Goal: Task Accomplishment & Management: Use online tool/utility

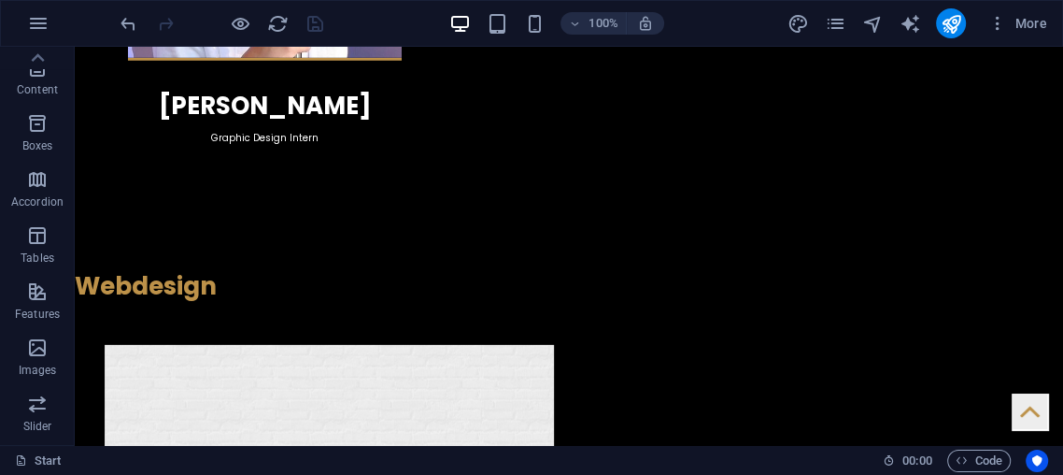
scroll to position [165, 0]
click at [36, 147] on p "Boxes" at bounding box center [37, 146] width 31 height 15
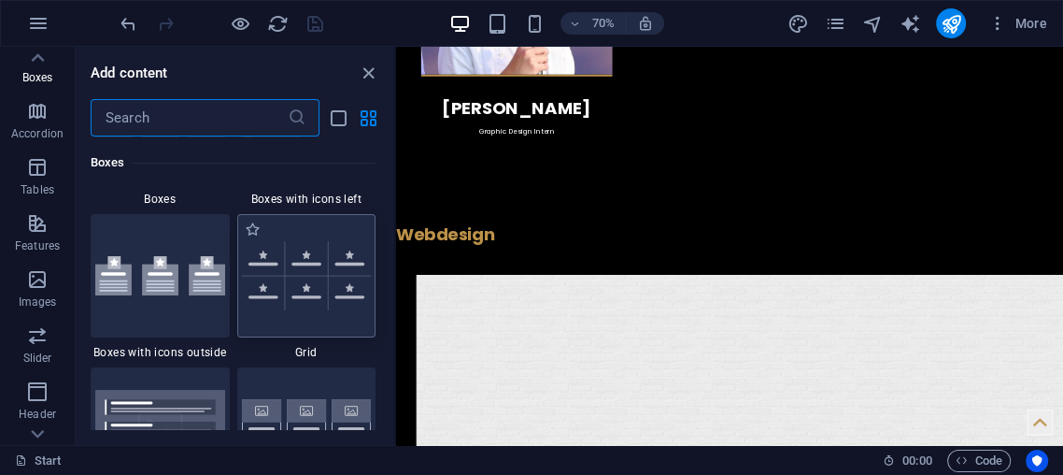
scroll to position [5435, 0]
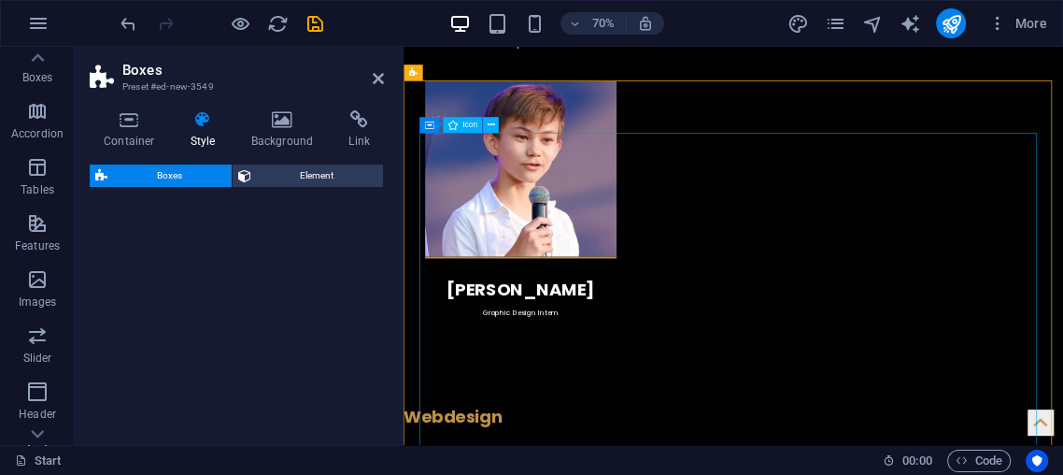
select select "rem"
select select "preset-boxes-v3-icons-outside"
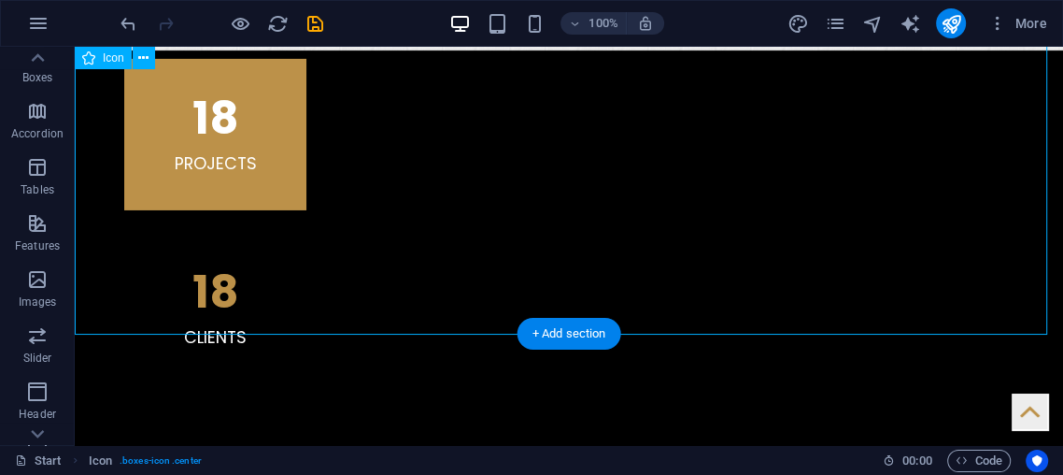
scroll to position [4684, 0]
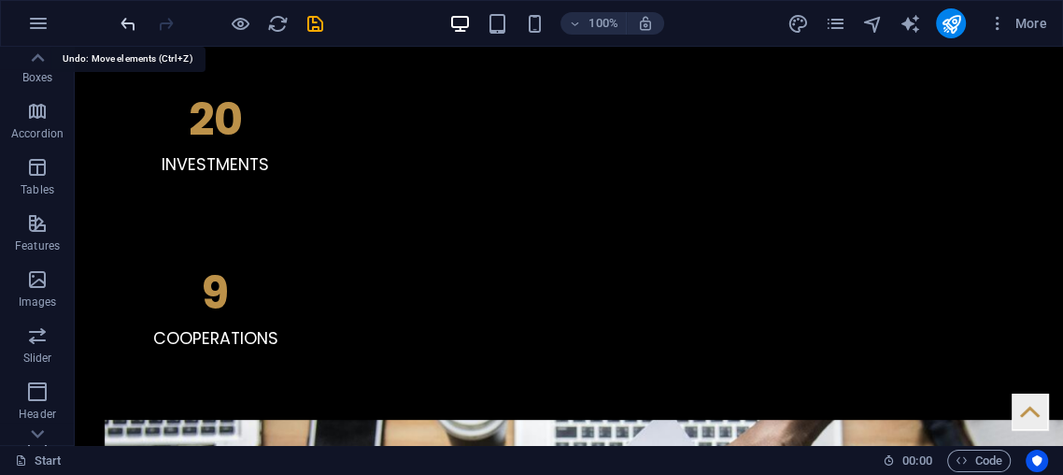
click at [117, 24] on span "undo" at bounding box center [128, 23] width 22 height 21
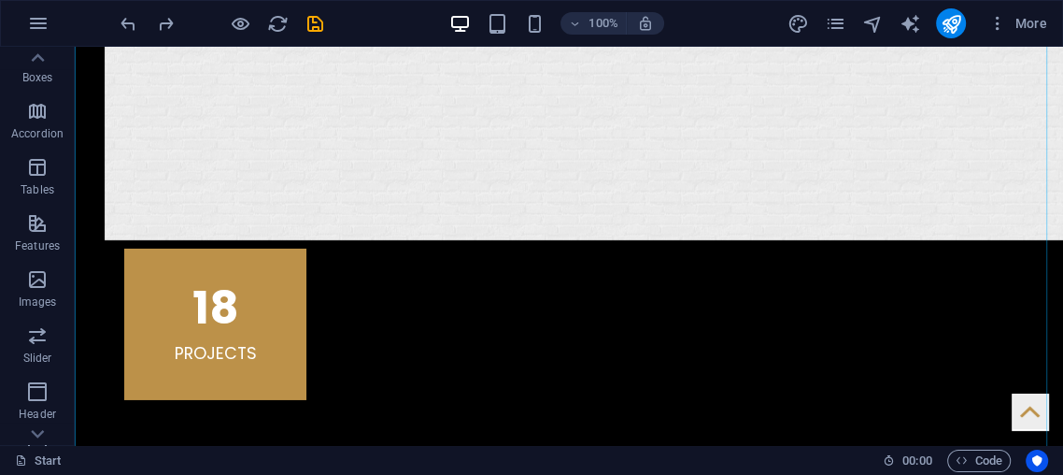
scroll to position [4307, 0]
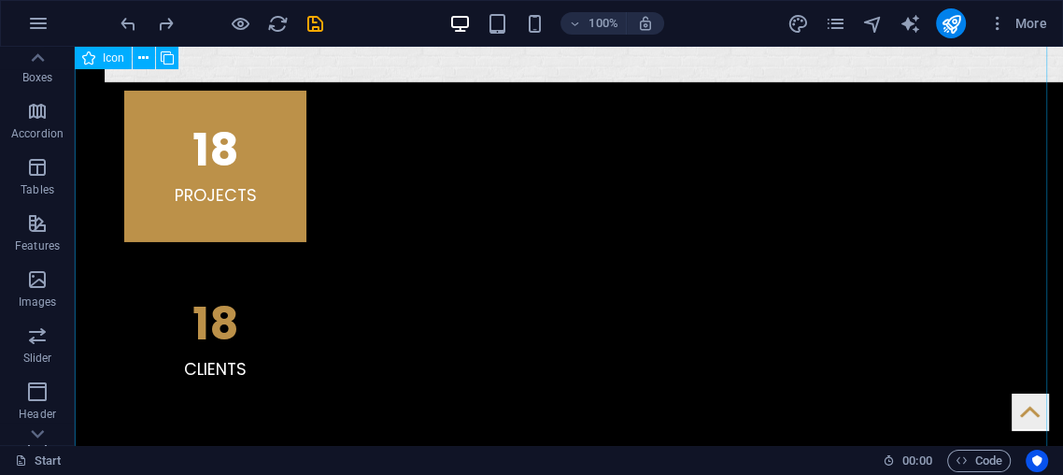
click at [138, 63] on icon at bounding box center [143, 59] width 10 height 20
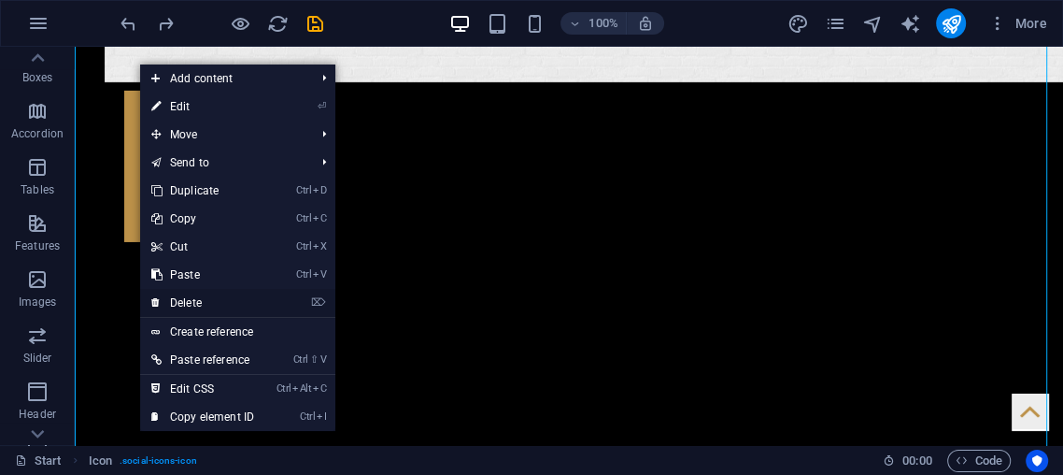
click at [194, 299] on link "⌦ Delete" at bounding box center [202, 303] width 125 height 28
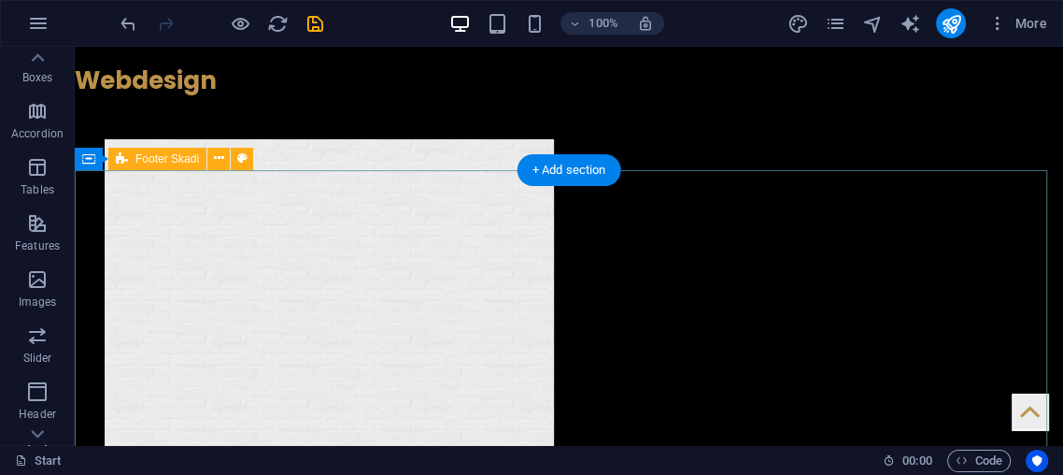
scroll to position [3685, 0]
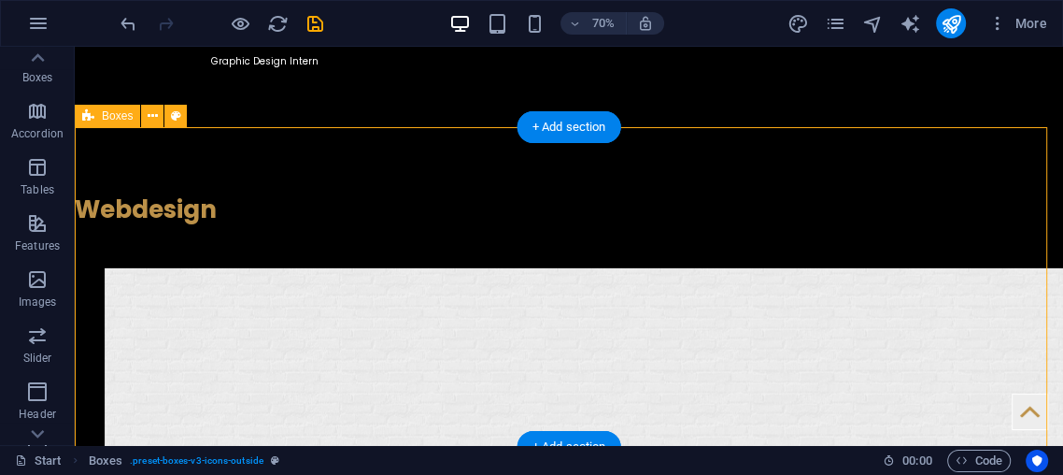
scroll to position [3615, 0]
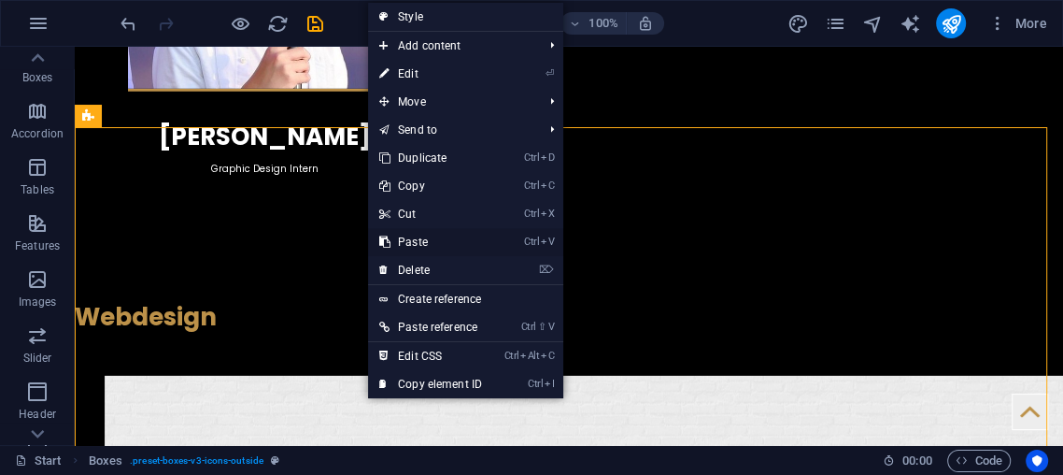
click at [398, 234] on link "Ctrl V Paste" at bounding box center [430, 242] width 125 height 28
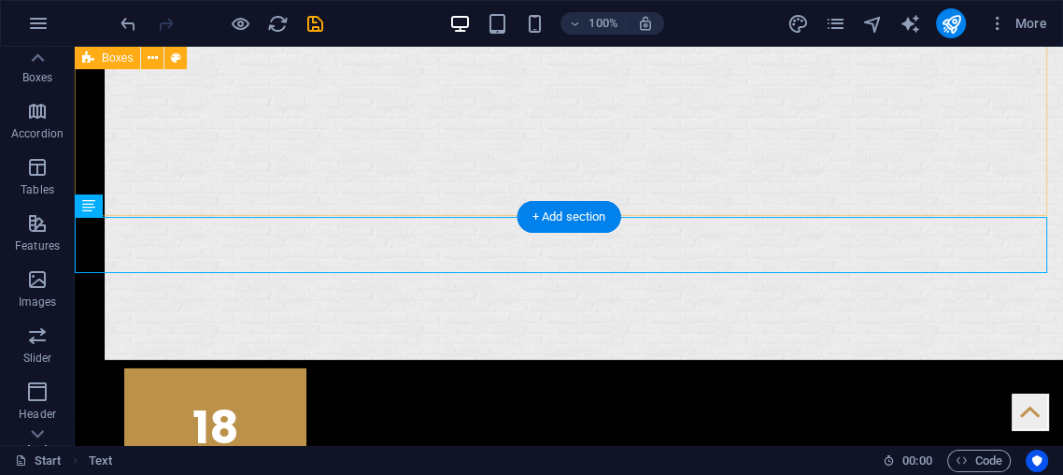
scroll to position [3844, 0]
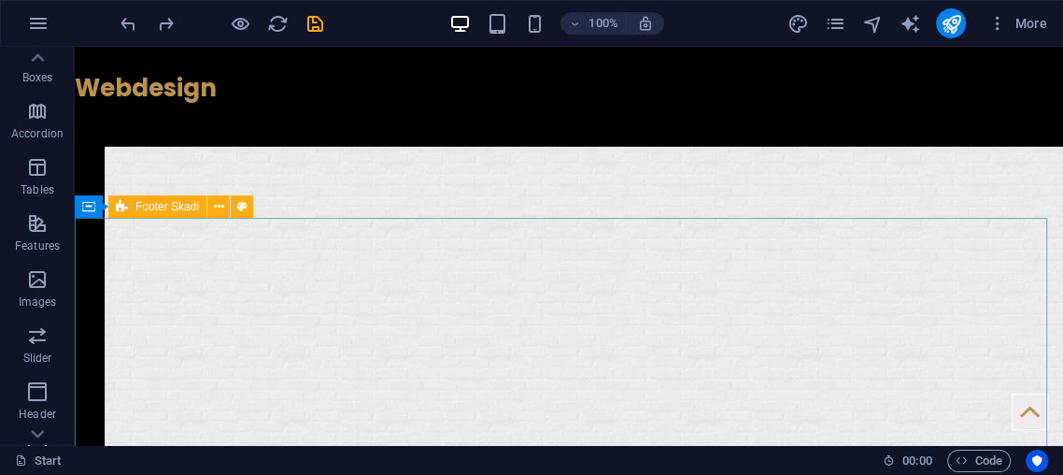
drag, startPoint x: 177, startPoint y: 199, endPoint x: 194, endPoint y: 212, distance: 22.1
click at [179, 202] on div "Footer Skadi" at bounding box center [157, 206] width 98 height 22
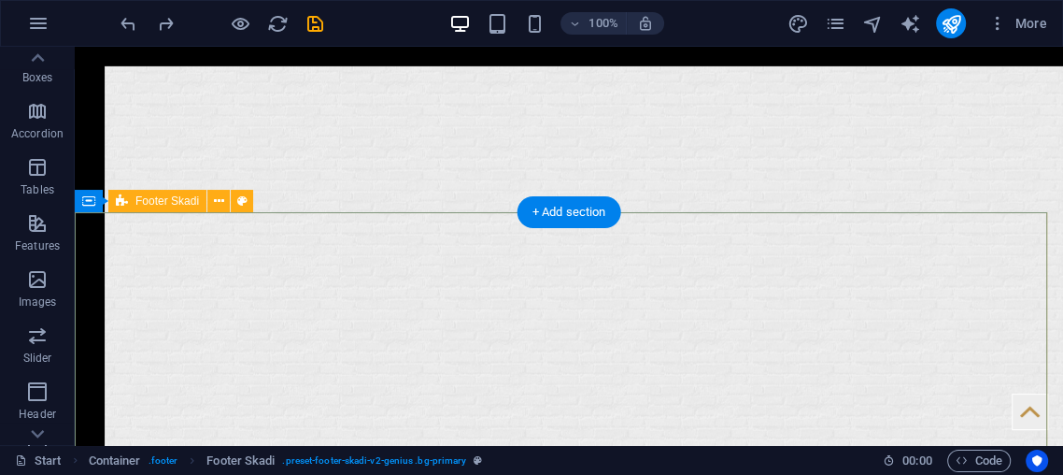
scroll to position [4121, 0]
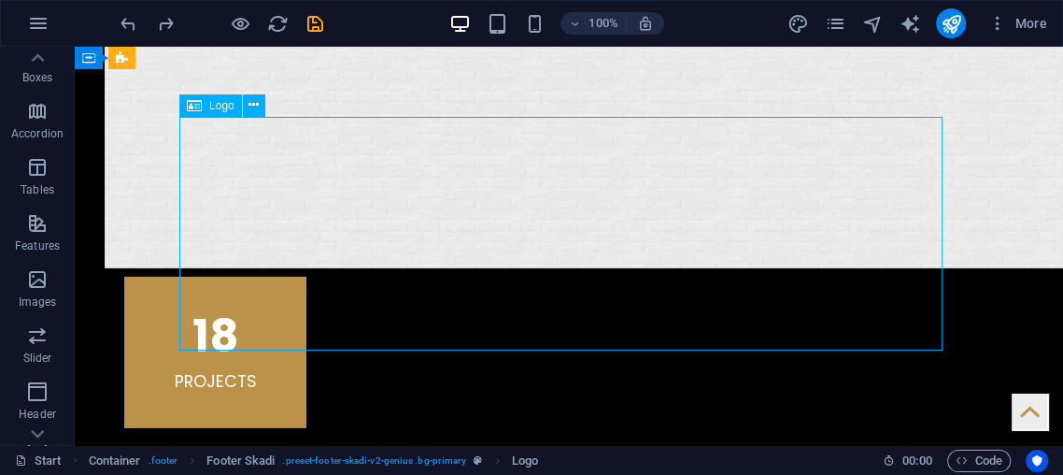
drag, startPoint x: 486, startPoint y: 273, endPoint x: 680, endPoint y: 283, distance: 194.6
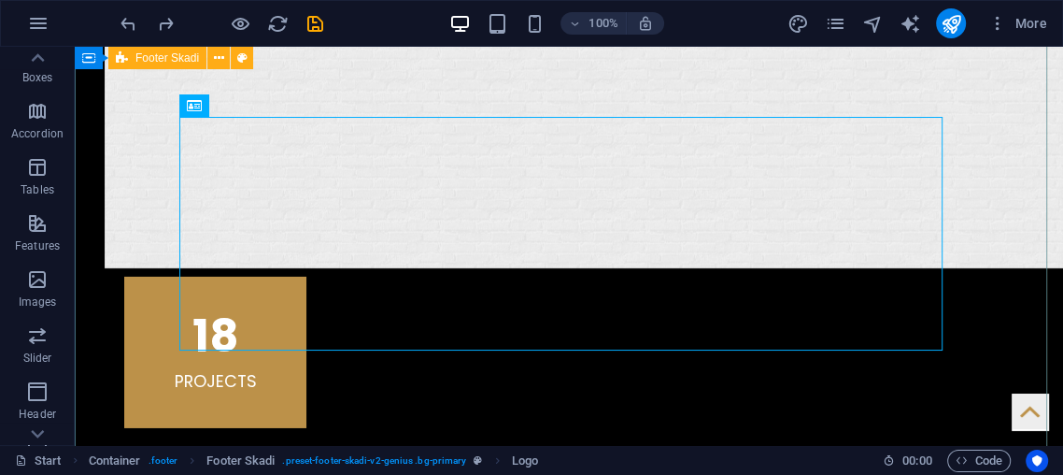
drag, startPoint x: 992, startPoint y: 204, endPoint x: 1000, endPoint y: 195, distance: 11.3
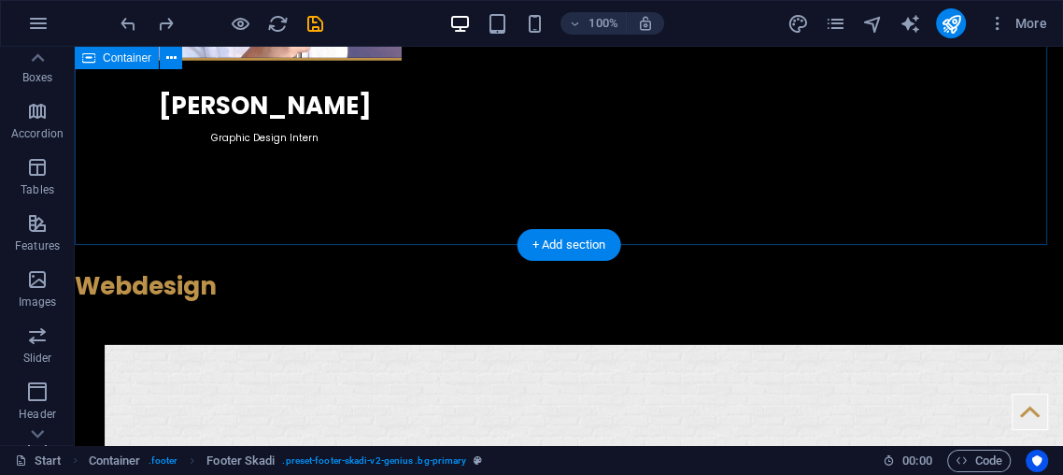
scroll to position [3499, 0]
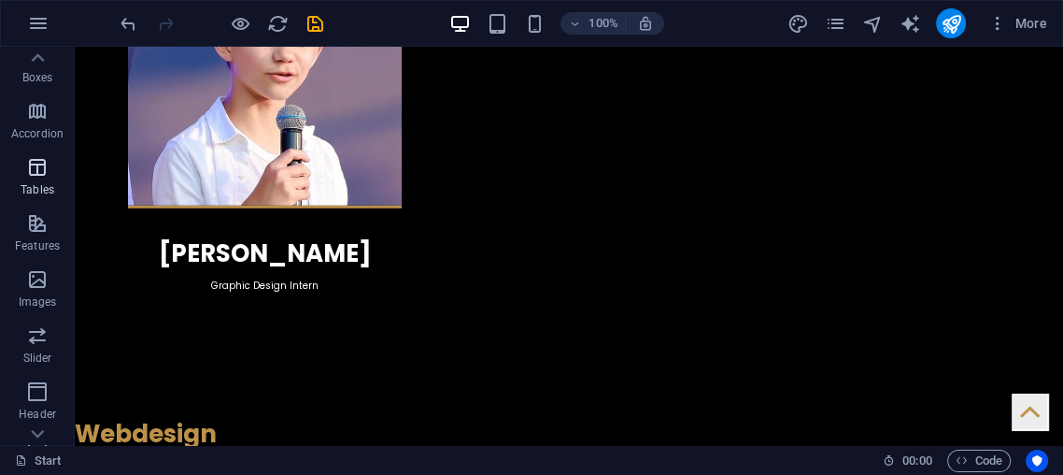
drag, startPoint x: 32, startPoint y: 199, endPoint x: 20, endPoint y: 135, distance: 64.7
click at [32, 198] on span "Tables" at bounding box center [37, 178] width 75 height 45
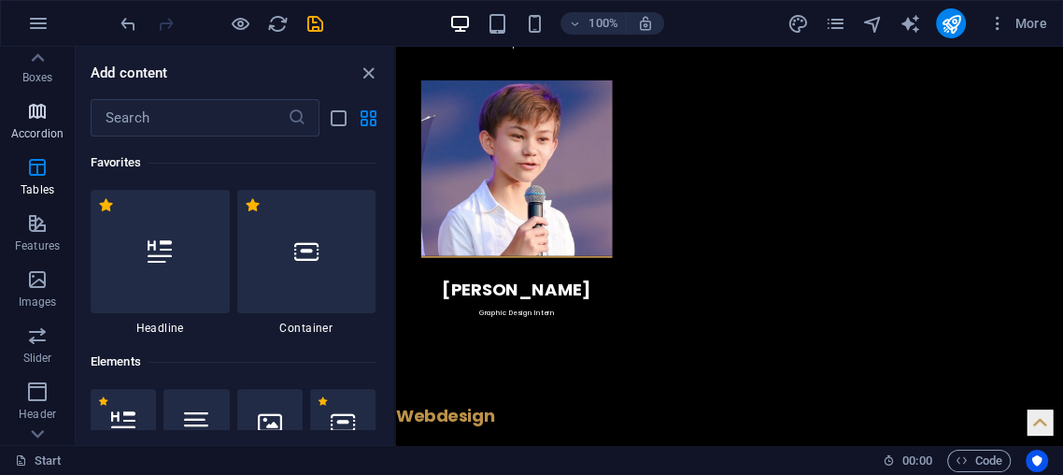
drag, startPoint x: 20, startPoint y: 135, endPoint x: 25, endPoint y: 105, distance: 31.3
click at [21, 132] on p "Accordion" at bounding box center [37, 133] width 52 height 15
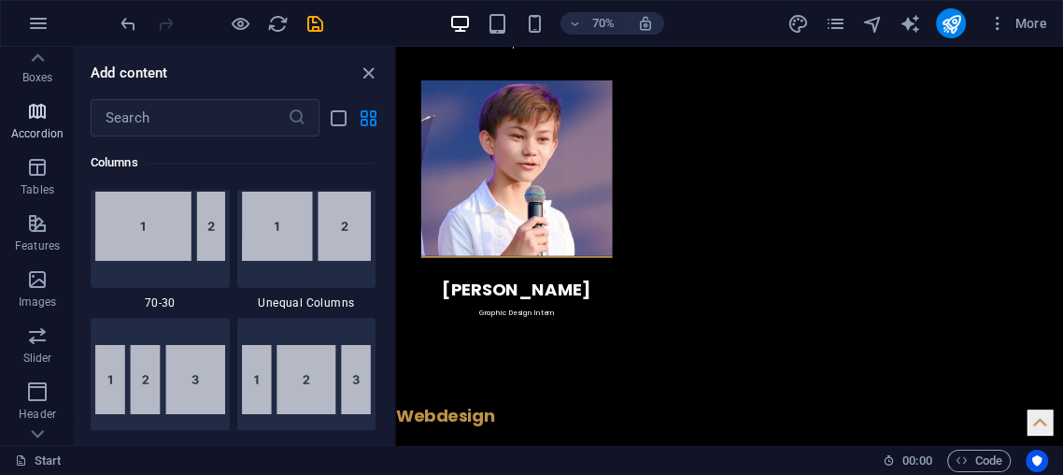
scroll to position [0, 0]
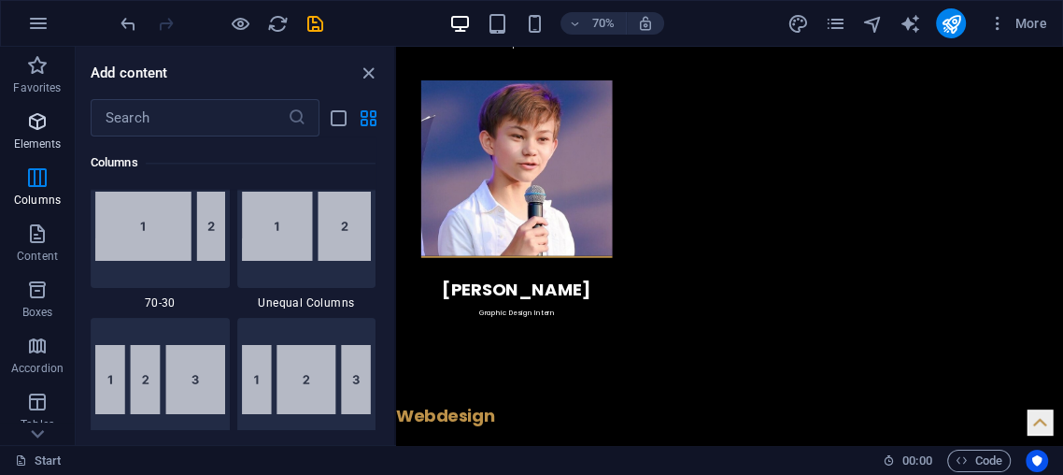
click at [44, 126] on icon "button" at bounding box center [37, 121] width 22 height 22
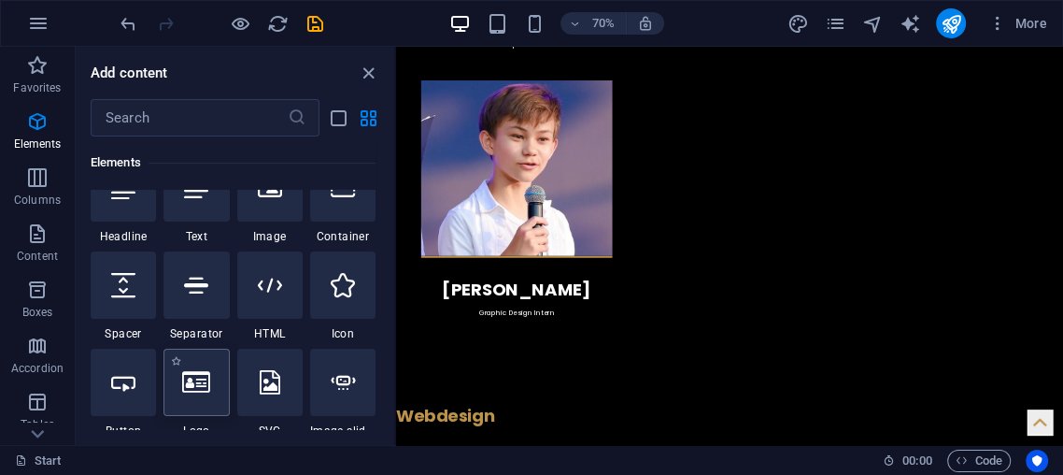
scroll to position [267, 0]
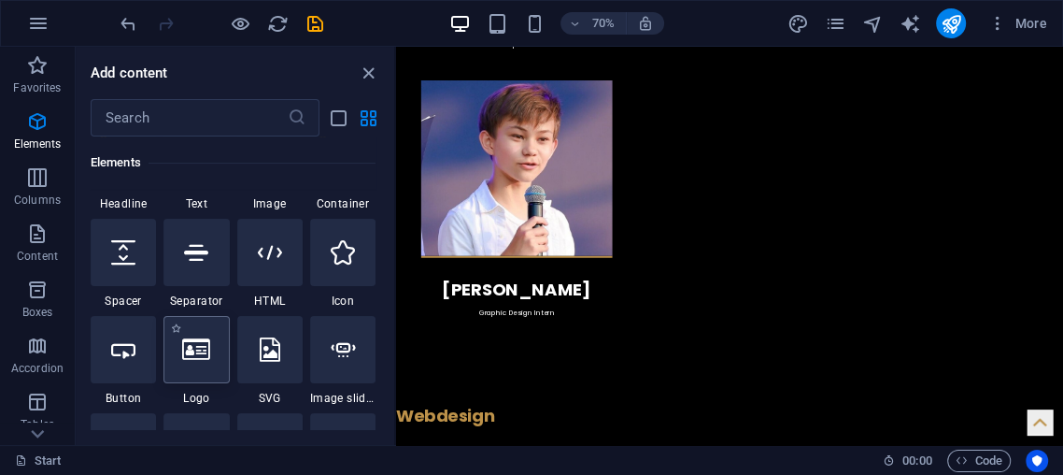
click at [201, 349] on icon at bounding box center [196, 349] width 28 height 24
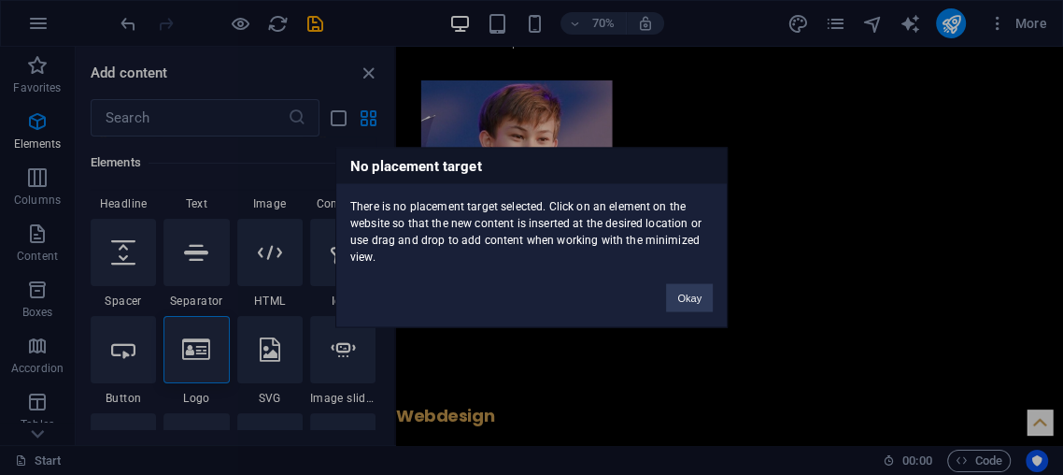
drag, startPoint x: 171, startPoint y: 330, endPoint x: 497, endPoint y: 345, distance: 326.5
click at [497, 345] on div "No placement target There is no placement target selected. Click on an element …" at bounding box center [531, 237] width 1063 height 475
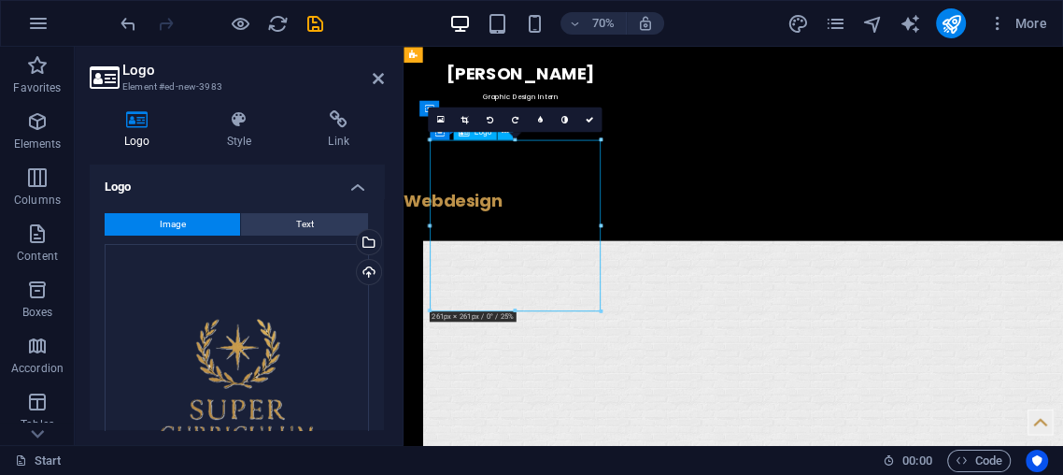
scroll to position [3813, 0]
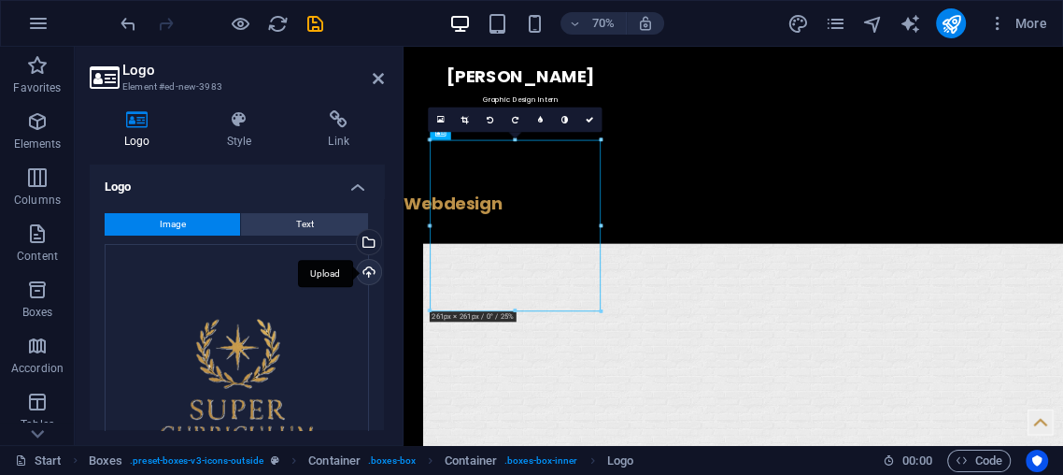
click at [361, 272] on div "Upload" at bounding box center [367, 274] width 28 height 28
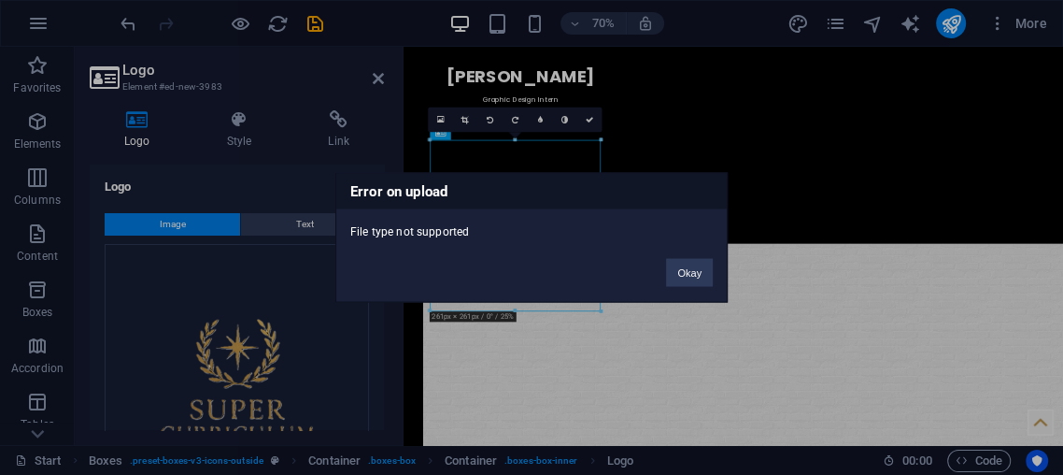
click at [583, 69] on div "Error on upload File type not supported Okay" at bounding box center [531, 237] width 1063 height 475
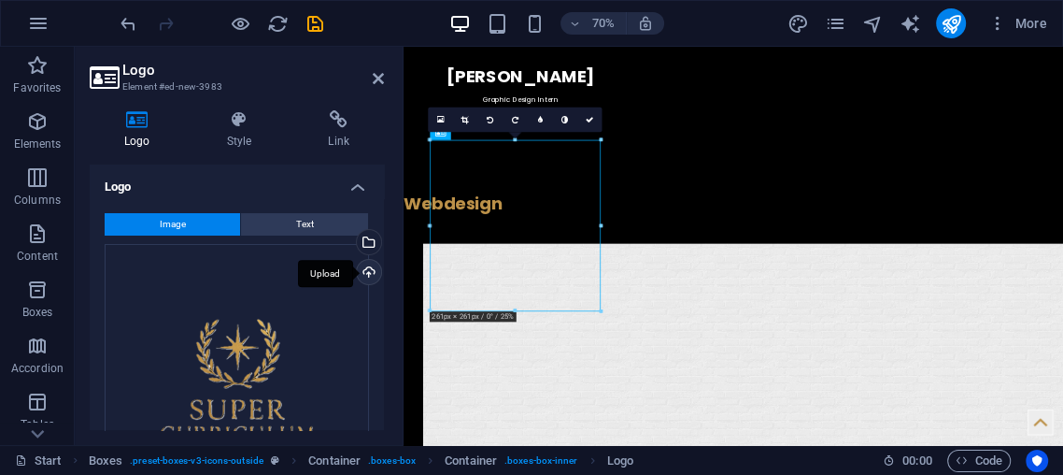
click at [363, 274] on div "Upload" at bounding box center [367, 274] width 28 height 28
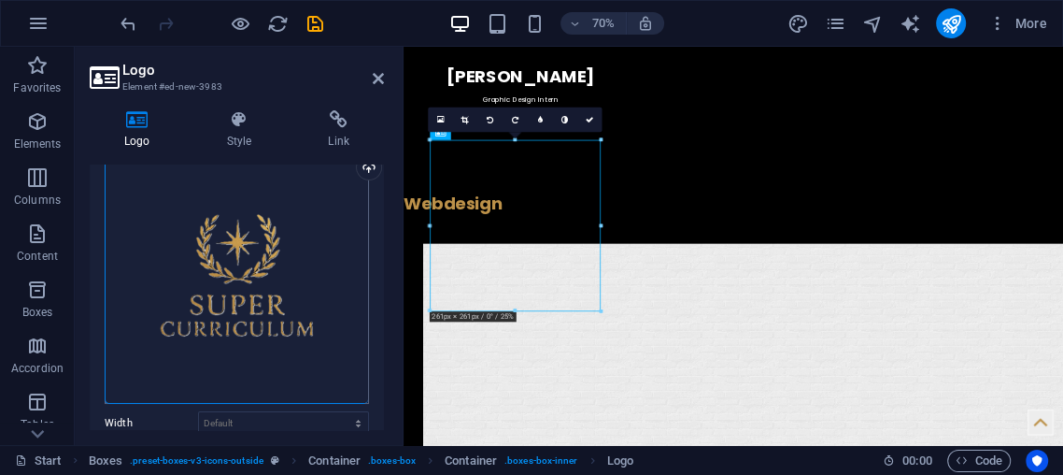
scroll to position [138, 0]
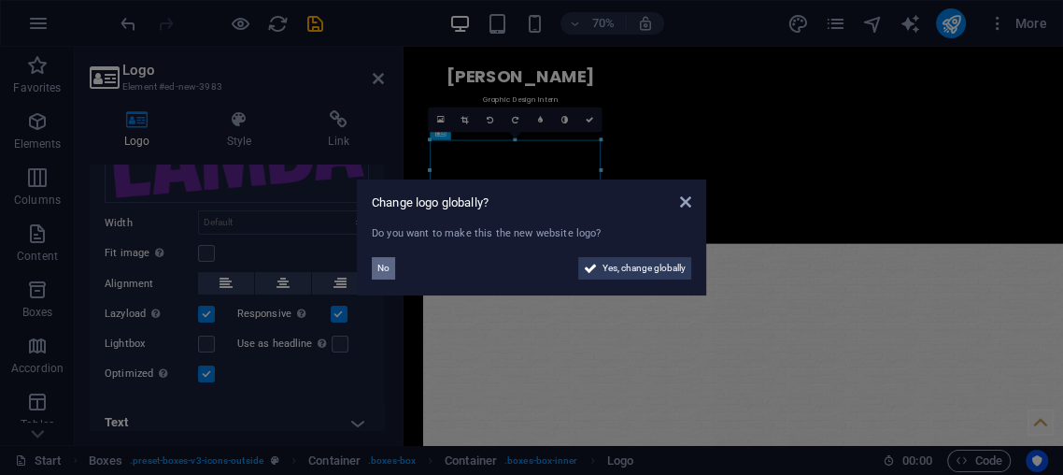
click at [375, 261] on button "No" at bounding box center [383, 268] width 23 height 22
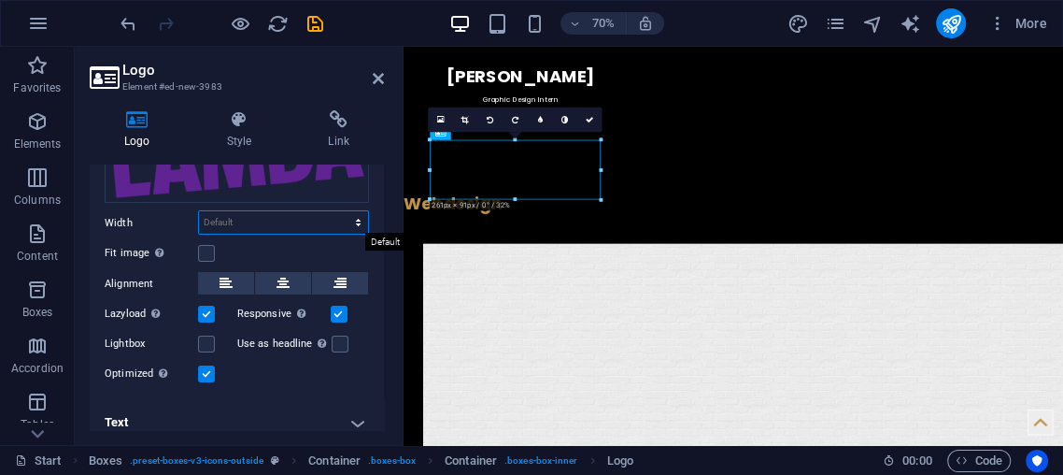
click at [210, 215] on select "Default auto px rem % em vh vw" at bounding box center [283, 222] width 169 height 22
select select "px"
click at [339, 211] on select "Default auto px rem % em vh vw" at bounding box center [283, 222] width 169 height 22
type input "261"
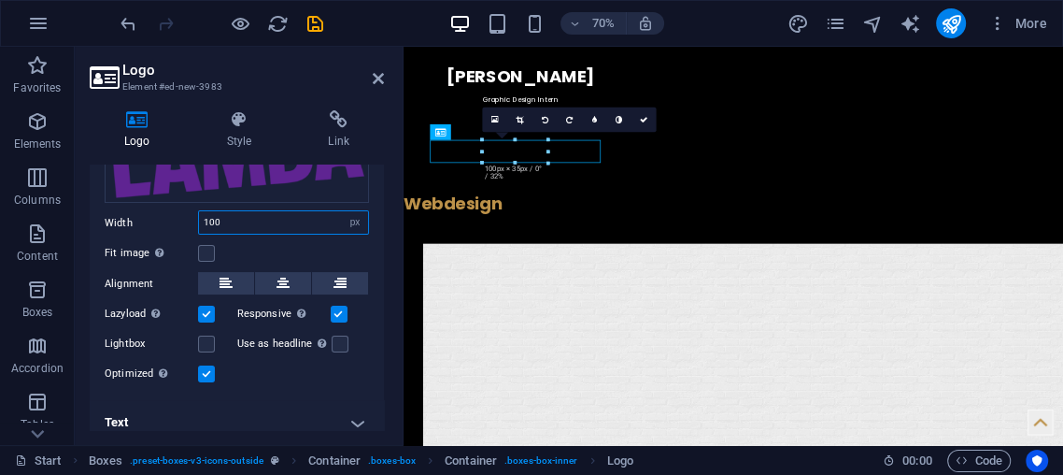
type input "100"
click at [259, 235] on div "Image Text Drag files here, click to choose files or select files from Files or…" at bounding box center [237, 230] width 294 height 341
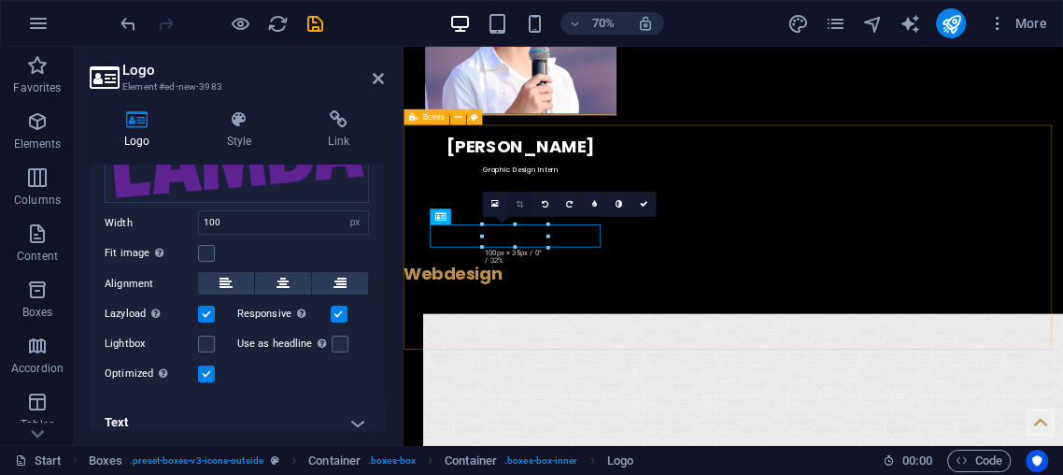
scroll to position [3742, 0]
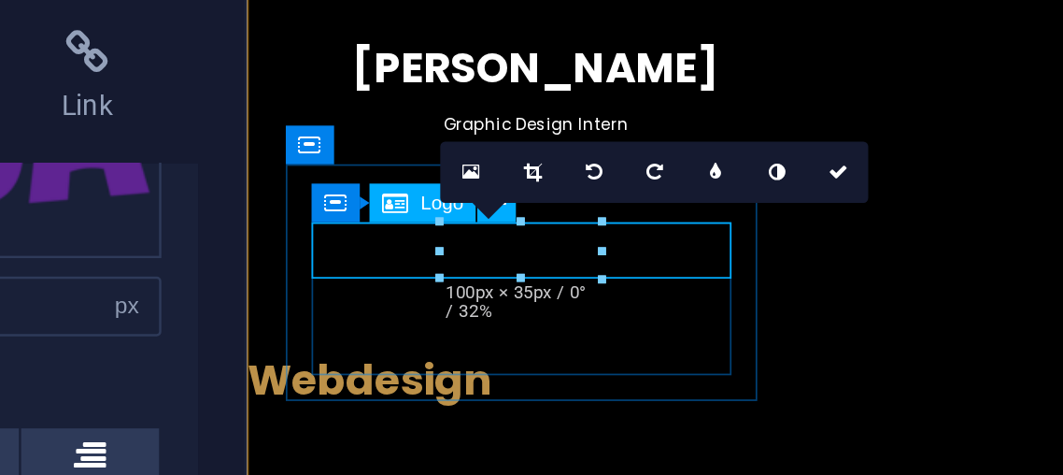
drag, startPoint x: 401, startPoint y: 91, endPoint x: 438, endPoint y: 69, distance: 43.1
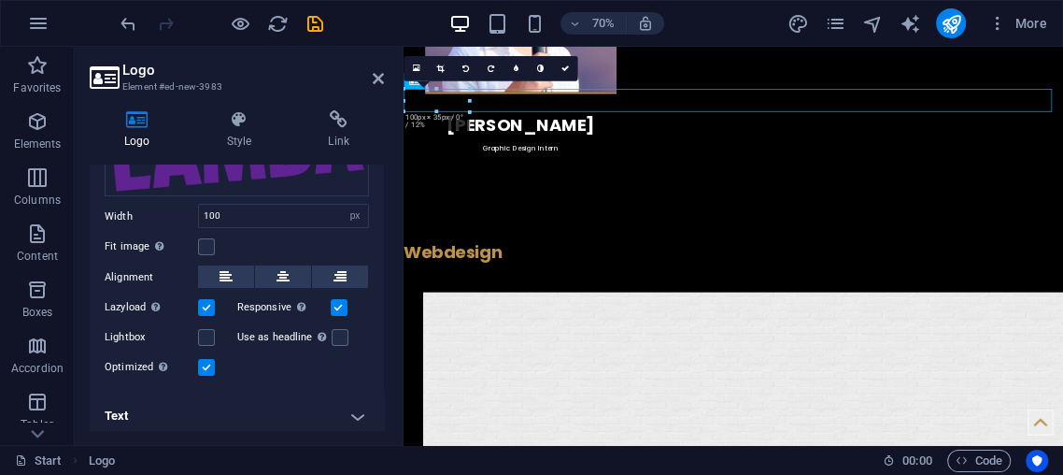
scroll to position [151, 0]
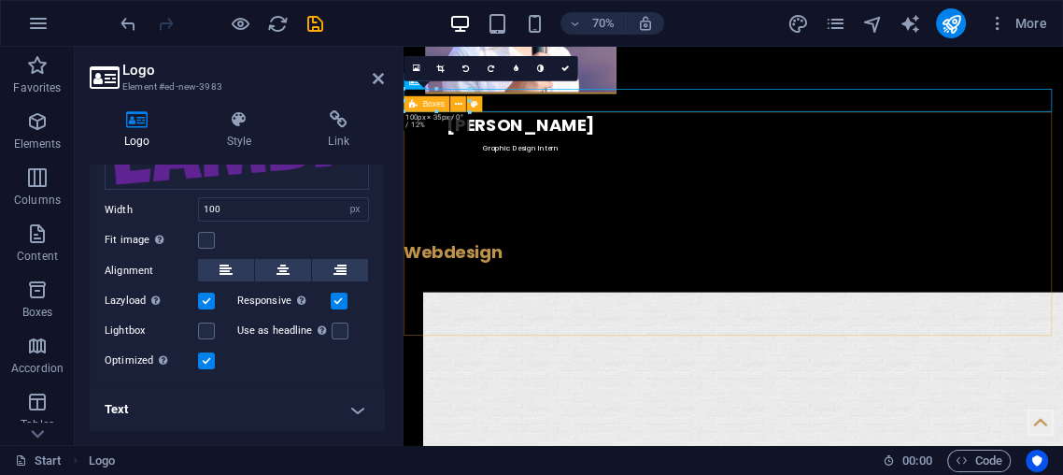
drag, startPoint x: 1086, startPoint y: 421, endPoint x: 1079, endPoint y: 295, distance: 126.3
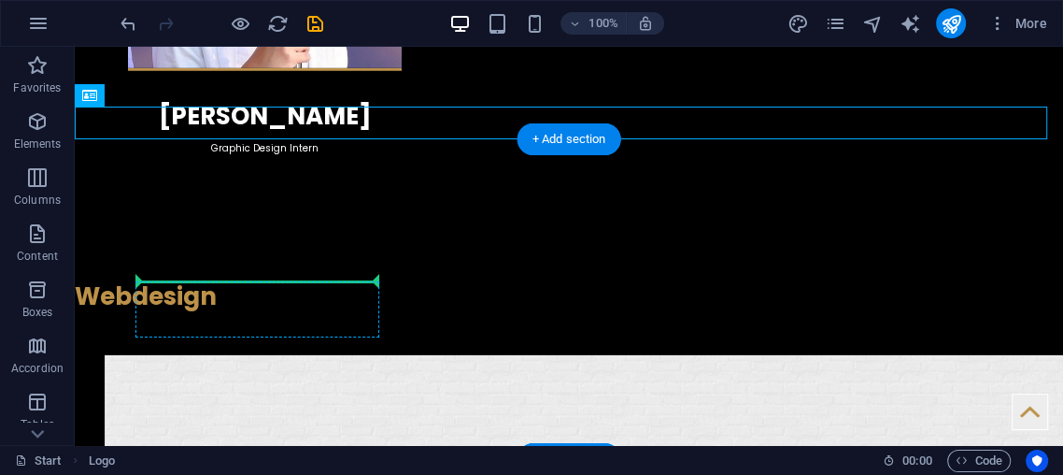
drag, startPoint x: 127, startPoint y: 108, endPoint x: 258, endPoint y: 290, distance: 223.6
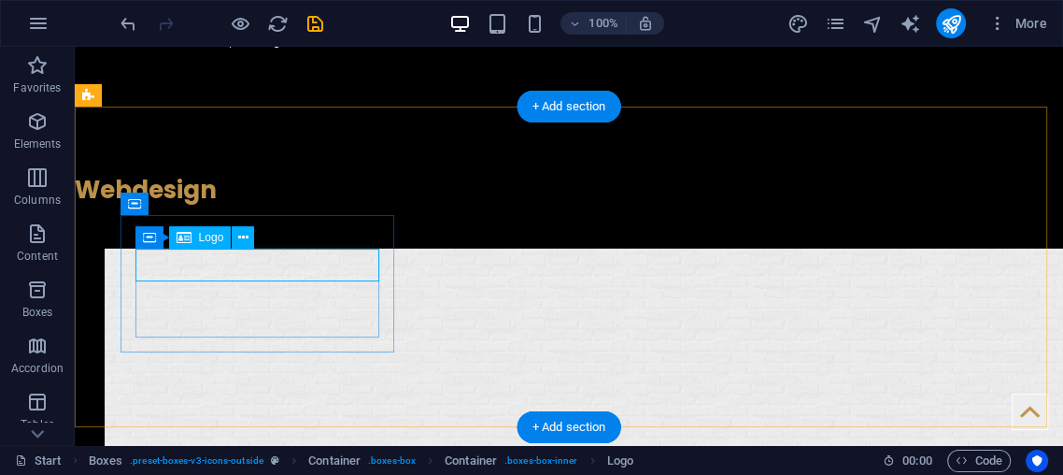
select select "px"
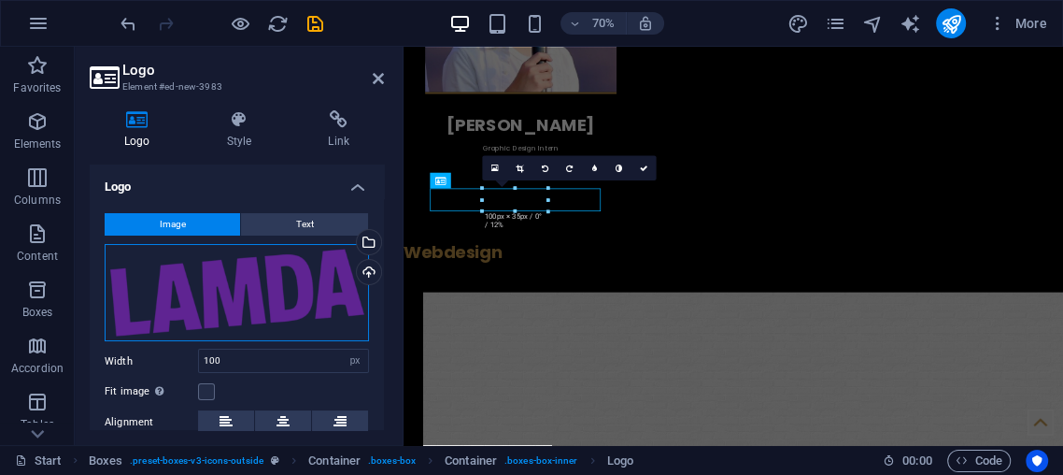
click at [282, 282] on div "Drag files here, click to choose files or select files from Files or our free s…" at bounding box center [237, 293] width 264 height 98
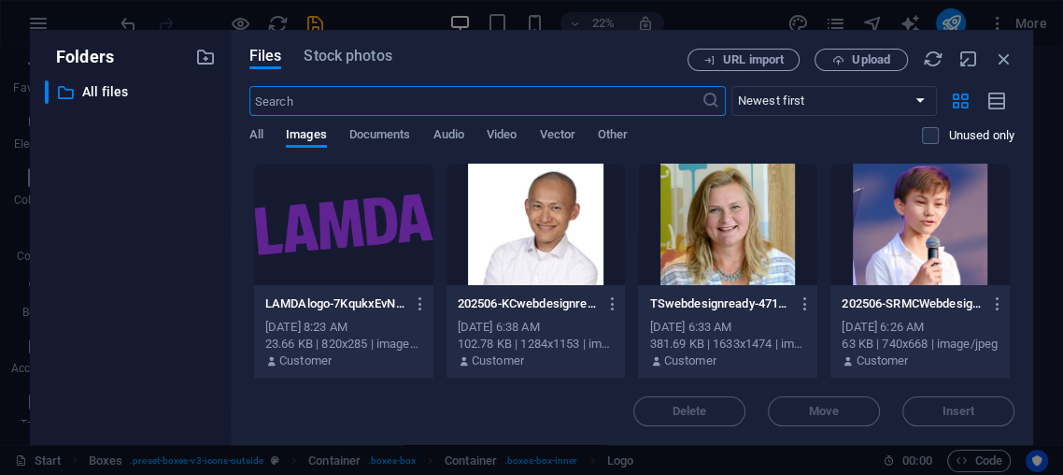
click at [993, 55] on div "URL import Upload" at bounding box center [851, 60] width 327 height 22
click at [994, 54] on icon "button" at bounding box center [1004, 59] width 21 height 21
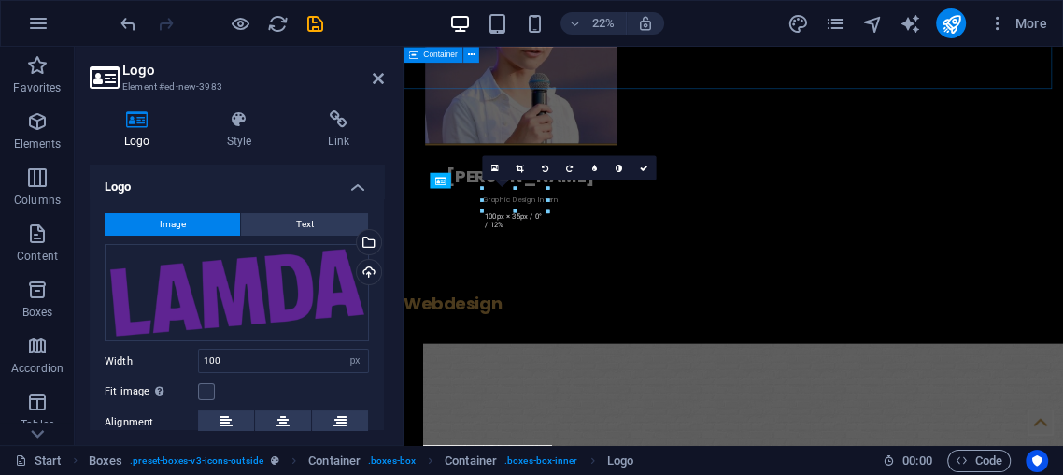
scroll to position [3742, 0]
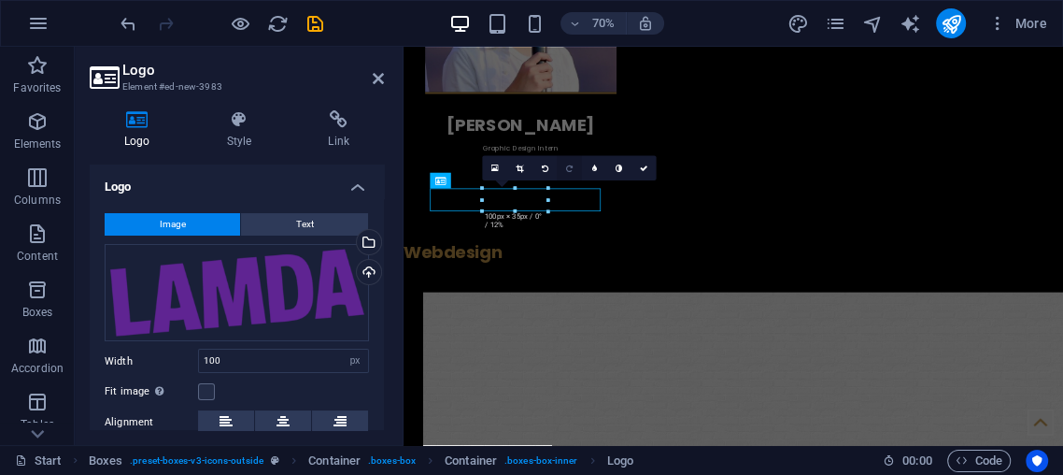
click at [560, 169] on link at bounding box center [569, 168] width 25 height 25
click at [560, 165] on link at bounding box center [569, 168] width 25 height 25
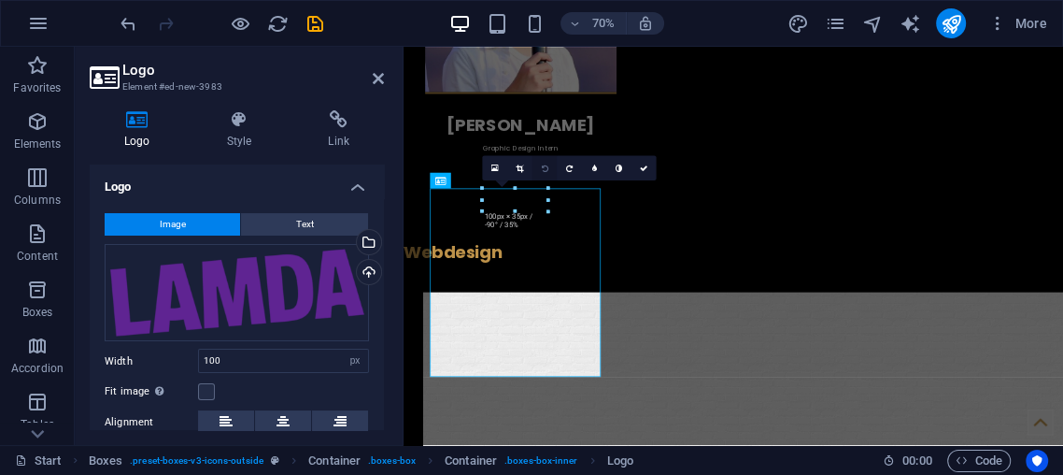
click at [550, 164] on link at bounding box center [544, 168] width 25 height 25
click at [580, 163] on link at bounding box center [569, 168] width 25 height 25
click at [574, 160] on link at bounding box center [569, 168] width 25 height 25
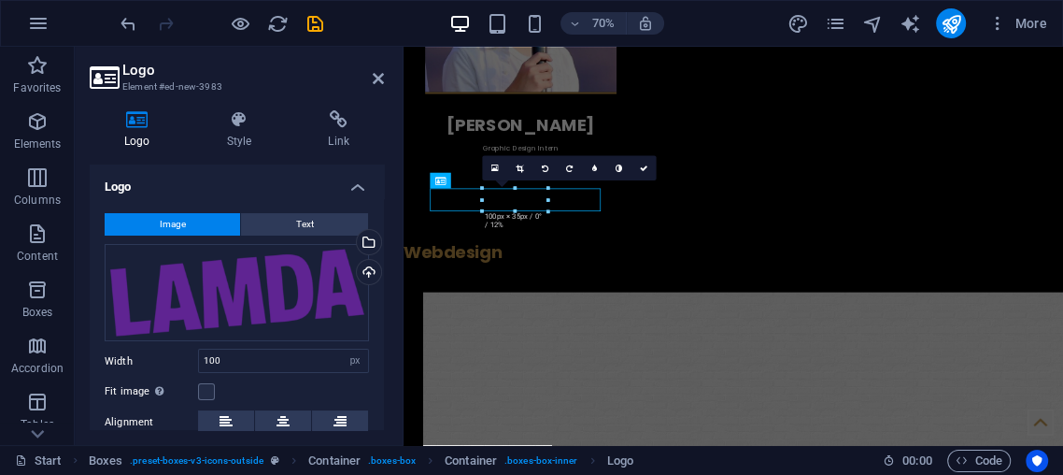
drag, startPoint x: 706, startPoint y: 143, endPoint x: 926, endPoint y: 130, distance: 220.0
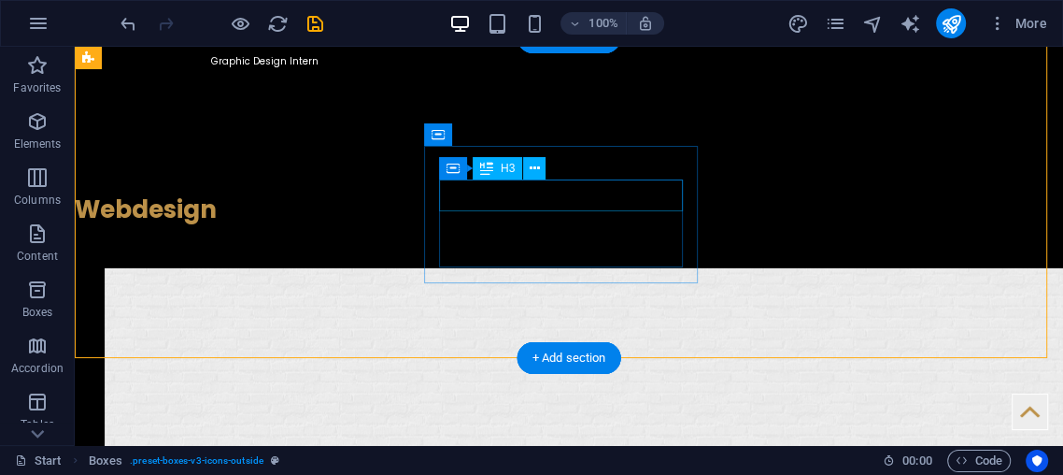
scroll to position [3705, 0]
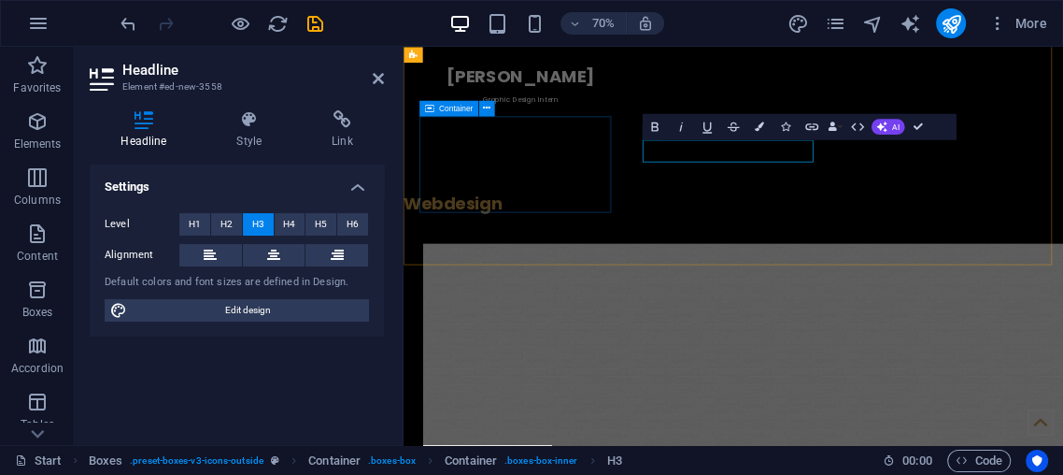
drag, startPoint x: 672, startPoint y: 192, endPoint x: 994, endPoint y: 196, distance: 322.4
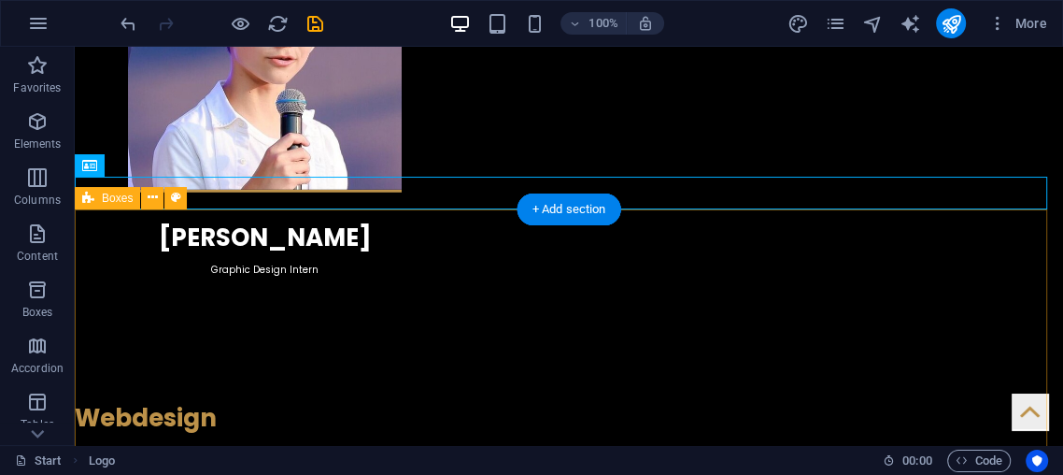
scroll to position [3514, 0]
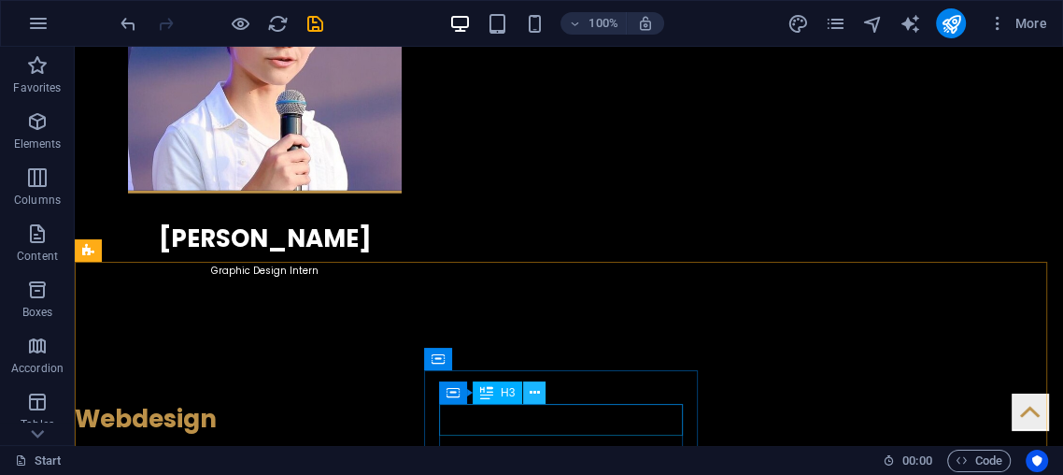
drag, startPoint x: 542, startPoint y: 398, endPoint x: 470, endPoint y: 361, distance: 81.1
click at [542, 398] on button at bounding box center [534, 392] width 22 height 22
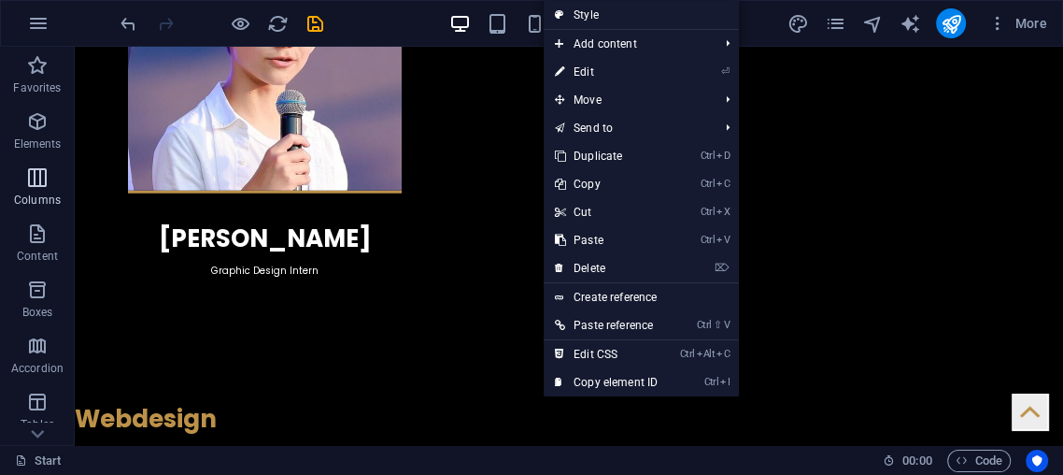
drag, startPoint x: 0, startPoint y: 261, endPoint x: 4, endPoint y: 194, distance: 66.5
click at [1, 253] on span "Content" at bounding box center [37, 244] width 75 height 45
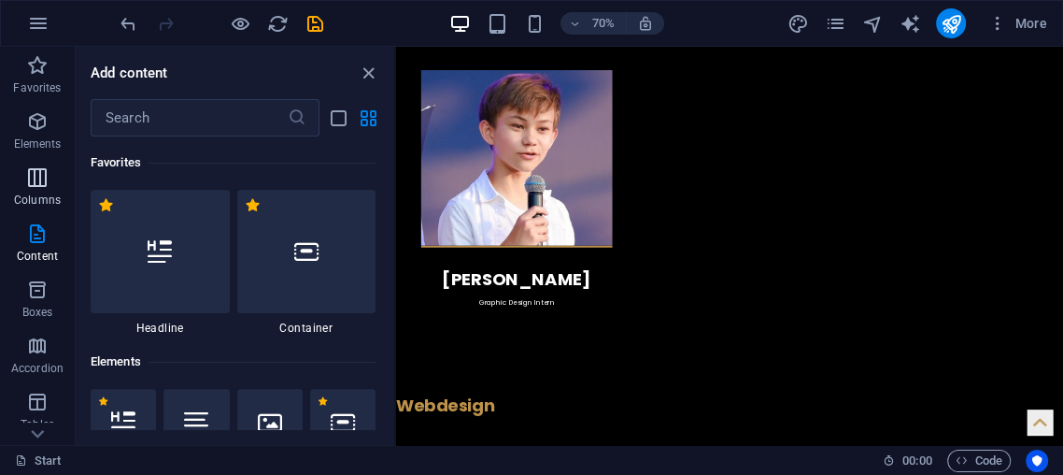
click at [11, 182] on span "Columns" at bounding box center [37, 188] width 75 height 45
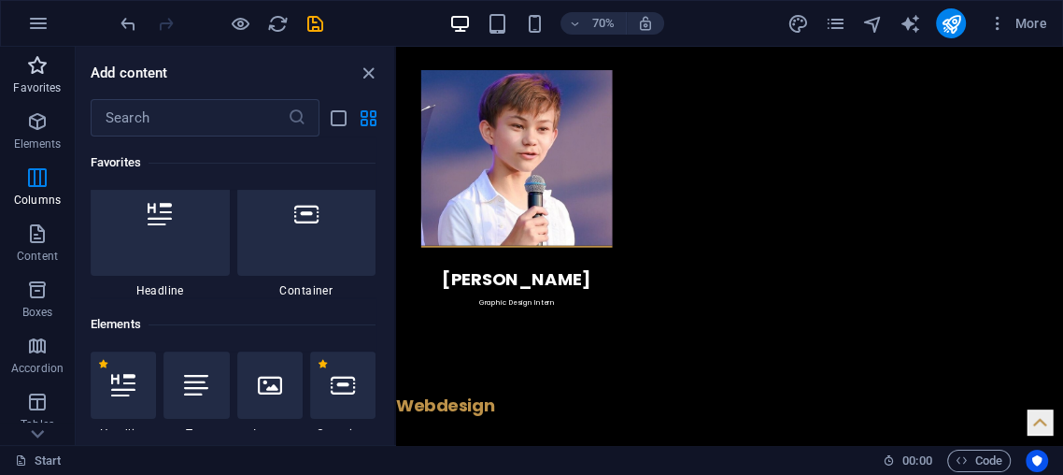
click at [37, 99] on span "Favorites" at bounding box center [37, 76] width 75 height 45
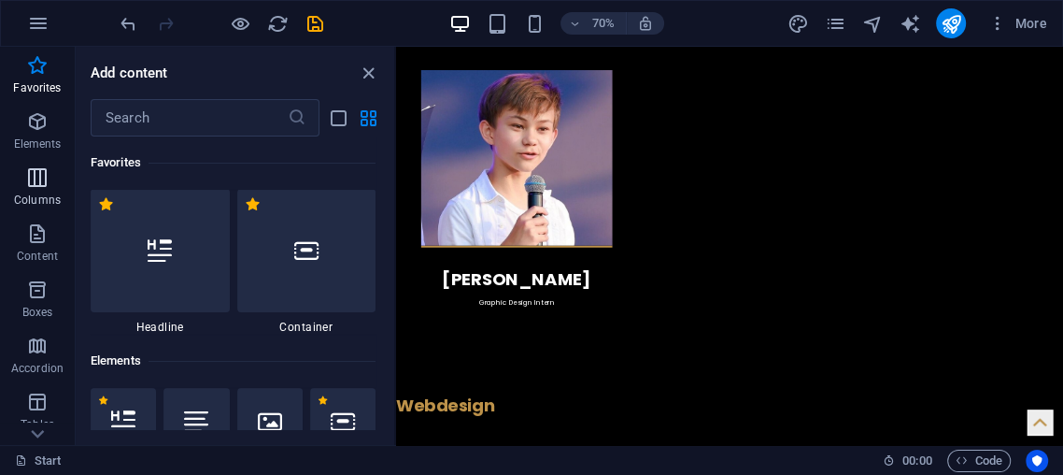
scroll to position [0, 0]
click at [24, 160] on button "Columns" at bounding box center [37, 187] width 75 height 56
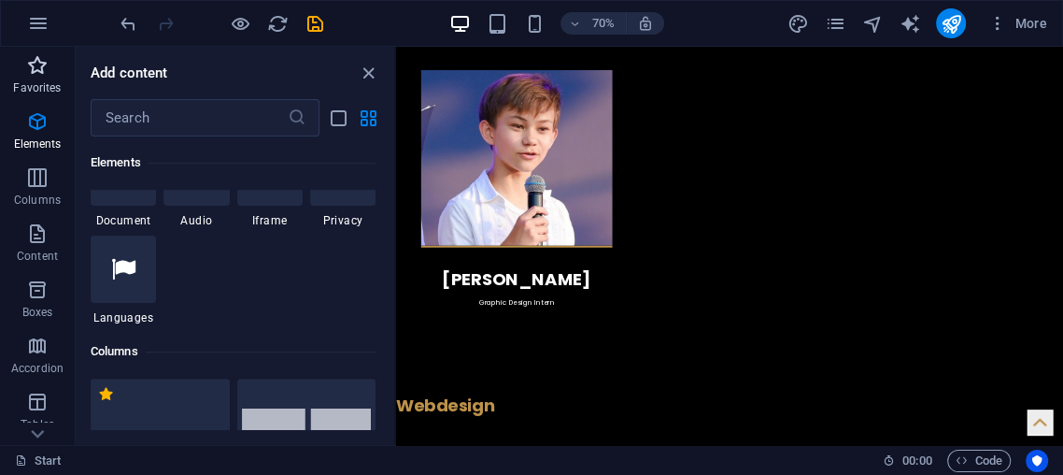
click at [35, 83] on p "Favorites" at bounding box center [37, 87] width 48 height 15
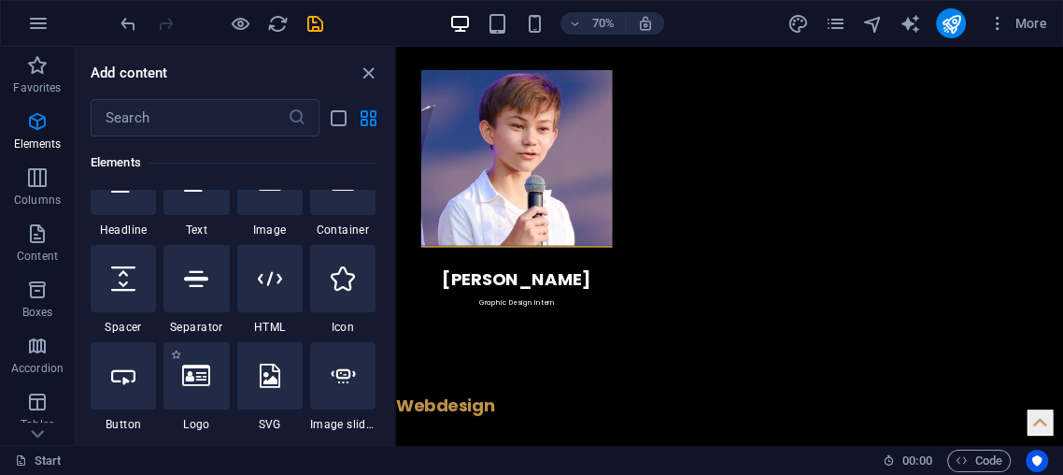
scroll to position [346, 0]
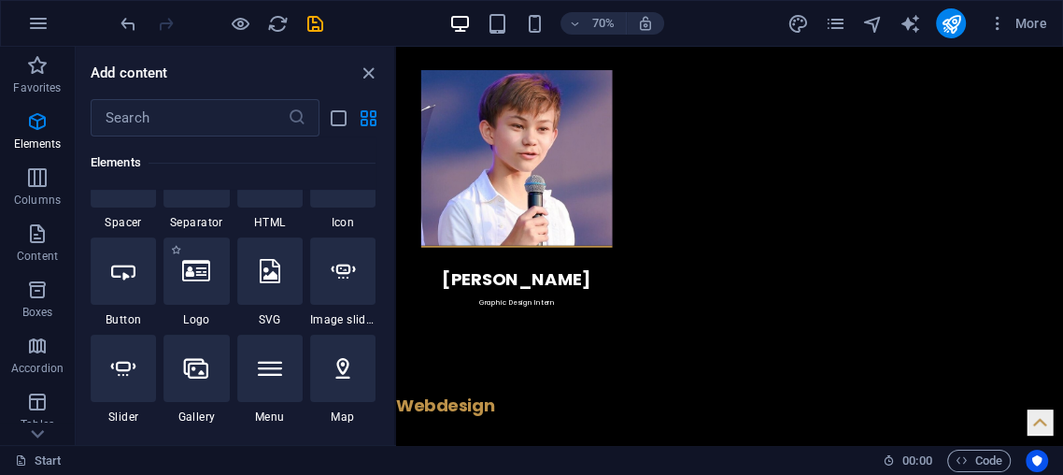
click at [207, 304] on div "1 Star Logo" at bounding box center [196, 282] width 65 height 90
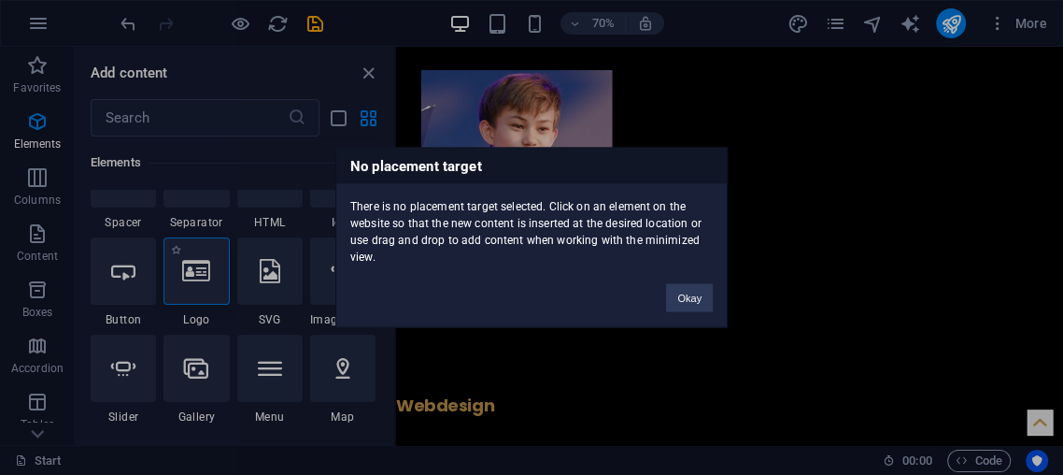
click at [216, 255] on div "No placement target There is no placement target selected. Click on an element …" at bounding box center [531, 237] width 1063 height 475
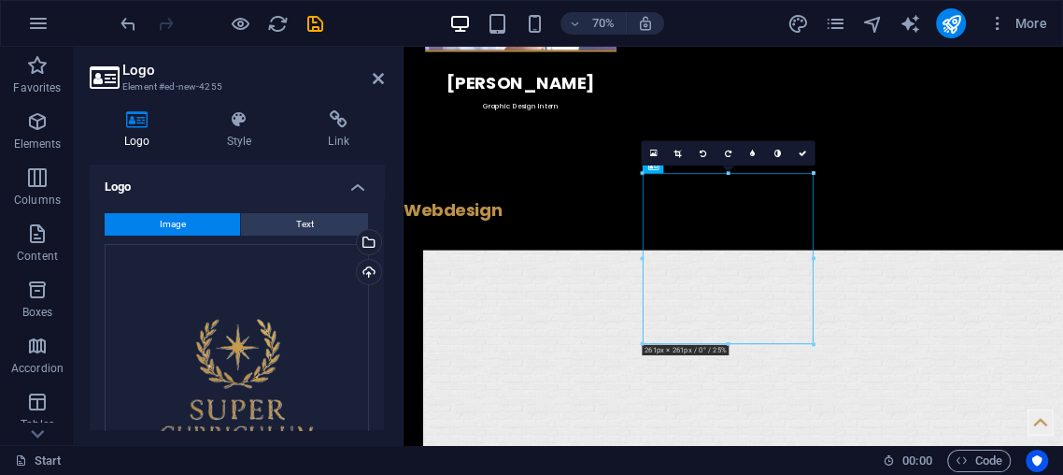
scroll to position [3798, 0]
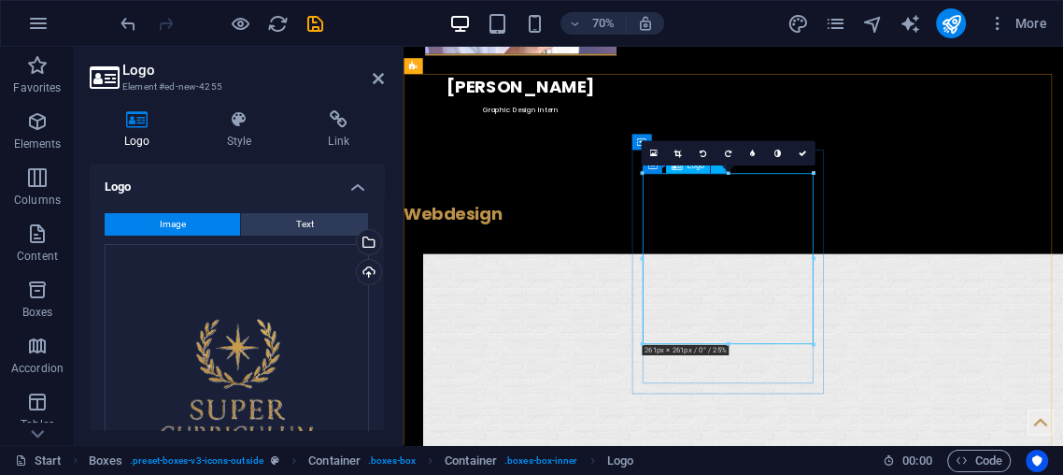
click at [372, 268] on div "Upload" at bounding box center [367, 274] width 28 height 28
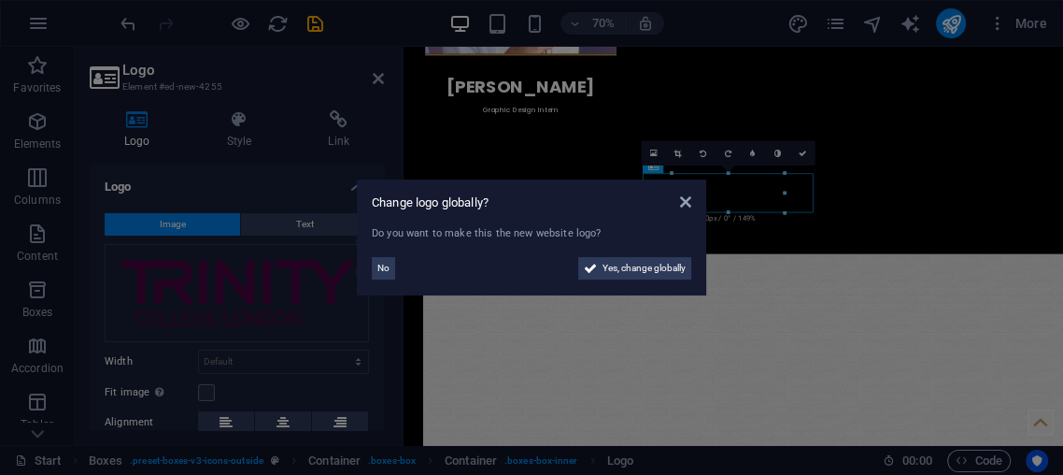
click at [368, 256] on div "Change logo globally? Do you want to make this the new website logo? No Yes, ch…" at bounding box center [531, 237] width 349 height 116
click at [383, 264] on span "No" at bounding box center [384, 268] width 12 height 22
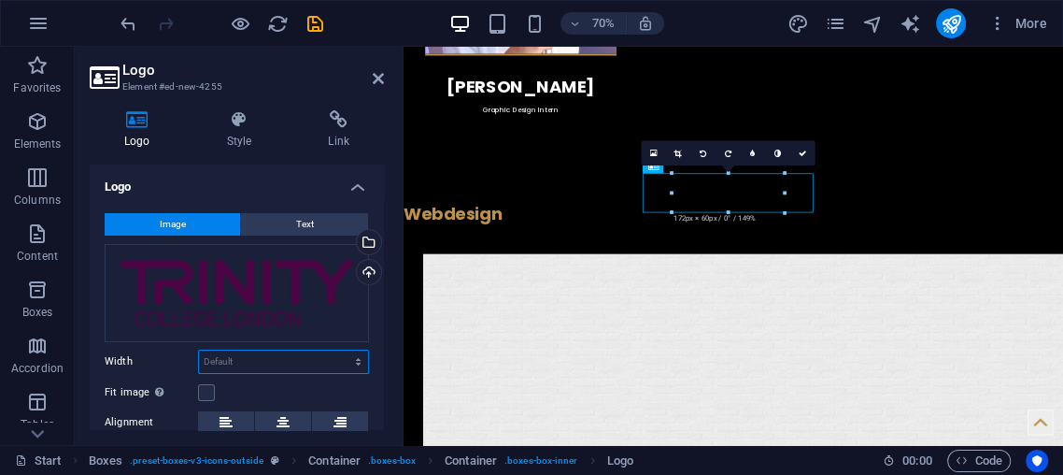
click at [269, 347] on div "Image Text Drag files here, click to choose files or select files from Files or…" at bounding box center [237, 368] width 294 height 341
select select "px"
click at [339, 350] on select "Default auto px rem % em vh vw" at bounding box center [283, 361] width 169 height 22
type input "172"
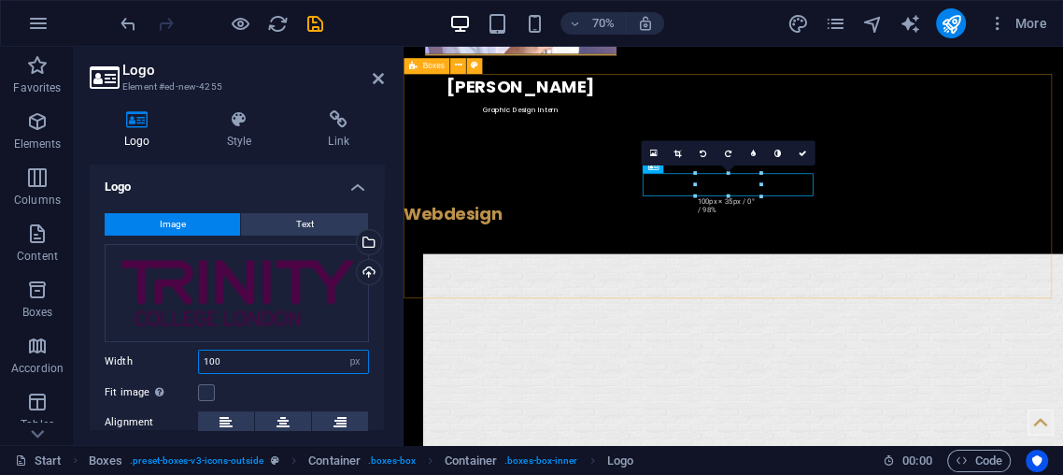
type input "100"
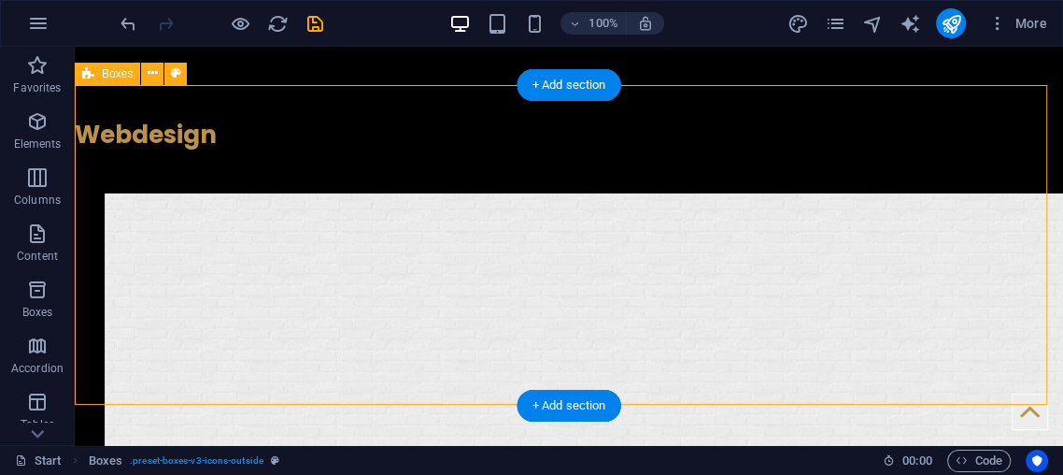
scroll to position [3691, 0]
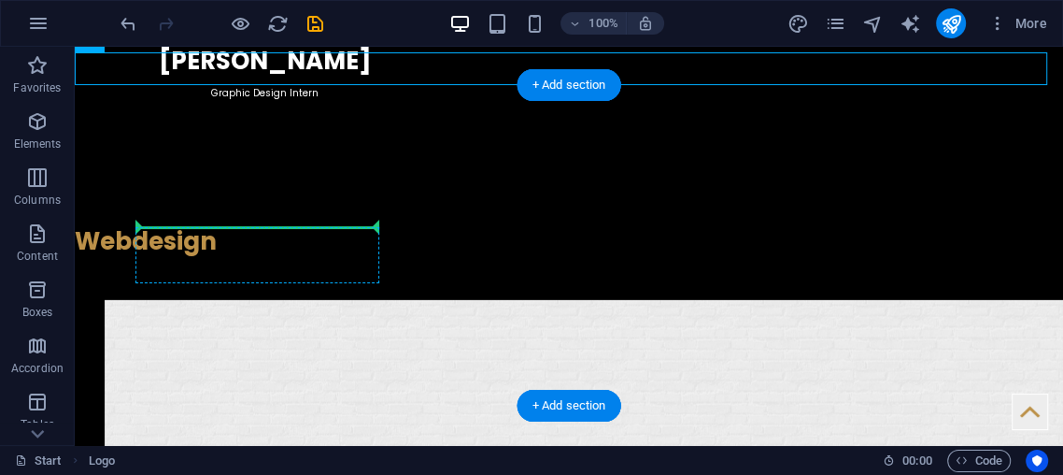
drag, startPoint x: 122, startPoint y: 72, endPoint x: 261, endPoint y: 235, distance: 213.5
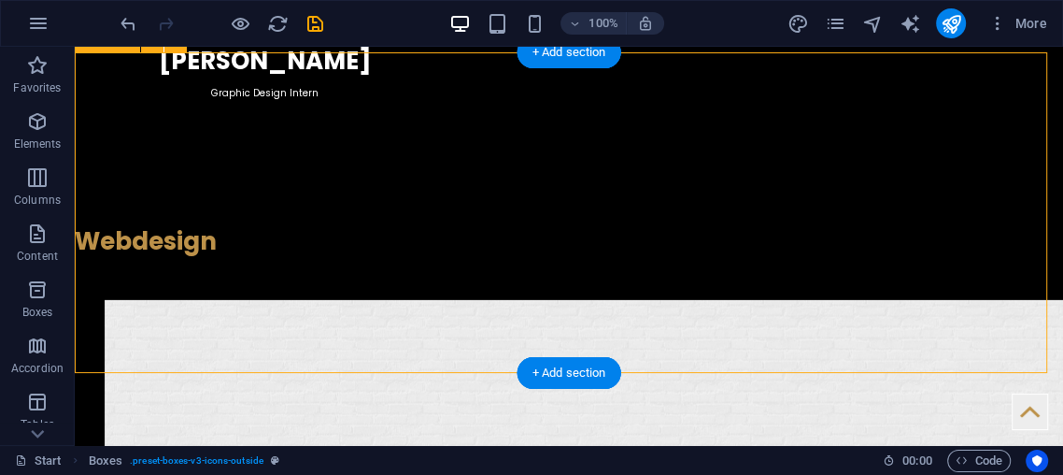
drag, startPoint x: 891, startPoint y: 124, endPoint x: 907, endPoint y: 109, distance: 21.8
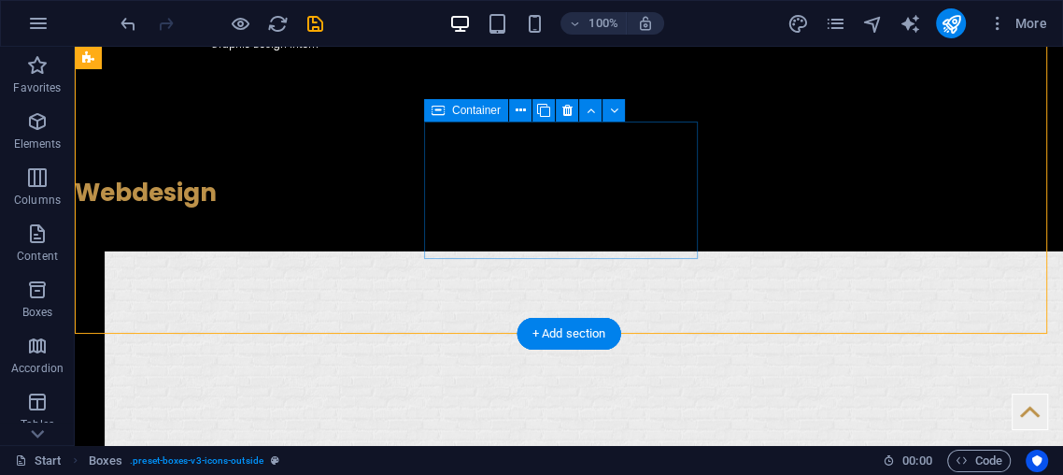
scroll to position [3760, 0]
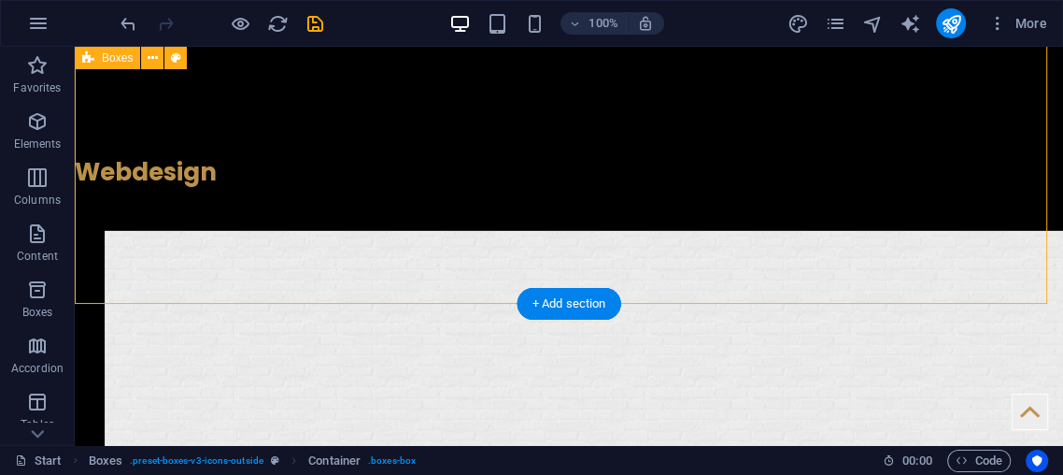
drag, startPoint x: 897, startPoint y: 243, endPoint x: 846, endPoint y: 226, distance: 54.1
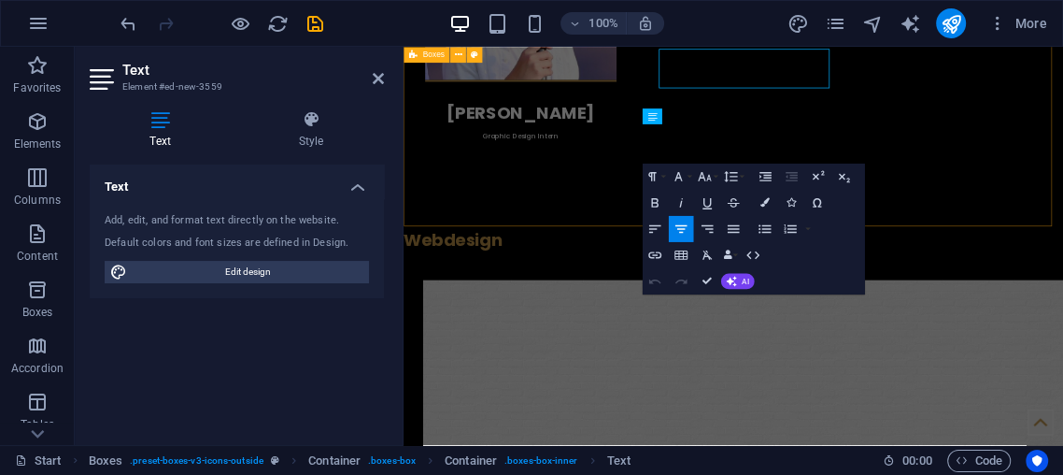
scroll to position [3868, 0]
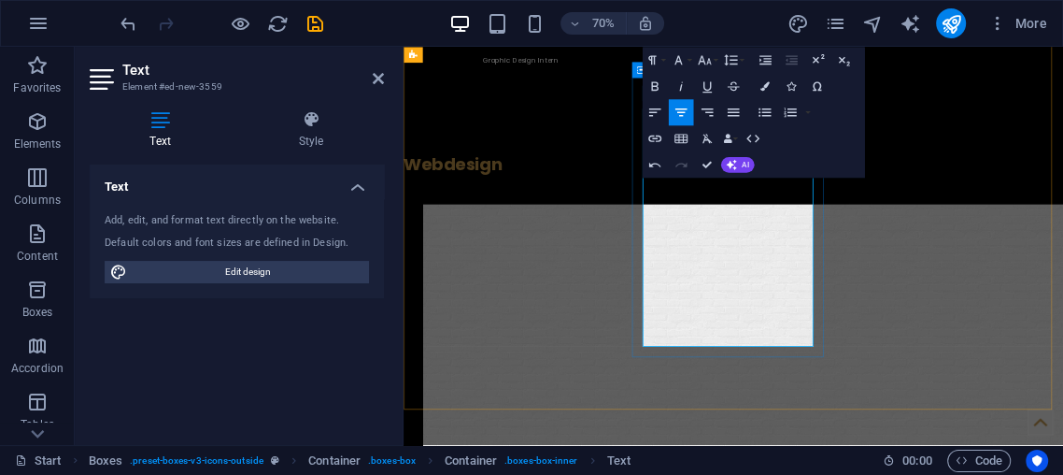
drag, startPoint x: 831, startPoint y: 385, endPoint x: 831, endPoint y: 375, distance: 10.3
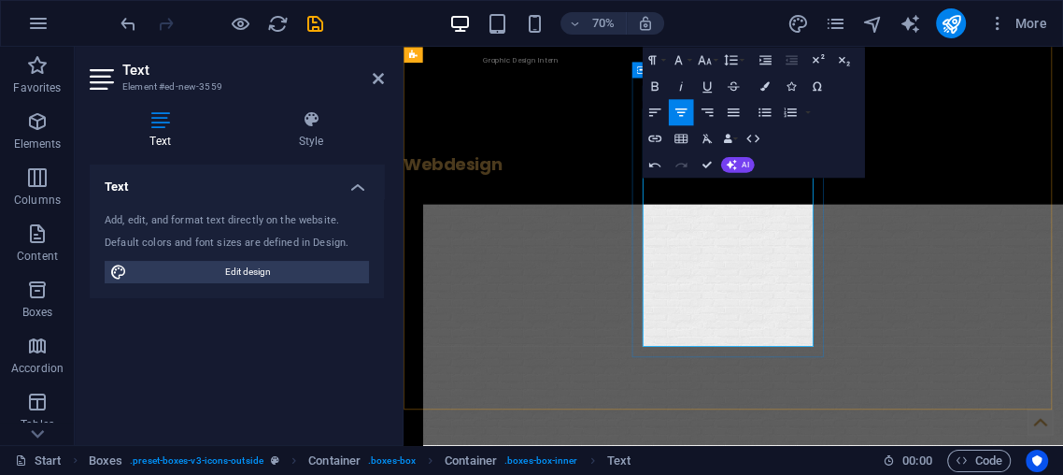
drag, startPoint x: 763, startPoint y: 413, endPoint x: 874, endPoint y: 462, distance: 120.5
drag, startPoint x: 759, startPoint y: 420, endPoint x: 891, endPoint y: 481, distance: 146.3
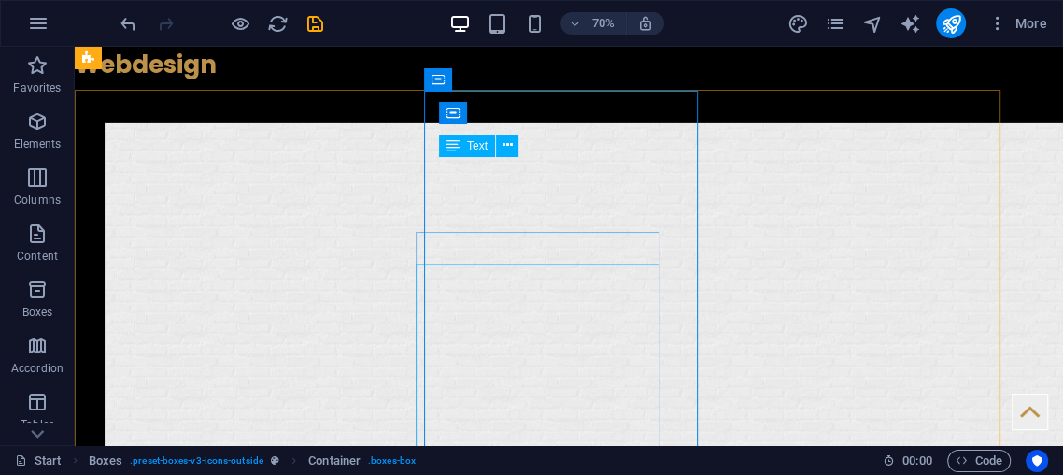
scroll to position [3760, 0]
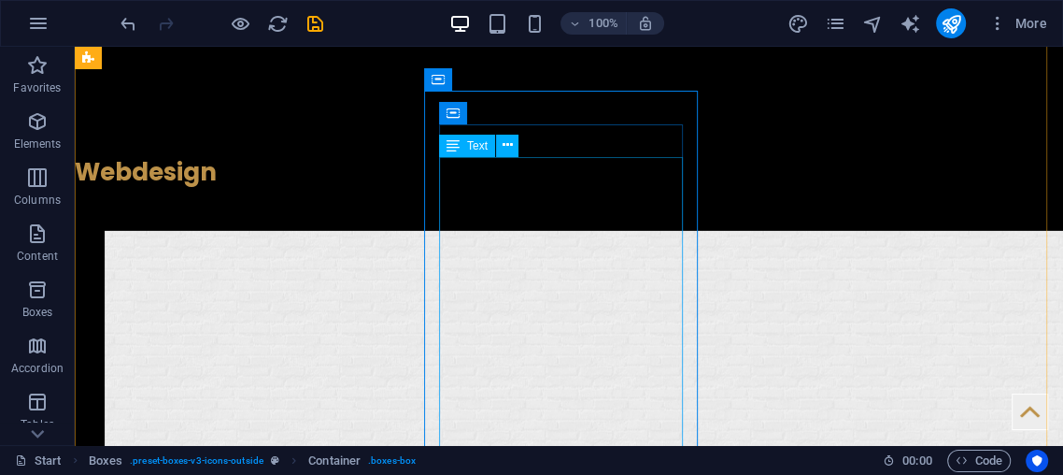
drag, startPoint x: 454, startPoint y: 424, endPoint x: 608, endPoint y: 310, distance: 191.8
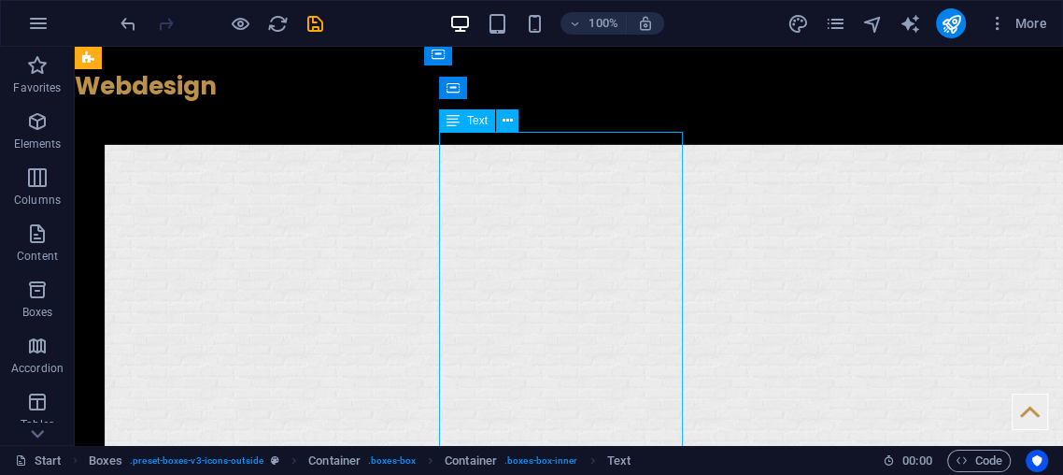
scroll to position [3899, 0]
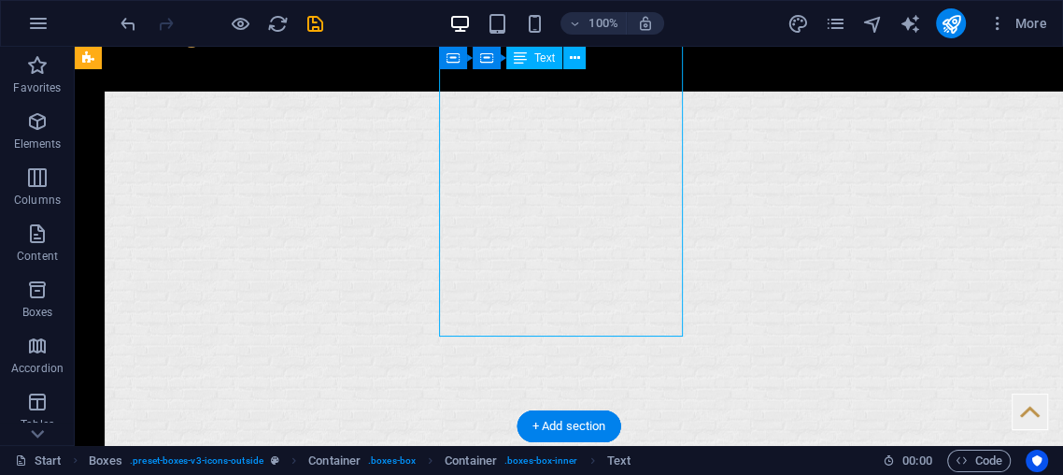
drag, startPoint x: 458, startPoint y: 278, endPoint x: 498, endPoint y: 293, distance: 42.9
drag, startPoint x: 458, startPoint y: 291, endPoint x: 503, endPoint y: 300, distance: 45.8
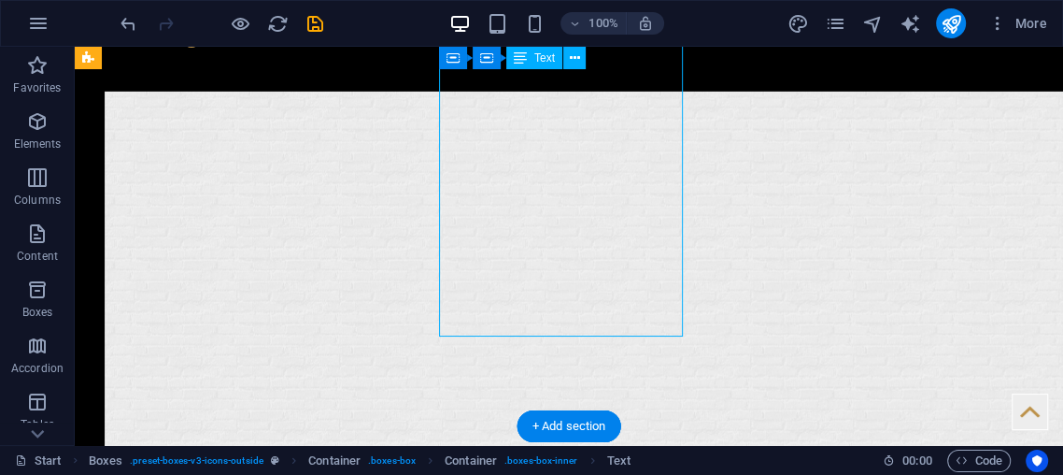
drag, startPoint x: 461, startPoint y: 278, endPoint x: 535, endPoint y: 312, distance: 82.0
drag, startPoint x: 482, startPoint y: 298, endPoint x: 437, endPoint y: 271, distance: 52.4
drag, startPoint x: 482, startPoint y: 292, endPoint x: 470, endPoint y: 280, distance: 16.5
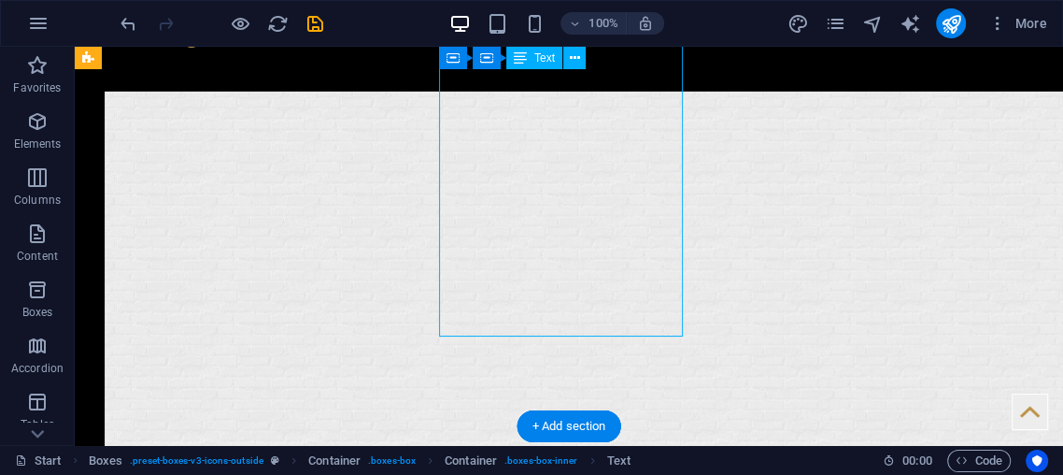
drag, startPoint x: 470, startPoint y: 280, endPoint x: 450, endPoint y: 273, distance: 21.0
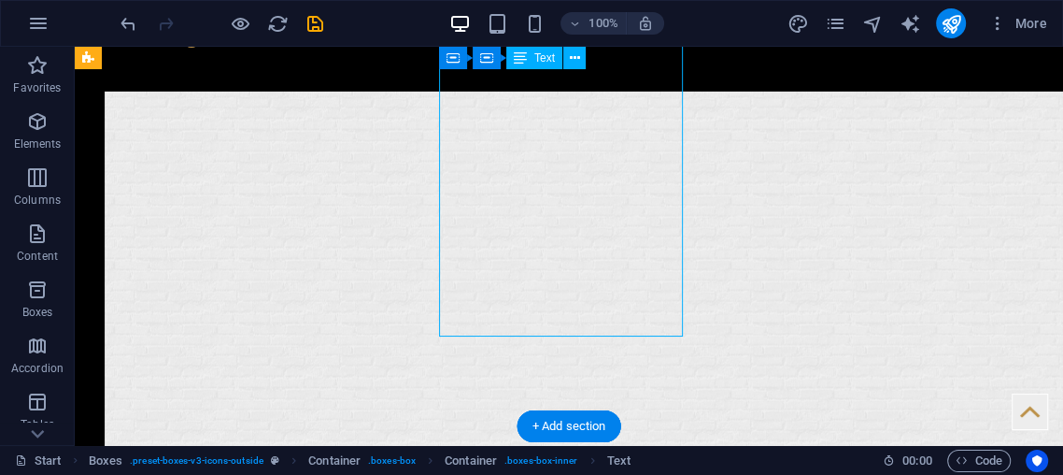
drag, startPoint x: 470, startPoint y: 285, endPoint x: 524, endPoint y: 307, distance: 58.7
drag, startPoint x: 524, startPoint y: 307, endPoint x: 520, endPoint y: 289, distance: 19.1
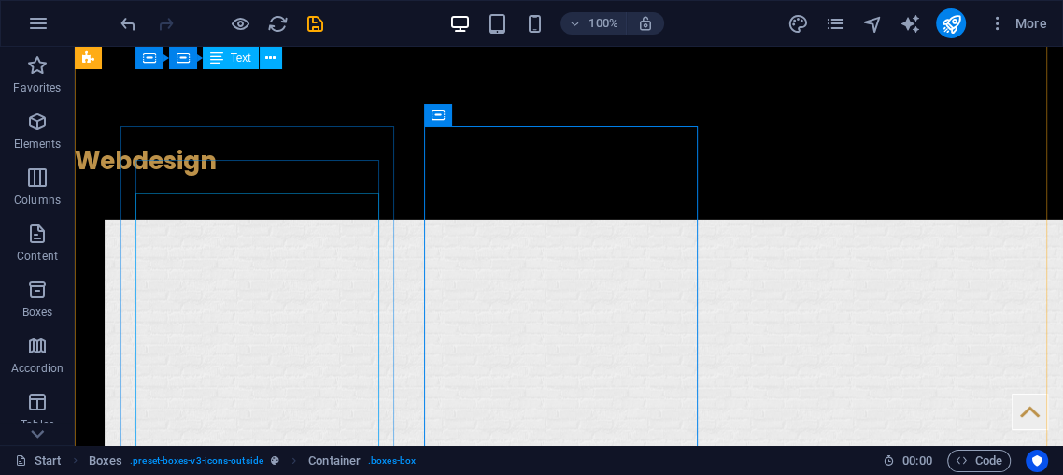
scroll to position [3725, 0]
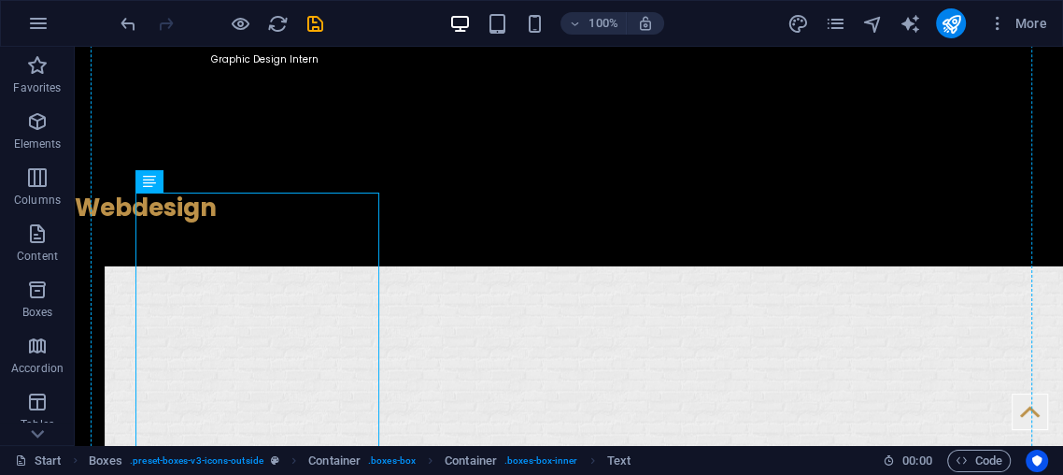
drag, startPoint x: 278, startPoint y: 294, endPoint x: 565, endPoint y: 335, distance: 289.7
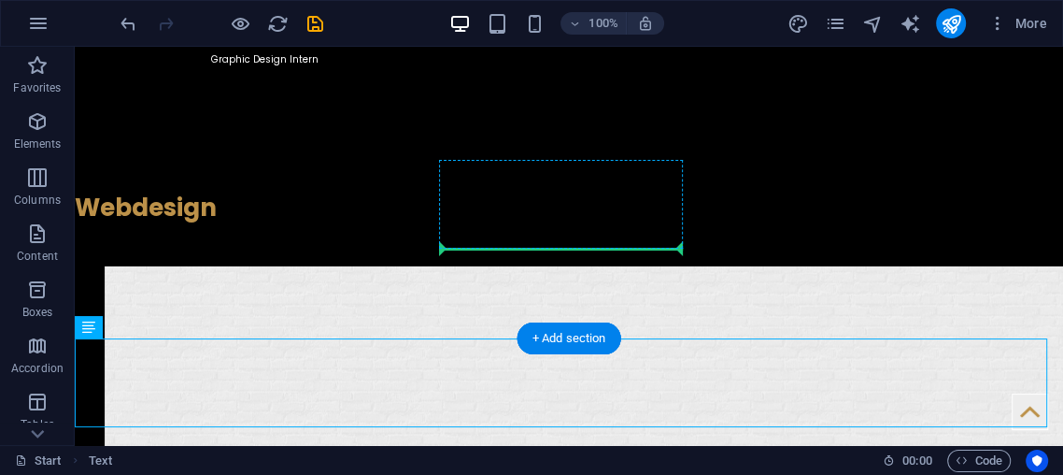
drag, startPoint x: 325, startPoint y: 387, endPoint x: 492, endPoint y: 232, distance: 227.4
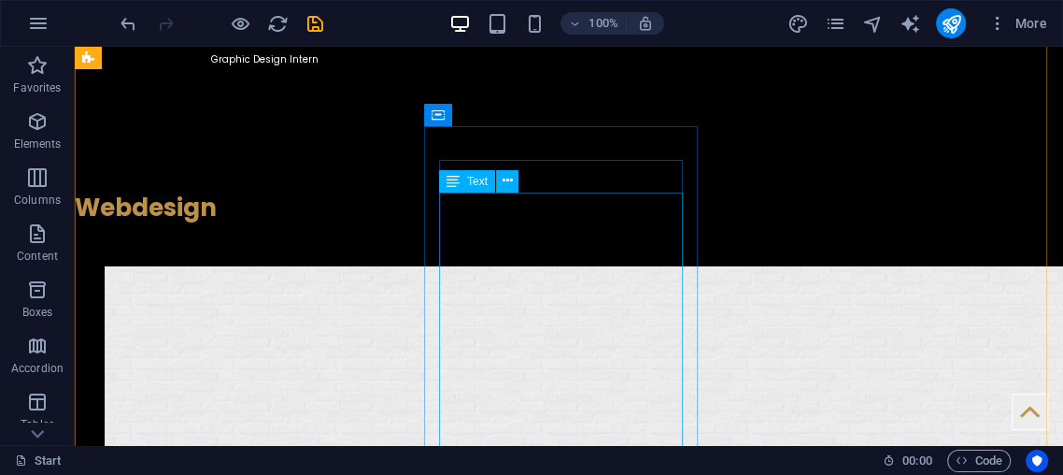
drag, startPoint x: 554, startPoint y: 285, endPoint x: 553, endPoint y: 276, distance: 9.4
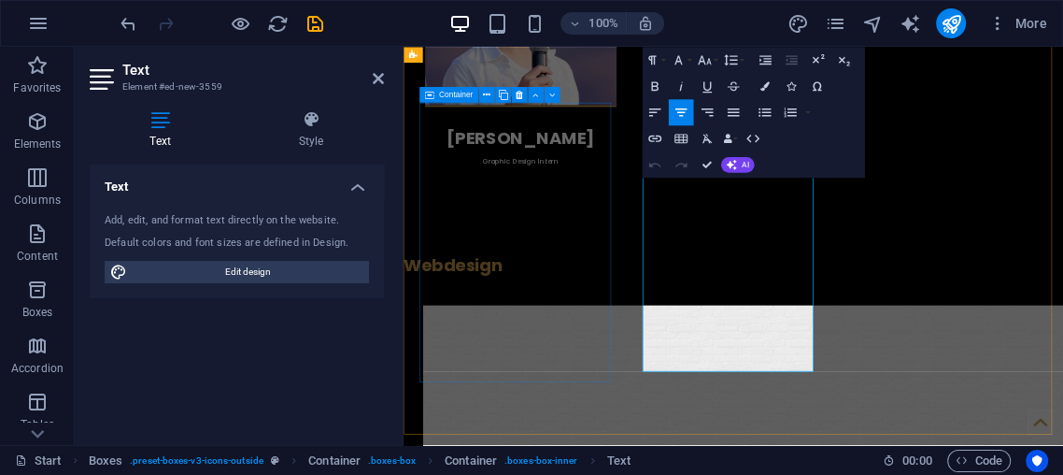
scroll to position [3832, 0]
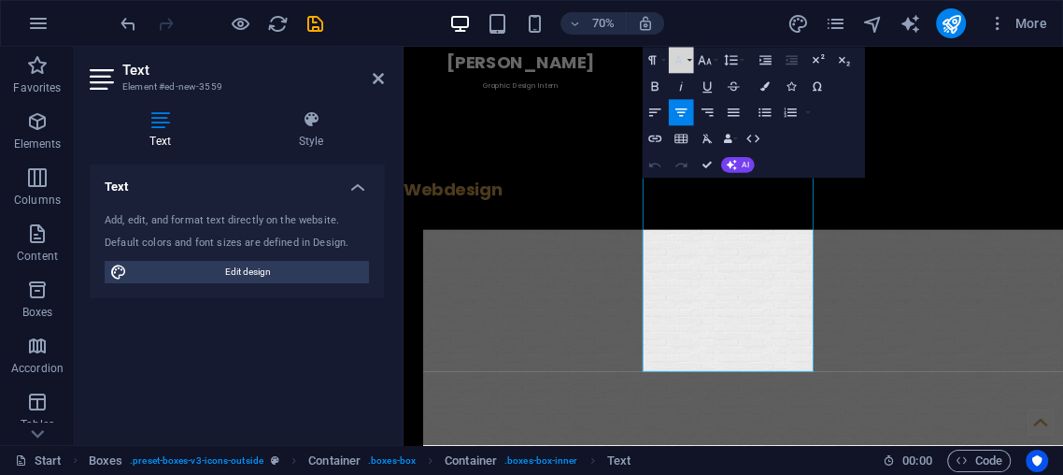
drag, startPoint x: 680, startPoint y: 54, endPoint x: 664, endPoint y: 99, distance: 47.6
click at [680, 55] on icon "button" at bounding box center [679, 60] width 16 height 16
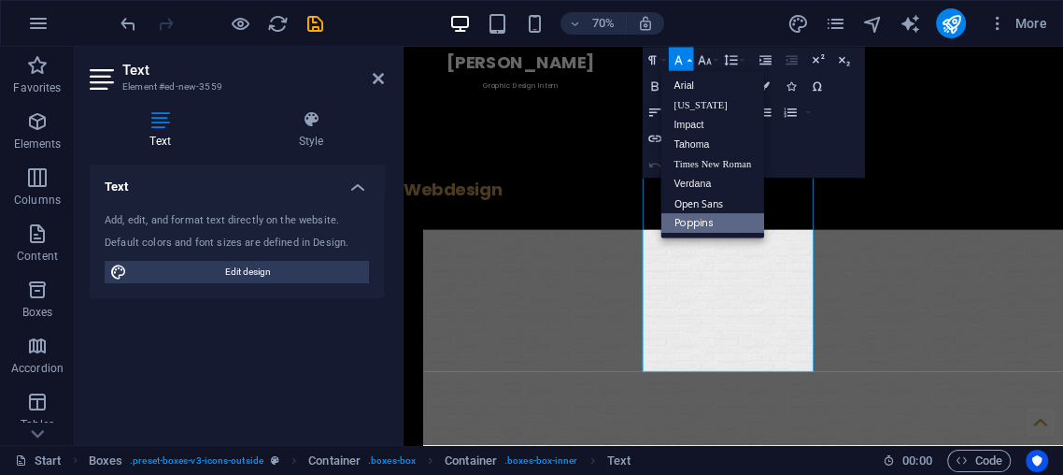
click at [690, 214] on link "Poppins" at bounding box center [713, 223] width 104 height 20
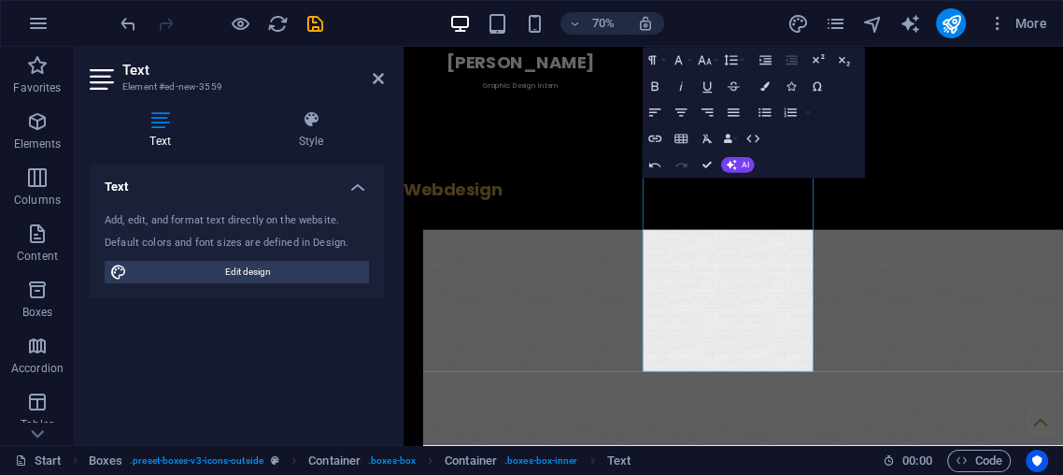
click at [667, 43] on div "70% More" at bounding box center [532, 23] width 1062 height 45
drag, startPoint x: 787, startPoint y: 369, endPoint x: 790, endPoint y: 359, distance: 10.7
drag, startPoint x: 790, startPoint y: 359, endPoint x: 790, endPoint y: 346, distance: 13.1
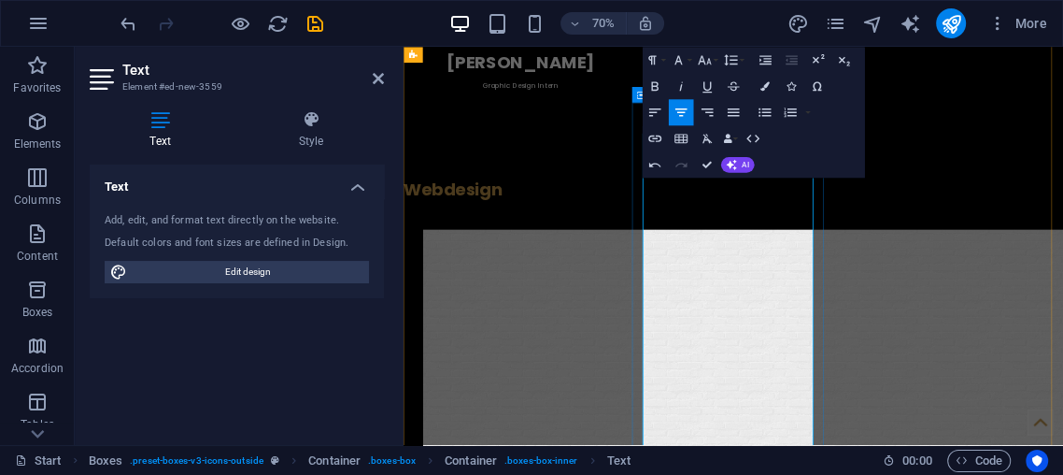
click at [128, 21] on icon "undo" at bounding box center [128, 23] width 21 height 21
click at [129, 21] on icon "undo" at bounding box center [128, 23] width 21 height 21
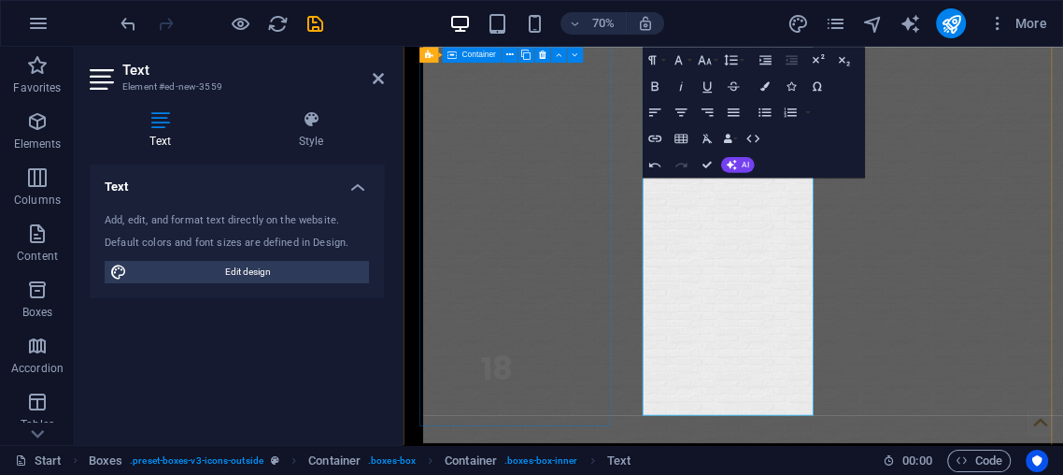
scroll to position [4109, 0]
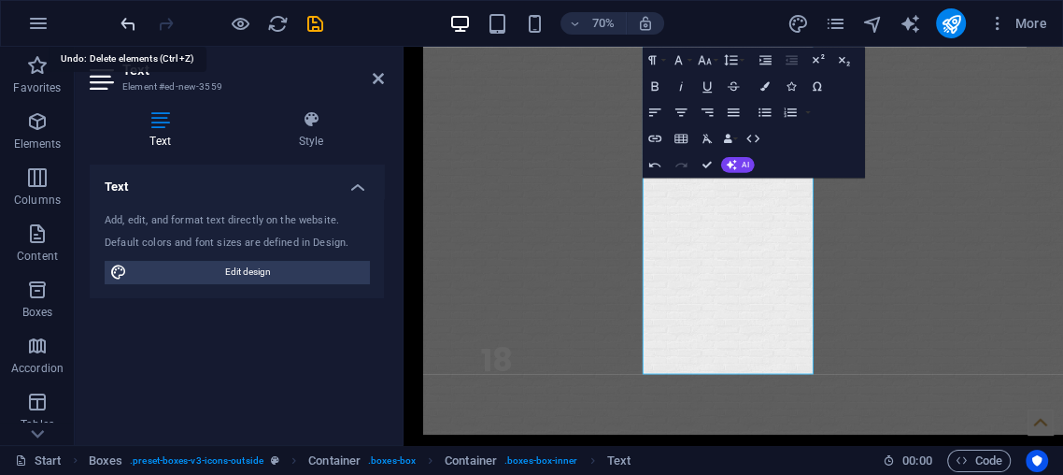
click at [121, 21] on icon "undo" at bounding box center [128, 23] width 21 height 21
click at [120, 19] on icon "undo" at bounding box center [128, 23] width 21 height 21
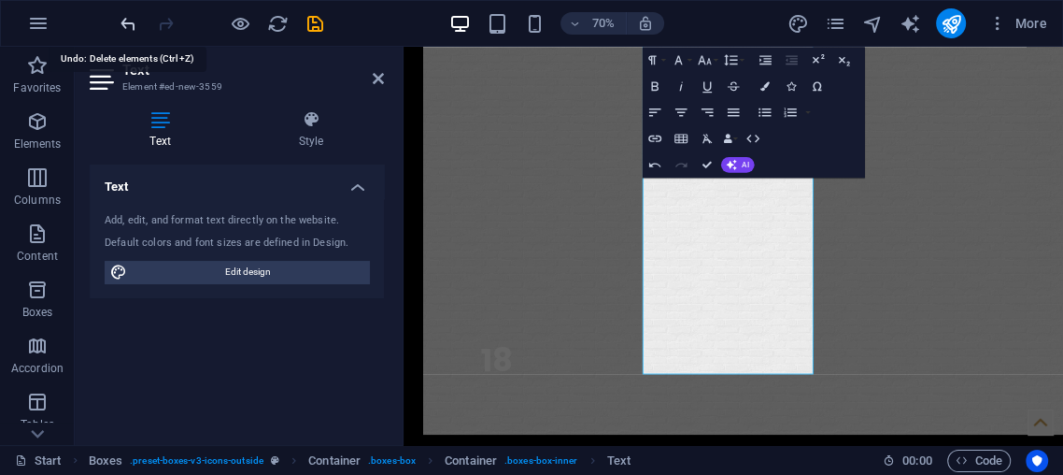
click at [120, 19] on icon "undo" at bounding box center [128, 23] width 21 height 21
click at [121, 19] on icon "undo" at bounding box center [128, 23] width 21 height 21
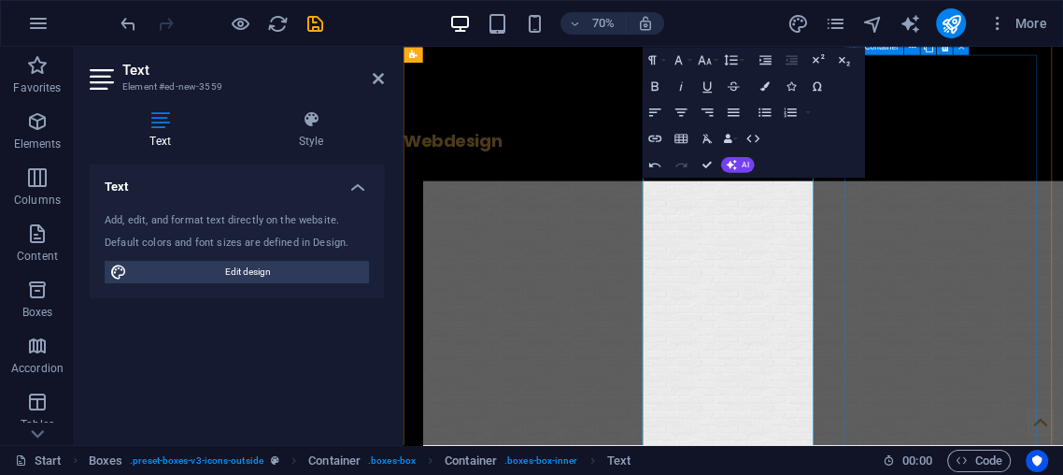
scroll to position [3763, 0]
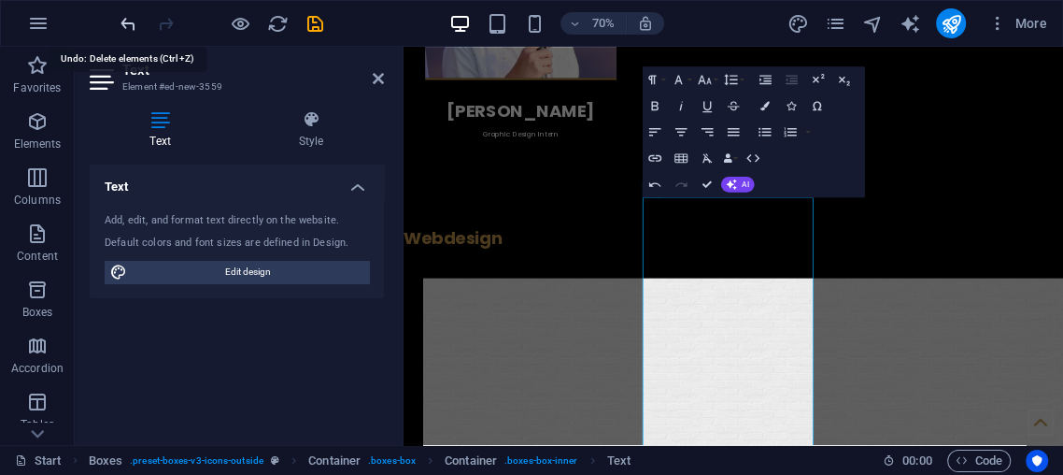
click at [135, 26] on icon "undo" at bounding box center [128, 23] width 21 height 21
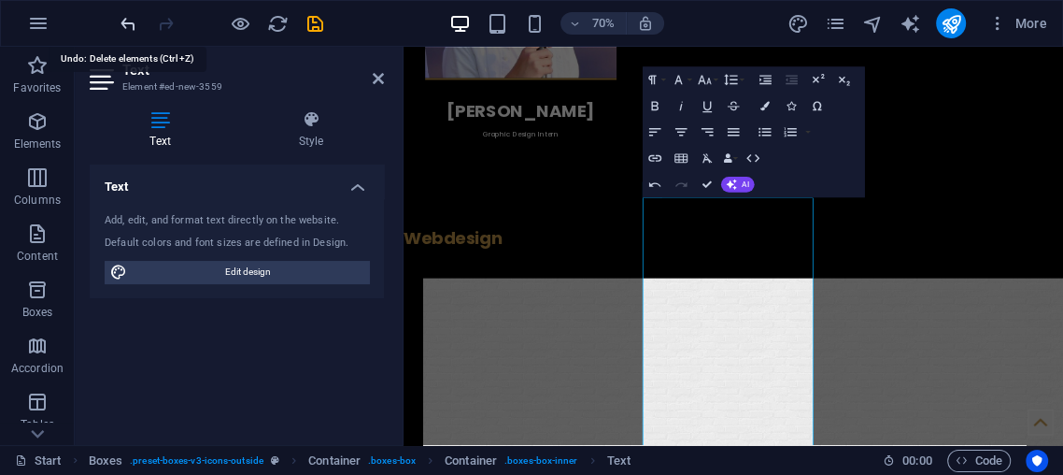
click at [135, 26] on icon "undo" at bounding box center [128, 23] width 21 height 21
click at [132, 24] on icon "undo" at bounding box center [128, 23] width 21 height 21
click at [132, 25] on icon "undo" at bounding box center [128, 23] width 21 height 21
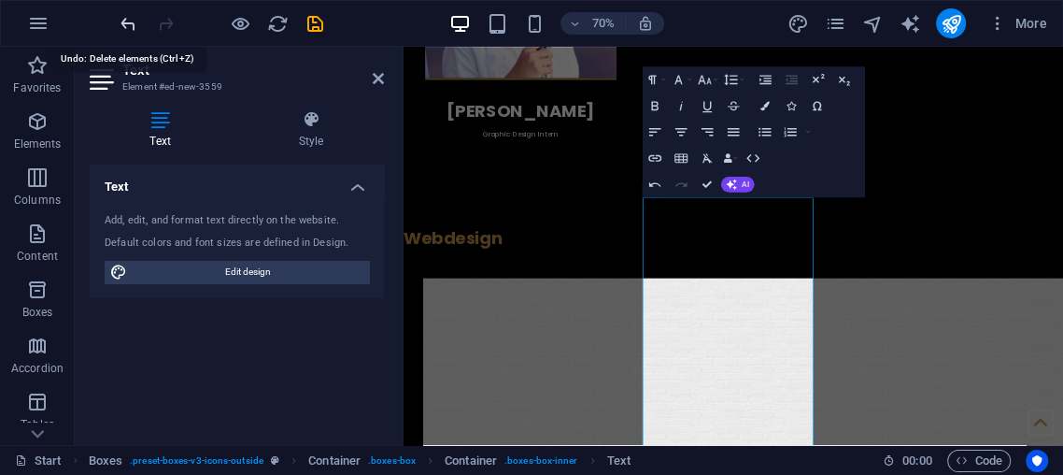
click at [132, 25] on icon "undo" at bounding box center [128, 23] width 21 height 21
drag, startPoint x: 132, startPoint y: 25, endPoint x: 138, endPoint y: 38, distance: 14.6
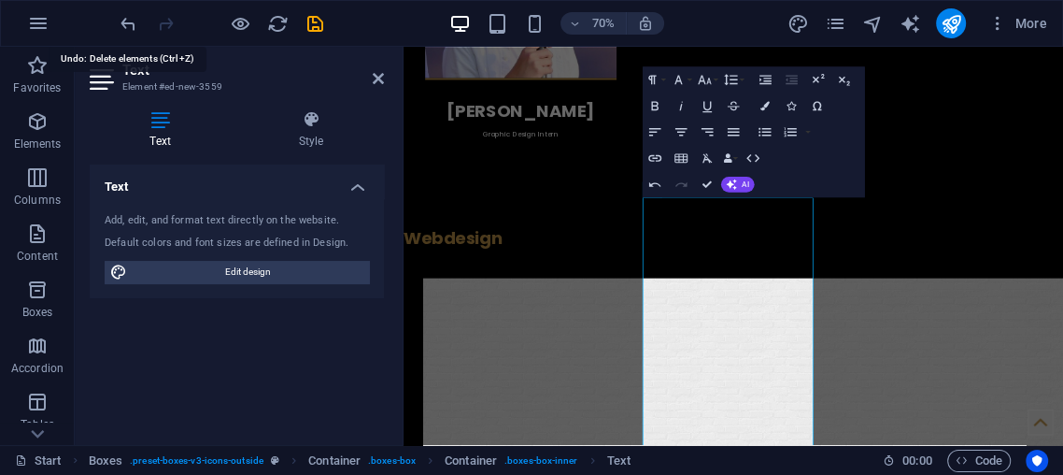
click at [131, 33] on icon "undo" at bounding box center [128, 23] width 21 height 21
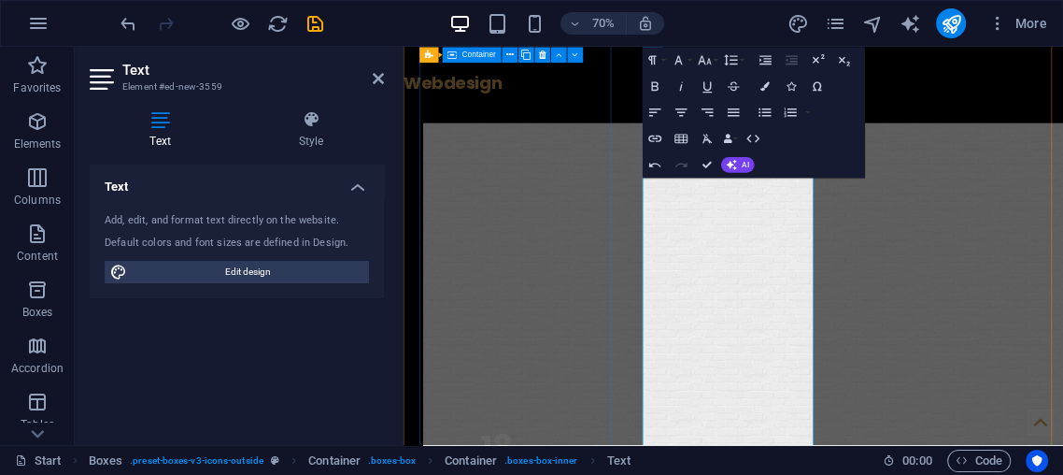
scroll to position [3970, 0]
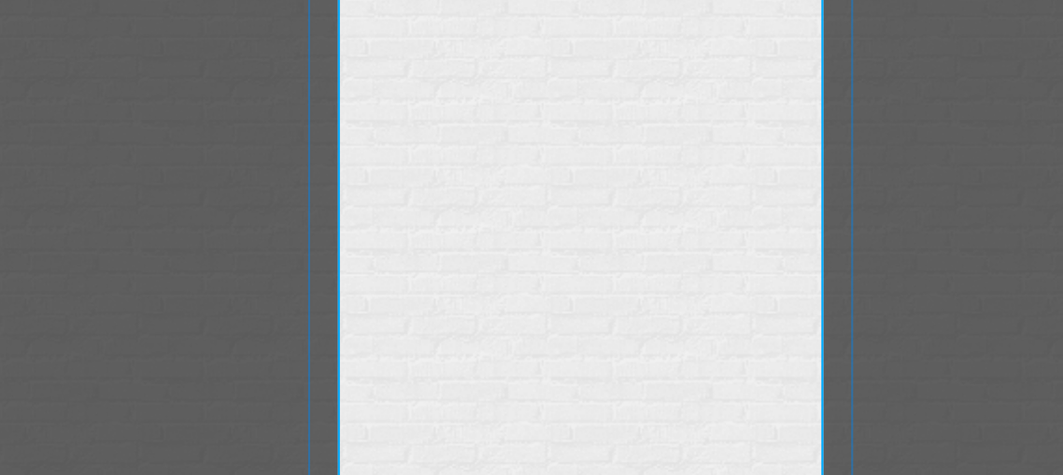
drag, startPoint x: 3, startPoint y: -203, endPoint x: 86, endPoint y: -143, distance: 102.4
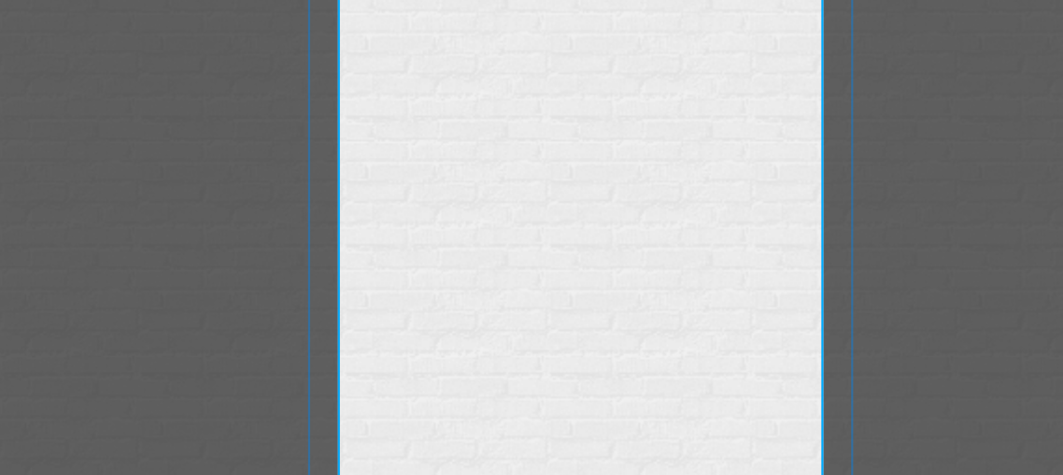
drag, startPoint x: 194, startPoint y: -91, endPoint x: 31, endPoint y: -244, distance: 224.1
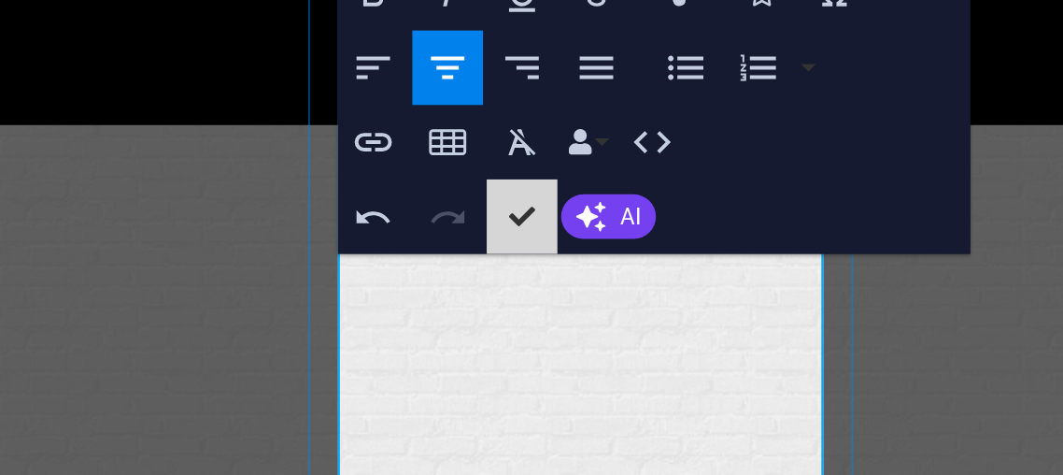
drag, startPoint x: 363, startPoint y: 57, endPoint x: 92, endPoint y: 69, distance: 272.2
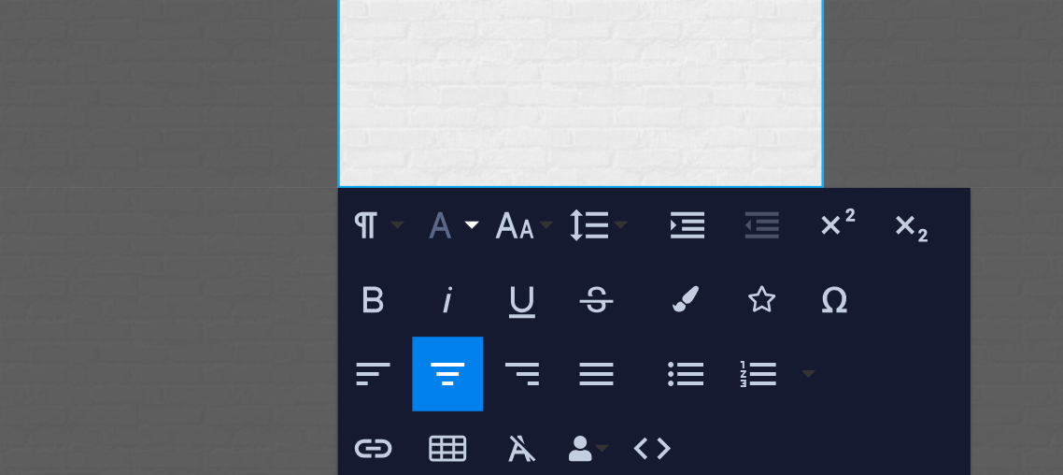
click at [677, 316] on icon "button" at bounding box center [679, 314] width 16 height 16
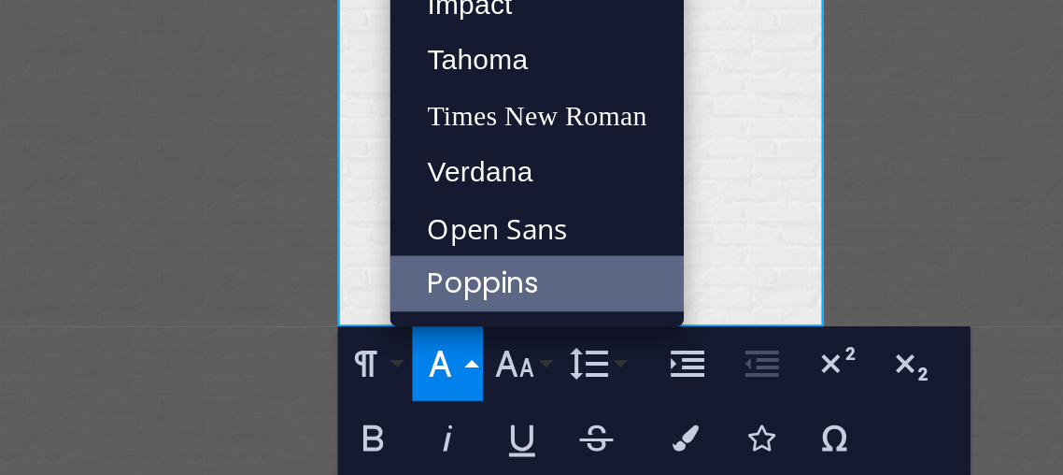
click at [687, 285] on link "Poppins" at bounding box center [713, 286] width 104 height 20
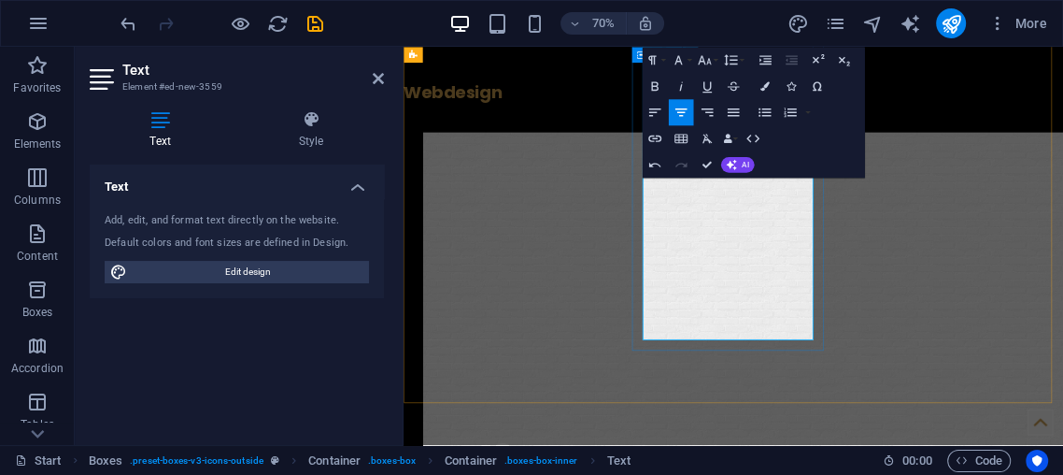
click at [679, 47] on button "Font Family" at bounding box center [681, 60] width 25 height 26
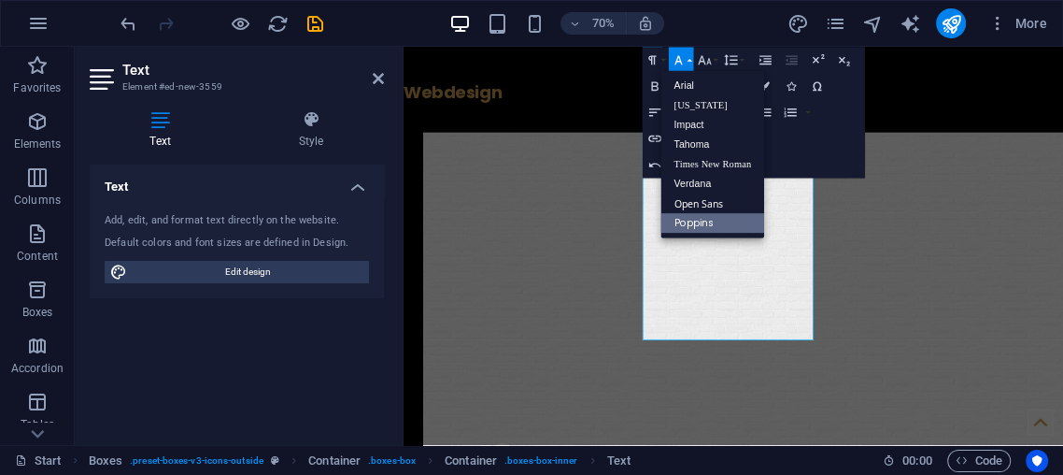
click at [691, 50] on button "Font Family" at bounding box center [681, 60] width 25 height 26
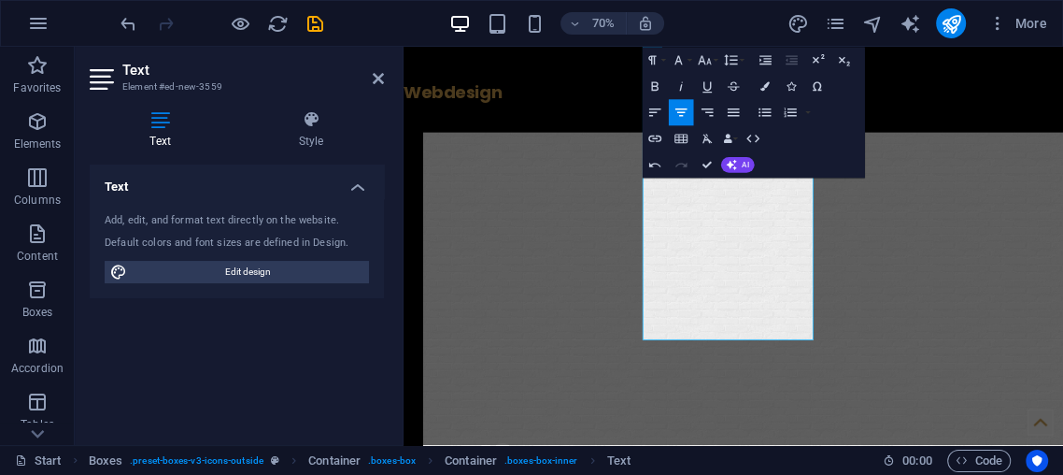
click at [269, 258] on div "Add, edit, and format text directly on the website. Default colors and font siz…" at bounding box center [237, 248] width 294 height 100
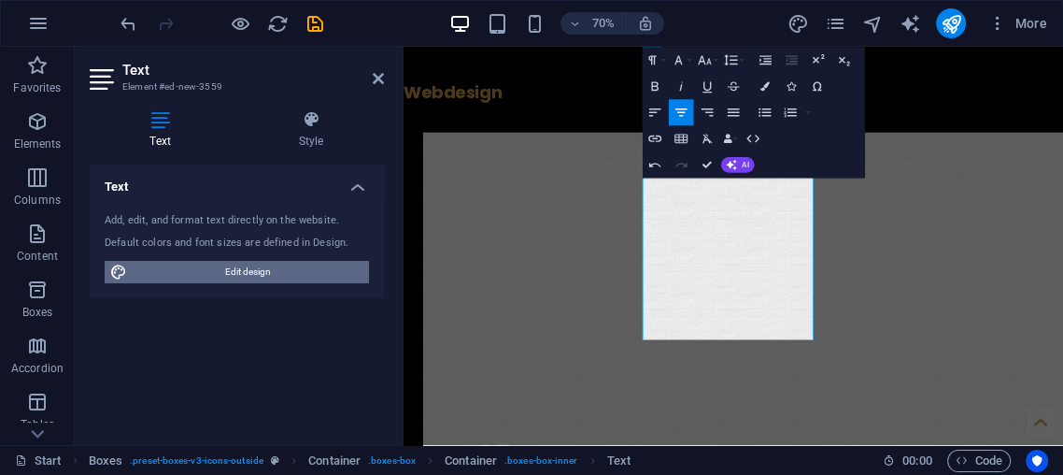
click at [330, 274] on span "Edit design" at bounding box center [248, 272] width 231 height 22
select select "px"
select select "400"
select select "px"
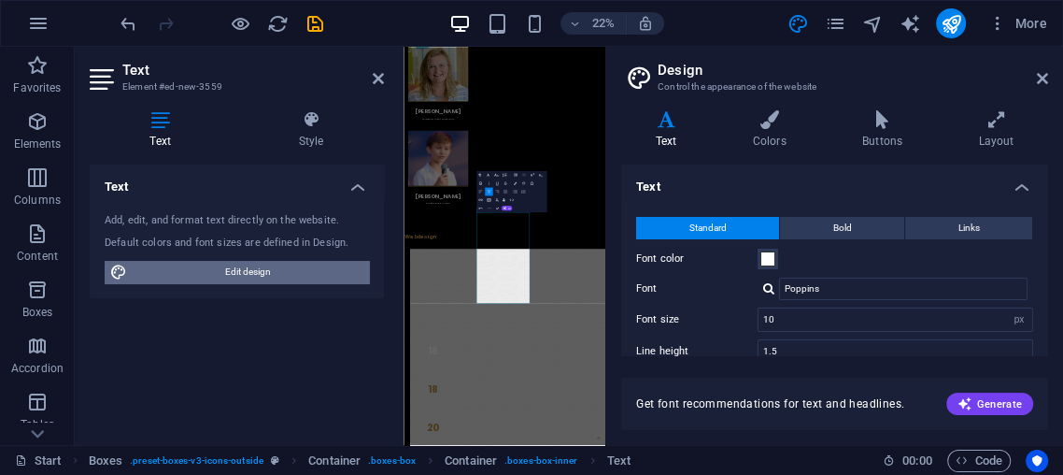
scroll to position [4024, 0]
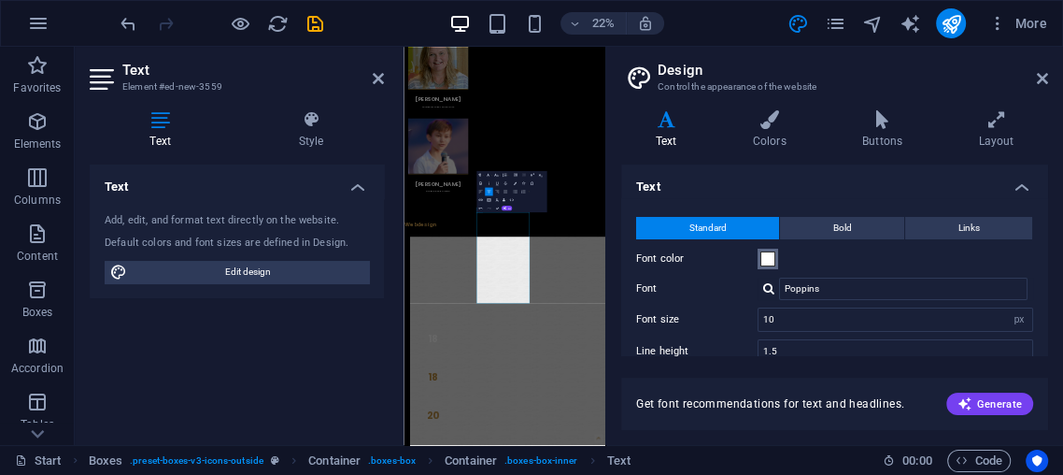
click at [763, 252] on span at bounding box center [768, 258] width 15 height 15
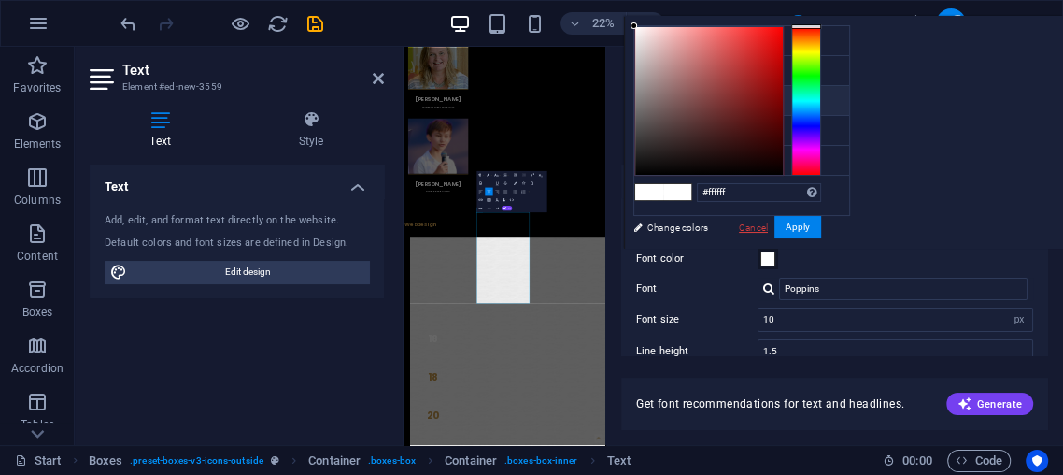
click at [745, 224] on link "Cancel" at bounding box center [753, 228] width 33 height 14
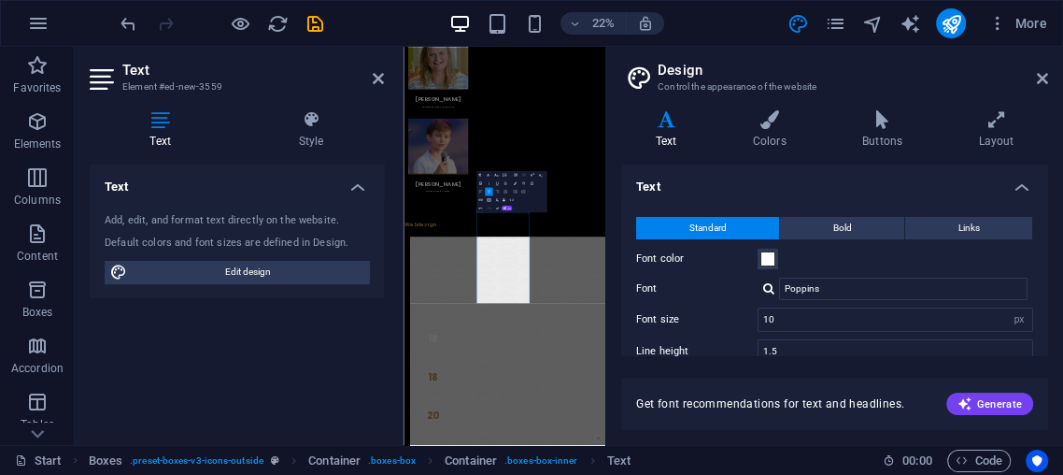
click at [757, 248] on div "Font color" at bounding box center [834, 259] width 397 height 22
click at [765, 249] on button "Font color" at bounding box center [768, 259] width 21 height 21
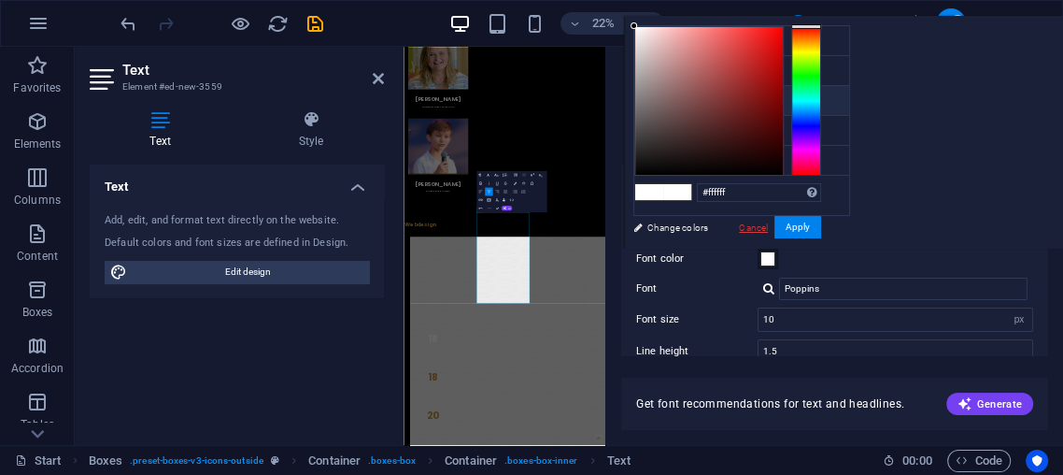
click at [746, 226] on link "Cancel" at bounding box center [753, 228] width 33 height 14
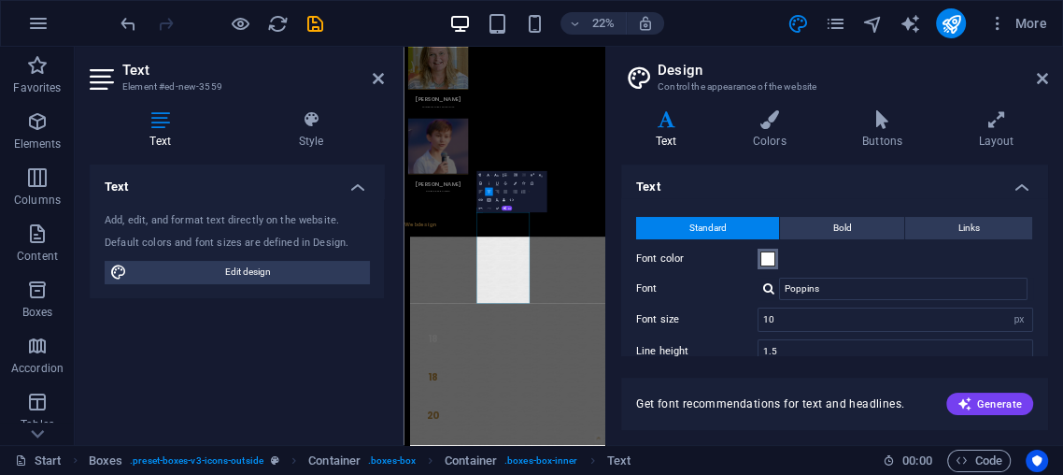
click at [770, 258] on span at bounding box center [768, 258] width 15 height 15
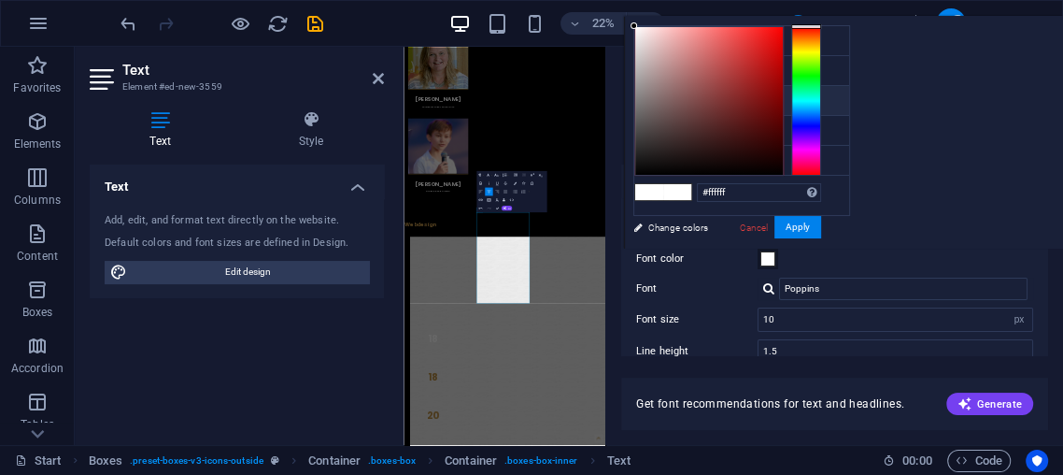
drag, startPoint x: 632, startPoint y: 168, endPoint x: 660, endPoint y: 150, distance: 33.2
click at [662, 175] on div "#ffffff Supported formats #0852ed rgb(8, 82, 237) rgba(8, 82, 237, 90%) hsv(221…" at bounding box center [727, 268] width 207 height 503
drag, startPoint x: 634, startPoint y: 17, endPoint x: 653, endPoint y: 100, distance: 85.2
click at [621, 74] on body "[DOMAIN_NAME] Start Favorites Elements Columns Content Boxes Accordion Tables F…" at bounding box center [531, 237] width 1063 height 475
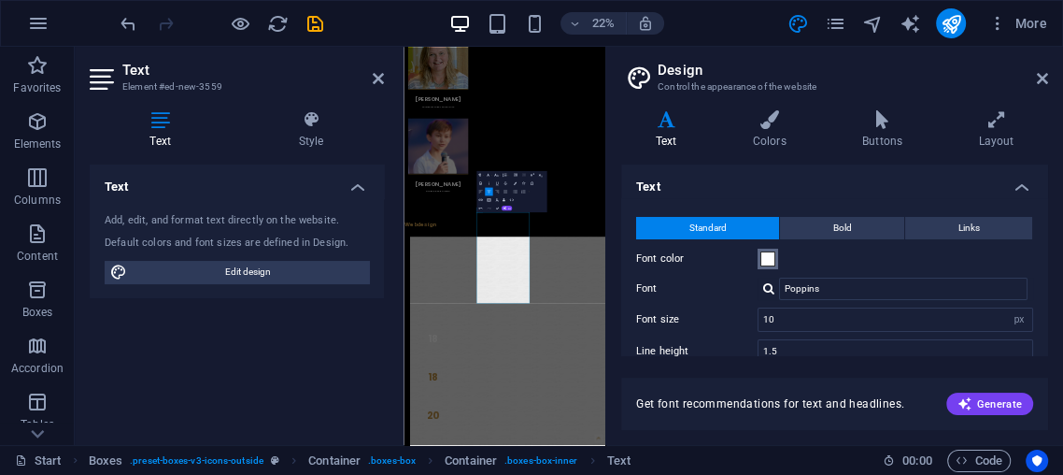
drag, startPoint x: 758, startPoint y: 253, endPoint x: 773, endPoint y: 241, distance: 19.3
click at [758, 252] on button "Font color" at bounding box center [768, 259] width 21 height 21
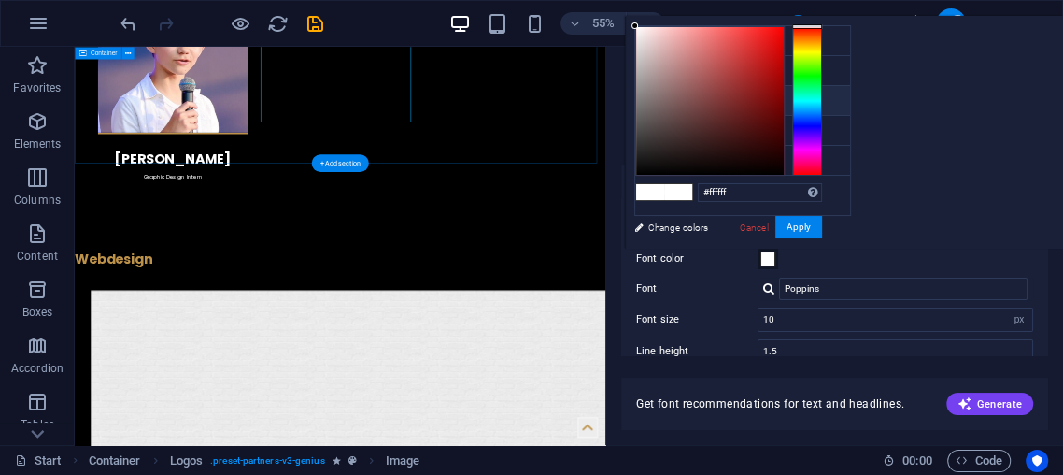
scroll to position [4028, 0]
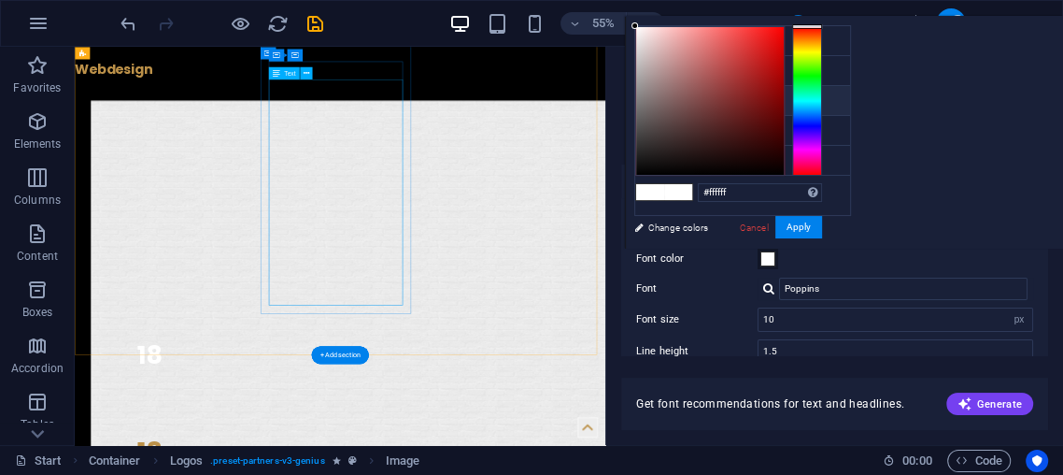
drag, startPoint x: 572, startPoint y: 419, endPoint x: 543, endPoint y: 378, distance: 49.5
drag, startPoint x: 536, startPoint y: 375, endPoint x: 529, endPoint y: 367, distance: 10.6
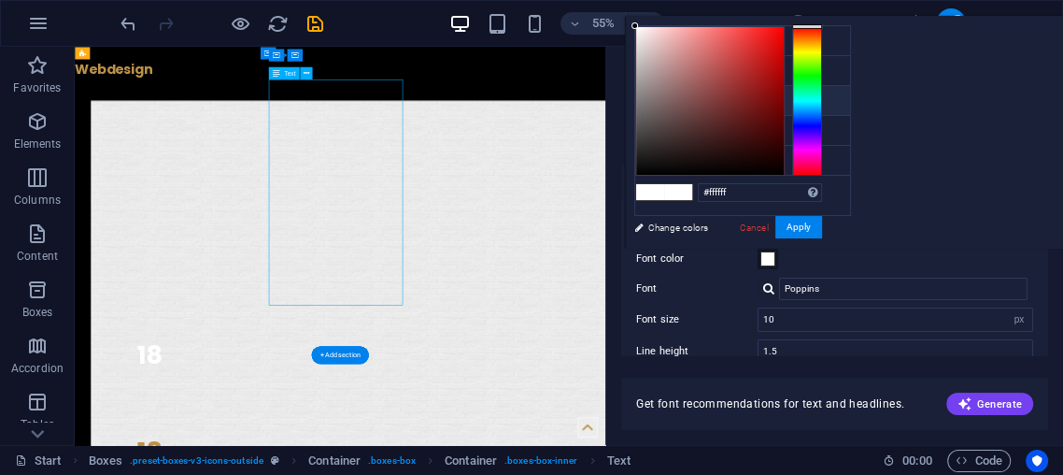
drag, startPoint x: 520, startPoint y: 355, endPoint x: 511, endPoint y: 346, distance: 13.2
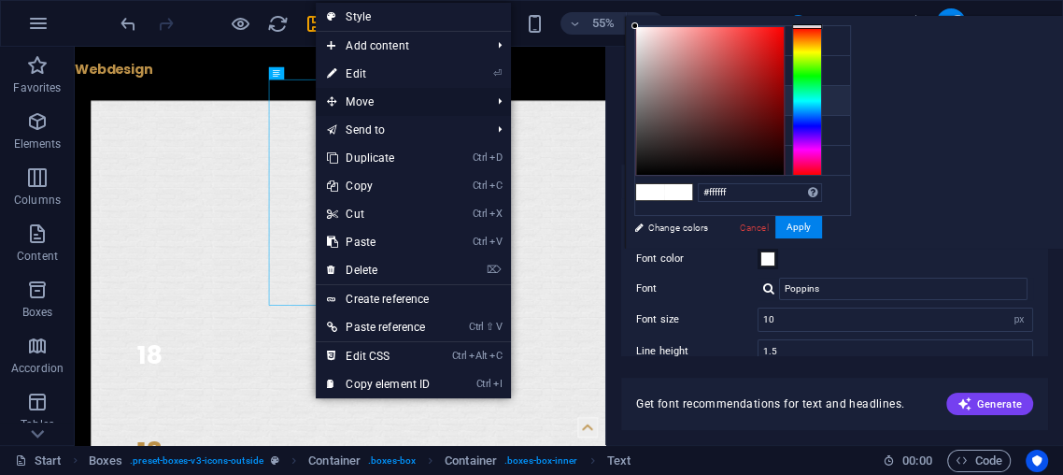
drag, startPoint x: 437, startPoint y: 285, endPoint x: 347, endPoint y: 92, distance: 213.6
click at [347, 92] on span "Move" at bounding box center [399, 102] width 167 height 28
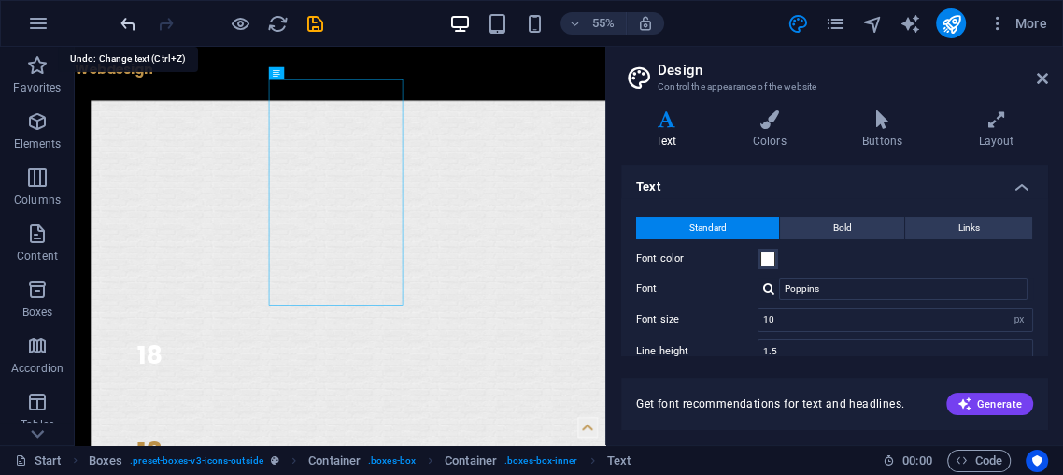
click at [135, 21] on icon "undo" at bounding box center [128, 23] width 21 height 21
click at [135, 20] on icon "undo" at bounding box center [128, 23] width 21 height 21
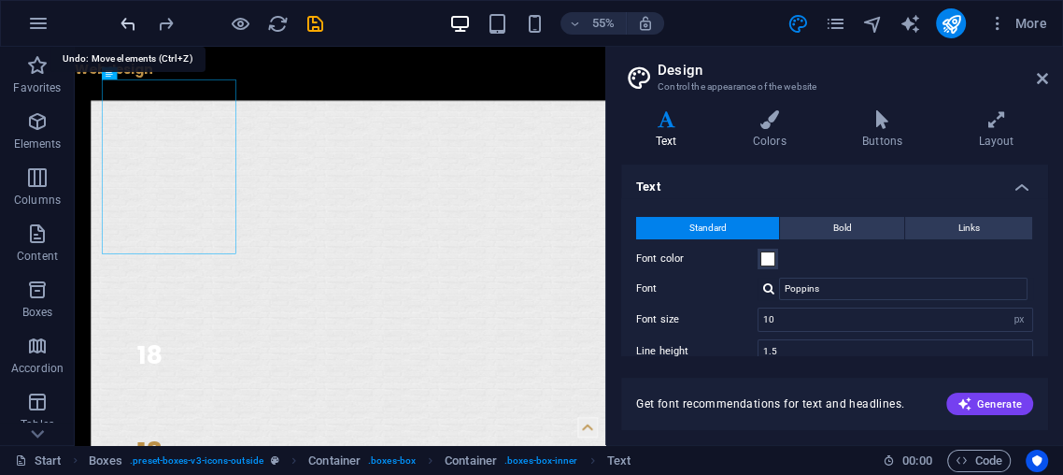
click at [133, 25] on icon "undo" at bounding box center [128, 23] width 21 height 21
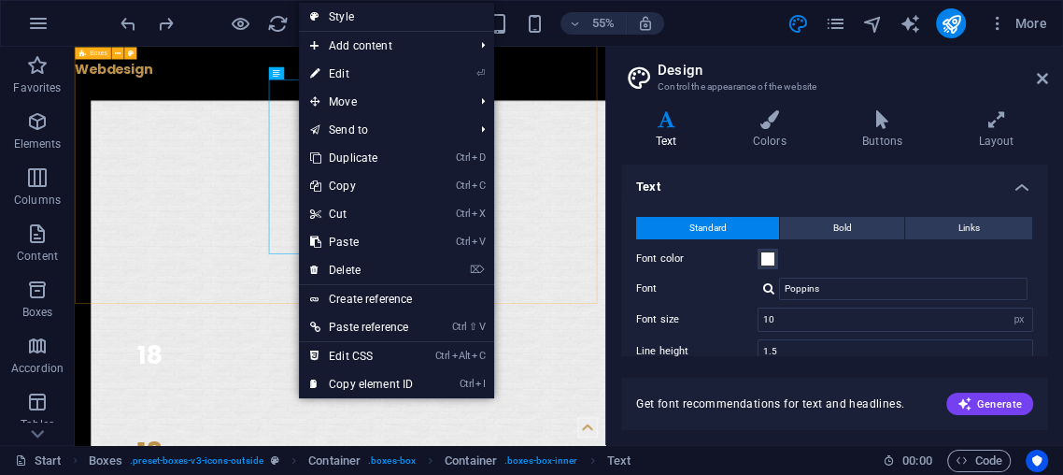
drag, startPoint x: 387, startPoint y: 164, endPoint x: 329, endPoint y: 143, distance: 61.5
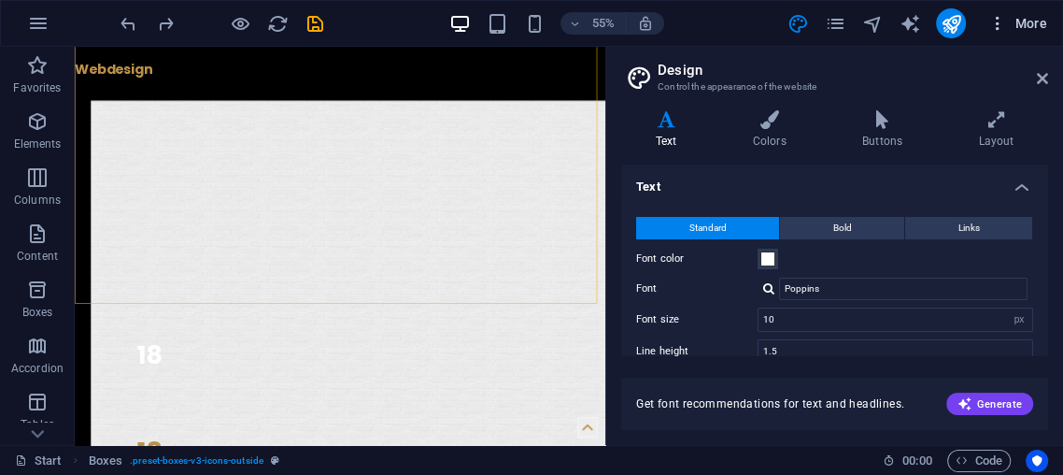
drag, startPoint x: 1062, startPoint y: 57, endPoint x: 1005, endPoint y: 35, distance: 61.3
click at [1062, 56] on aside "Design Control the appearance of the website Variants Text Colors Buttons Layou…" at bounding box center [835, 246] width 458 height 398
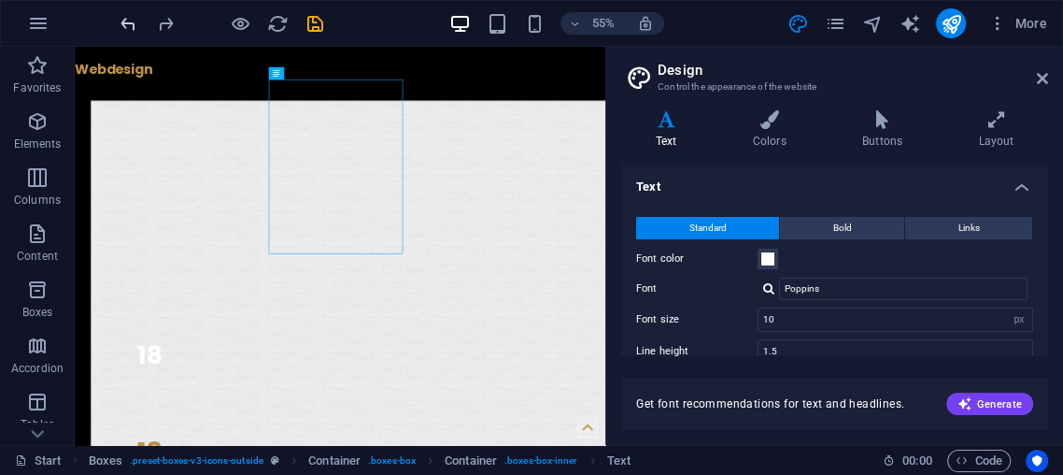
click at [121, 29] on icon "undo" at bounding box center [128, 23] width 21 height 21
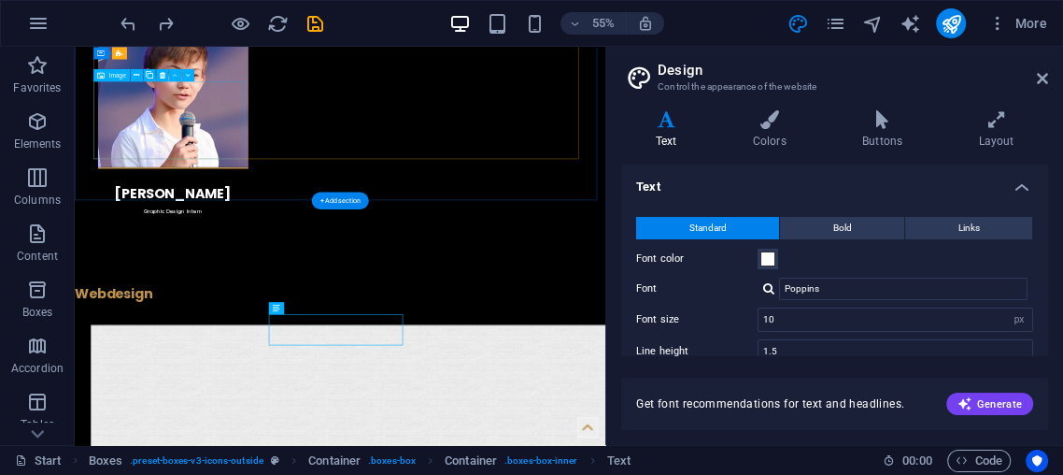
scroll to position [3637, 0]
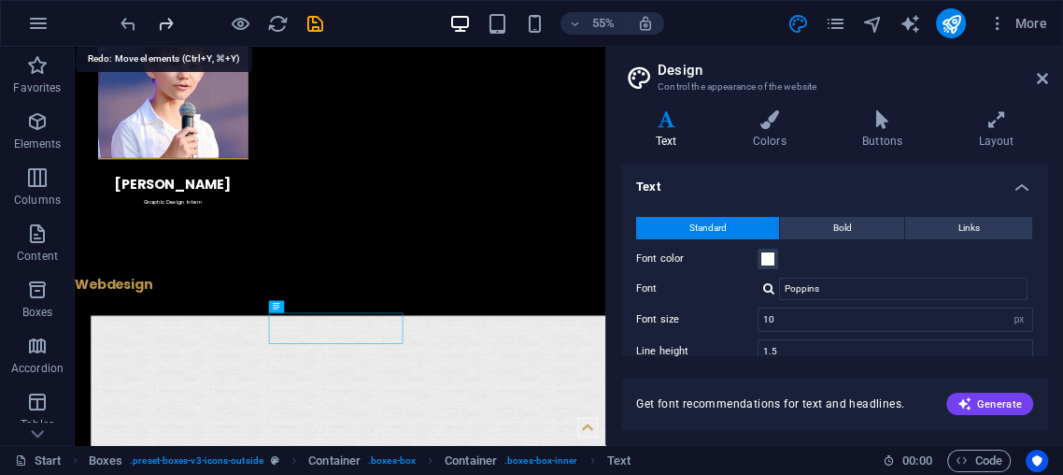
click at [162, 13] on icon "redo" at bounding box center [165, 23] width 21 height 21
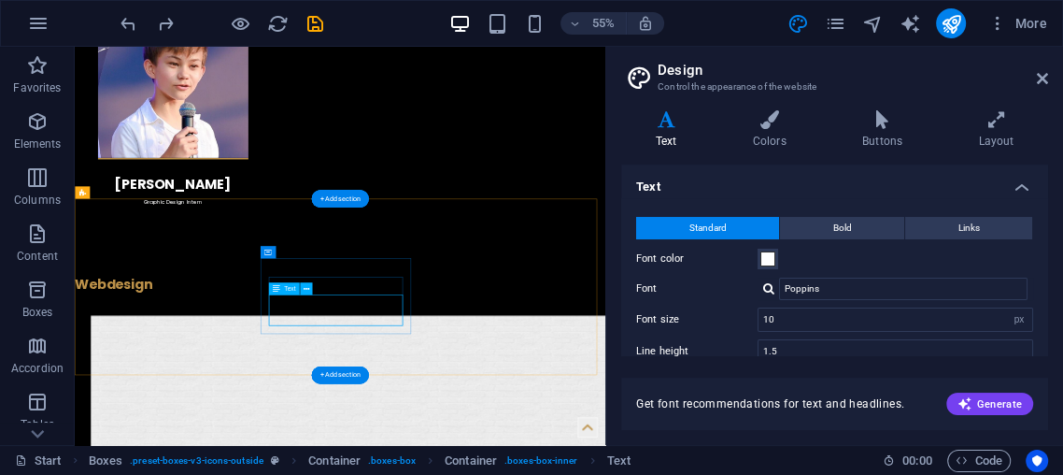
click at [857, 166] on h4 "Text" at bounding box center [834, 181] width 427 height 34
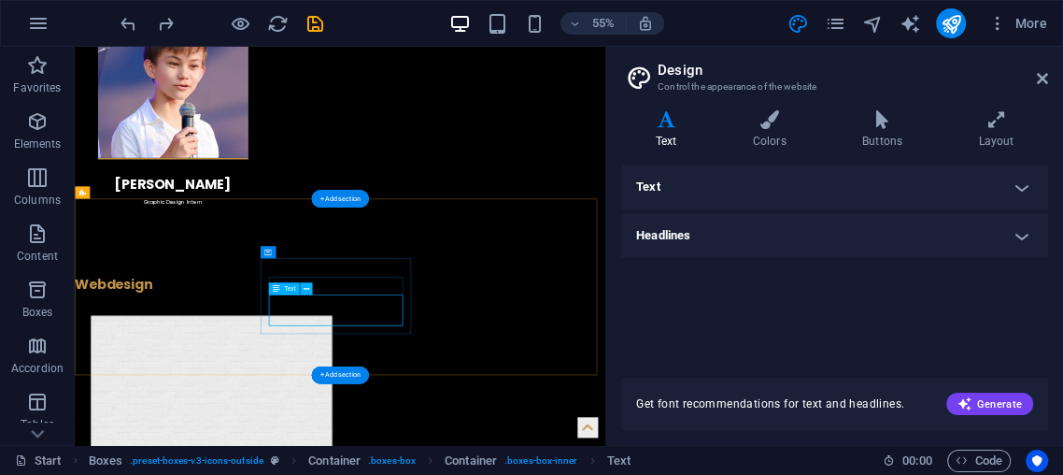
scroll to position [3670, 0]
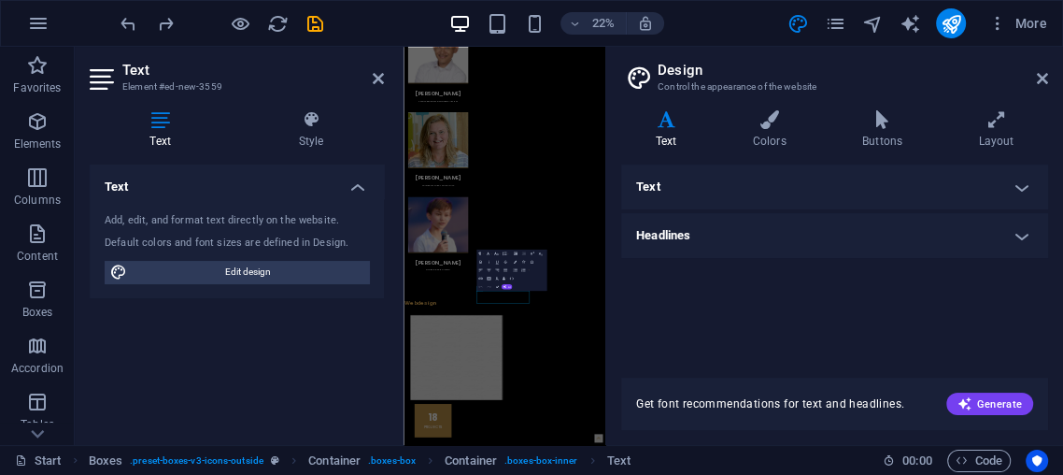
click at [372, 64] on h2 "Text" at bounding box center [253, 70] width 262 height 17
click at [371, 73] on h2 "Text" at bounding box center [253, 70] width 262 height 17
click at [374, 73] on icon at bounding box center [378, 78] width 11 height 15
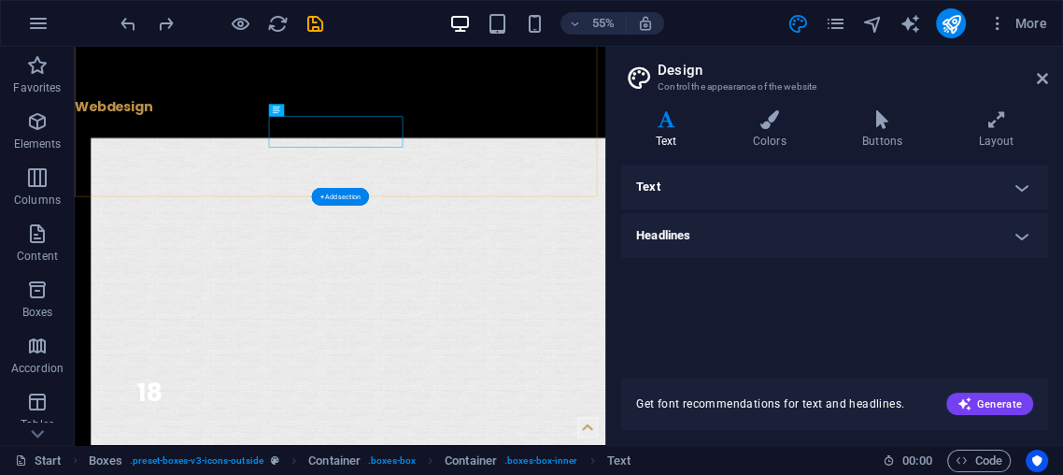
scroll to position [3823, 0]
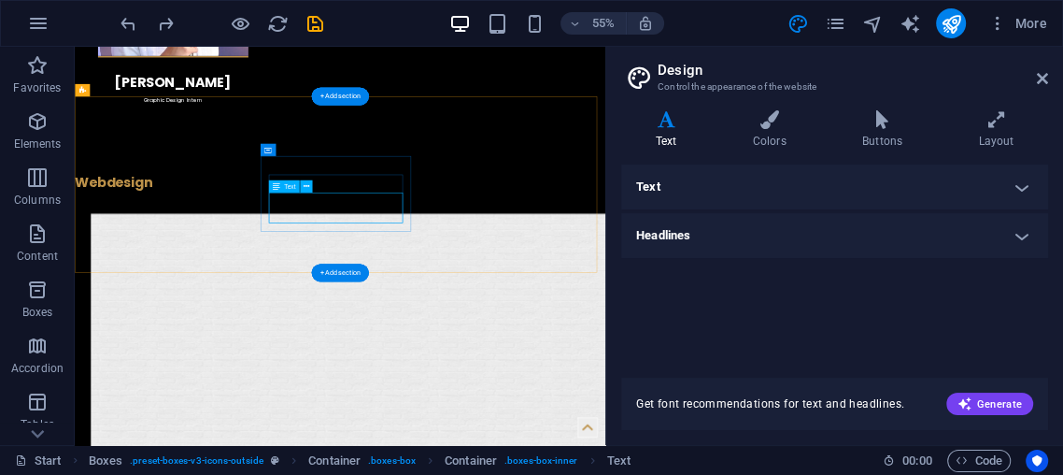
click at [1041, 81] on icon at bounding box center [1042, 78] width 11 height 15
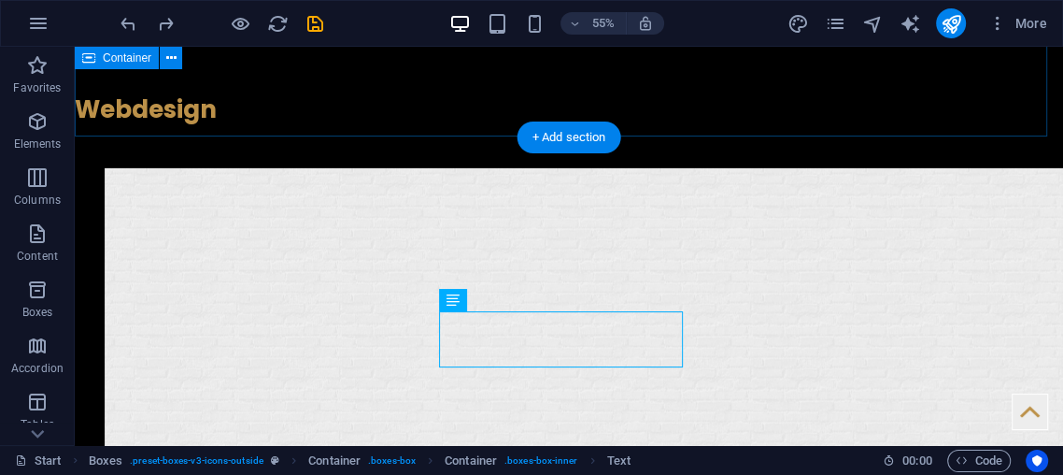
scroll to position [3606, 0]
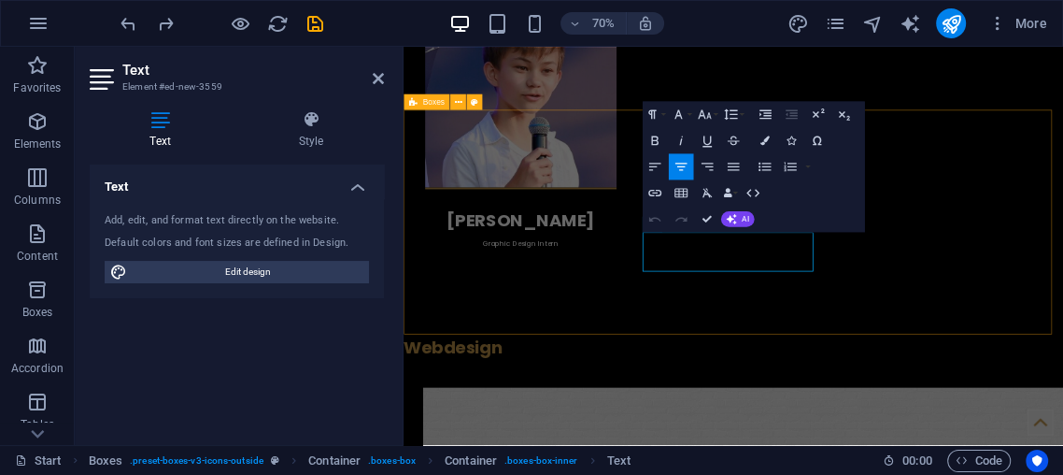
scroll to position [3713, 0]
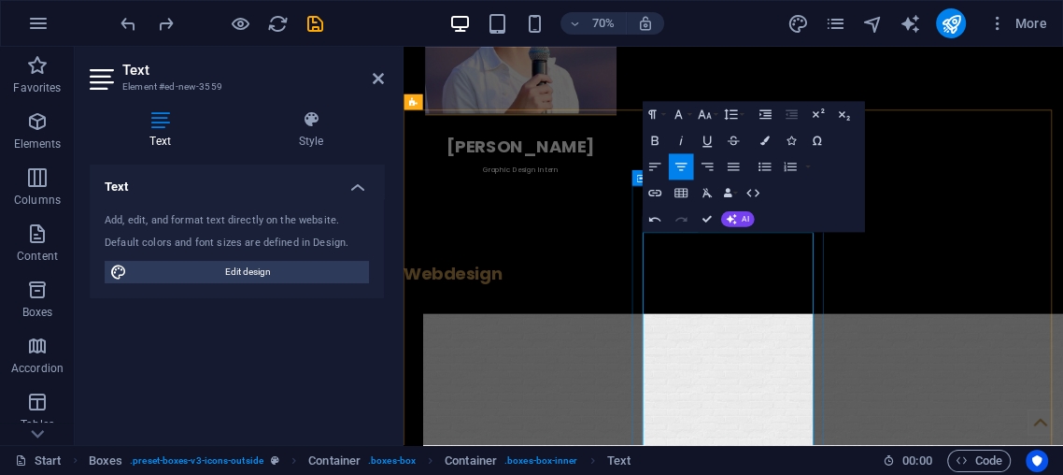
drag, startPoint x: 862, startPoint y: 350, endPoint x: 836, endPoint y: 349, distance: 25.3
drag, startPoint x: 836, startPoint y: 349, endPoint x: 762, endPoint y: 347, distance: 74.8
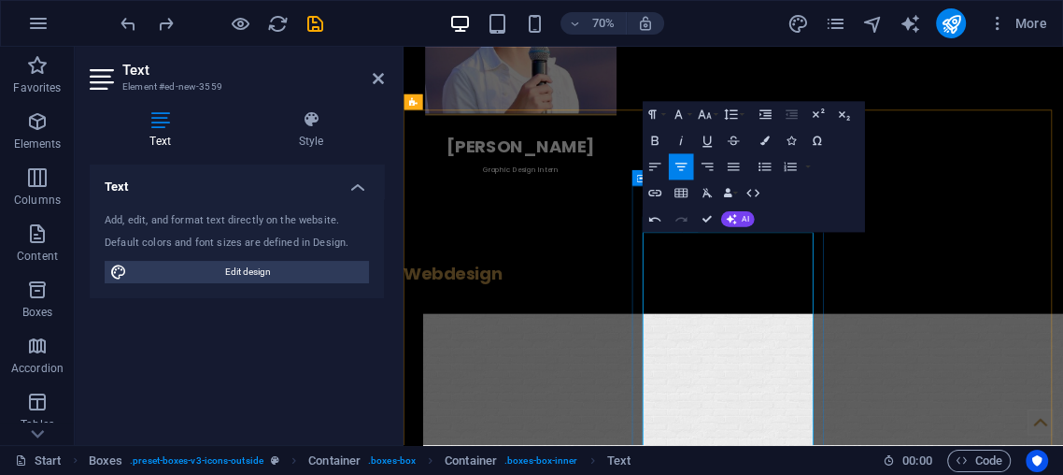
drag, startPoint x: 762, startPoint y: 347, endPoint x: 885, endPoint y: 554, distance: 241.3
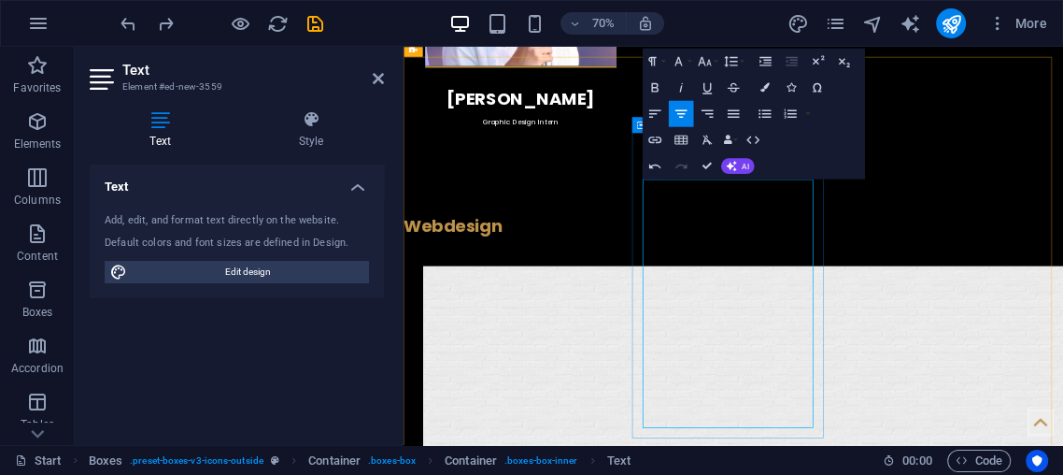
drag, startPoint x: 778, startPoint y: 324, endPoint x: 905, endPoint y: 460, distance: 185.1
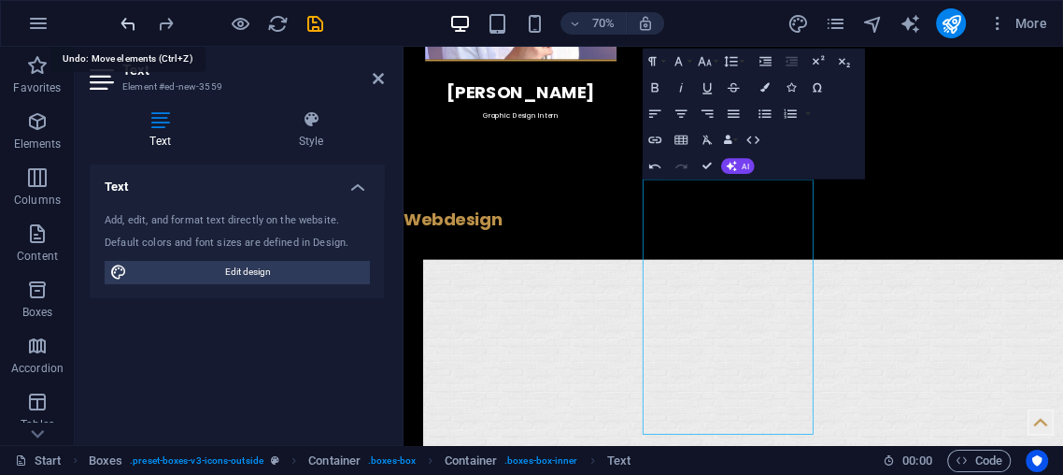
click at [135, 22] on icon "undo" at bounding box center [128, 23] width 21 height 21
click at [120, 17] on icon "undo" at bounding box center [128, 23] width 21 height 21
click at [120, 13] on icon "undo" at bounding box center [128, 23] width 21 height 21
drag, startPoint x: 136, startPoint y: 16, endPoint x: 121, endPoint y: 21, distance: 16.0
click at [130, 19] on icon "undo" at bounding box center [128, 23] width 21 height 21
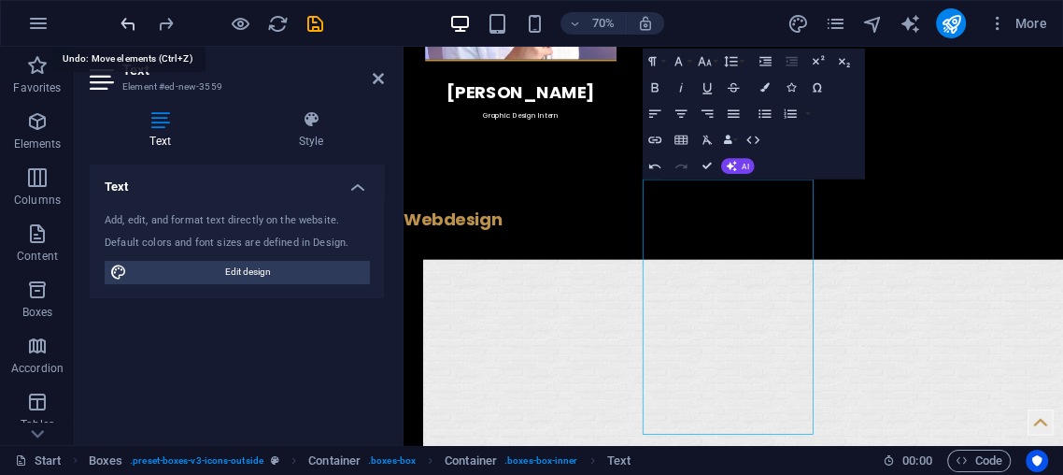
click at [121, 21] on icon "undo" at bounding box center [128, 23] width 21 height 21
click at [121, 20] on icon "undo" at bounding box center [128, 23] width 21 height 21
click at [120, 21] on icon "undo" at bounding box center [128, 23] width 21 height 21
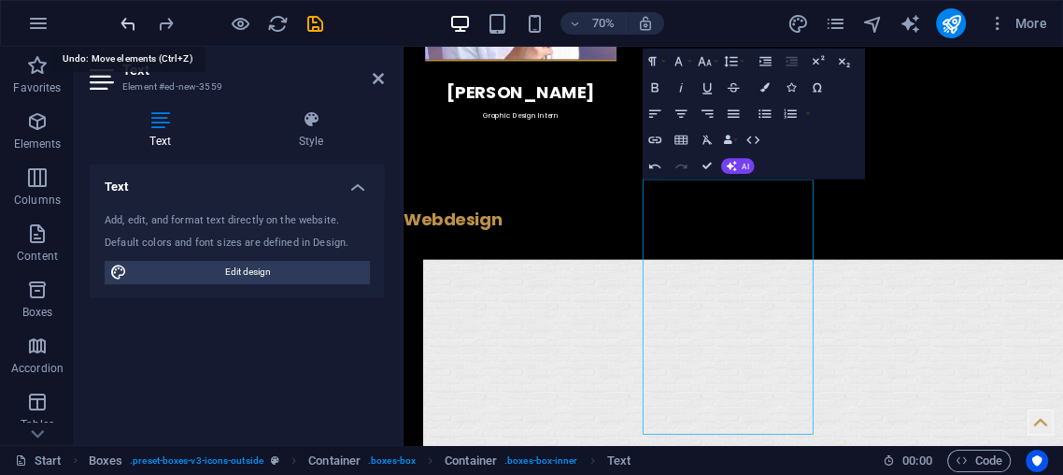
click at [120, 21] on icon "undo" at bounding box center [128, 23] width 21 height 21
click at [121, 18] on icon "undo" at bounding box center [128, 23] width 21 height 21
click at [121, 35] on div at bounding box center [221, 23] width 209 height 30
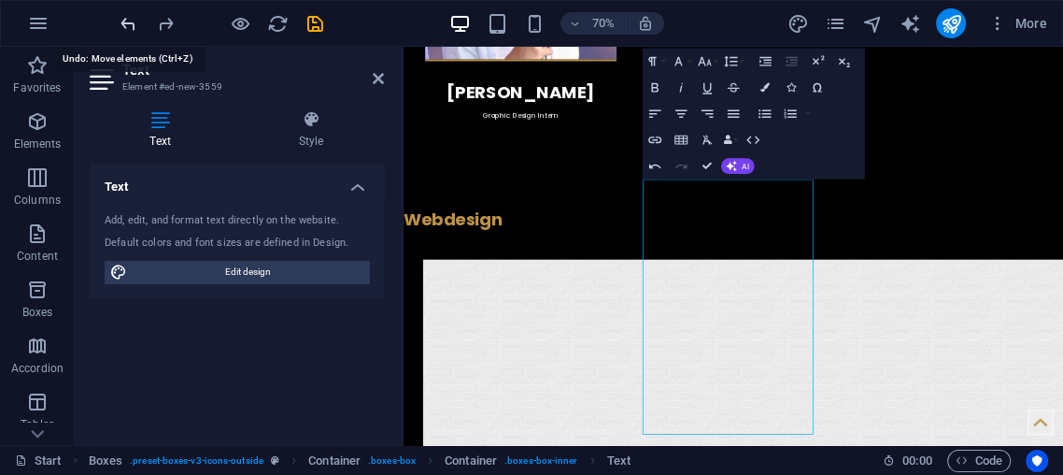
click at [121, 25] on icon "undo" at bounding box center [128, 23] width 21 height 21
click at [121, 24] on icon "undo" at bounding box center [128, 23] width 21 height 21
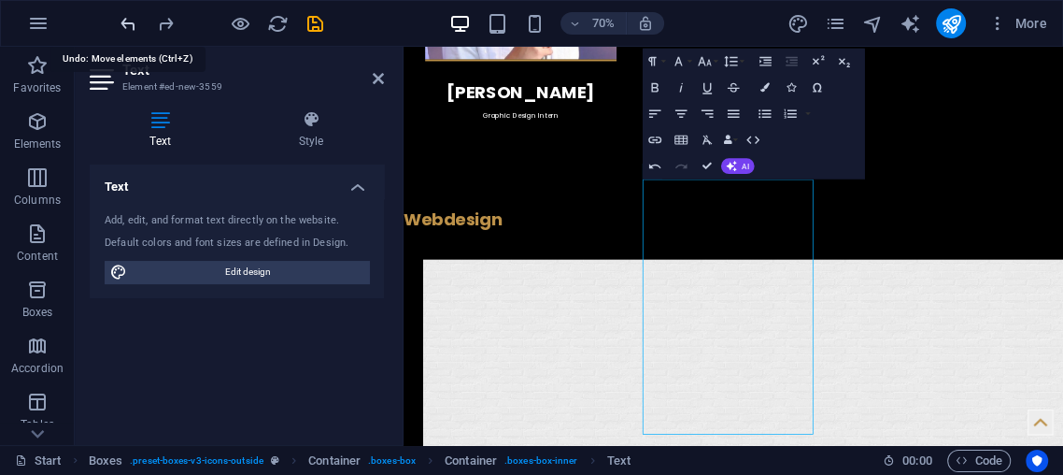
click at [121, 24] on icon "undo" at bounding box center [128, 23] width 21 height 21
drag, startPoint x: 340, startPoint y: 116, endPoint x: 649, endPoint y: 109, distance: 309.4
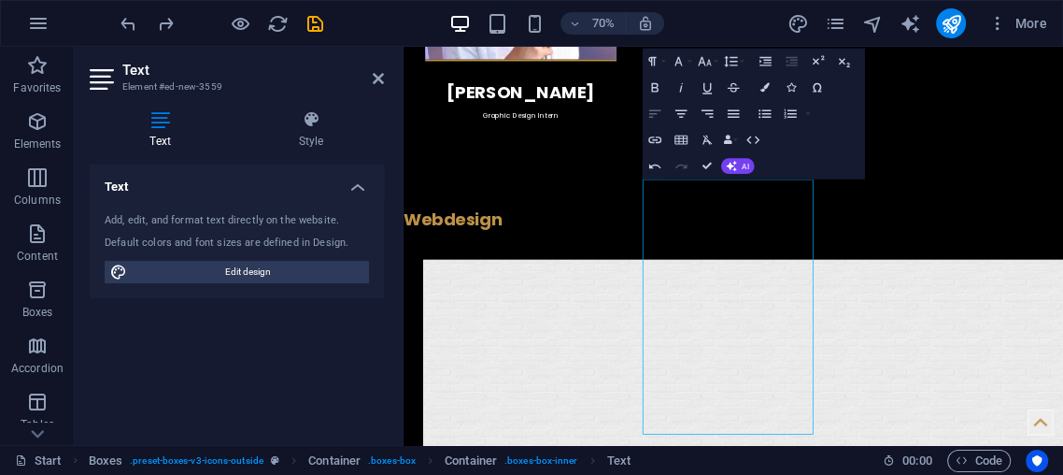
click at [665, 118] on div "Paragraph Format Normal Heading 1 Heading 2 Heading 3 Heading 4 Heading 5 Headi…" at bounding box center [754, 114] width 222 height 131
drag, startPoint x: 743, startPoint y: 133, endPoint x: 949, endPoint y: 93, distance: 210.2
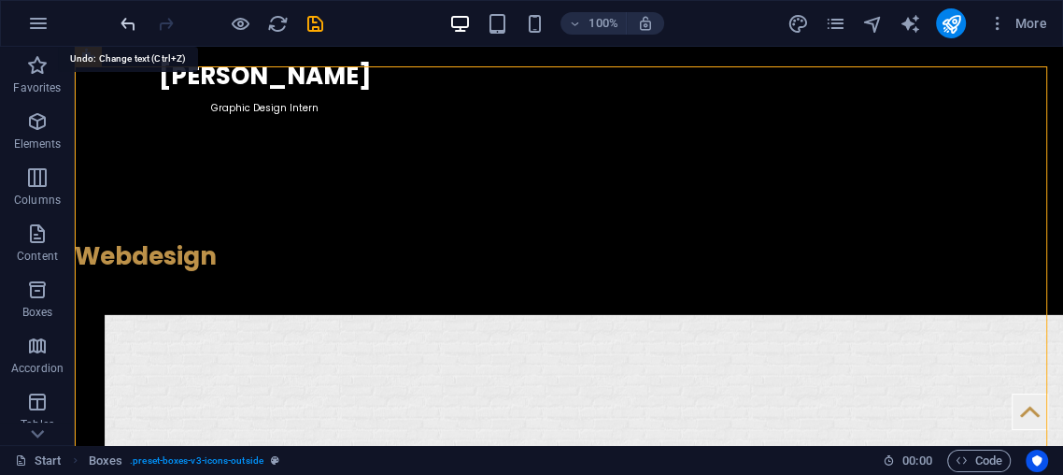
click at [133, 32] on icon "undo" at bounding box center [128, 23] width 21 height 21
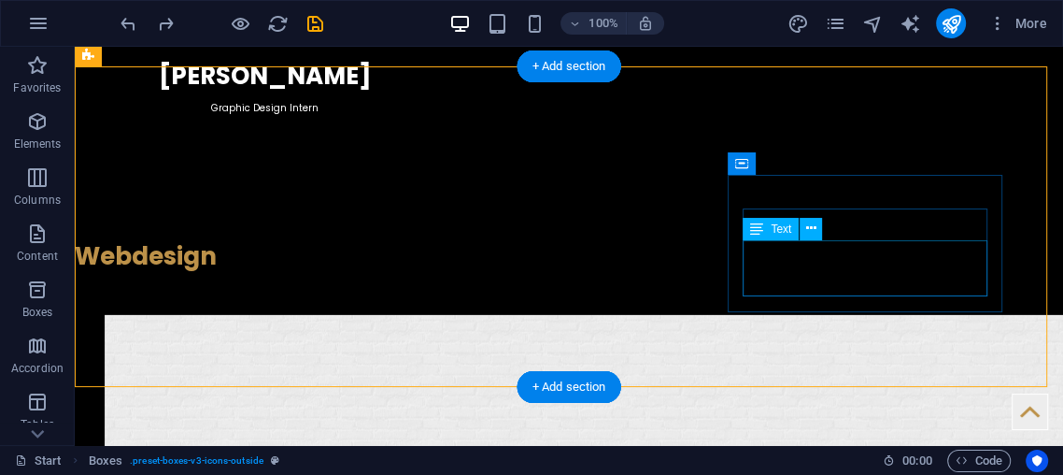
drag, startPoint x: 835, startPoint y: 264, endPoint x: 826, endPoint y: 254, distance: 13.2
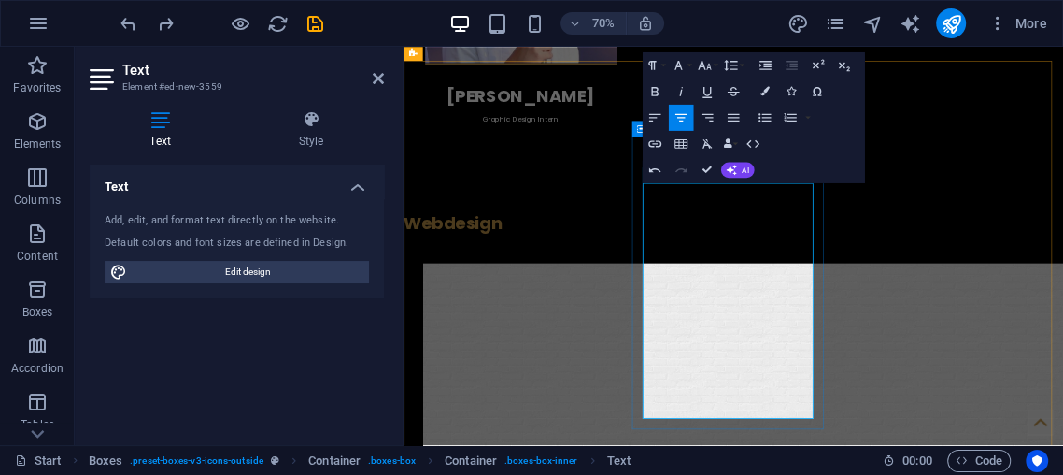
scroll to position [8118, 0]
drag, startPoint x: 948, startPoint y: 551, endPoint x: 917, endPoint y: 537, distance: 33.9
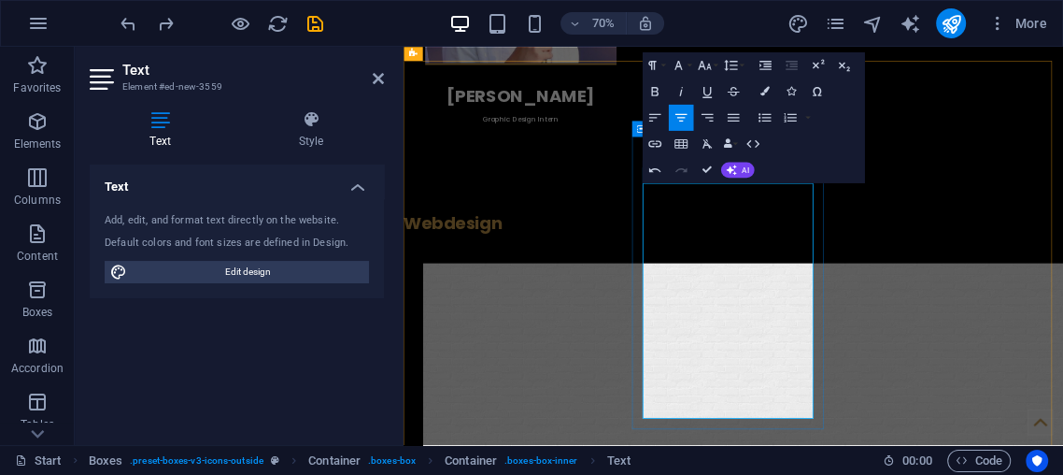
drag, startPoint x: 738, startPoint y: 526, endPoint x: 908, endPoint y: 524, distance: 170.1
drag, startPoint x: 908, startPoint y: 524, endPoint x: 804, endPoint y: 533, distance: 105.0
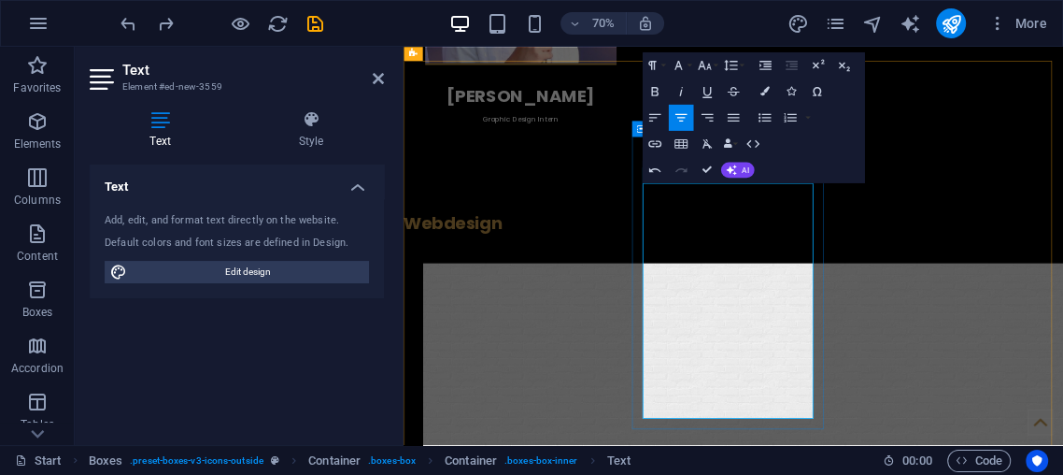
drag, startPoint x: 788, startPoint y: 534, endPoint x: 957, endPoint y: 574, distance: 173.8
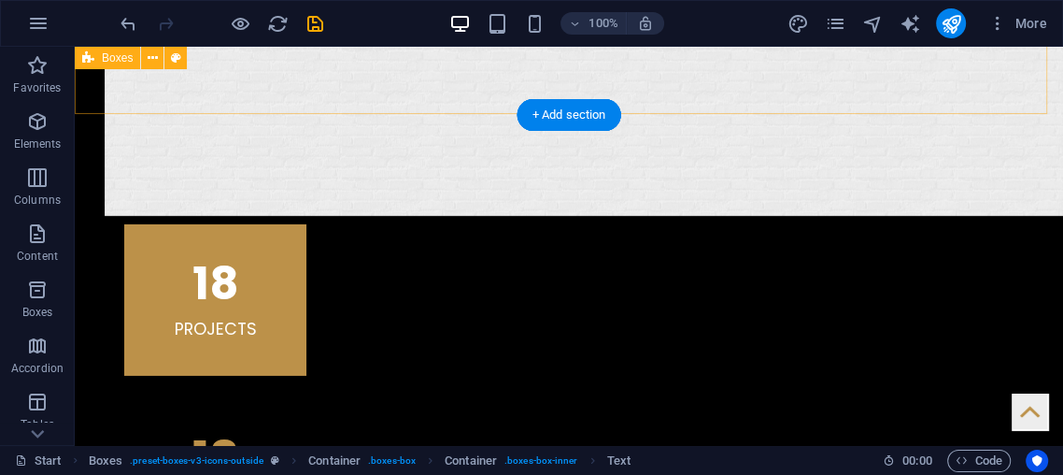
scroll to position [4092, 0]
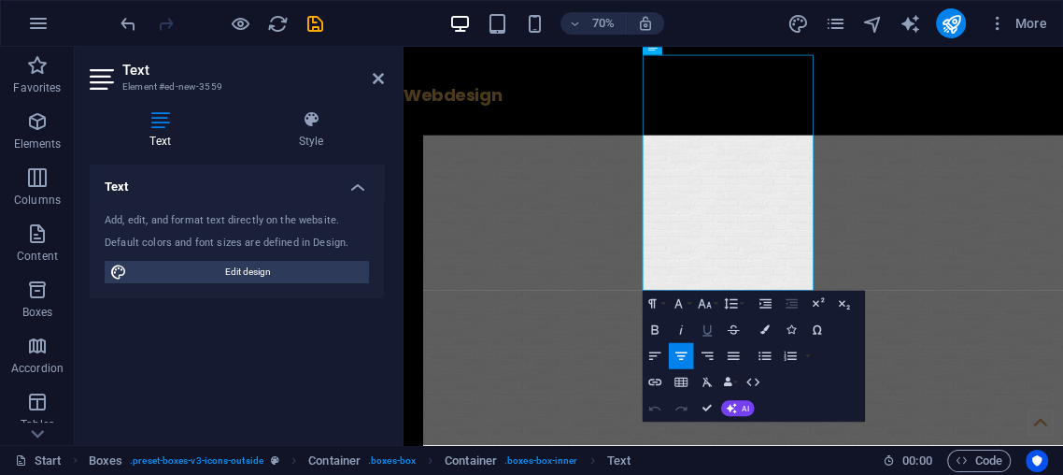
scroll to position [3970, 0]
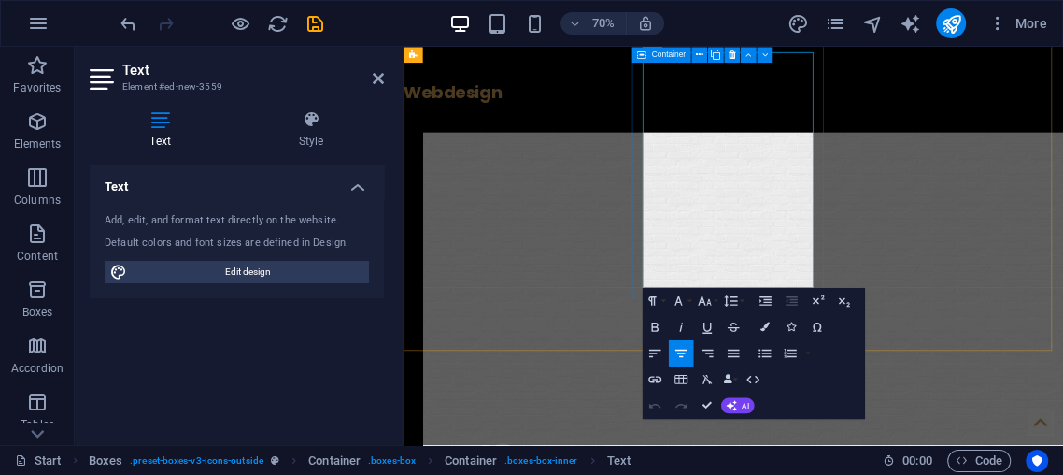
drag, startPoint x: 775, startPoint y: 335, endPoint x: 926, endPoint y: 387, distance: 160.2
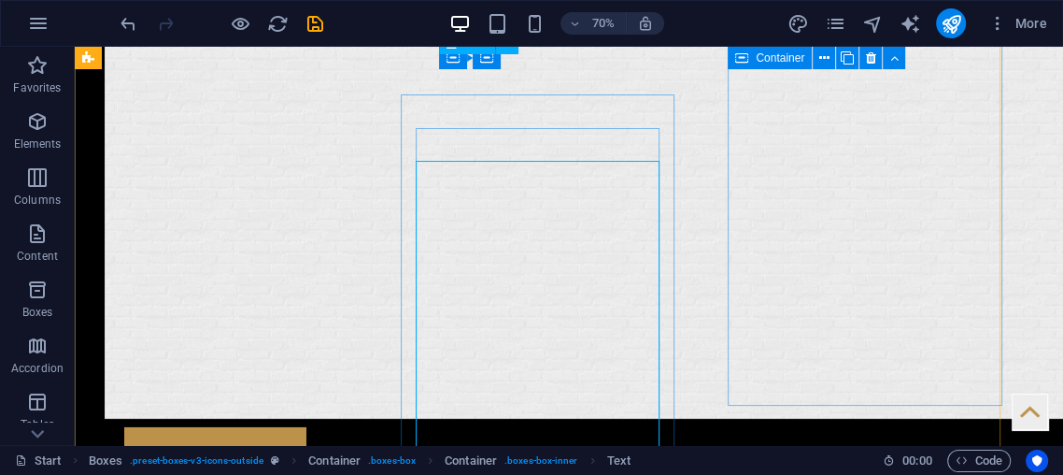
scroll to position [3864, 0]
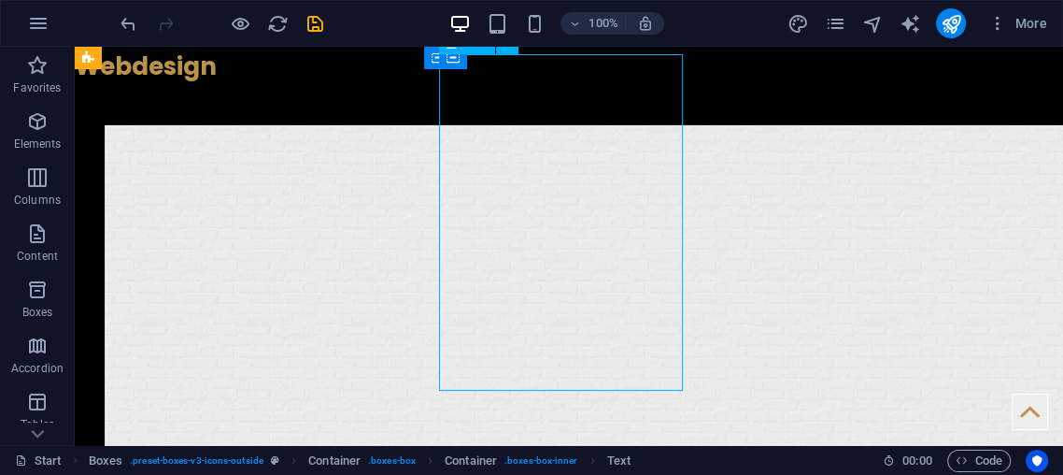
drag, startPoint x: 461, startPoint y: 339, endPoint x: 516, endPoint y: 338, distance: 55.1
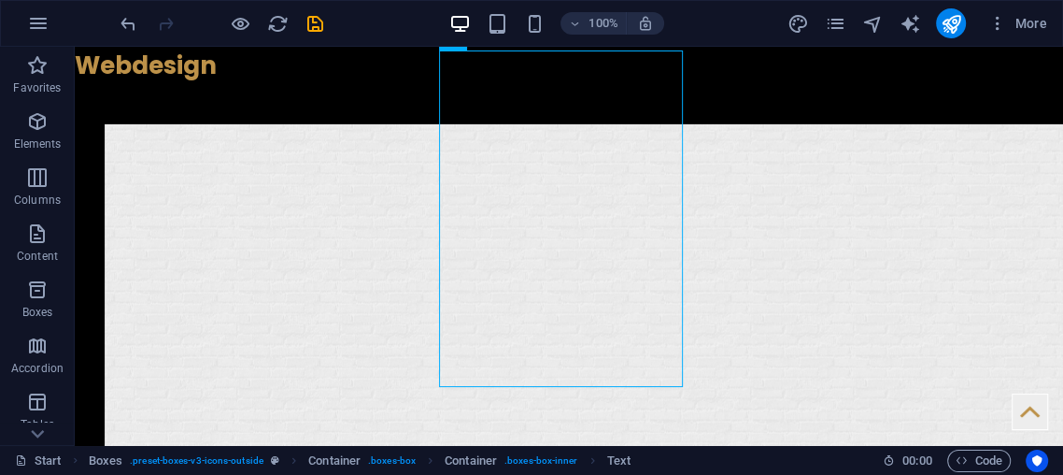
drag, startPoint x: 452, startPoint y: 335, endPoint x: 519, endPoint y: 355, distance: 69.5
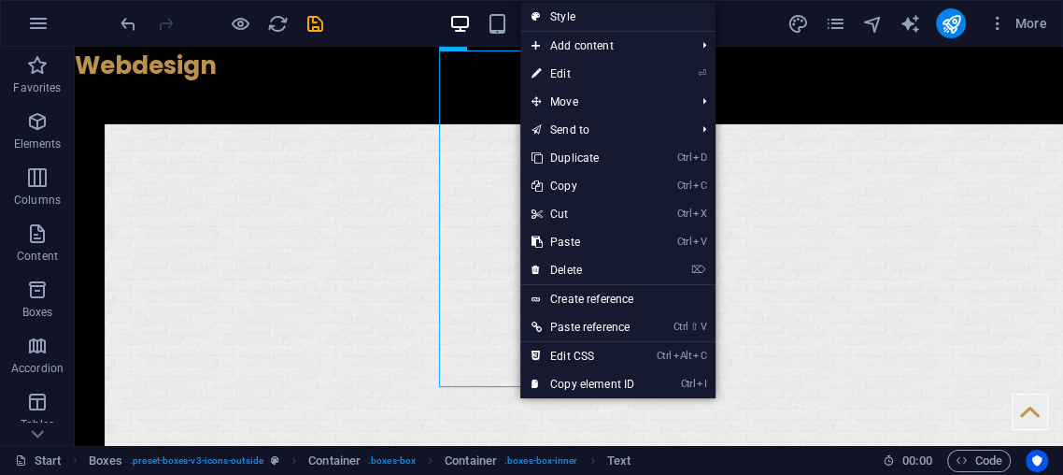
drag, startPoint x: 508, startPoint y: 340, endPoint x: 478, endPoint y: 337, distance: 30.0
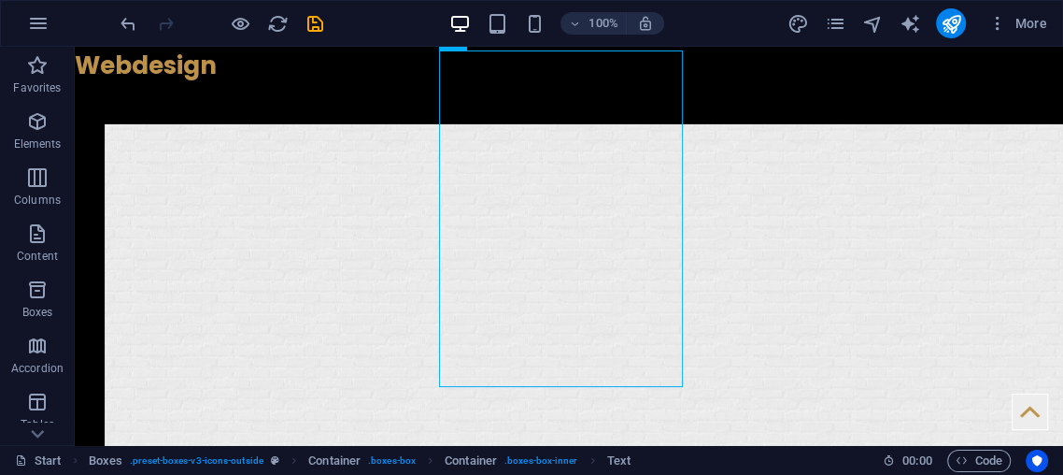
drag, startPoint x: 478, startPoint y: 337, endPoint x: 146, endPoint y: 446, distance: 349.9
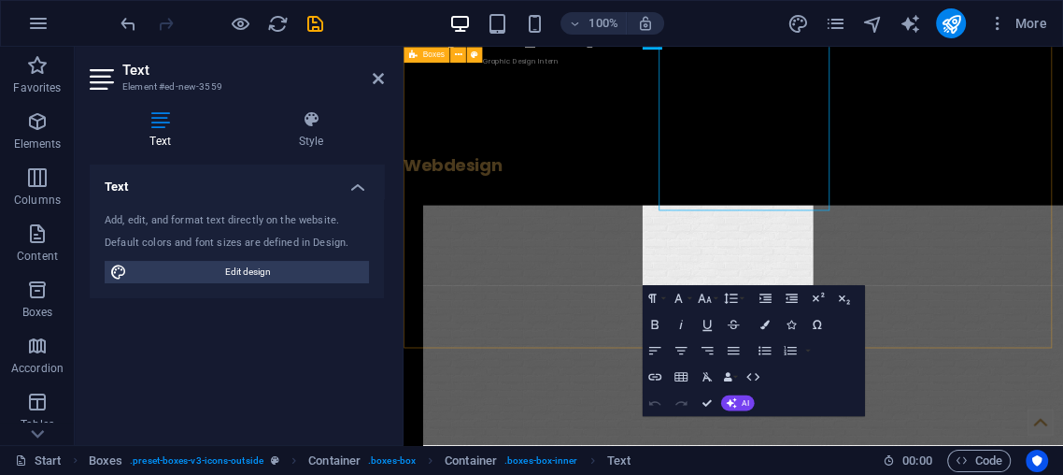
scroll to position [3974, 0]
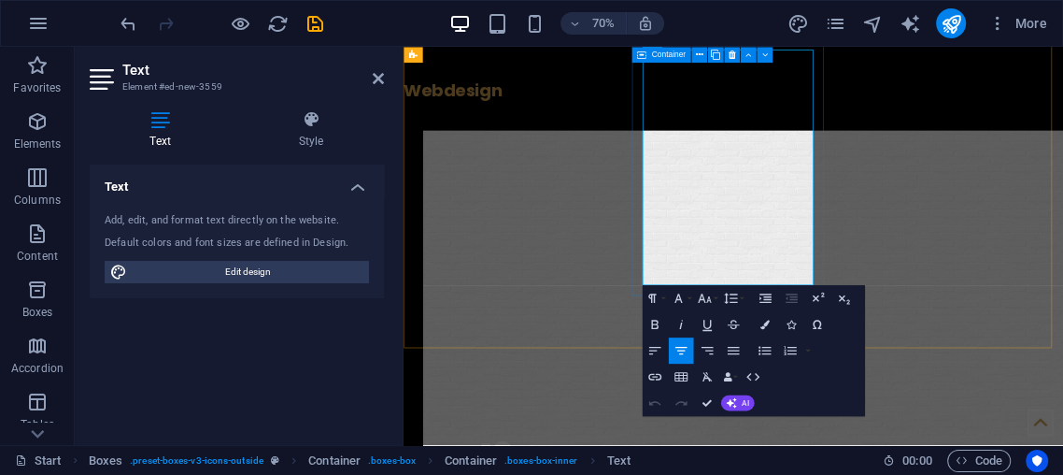
drag, startPoint x: 757, startPoint y: 337, endPoint x: 1176, endPoint y: 335, distance: 419.6
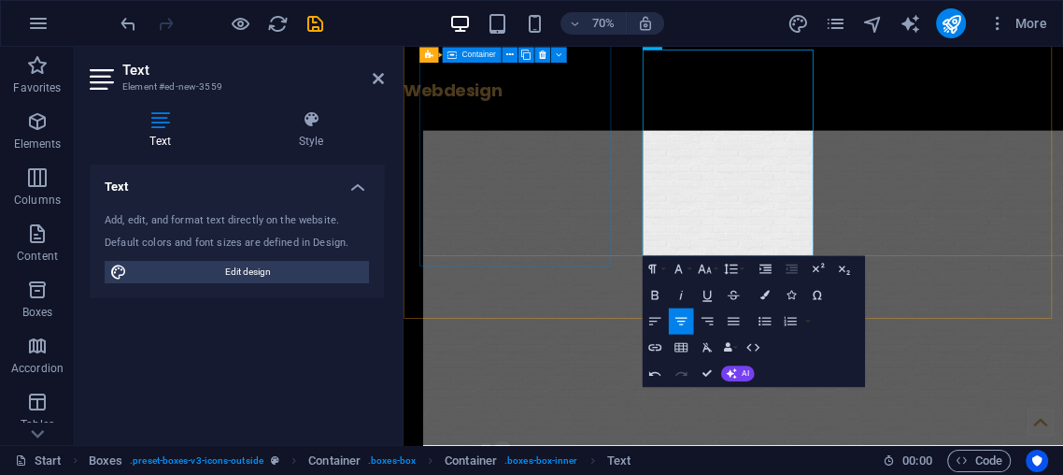
drag, startPoint x: 680, startPoint y: 349, endPoint x: 906, endPoint y: 249, distance: 247.3
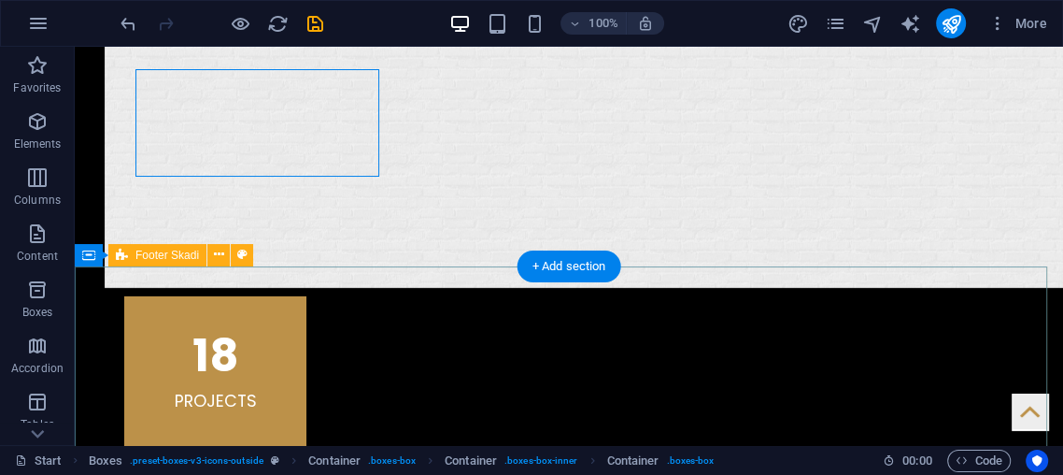
scroll to position [4005, 0]
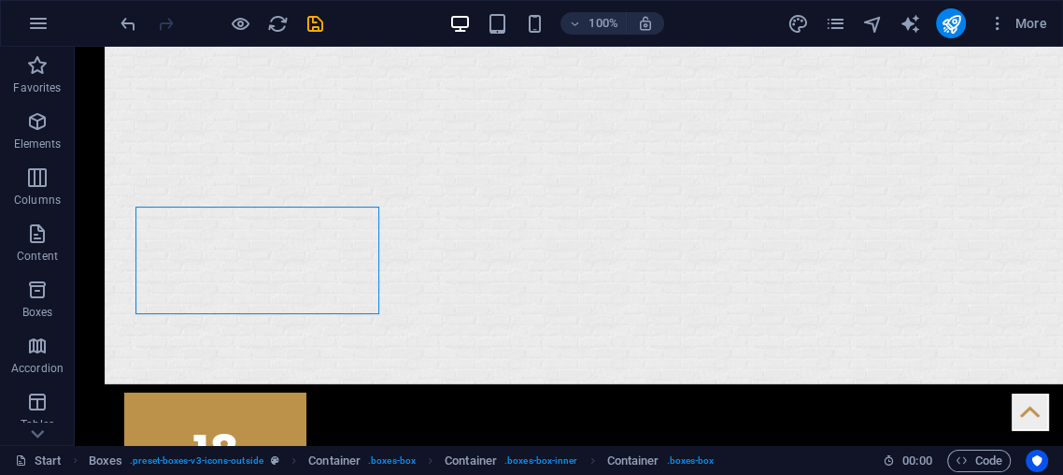
click at [113, 26] on div "100% More" at bounding box center [532, 23] width 1062 height 45
click at [128, 18] on icon "undo" at bounding box center [128, 23] width 21 height 21
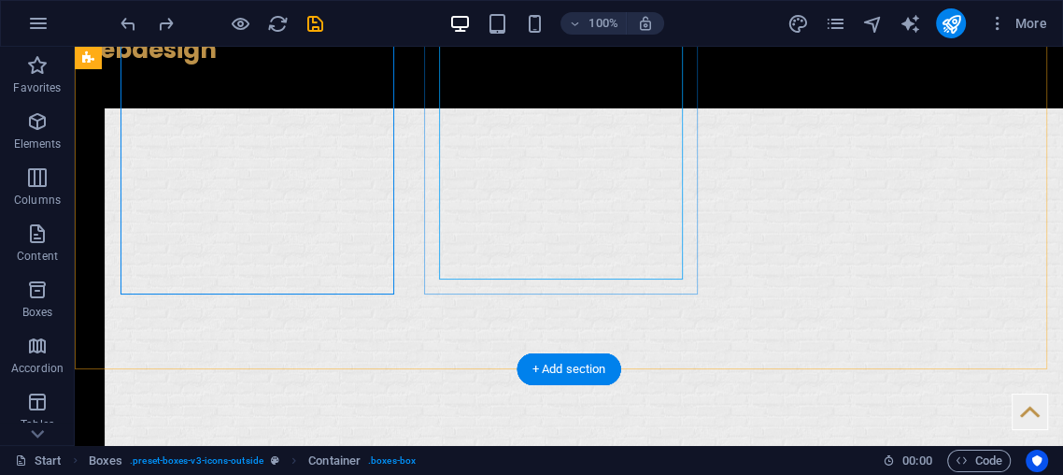
scroll to position [4074, 0]
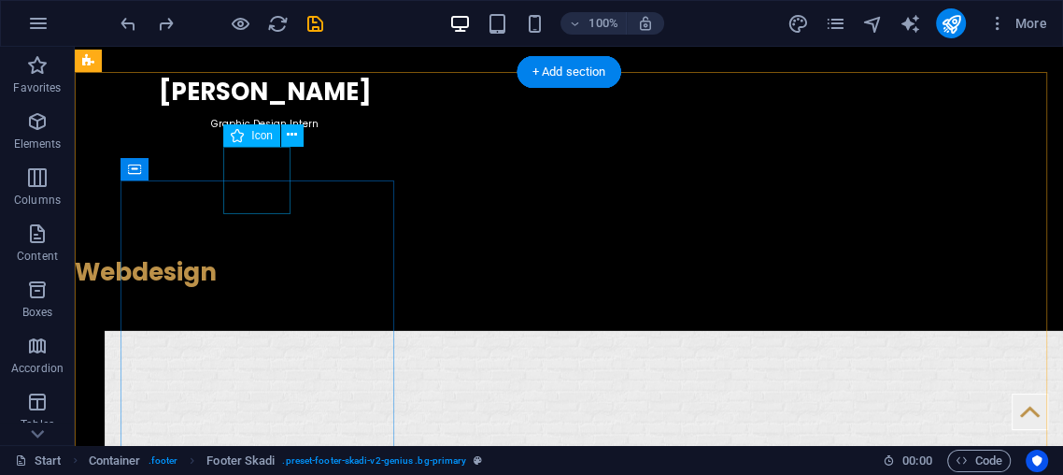
scroll to position [3659, 0]
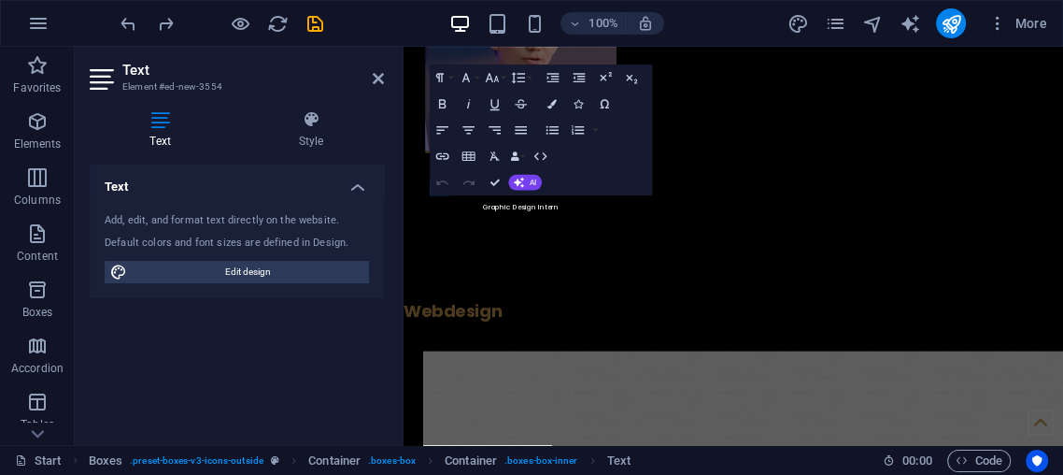
scroll to position [3766, 0]
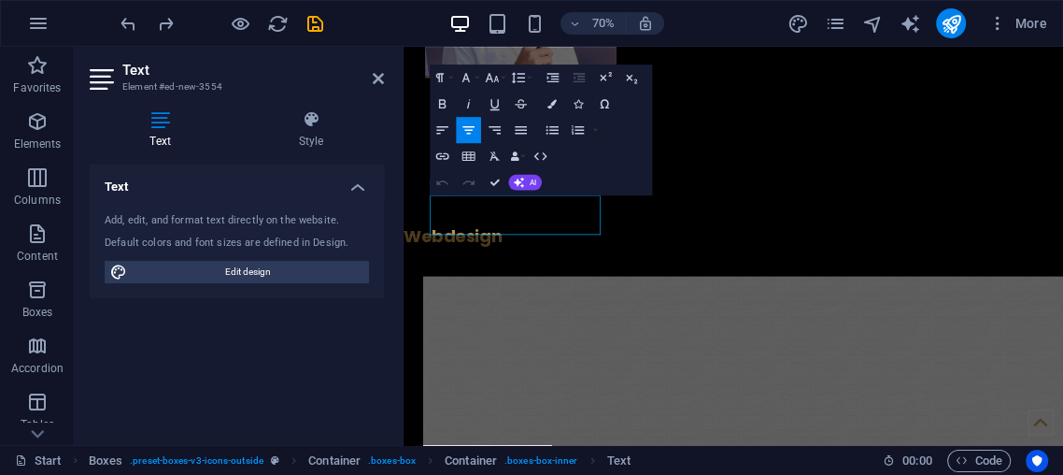
drag, startPoint x: 214, startPoint y: 213, endPoint x: 551, endPoint y: 192, distance: 338.0
click at [551, 192] on div "Paragraph Format Normal Heading 1 Heading 2 Heading 3 Heading 4 Heading 5 Headi…" at bounding box center [541, 129] width 222 height 131
drag, startPoint x: 470, startPoint y: 275, endPoint x: 439, endPoint y: 247, distance: 41.7
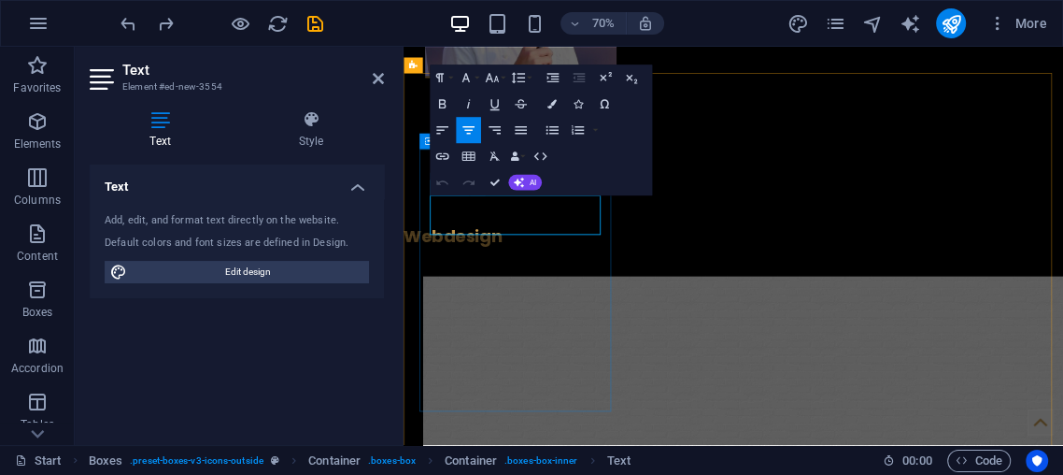
drag, startPoint x: 457, startPoint y: 280, endPoint x: 749, endPoint y: 212, distance: 300.3
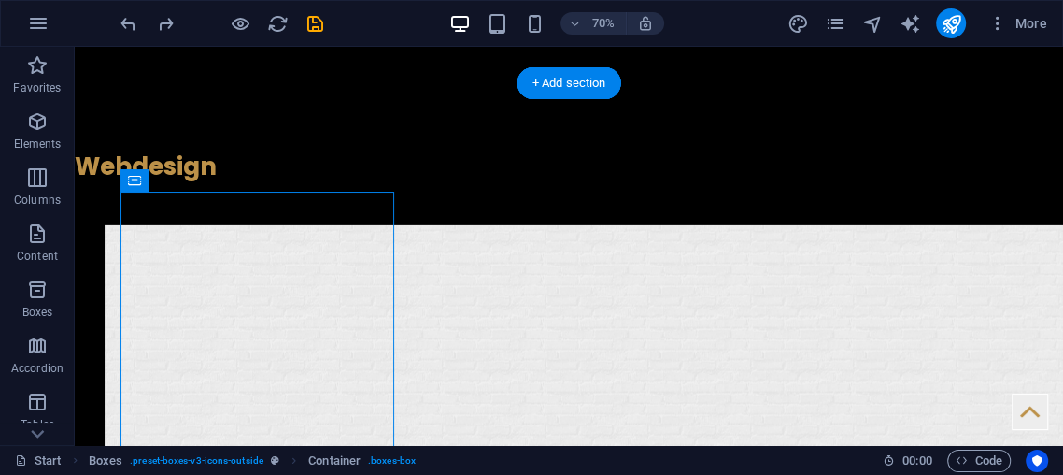
scroll to position [3659, 0]
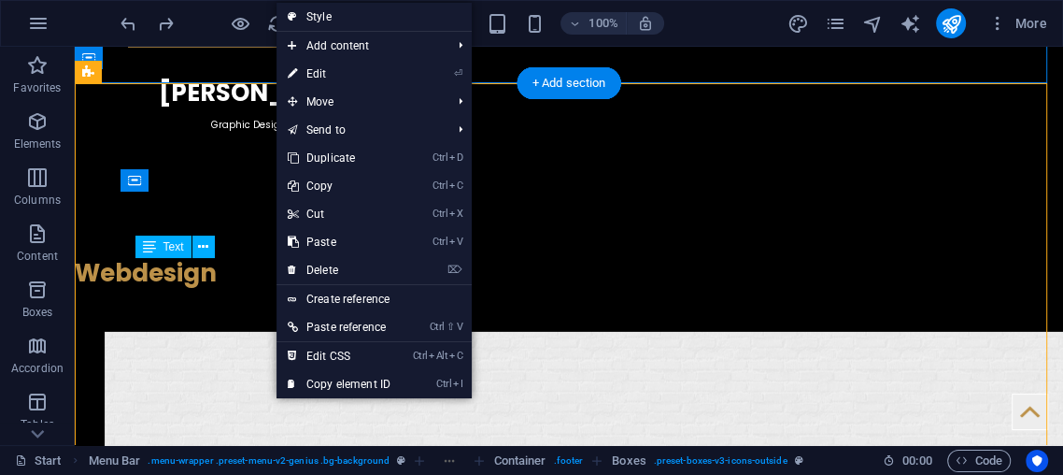
drag, startPoint x: 249, startPoint y: 277, endPoint x: 237, endPoint y: 279, distance: 11.6
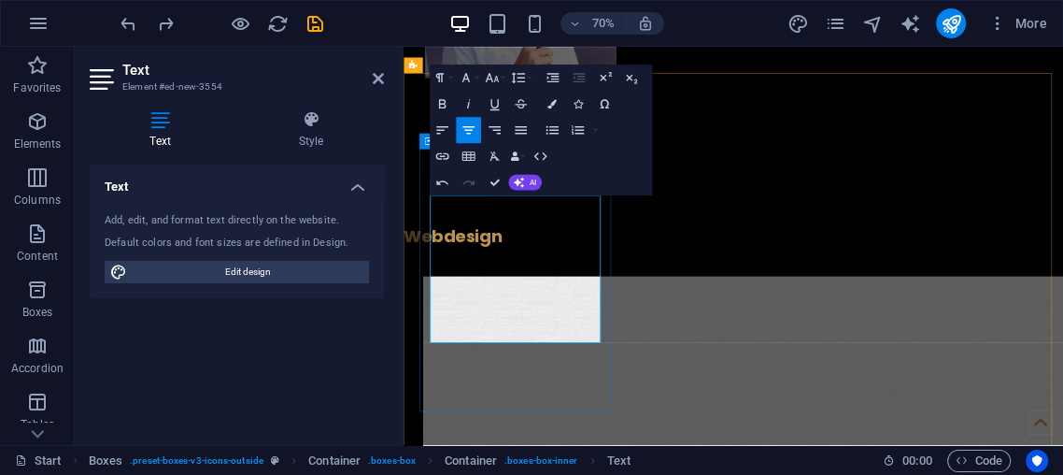
scroll to position [6809, 0]
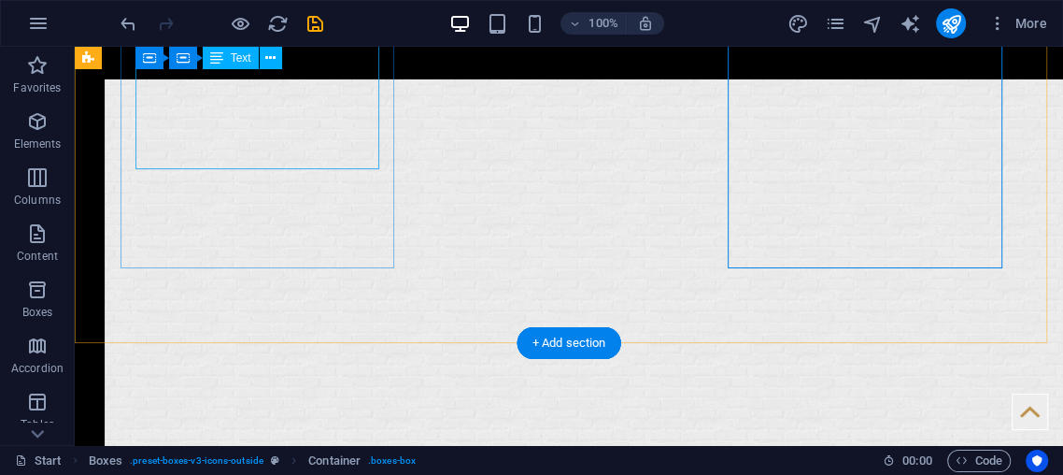
scroll to position [3798, 0]
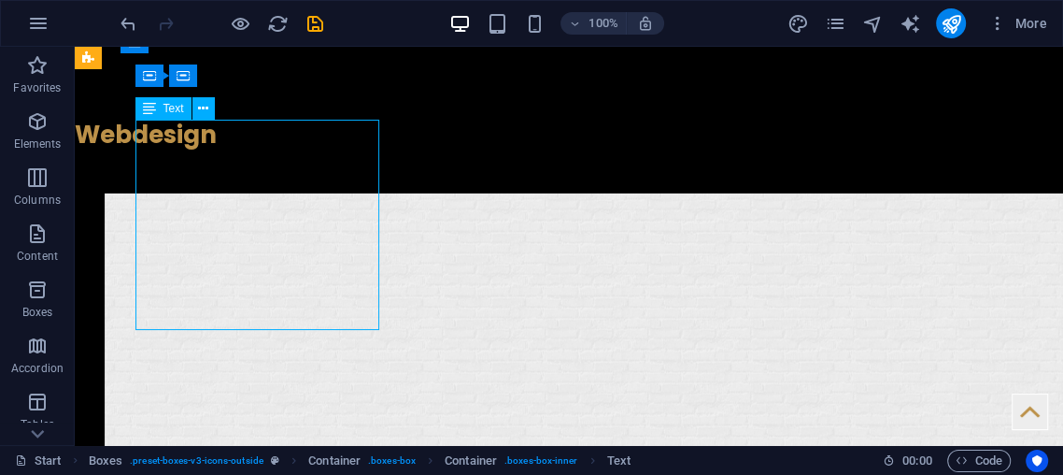
drag, startPoint x: 336, startPoint y: 207, endPoint x: 347, endPoint y: 211, distance: 11.3
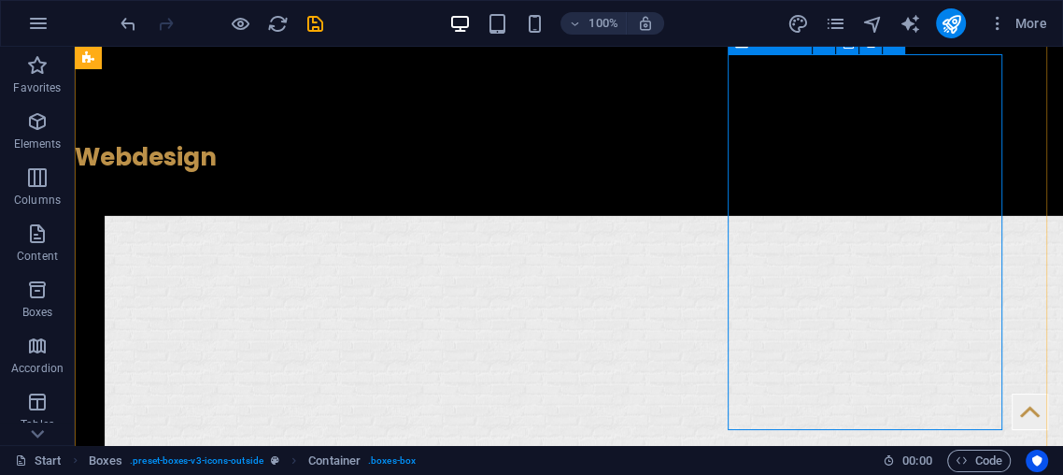
scroll to position [3798, 0]
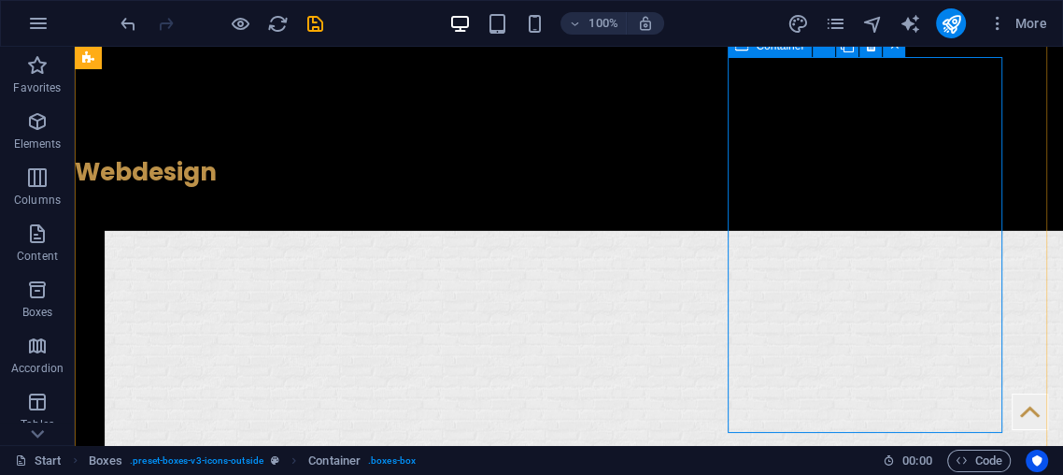
scroll to position [3729, 0]
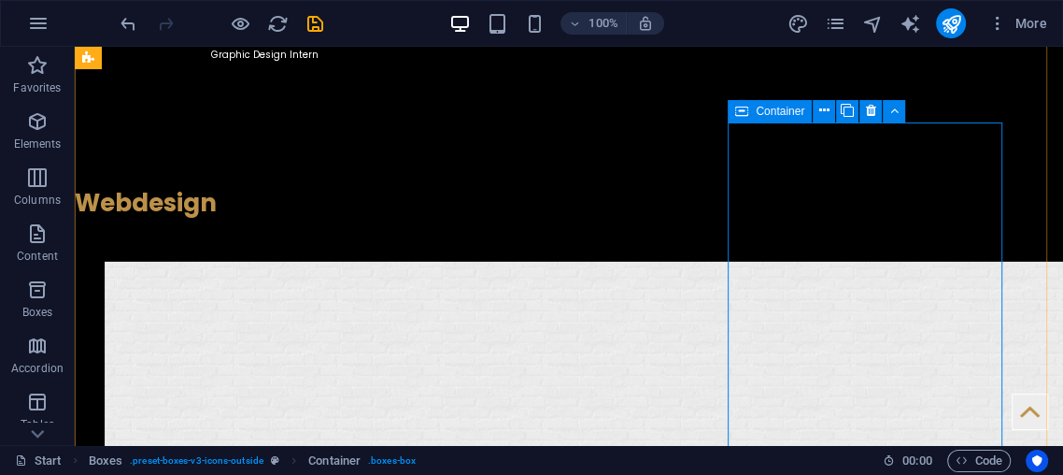
drag, startPoint x: 919, startPoint y: 276, endPoint x: 869, endPoint y: 278, distance: 50.5
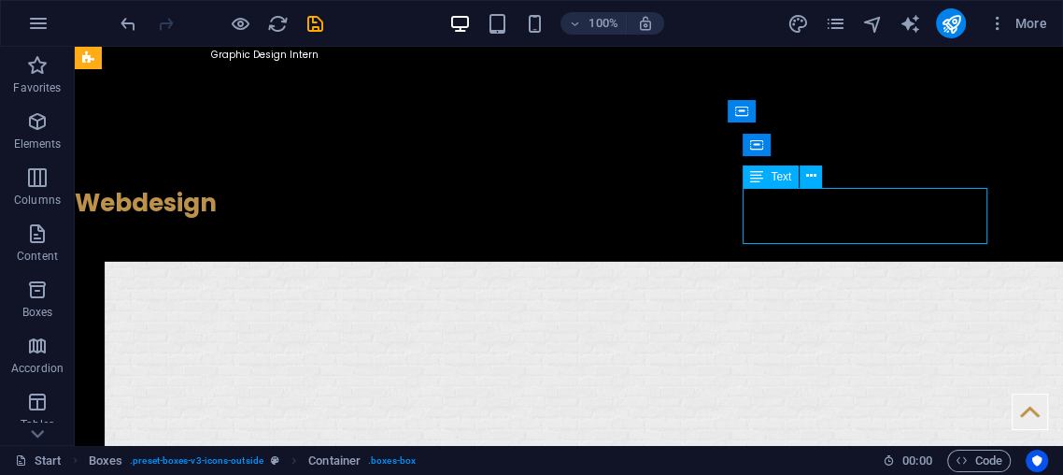
drag, startPoint x: 826, startPoint y: 221, endPoint x: 677, endPoint y: 296, distance: 166.7
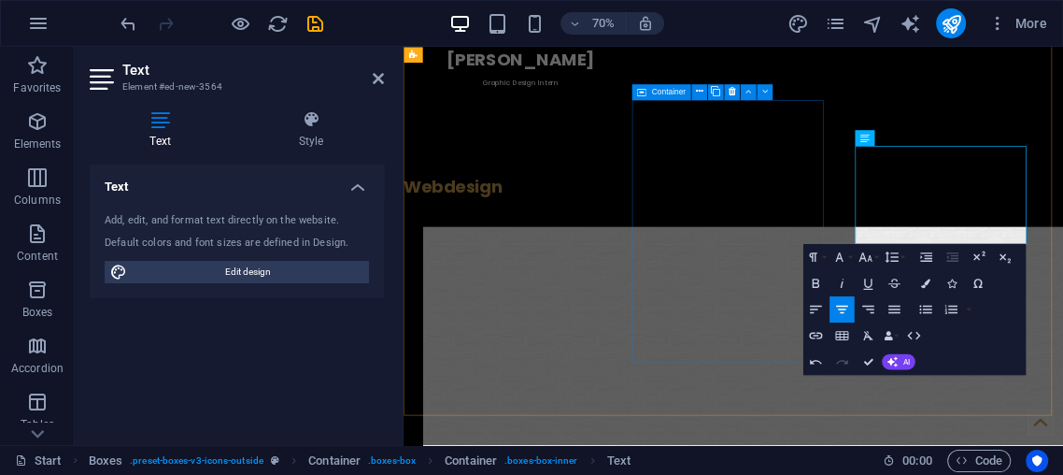
scroll to position [4507, 0]
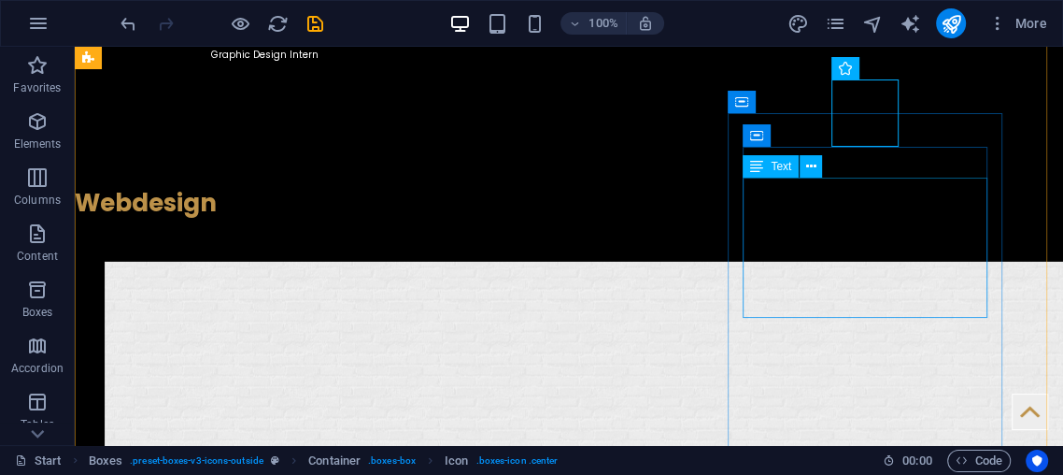
scroll to position [3799, 0]
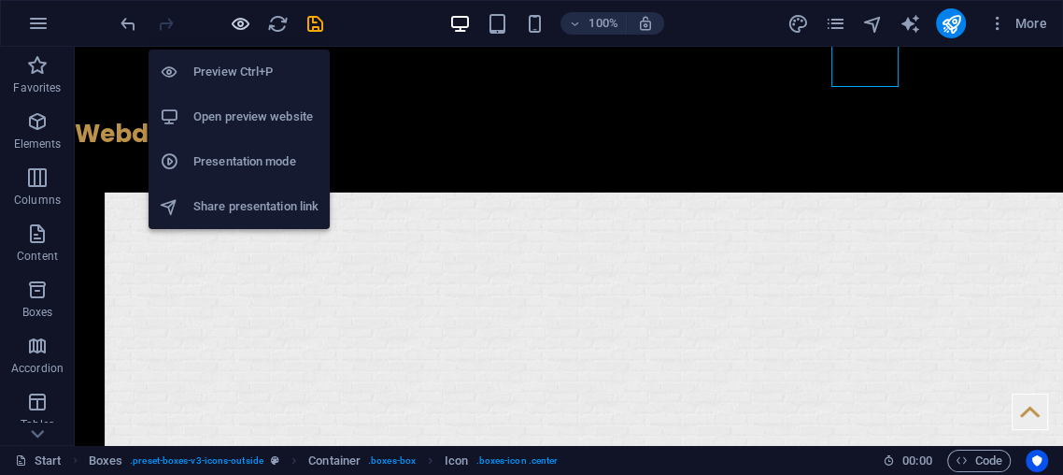
click at [237, 29] on icon "button" at bounding box center [240, 23] width 21 height 21
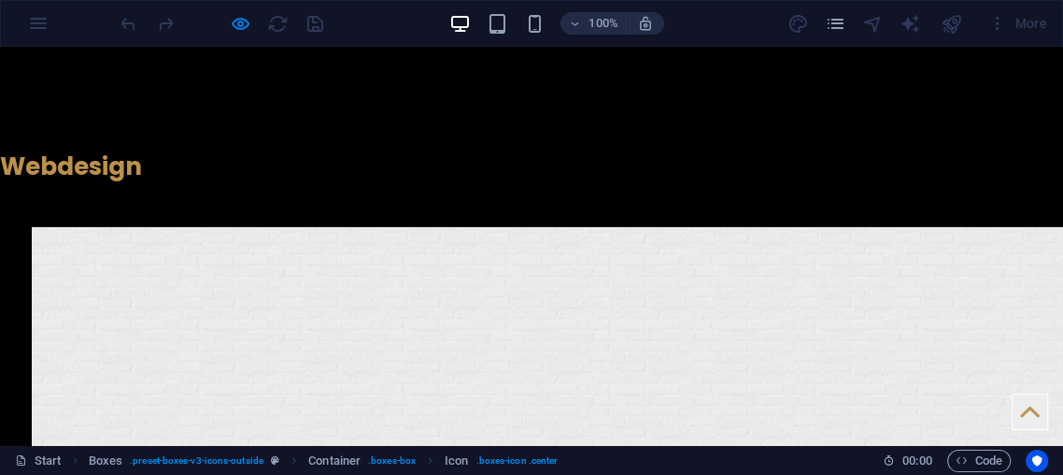
scroll to position [3827, 0]
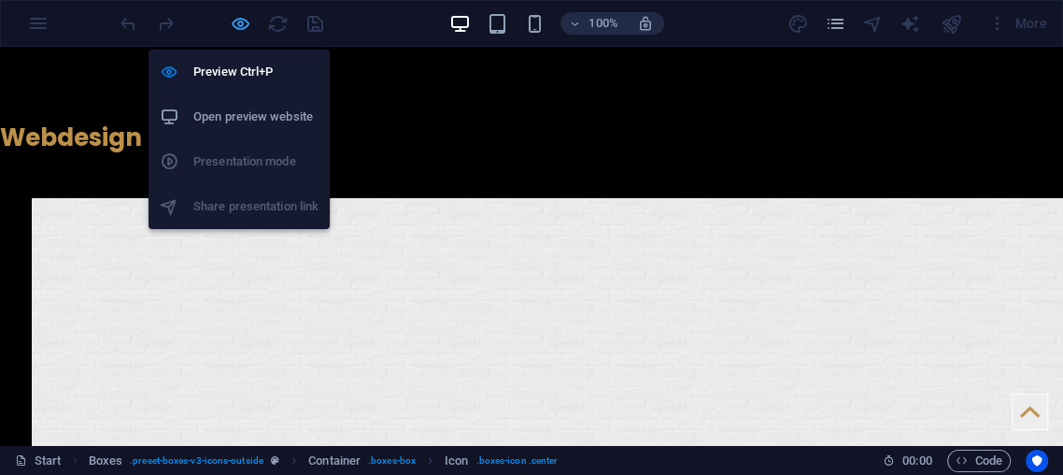
click at [230, 28] on icon "button" at bounding box center [240, 23] width 21 height 21
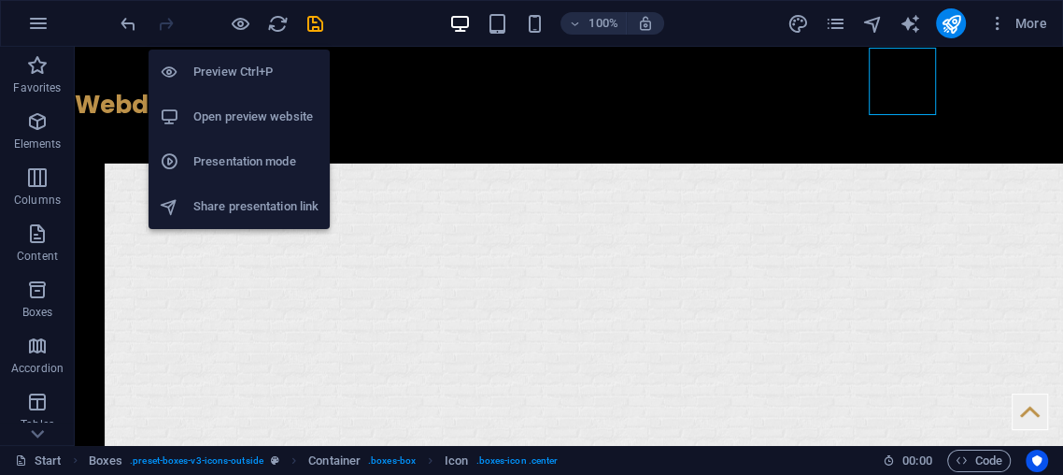
scroll to position [3799, 0]
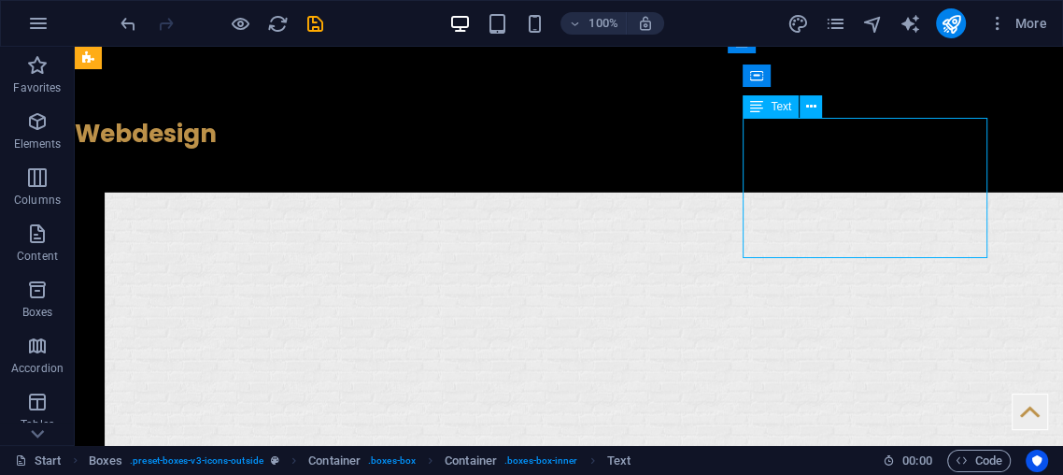
drag, startPoint x: 814, startPoint y: 192, endPoint x: 814, endPoint y: 182, distance: 10.3
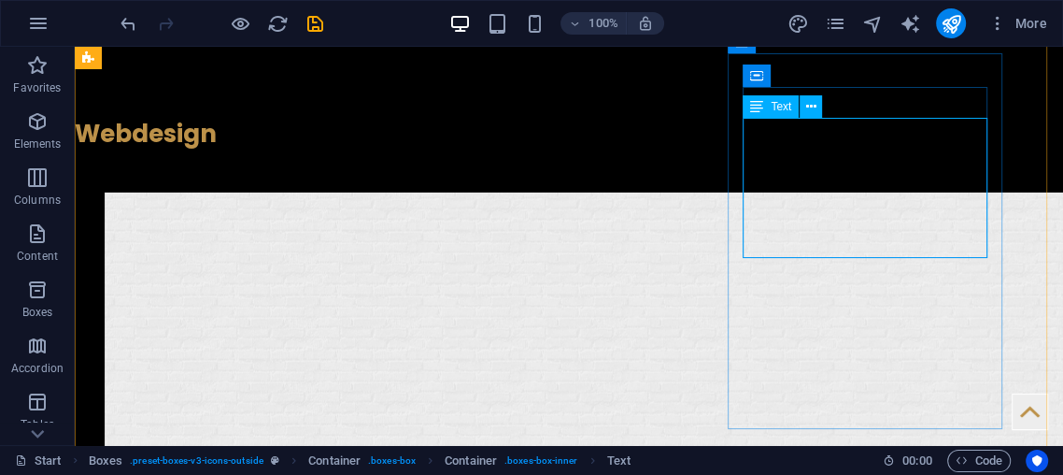
click at [970, 46] on header "100% More" at bounding box center [531, 23] width 1063 height 47
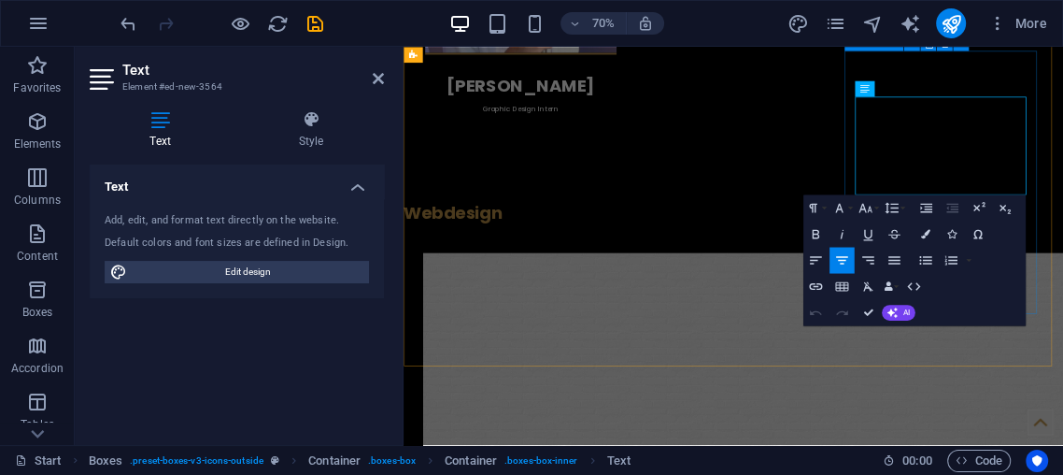
scroll to position [3906, 0]
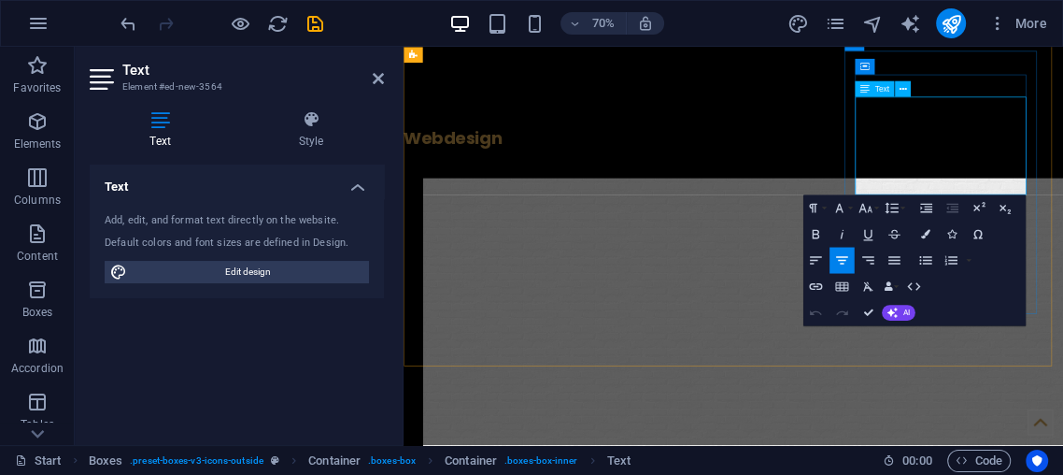
drag, startPoint x: 1056, startPoint y: 141, endPoint x: 1217, endPoint y: 136, distance: 160.8
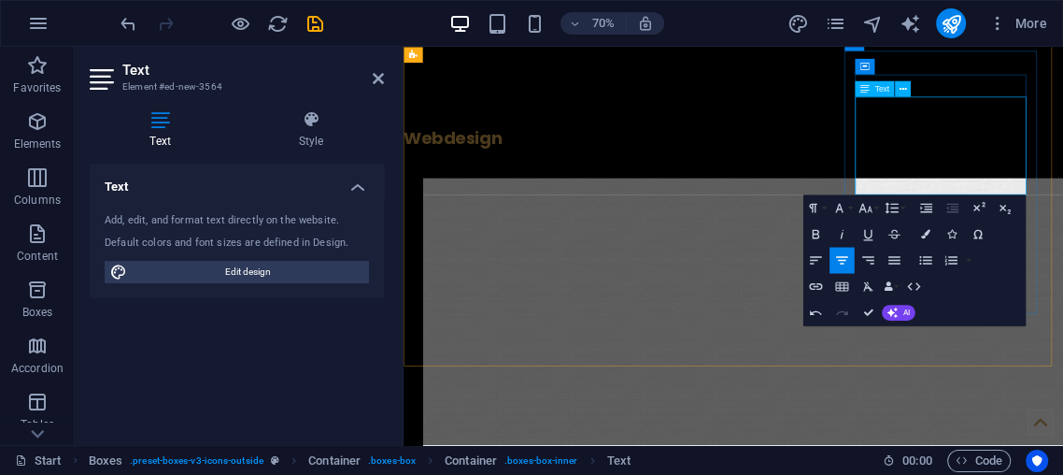
scroll to position [3911, 0]
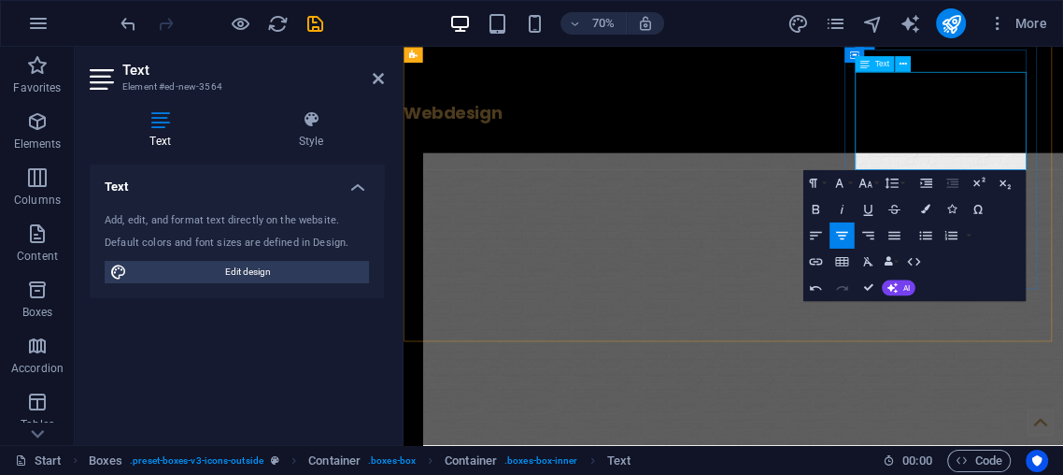
scroll to position [3943, 0]
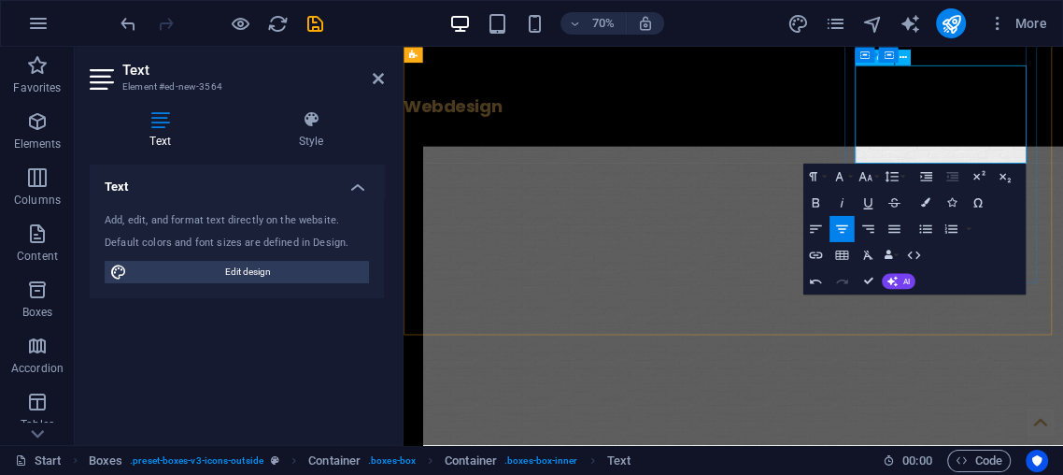
scroll to position [3954, 0]
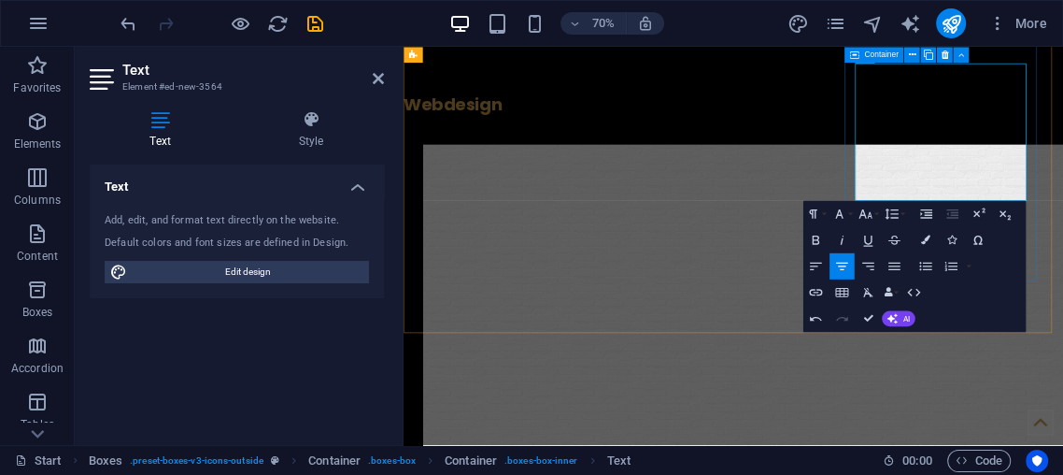
drag, startPoint x: 1207, startPoint y: 254, endPoint x: 1043, endPoint y: 76, distance: 242.7
copy p "CANlead is a leadership development program that is designed to develop leaders…"
drag, startPoint x: 1221, startPoint y: 249, endPoint x: 1058, endPoint y: 100, distance: 221.6
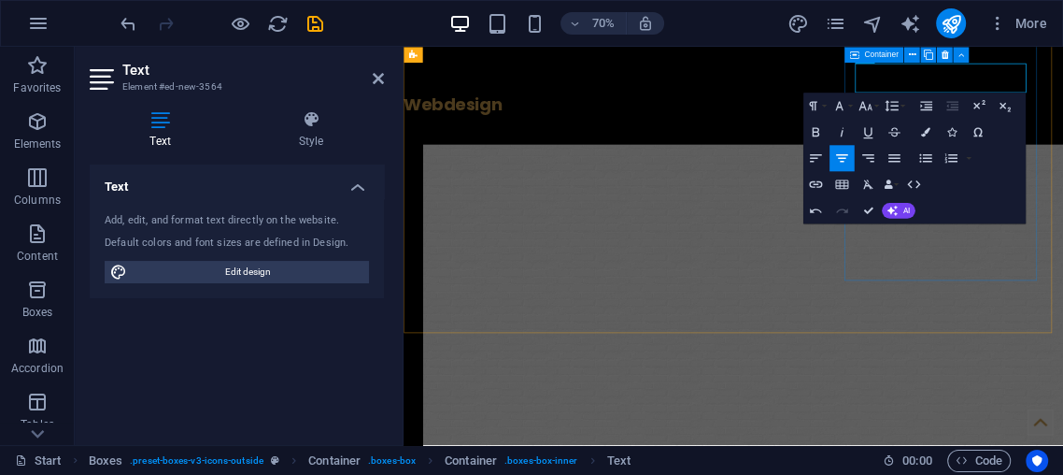
drag, startPoint x: 1056, startPoint y: 84, endPoint x: 1209, endPoint y: 82, distance: 153.3
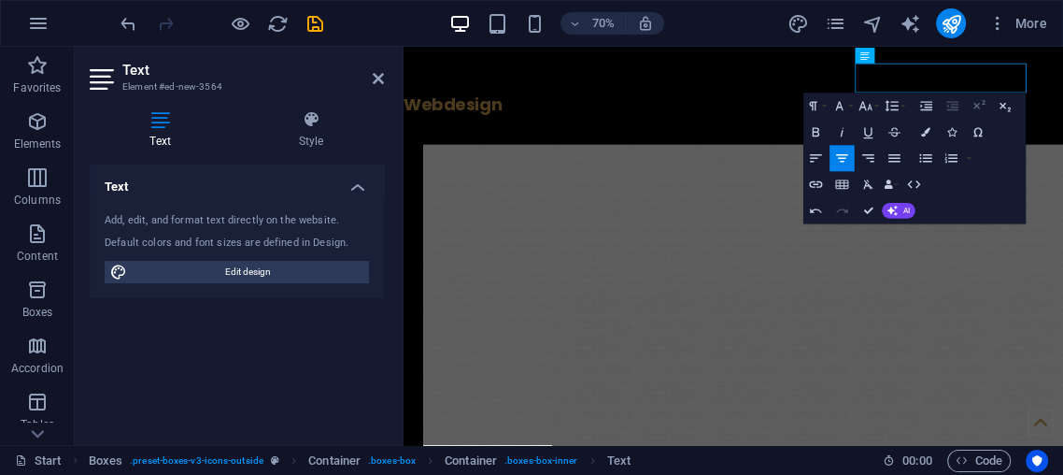
click at [984, 93] on button "Superscript" at bounding box center [978, 106] width 25 height 26
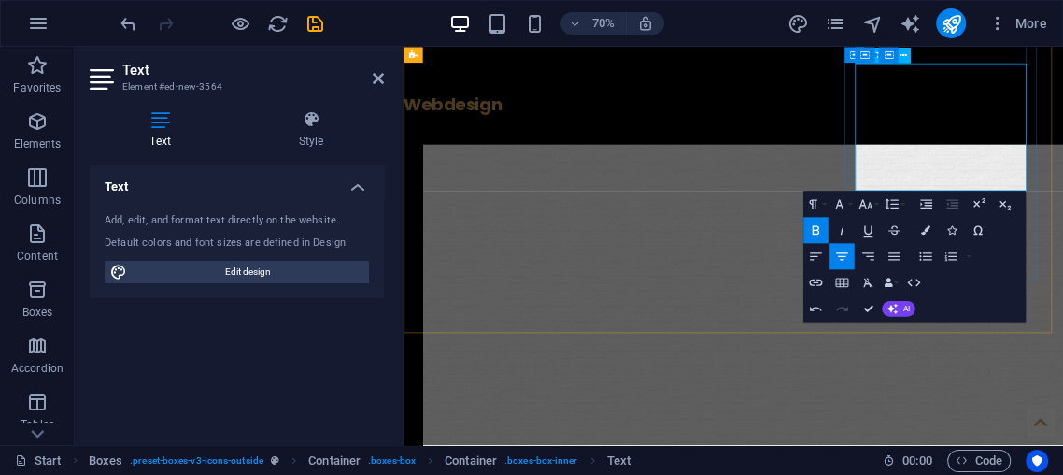
drag, startPoint x: 1269, startPoint y: 78, endPoint x: 1285, endPoint y: 76, distance: 16.0
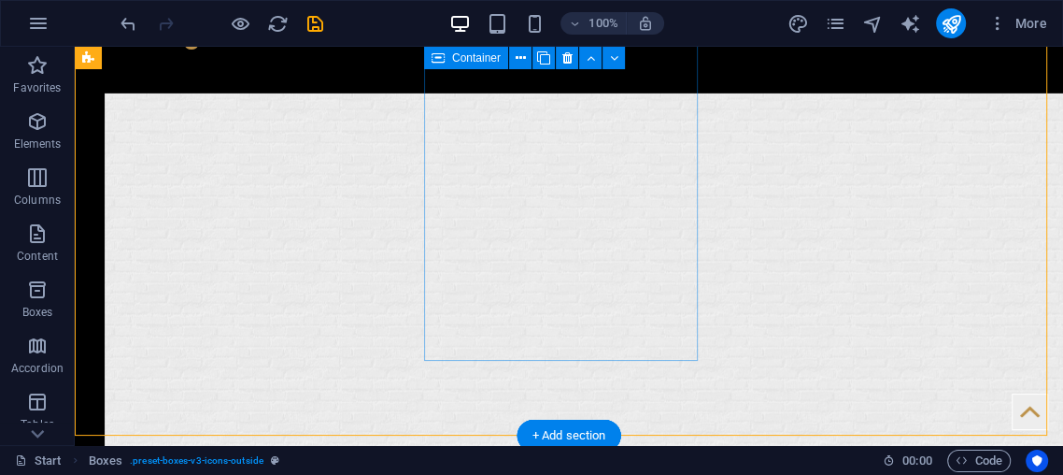
scroll to position [3915, 0]
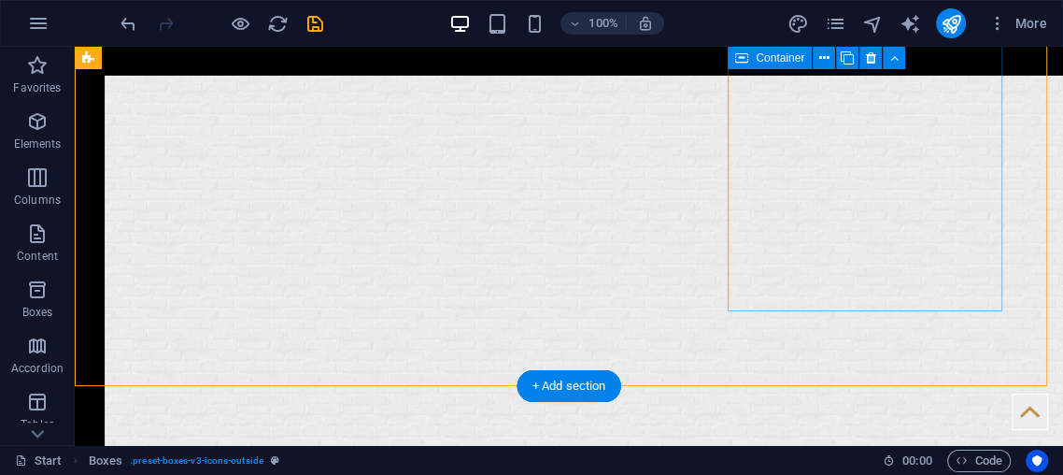
drag, startPoint x: 800, startPoint y: 252, endPoint x: 679, endPoint y: 298, distance: 128.9
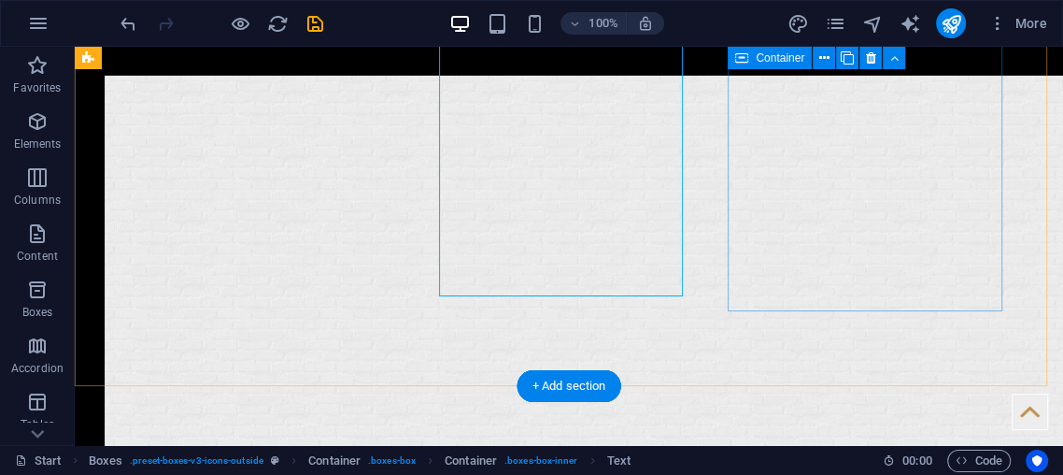
drag, startPoint x: 737, startPoint y: 300, endPoint x: 782, endPoint y: 313, distance: 46.7
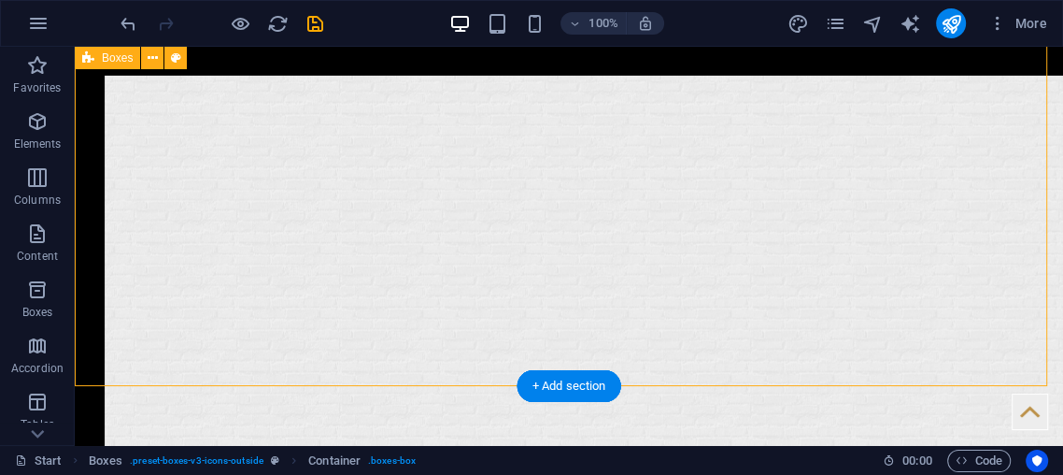
drag, startPoint x: 796, startPoint y: 319, endPoint x: 797, endPoint y: 305, distance: 14.0
drag, startPoint x: 797, startPoint y: 303, endPoint x: 802, endPoint y: 286, distance: 17.5
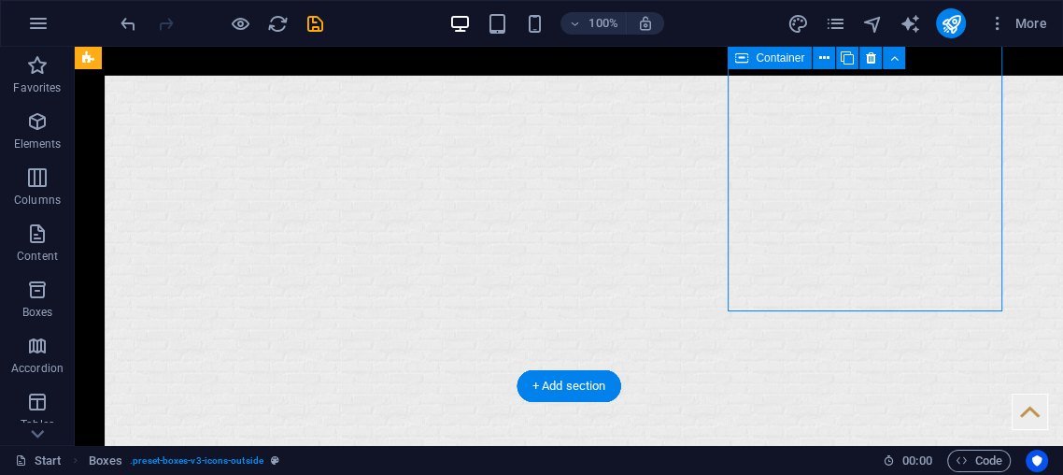
drag, startPoint x: 796, startPoint y: 294, endPoint x: 797, endPoint y: 280, distance: 14.0
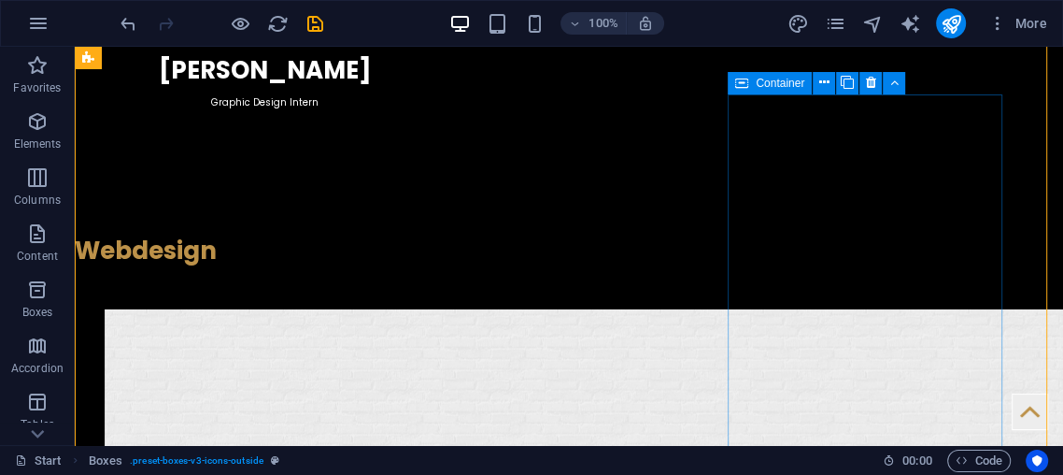
scroll to position [3639, 0]
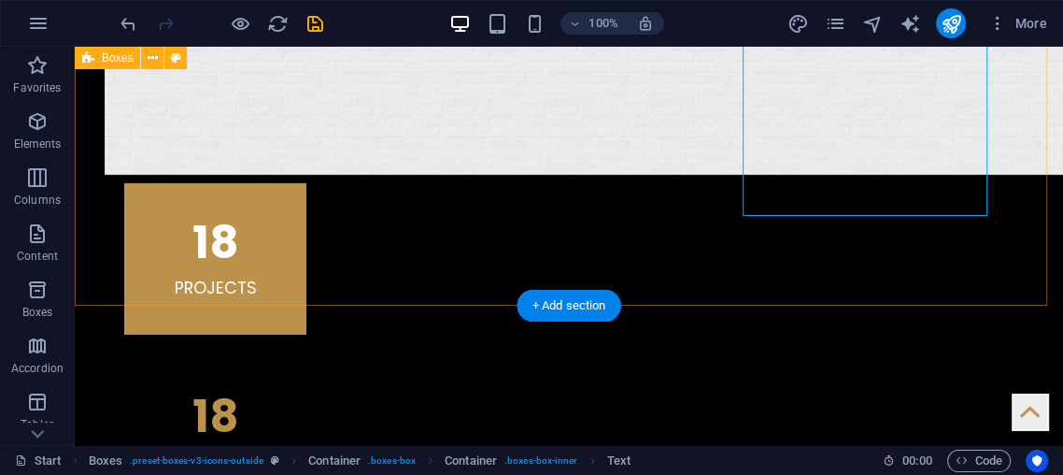
scroll to position [3847, 0]
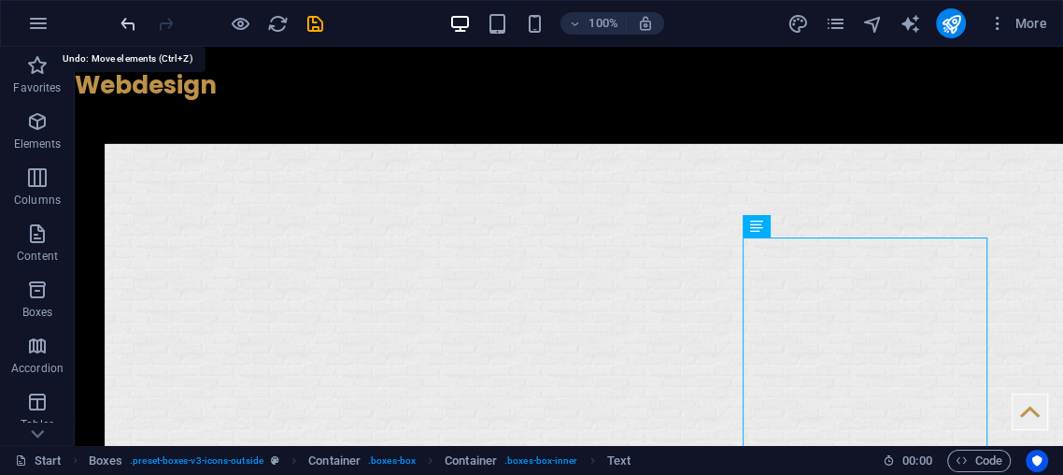
click at [129, 16] on icon "undo" at bounding box center [128, 23] width 21 height 21
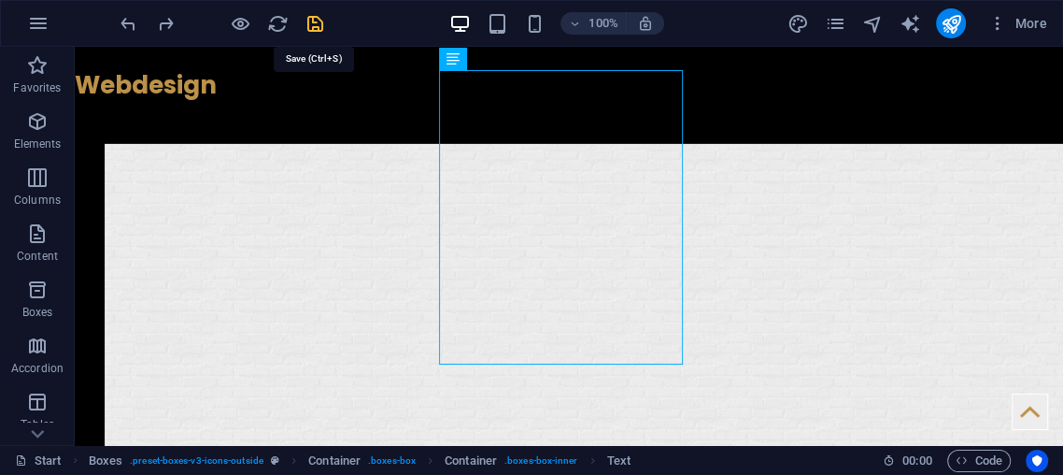
click at [312, 31] on icon "save" at bounding box center [315, 23] width 21 height 21
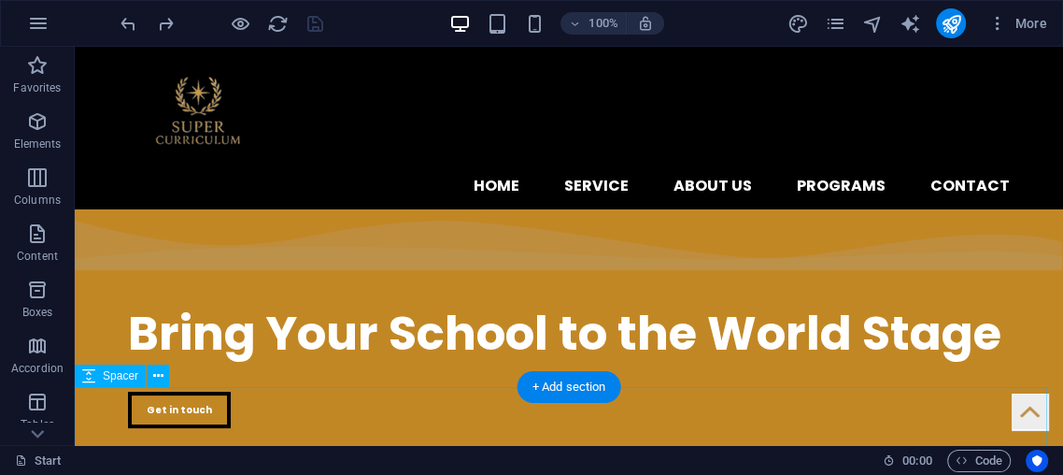
scroll to position [0, 0]
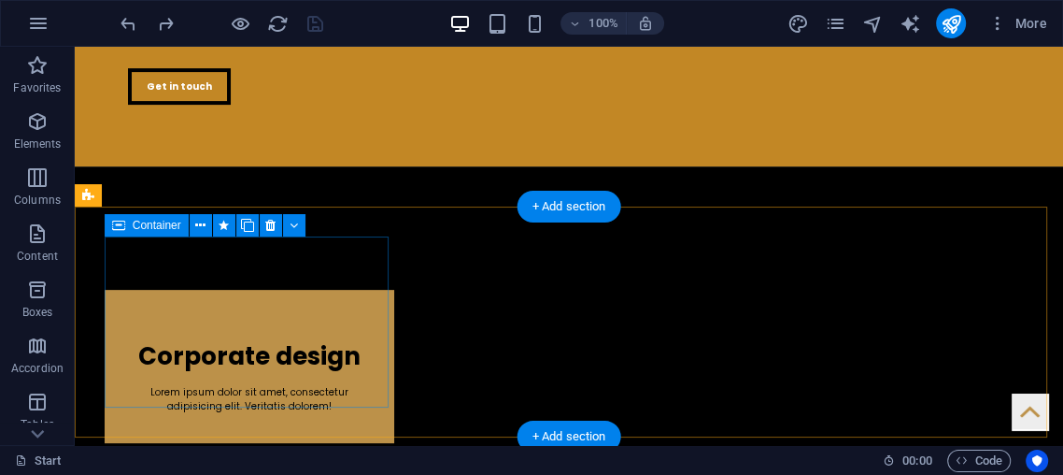
drag, startPoint x: 334, startPoint y: 255, endPoint x: 338, endPoint y: 242, distance: 13.9
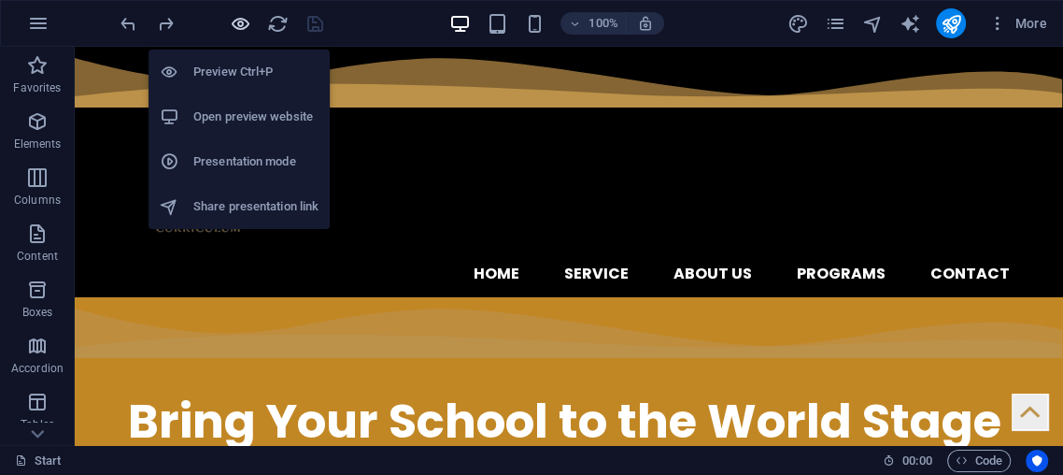
click at [232, 28] on icon "button" at bounding box center [240, 23] width 21 height 21
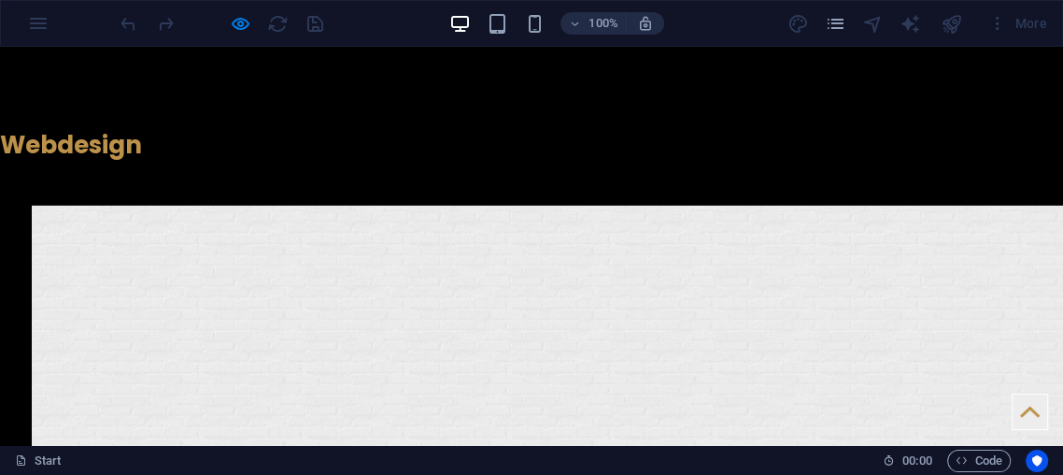
scroll to position [3945, 0]
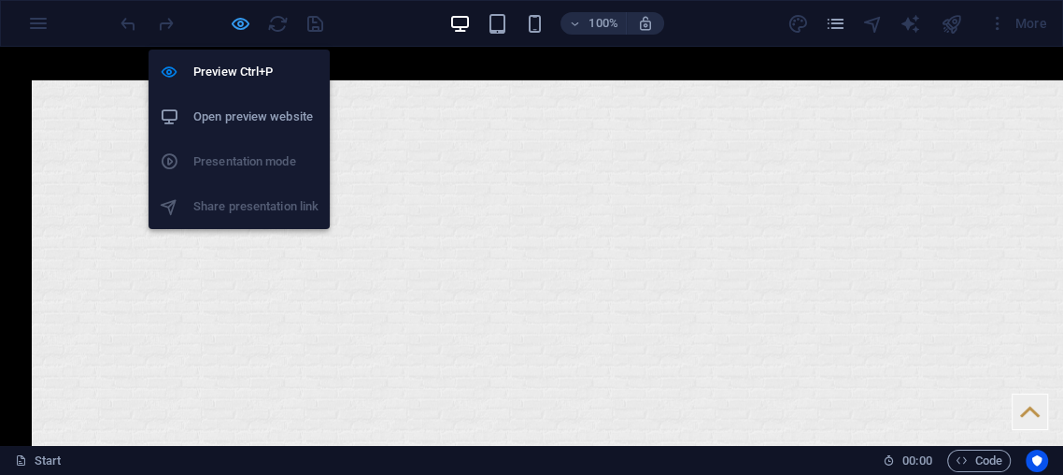
click at [240, 28] on icon "button" at bounding box center [240, 23] width 21 height 21
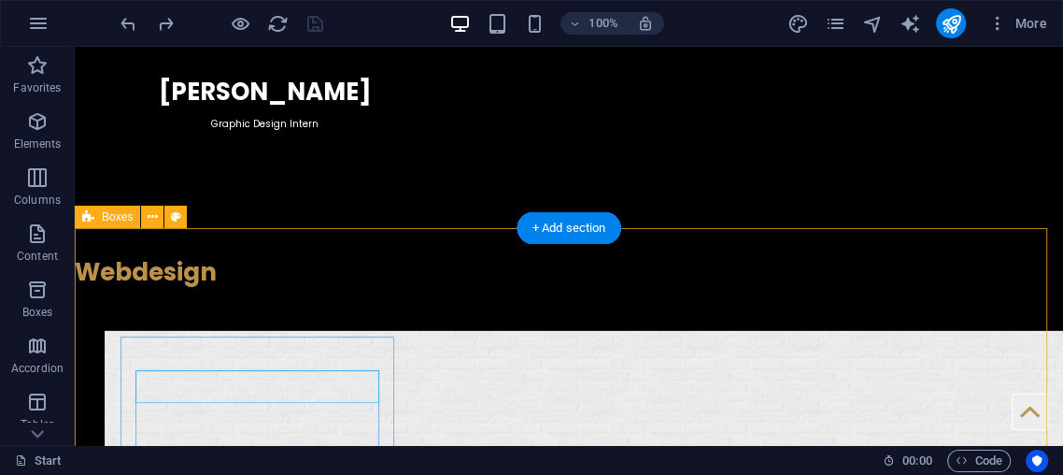
scroll to position [3432, 0]
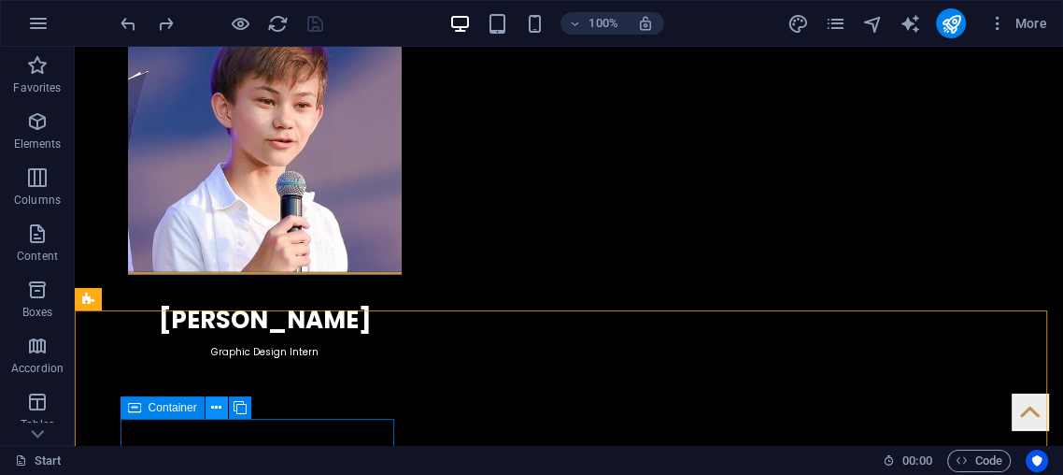
click at [222, 406] on button at bounding box center [217, 407] width 22 height 22
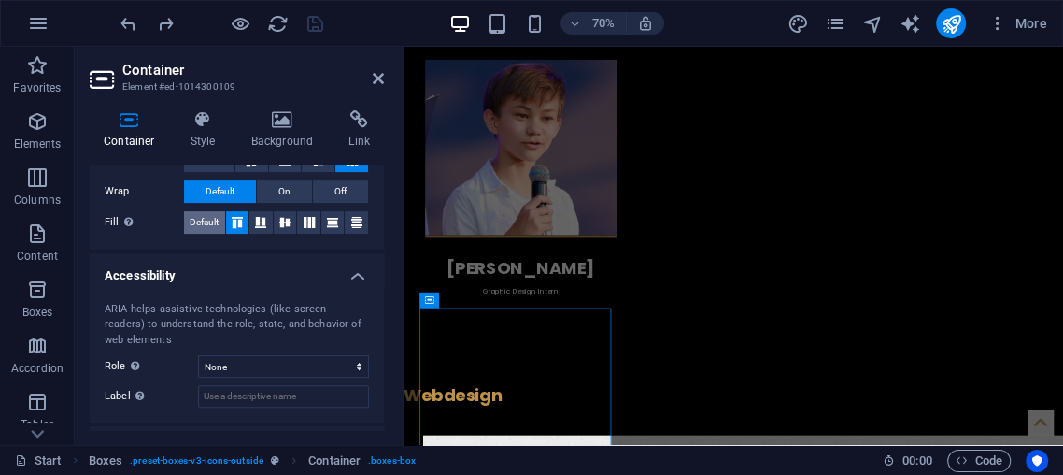
scroll to position [488, 0]
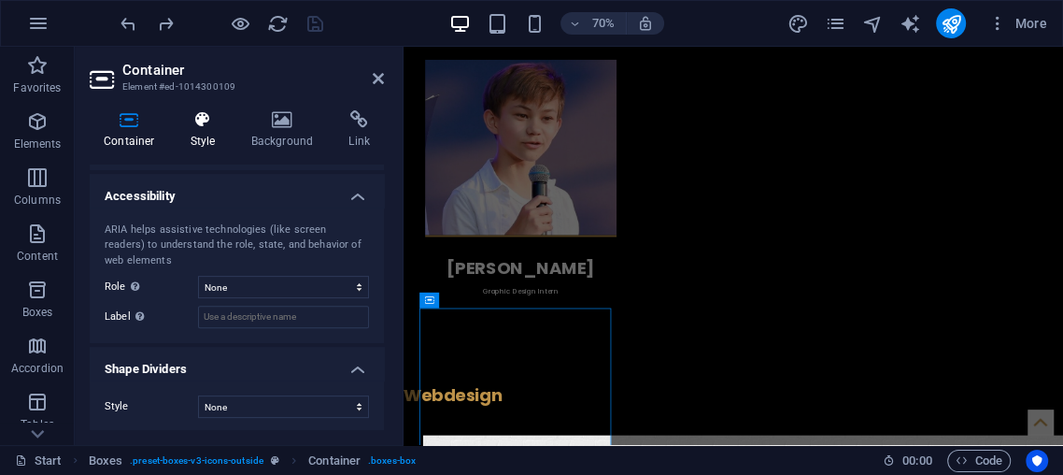
click at [188, 130] on h4 "Style" at bounding box center [207, 129] width 61 height 39
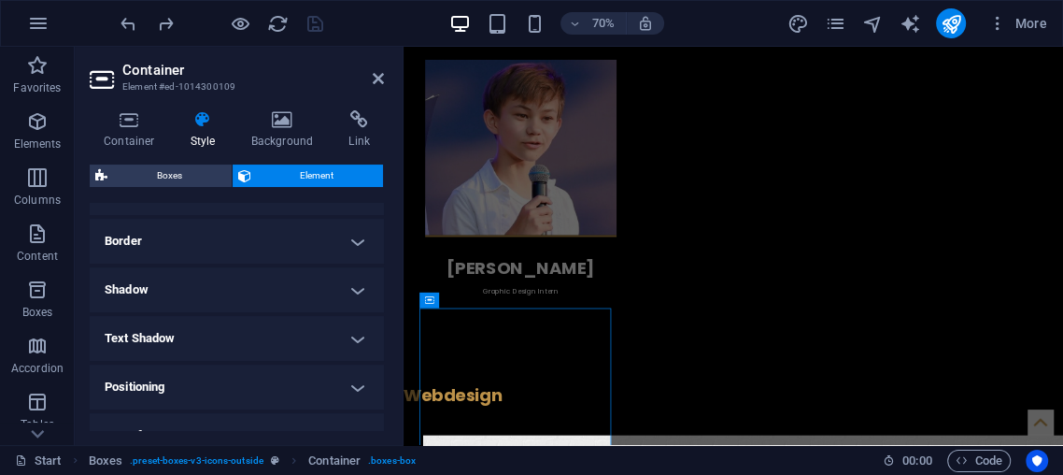
scroll to position [561, 0]
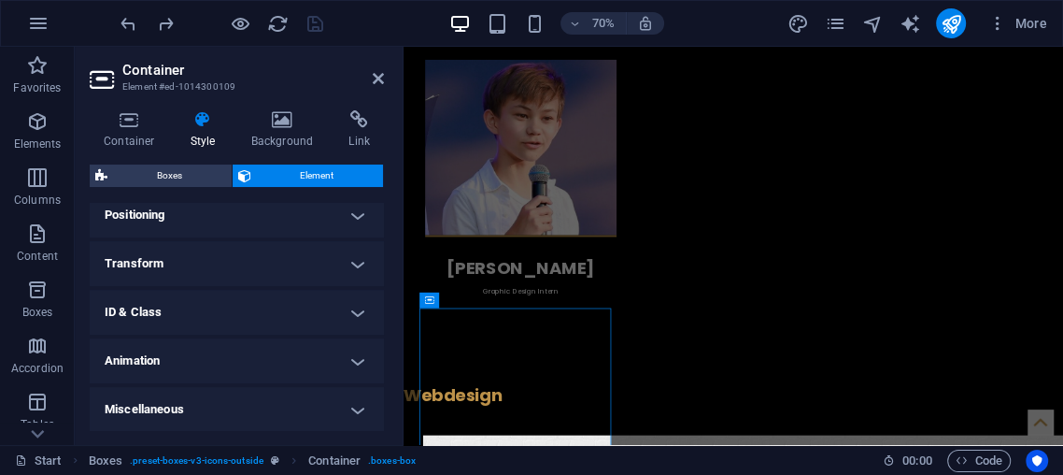
drag, startPoint x: 130, startPoint y: 351, endPoint x: 121, endPoint y: 344, distance: 12.0
click at [127, 350] on h4 "Animation" at bounding box center [237, 360] width 294 height 45
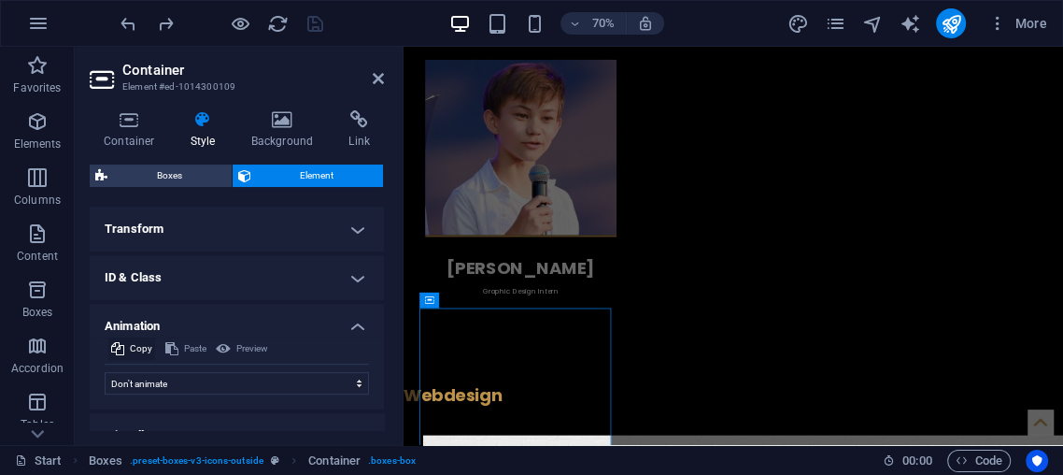
scroll to position [621, 0]
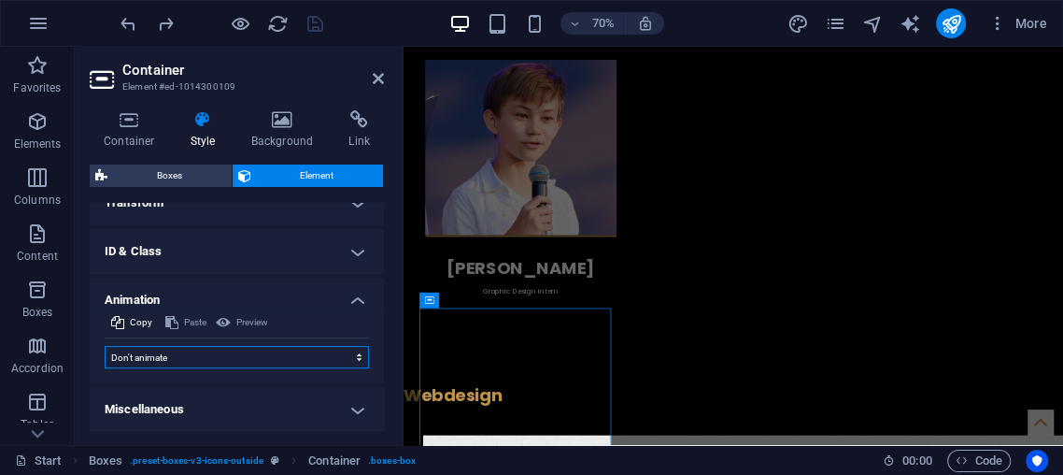
click at [128, 355] on select "Don't animate Show / Hide Slide up/down Zoom in/out Slide left to right Slide r…" at bounding box center [237, 357] width 264 height 22
select select "move-left-to-right"
click at [105, 346] on select "Don't animate Show / Hide Slide up/down Zoom in/out Slide left to right Slide r…" at bounding box center [237, 357] width 264 height 22
select select "scroll"
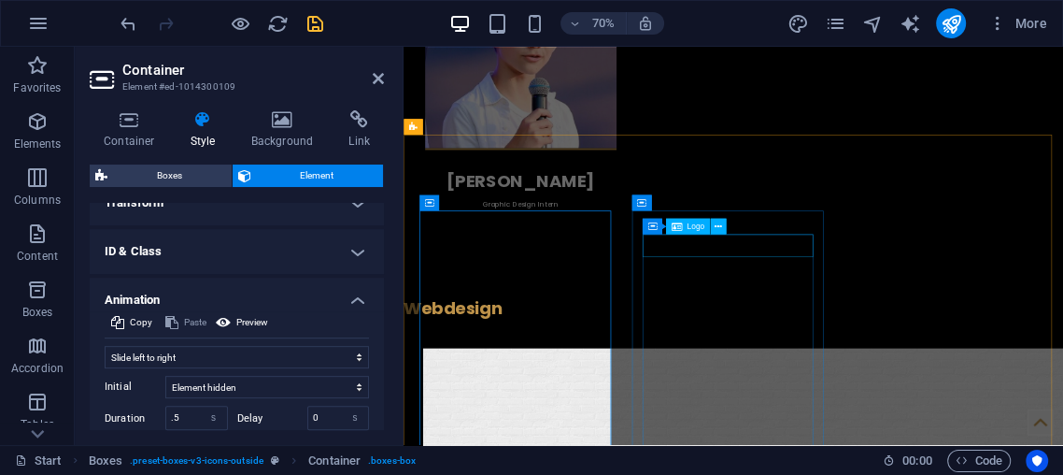
scroll to position [3816, 0]
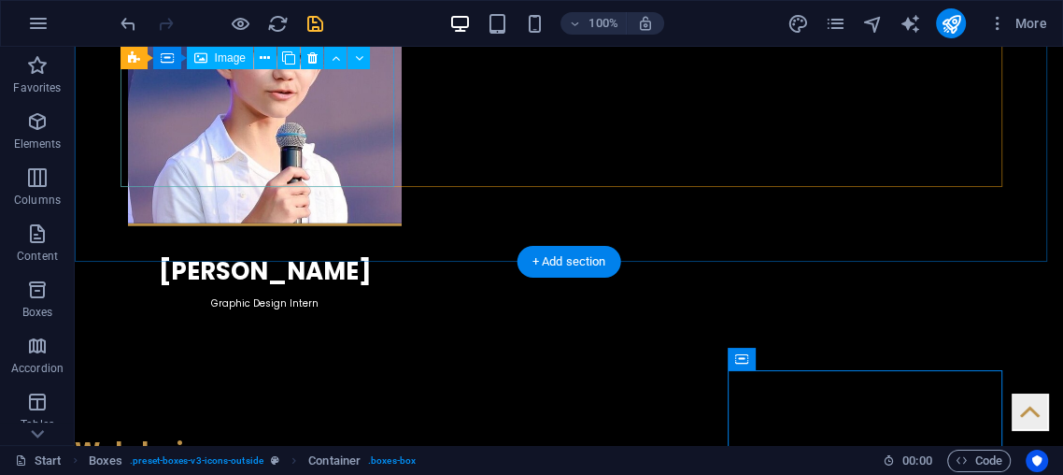
scroll to position [3293, 0]
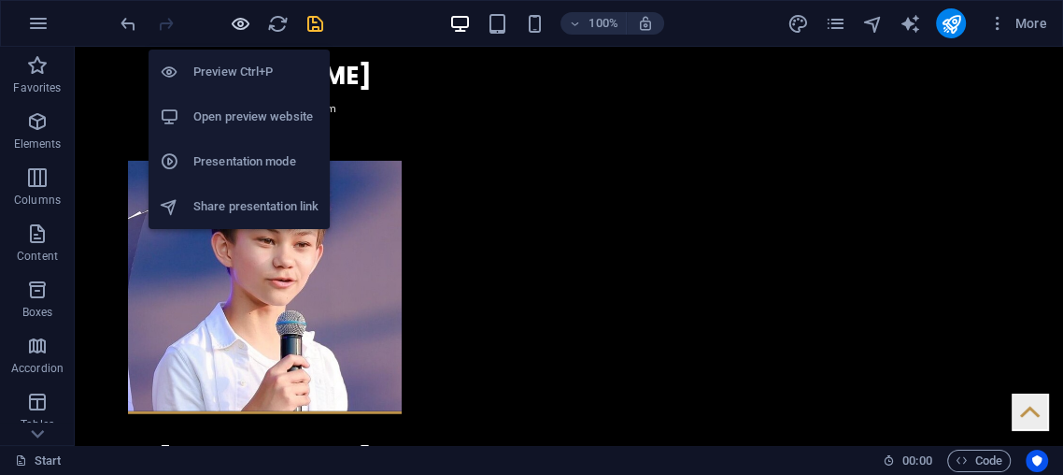
click at [244, 20] on icon "button" at bounding box center [240, 23] width 21 height 21
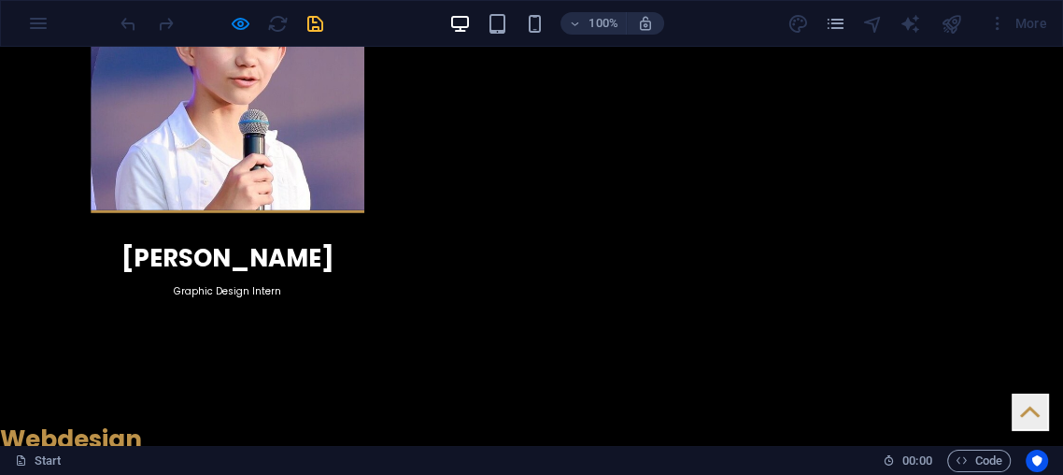
scroll to position [3460, 0]
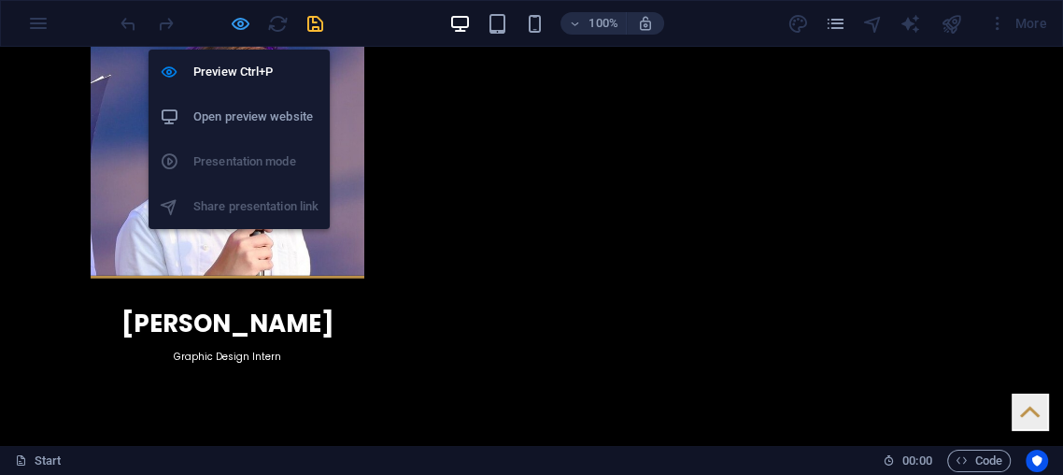
click at [229, 23] on span "button" at bounding box center [240, 23] width 22 height 21
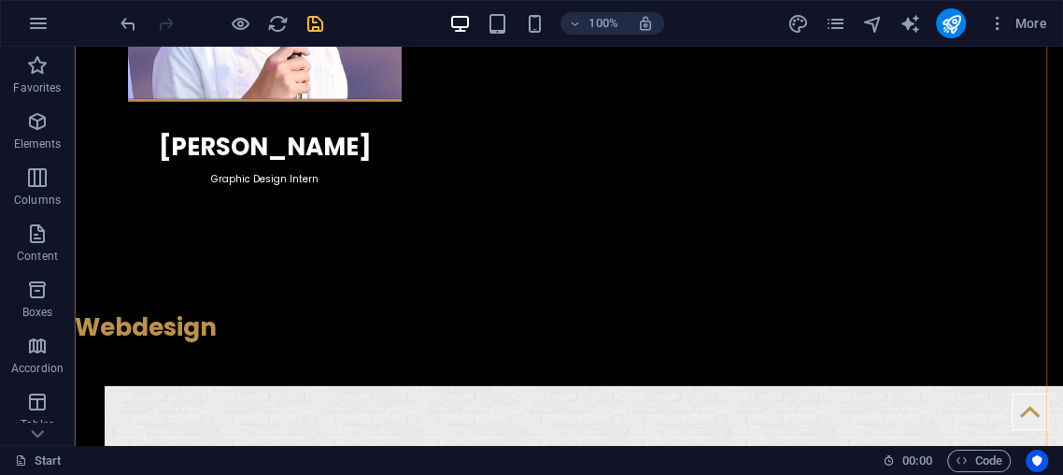
scroll to position [3847, 0]
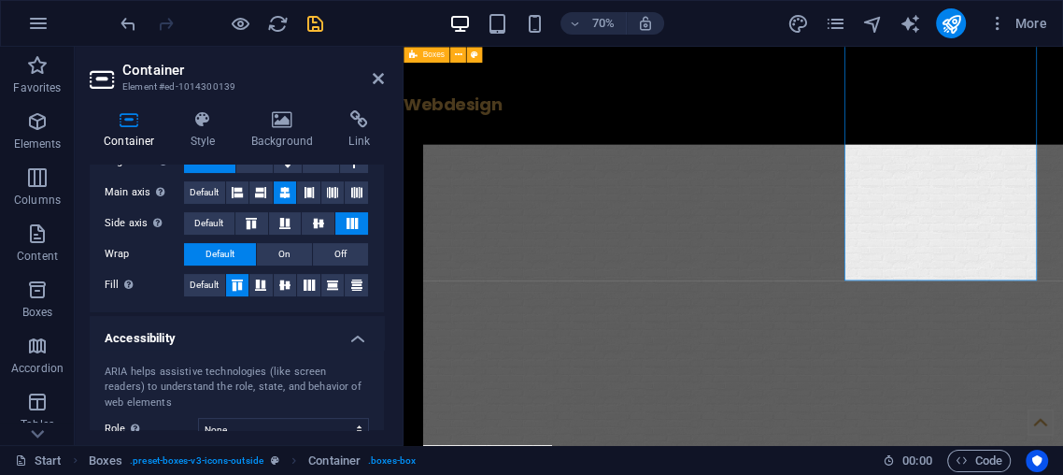
scroll to position [488, 0]
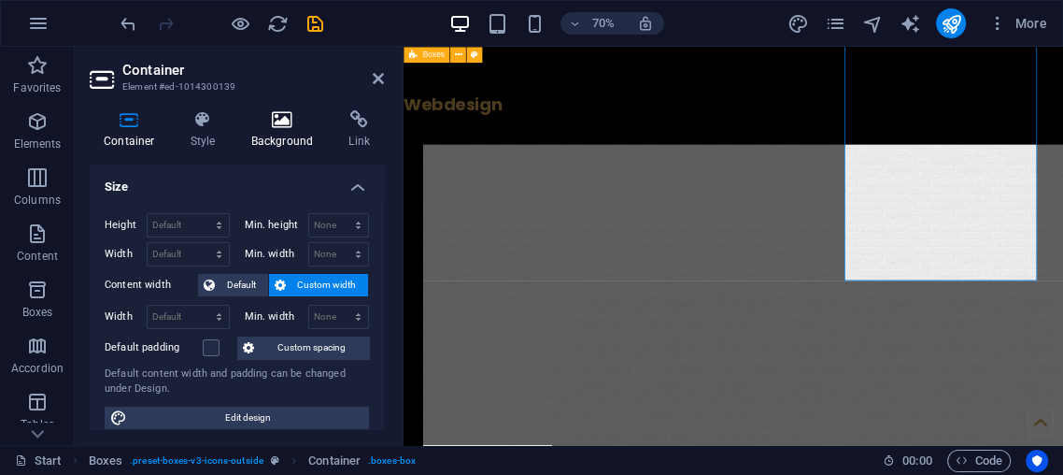
scroll to position [488, 0]
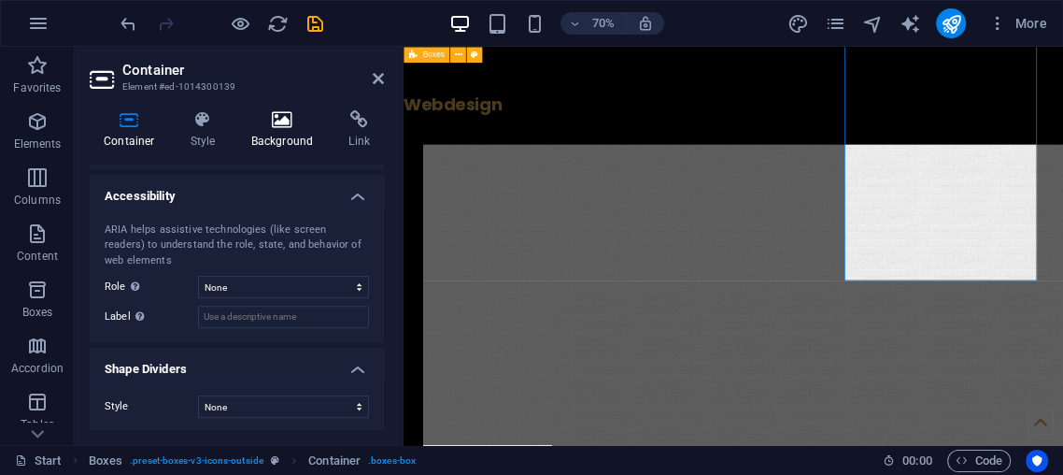
click at [275, 123] on icon at bounding box center [282, 119] width 91 height 19
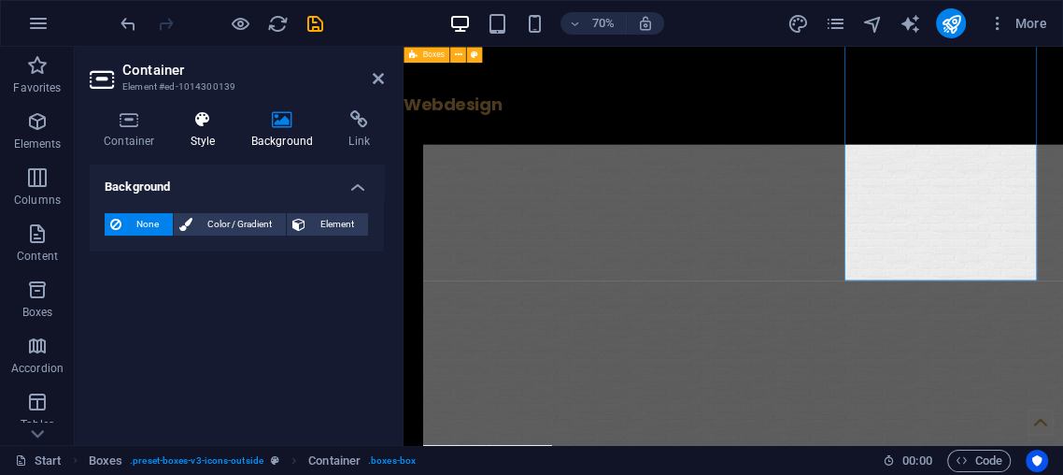
click at [215, 140] on h4 "Style" at bounding box center [207, 129] width 61 height 39
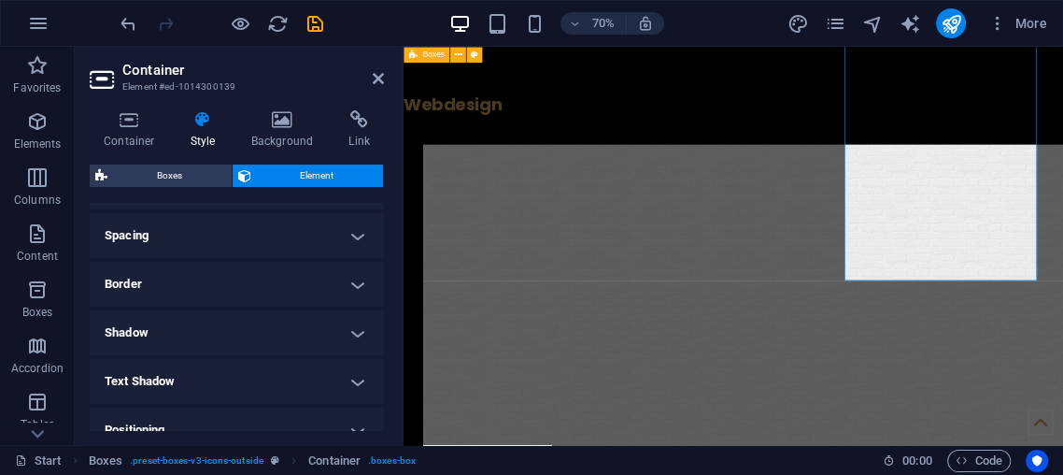
scroll to position [553, 0]
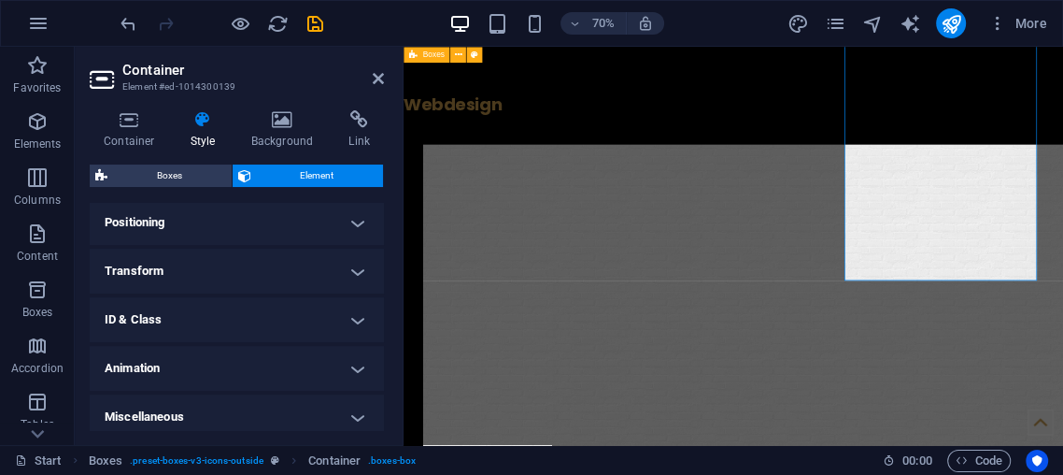
click at [197, 363] on h4 "Animation" at bounding box center [237, 368] width 294 height 45
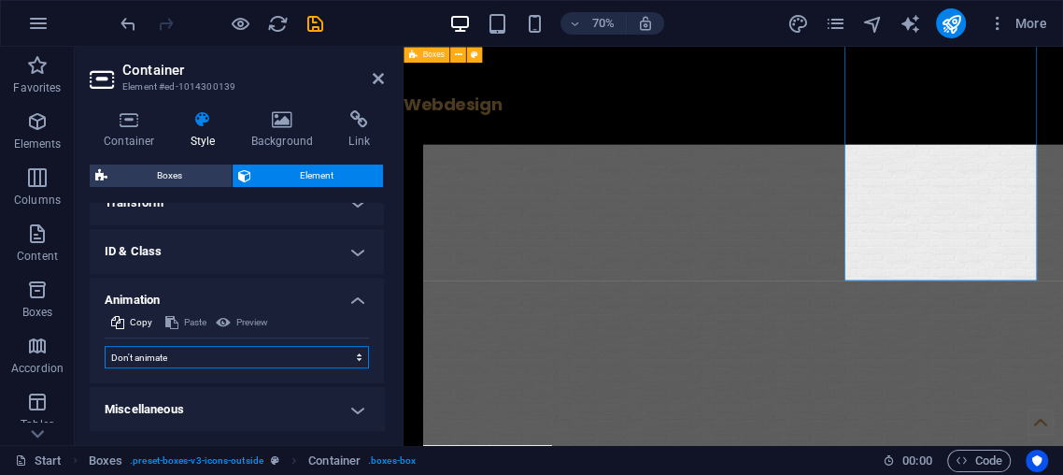
click at [201, 353] on select "Don't animate Show / Hide Slide up/down Zoom in/out Slide left to right Slide r…" at bounding box center [237, 357] width 264 height 22
select select "move-right-to-left"
click at [105, 346] on select "Don't animate Show / Hide Slide up/down Zoom in/out Slide left to right Slide r…" at bounding box center [237, 357] width 264 height 22
select select "scroll"
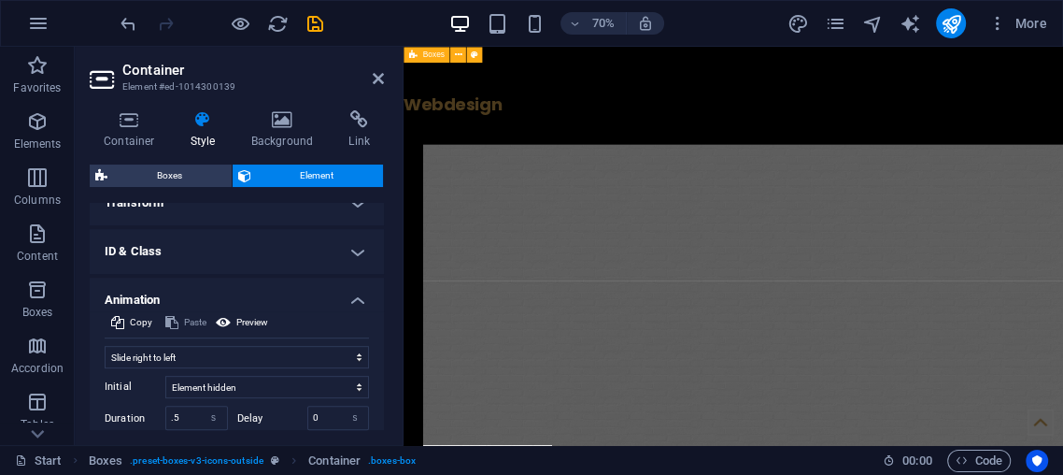
click at [371, 73] on h2 "Container" at bounding box center [253, 70] width 262 height 17
drag, startPoint x: 375, startPoint y: 78, endPoint x: 301, endPoint y: 29, distance: 88.9
click at [375, 78] on icon at bounding box center [378, 78] width 11 height 15
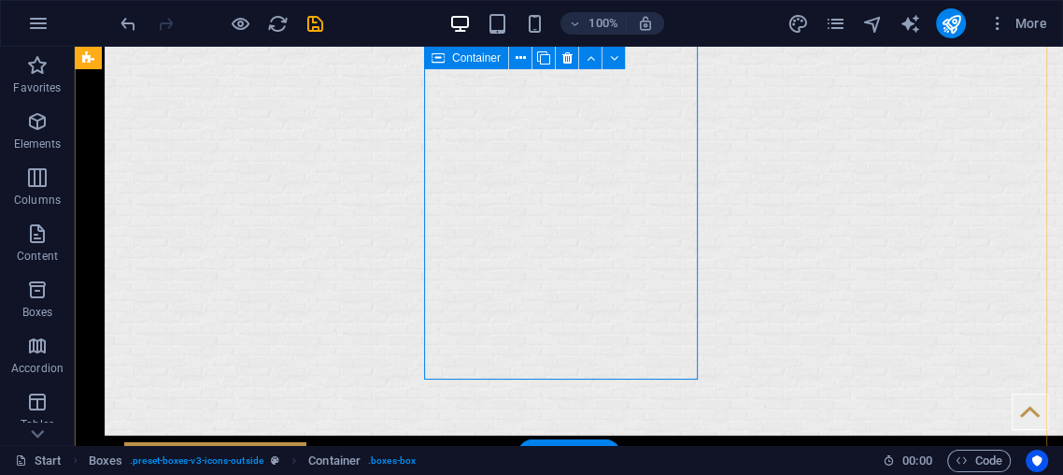
select select "s"
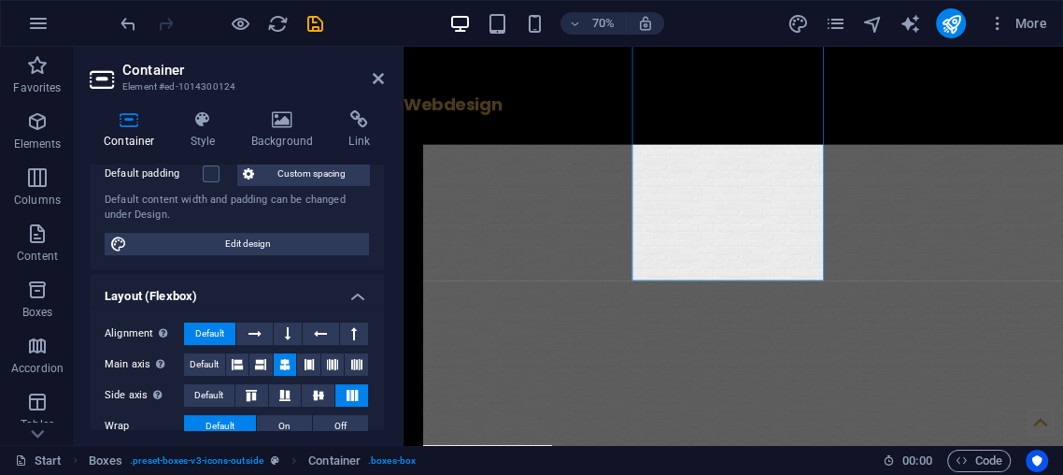
scroll to position [207, 0]
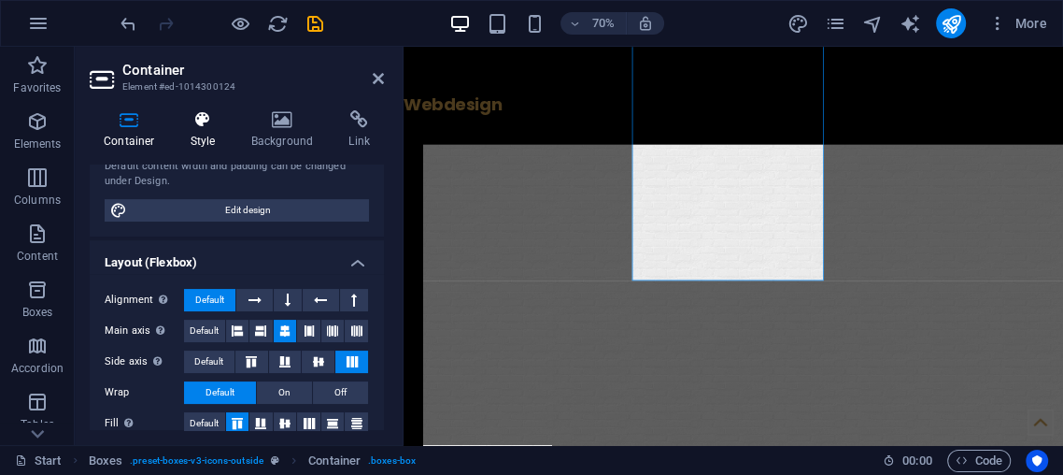
click at [204, 126] on icon at bounding box center [203, 119] width 53 height 19
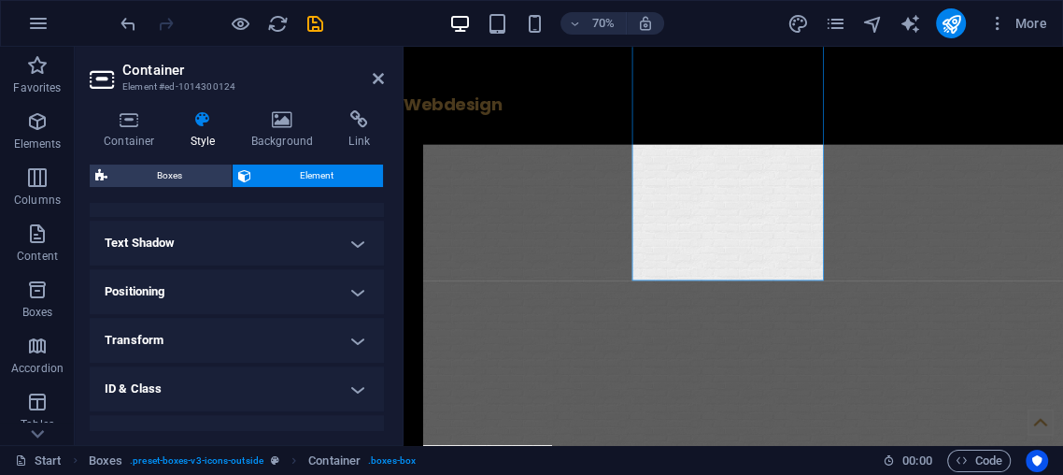
scroll to position [561, 0]
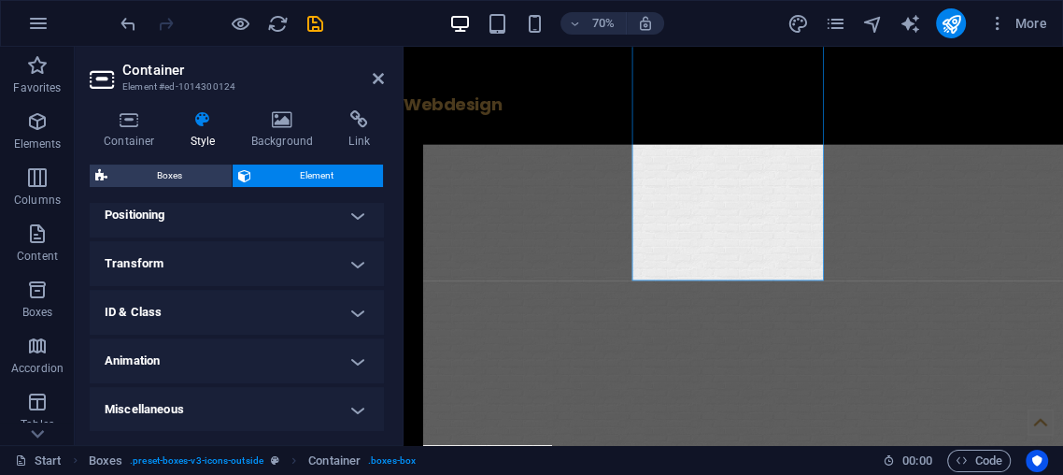
click at [156, 353] on h4 "Animation" at bounding box center [237, 360] width 294 height 45
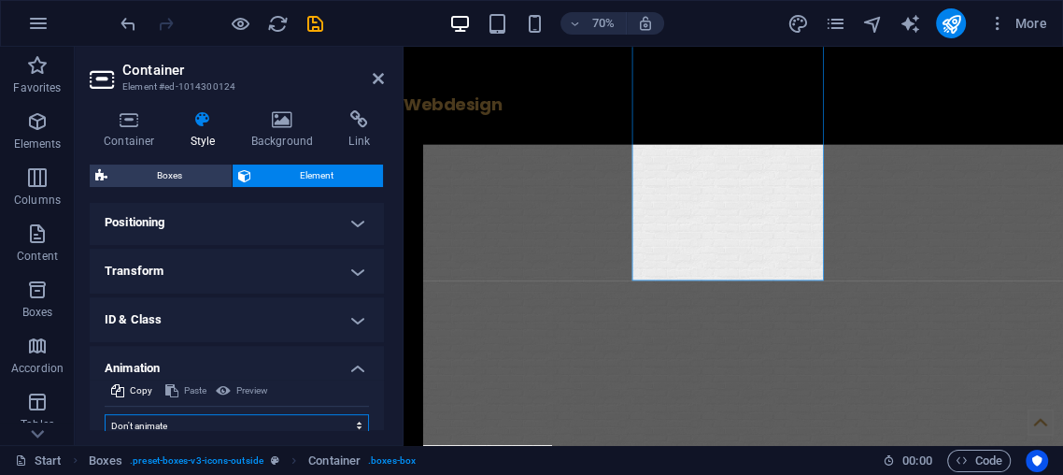
click at [165, 417] on select "Don't animate Show / Hide Slide up/down Zoom in/out Slide left to right Slide r…" at bounding box center [237, 425] width 264 height 22
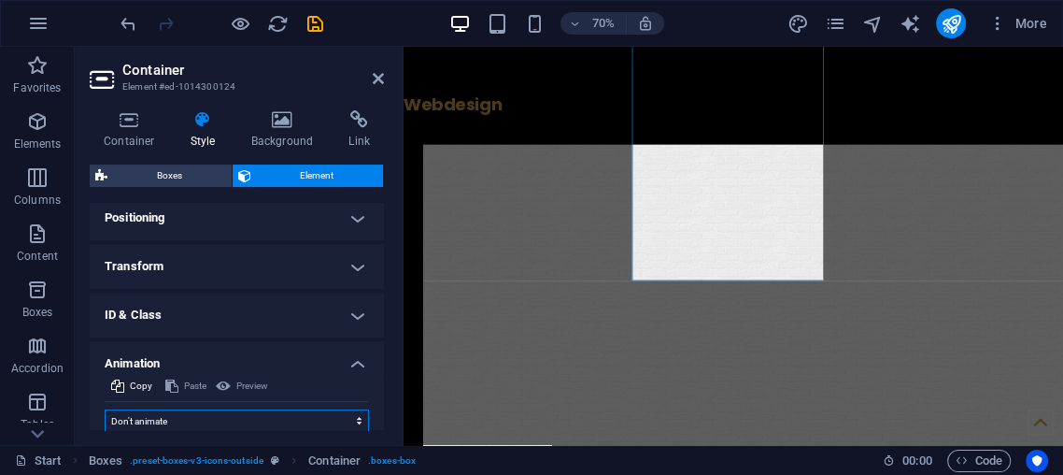
select select "move-top-to-bottom"
click at [105, 409] on select "Don't animate Show / Hide Slide up/down Zoom in/out Slide left to right Slide r…" at bounding box center [237, 420] width 264 height 22
select select "scroll"
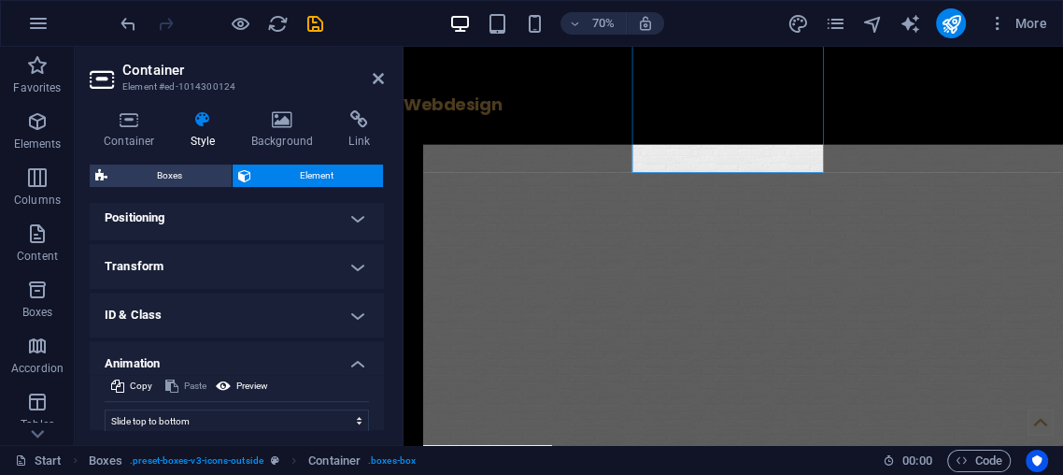
click at [369, 76] on h2 "Container" at bounding box center [253, 70] width 262 height 17
click at [380, 70] on h2 "Container" at bounding box center [253, 70] width 262 height 17
click at [381, 85] on icon at bounding box center [378, 78] width 11 height 15
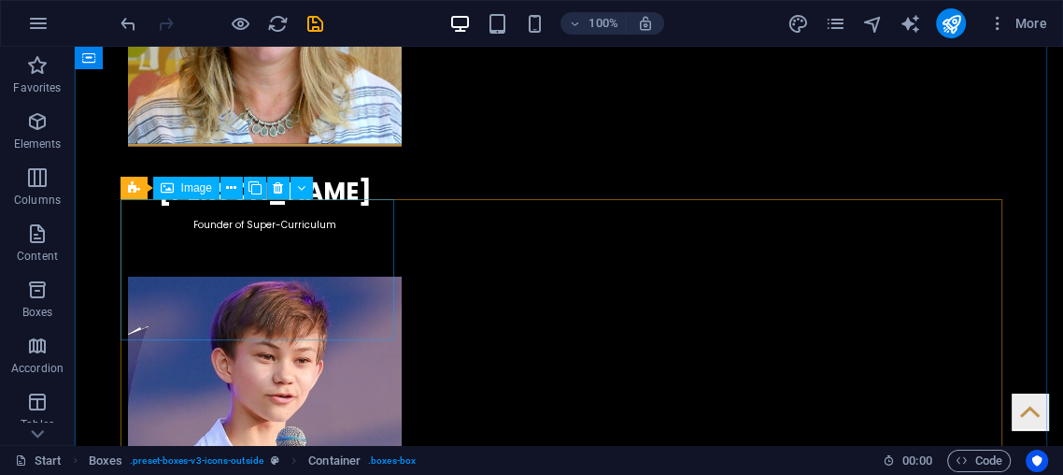
scroll to position [3155, 0]
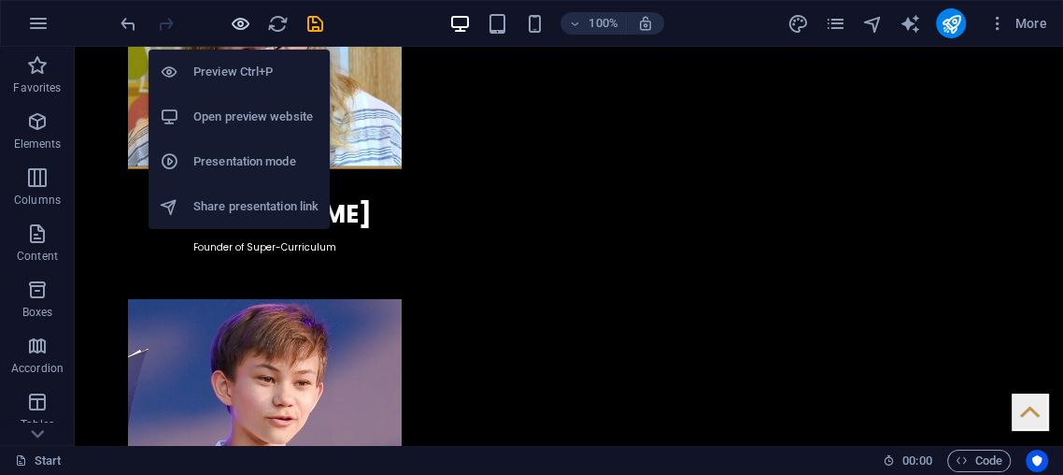
click at [232, 13] on icon "button" at bounding box center [240, 23] width 21 height 21
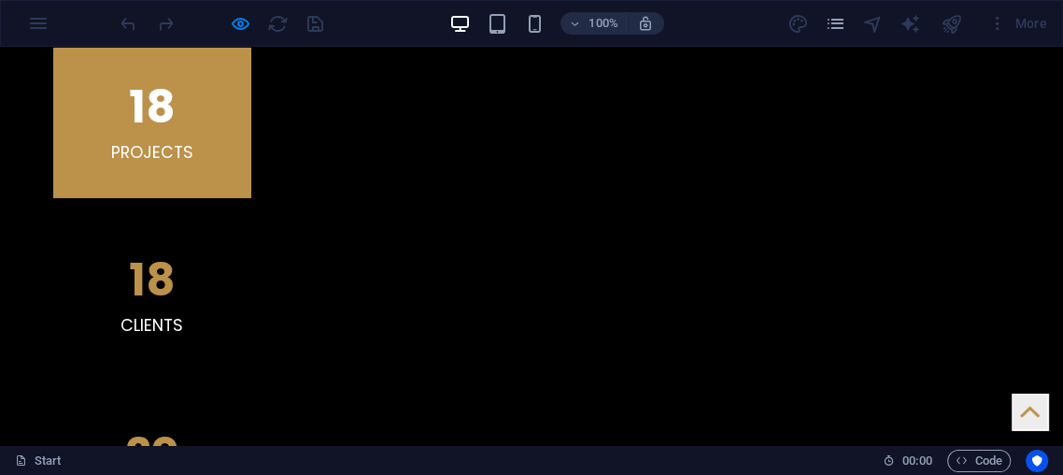
scroll to position [4438, 0]
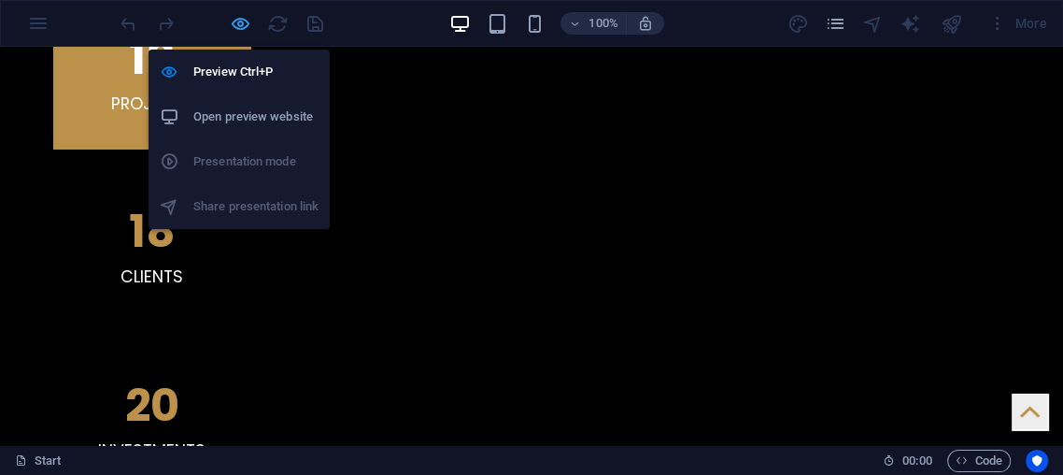
click at [239, 24] on icon "button" at bounding box center [240, 23] width 21 height 21
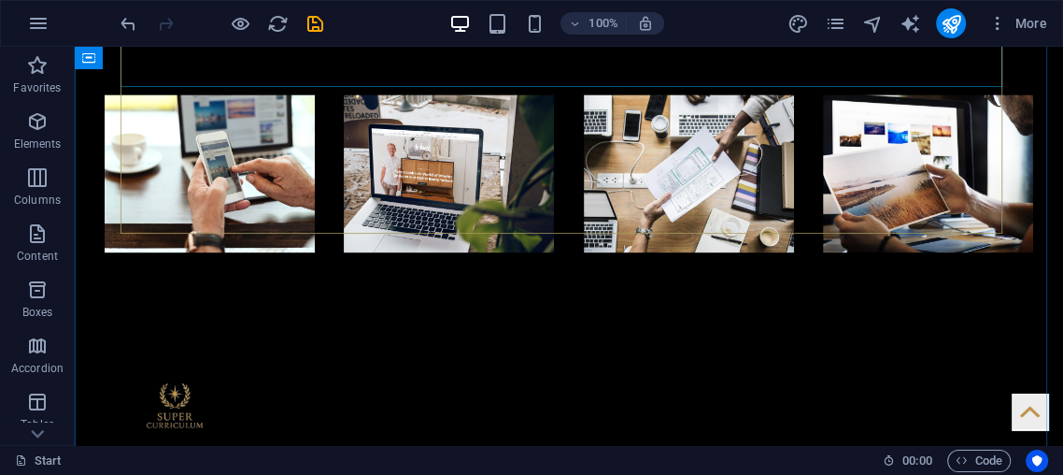
scroll to position [1571, 0]
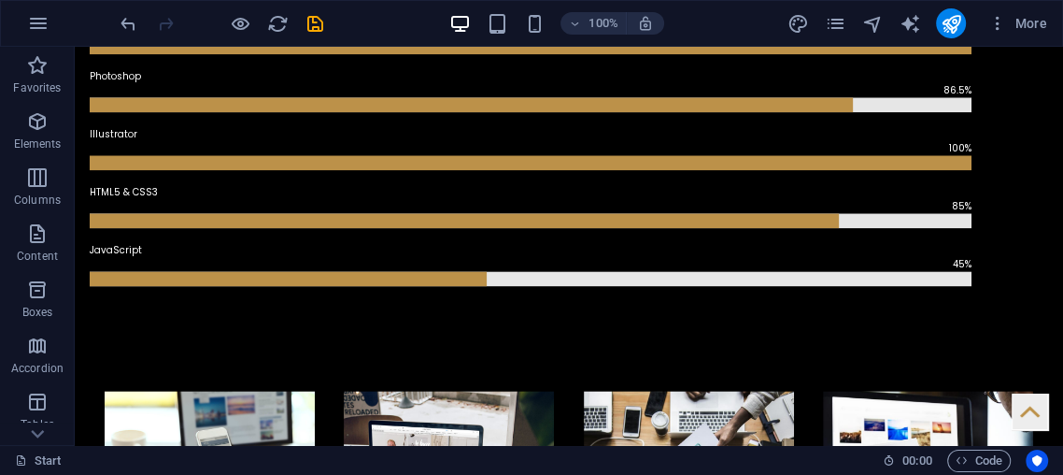
click at [316, 7] on div "100% More" at bounding box center [532, 23] width 1062 height 45
click at [296, 16] on div at bounding box center [221, 23] width 209 height 30
click at [306, 19] on icon "save" at bounding box center [315, 23] width 21 height 21
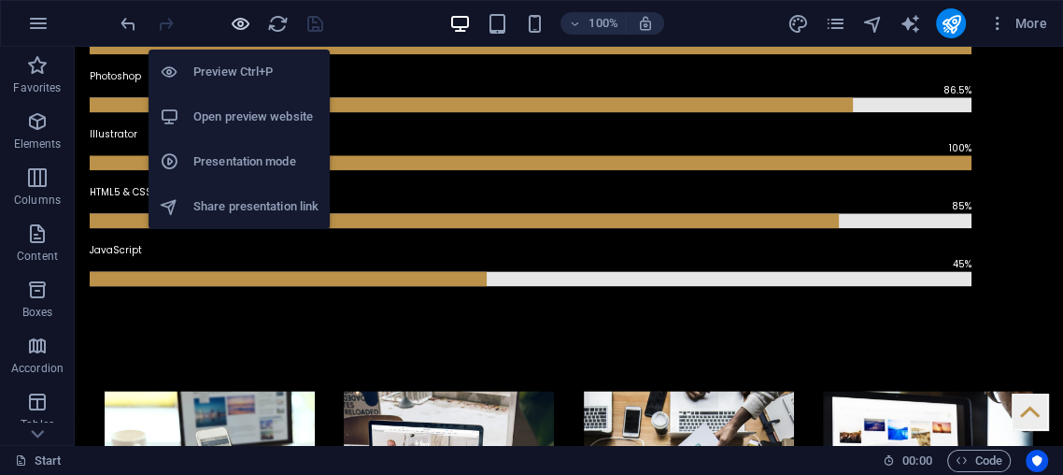
click at [238, 19] on icon "button" at bounding box center [240, 23] width 21 height 21
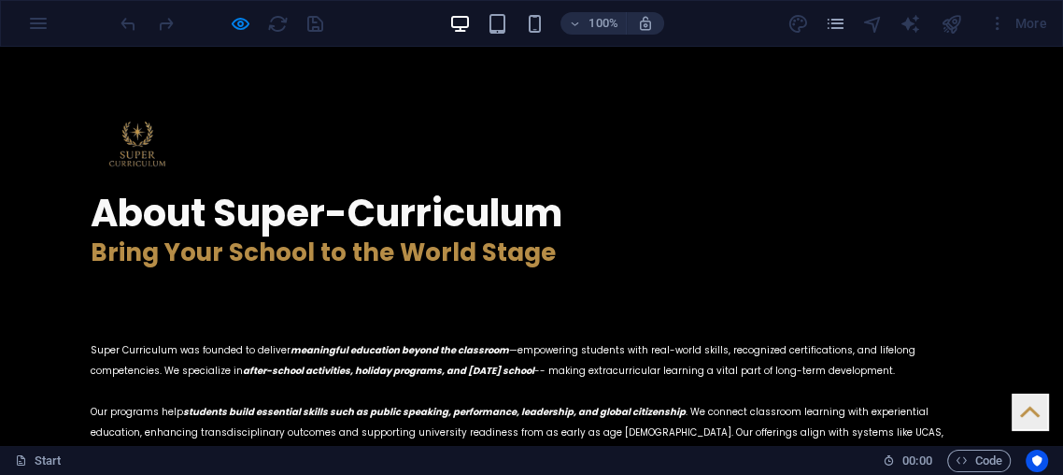
scroll to position [2198, 0]
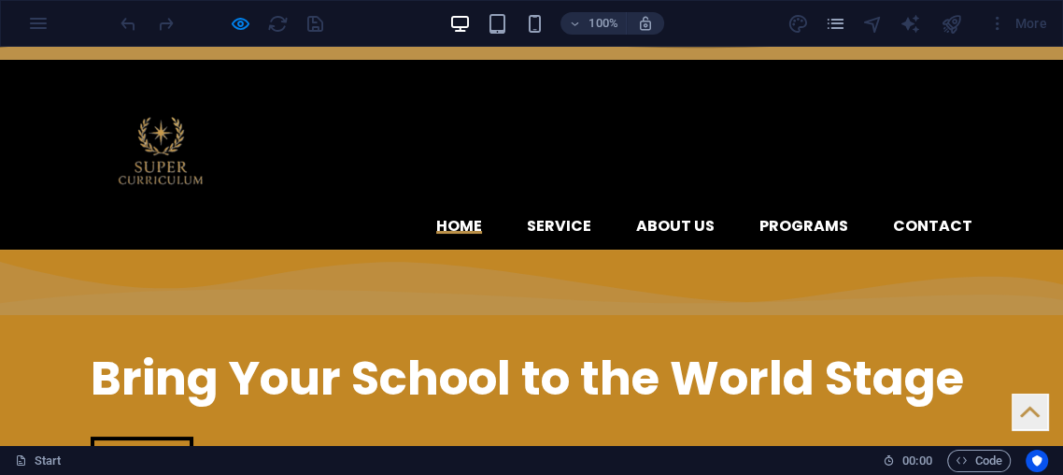
scroll to position [57, 0]
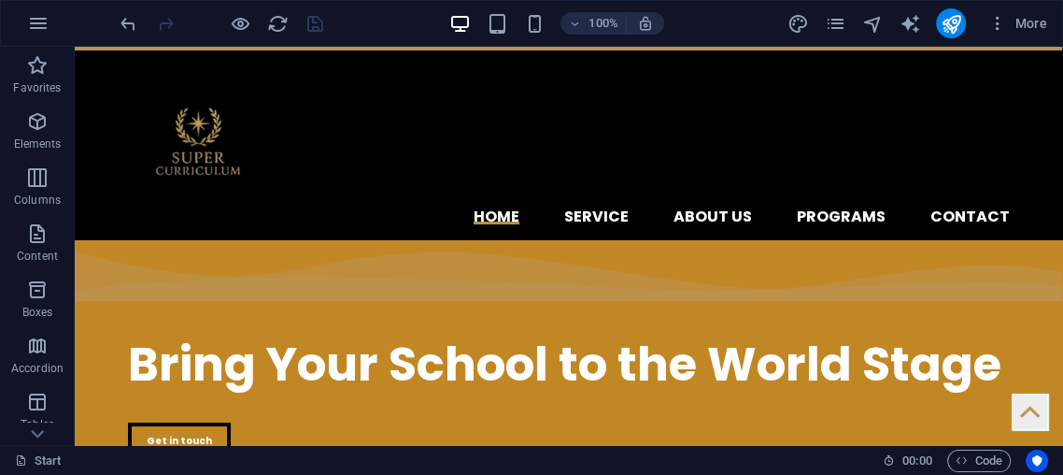
click at [192, 295] on div "​​​​​ Bring Your School to the World Stage Get in touch" at bounding box center [569, 380] width 989 height 280
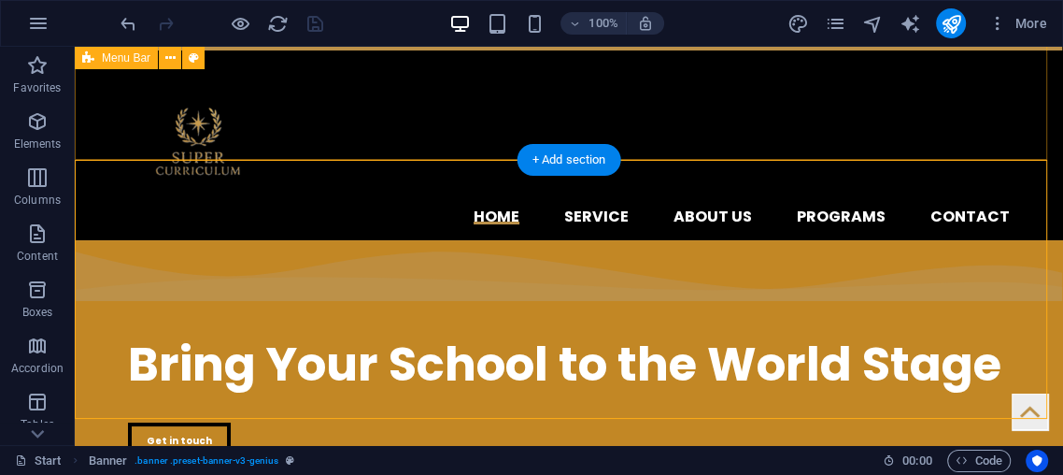
click at [894, 151] on div "Home Service About us Programs Contact Menu" at bounding box center [569, 115] width 989 height 250
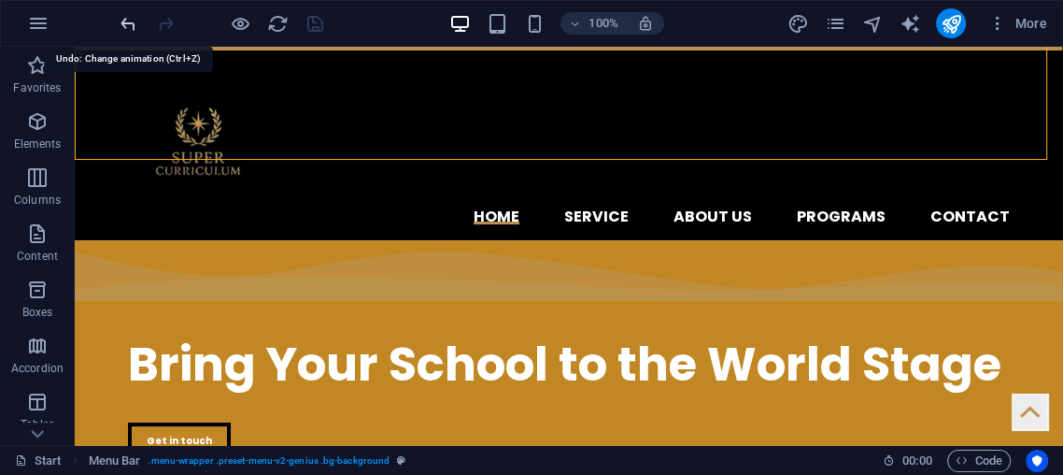
click at [125, 17] on icon "undo" at bounding box center [128, 23] width 21 height 21
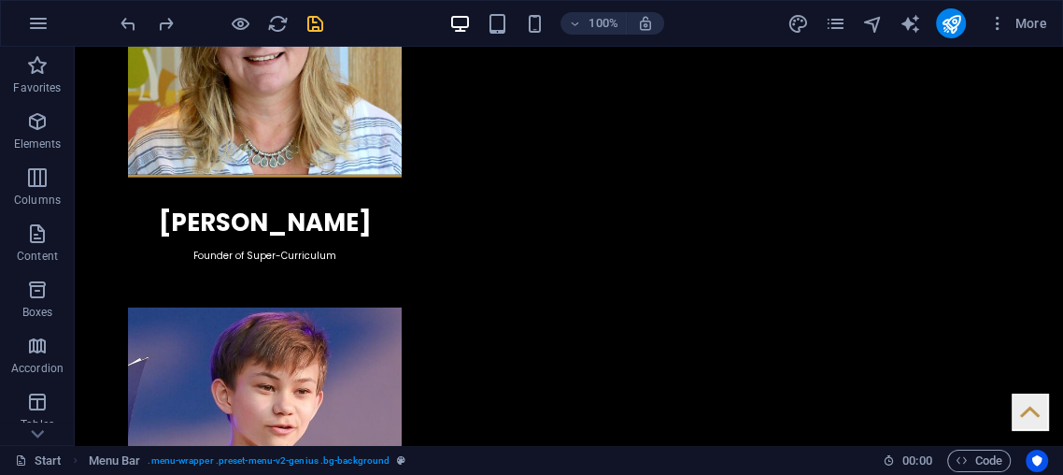
scroll to position [3793, 0]
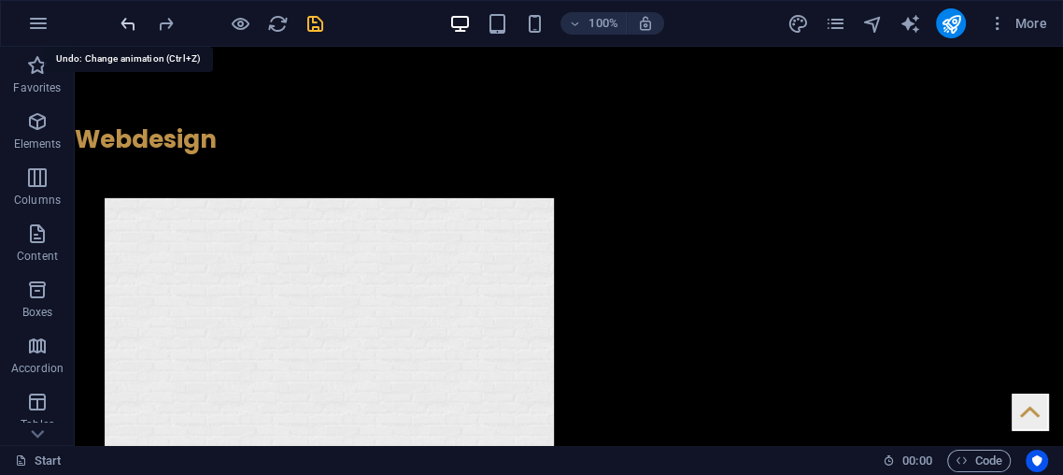
click at [134, 26] on icon "undo" at bounding box center [128, 23] width 21 height 21
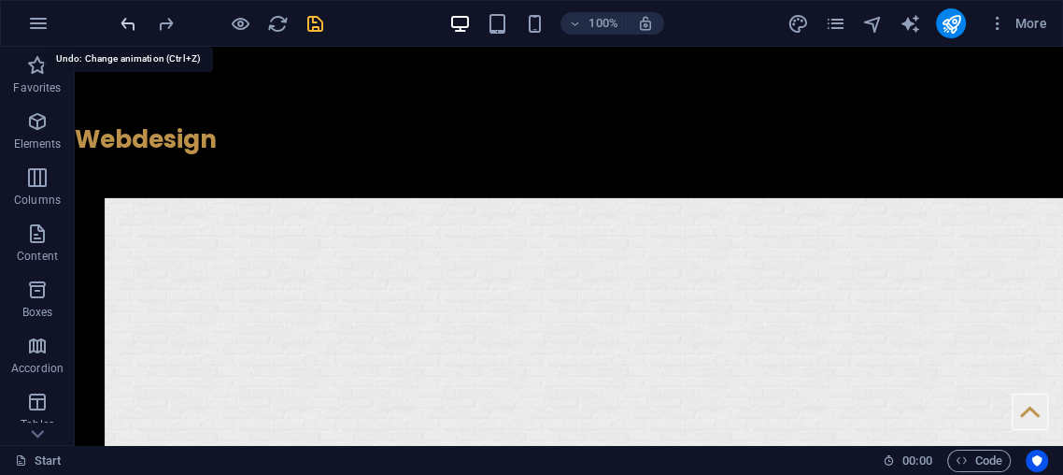
click at [130, 26] on icon "undo" at bounding box center [128, 23] width 21 height 21
click at [154, 16] on span "redo" at bounding box center [165, 23] width 22 height 21
click at [164, 16] on icon "redo" at bounding box center [165, 23] width 21 height 21
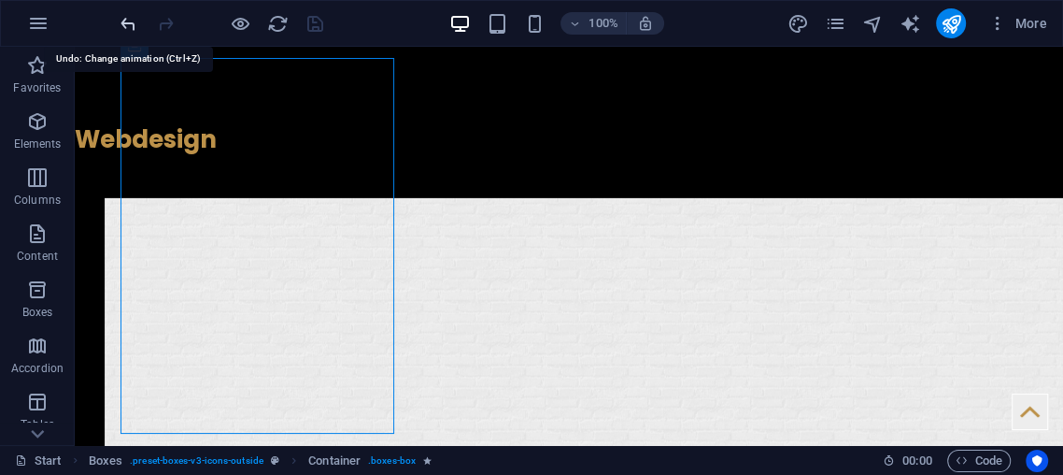
click at [126, 24] on icon "undo" at bounding box center [128, 23] width 21 height 21
click at [134, 21] on icon "undo" at bounding box center [128, 23] width 21 height 21
click at [157, 13] on icon "redo" at bounding box center [165, 23] width 21 height 21
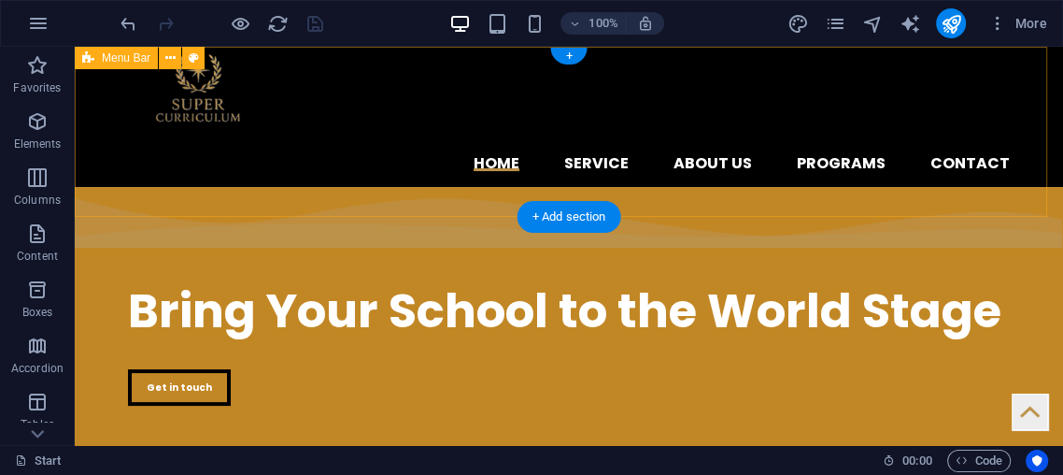
scroll to position [0, 0]
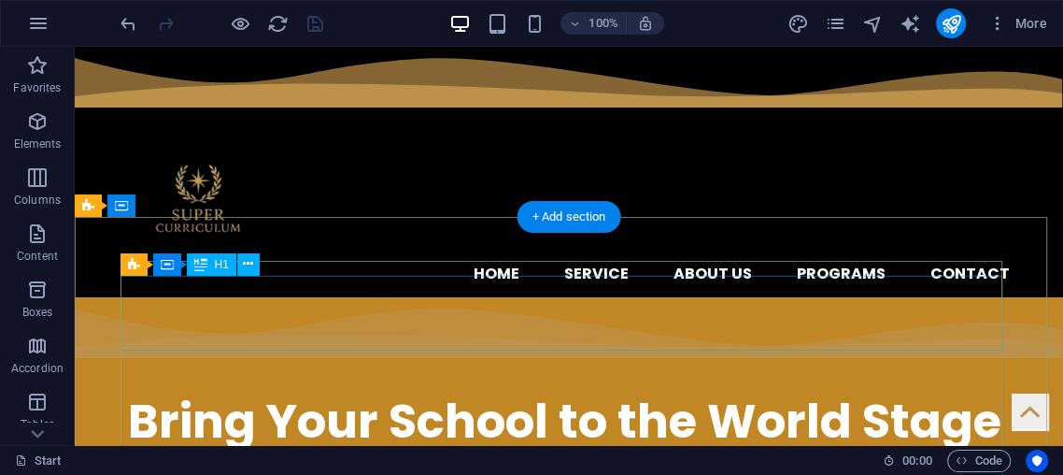
click at [399, 377] on div "​​​​​ Bring Your School to the World Stage" at bounding box center [569, 414] width 882 height 75
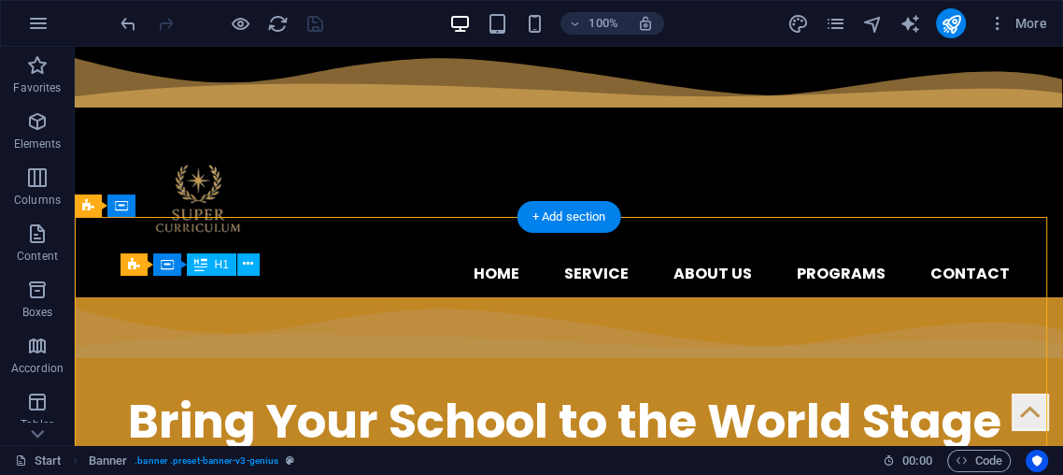
click at [397, 377] on div "​​​​​ Bring Your School to the World Stage" at bounding box center [569, 414] width 882 height 75
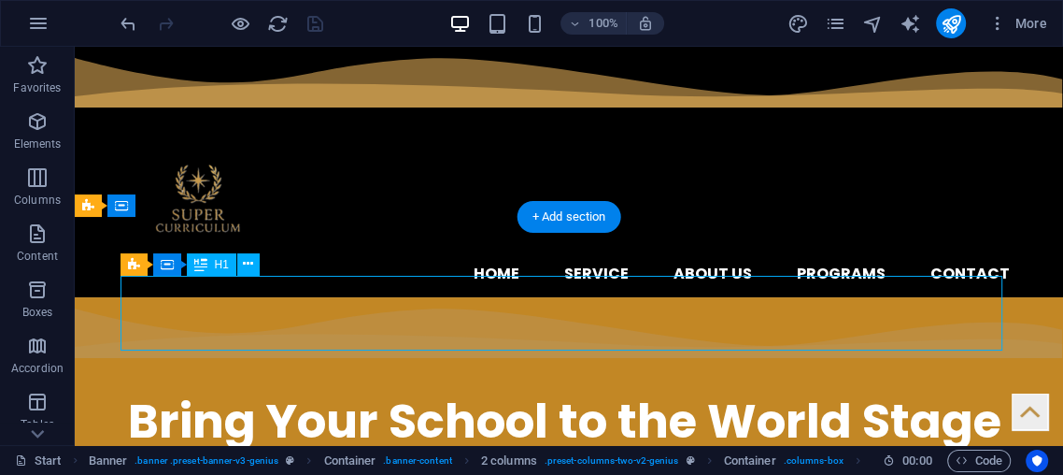
click at [397, 377] on div "​​​​​ Bring Your School to the World Stage" at bounding box center [569, 414] width 882 height 75
click at [388, 377] on div "​​​​​ Bring Your School to the World Stage" at bounding box center [569, 414] width 882 height 75
click at [386, 377] on div "​​​​​ Bring Your School to the World Stage" at bounding box center [569, 414] width 882 height 75
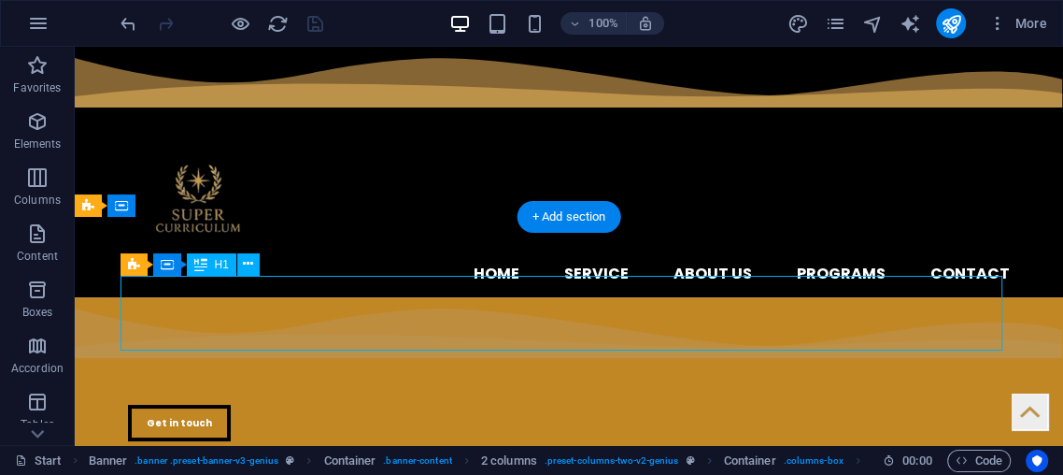
click at [384, 298] on div "2 columns Container H1 Banner Banner Container Container 2 columns 2 columns Co…" at bounding box center [569, 246] width 989 height 398
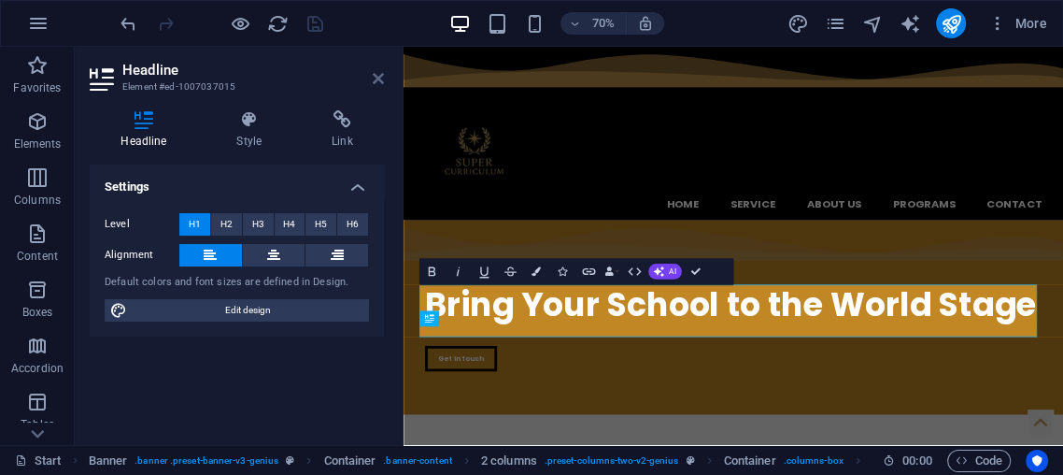
click at [378, 79] on icon at bounding box center [378, 78] width 11 height 15
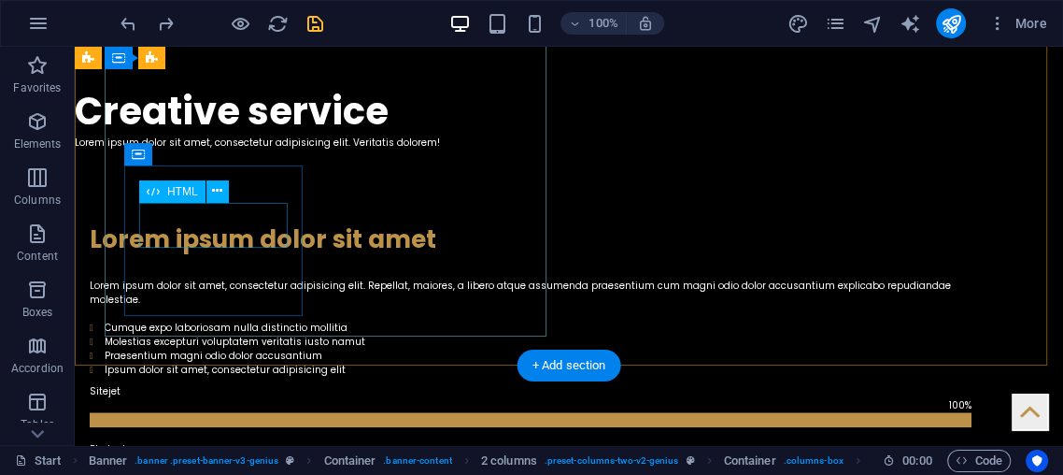
scroll to position [3793, 0]
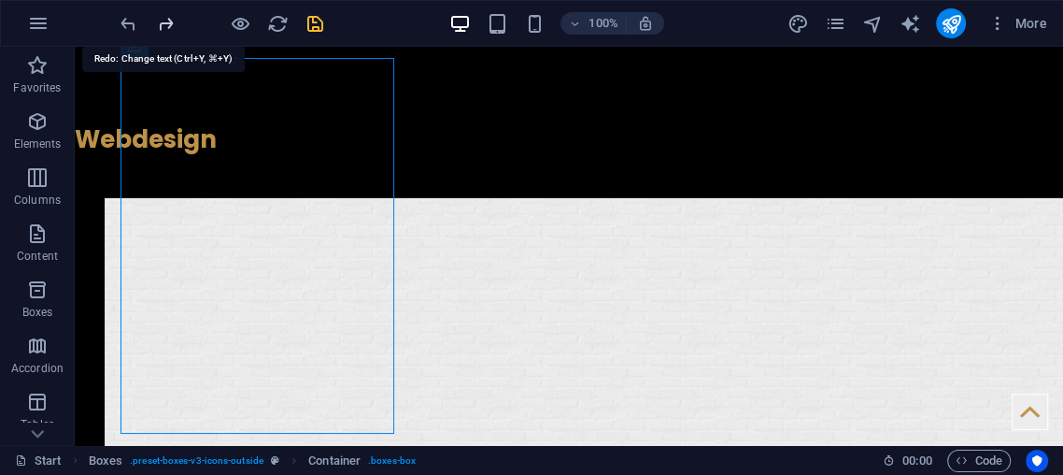
click at [164, 15] on icon "redo" at bounding box center [165, 23] width 21 height 21
click at [164, 20] on icon "redo" at bounding box center [165, 23] width 21 height 21
click at [164, 21] on icon "redo" at bounding box center [165, 23] width 21 height 21
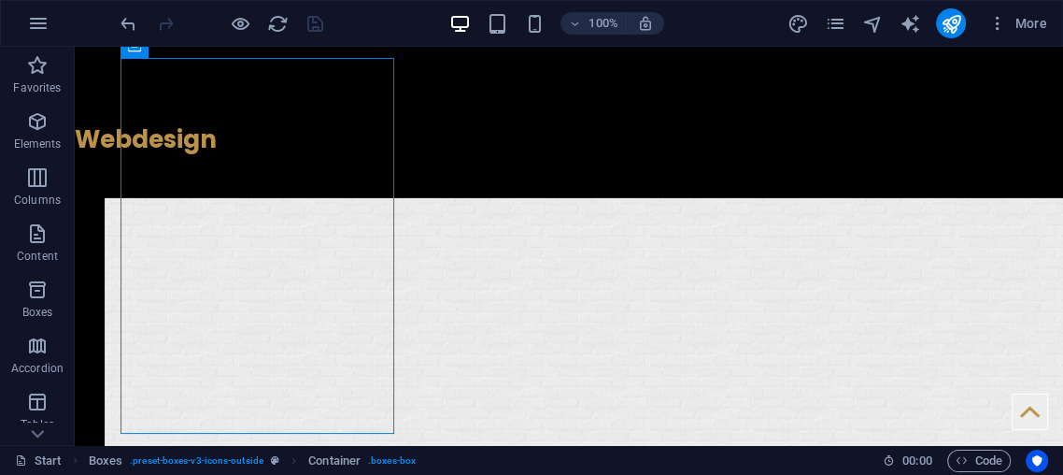
click at [164, 21] on div at bounding box center [221, 23] width 209 height 30
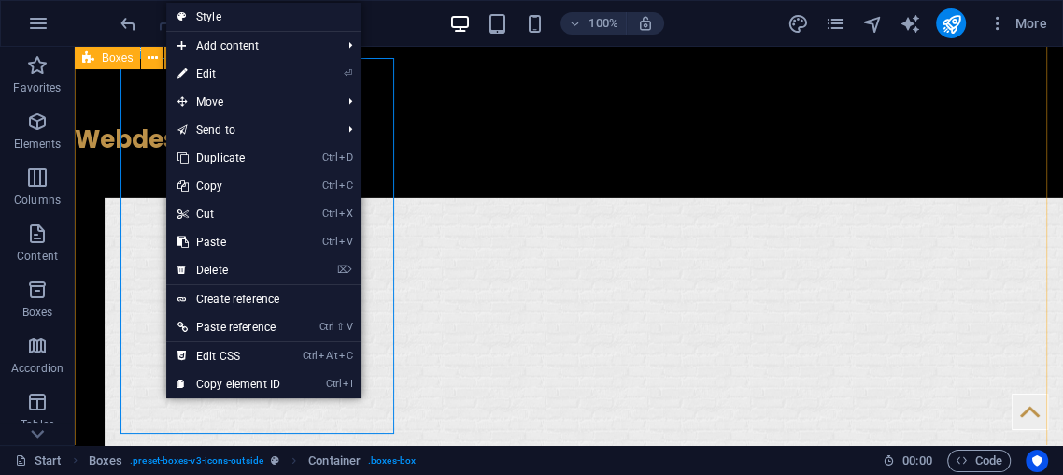
drag, startPoint x: 114, startPoint y: 110, endPoint x: 105, endPoint y: 108, distance: 9.5
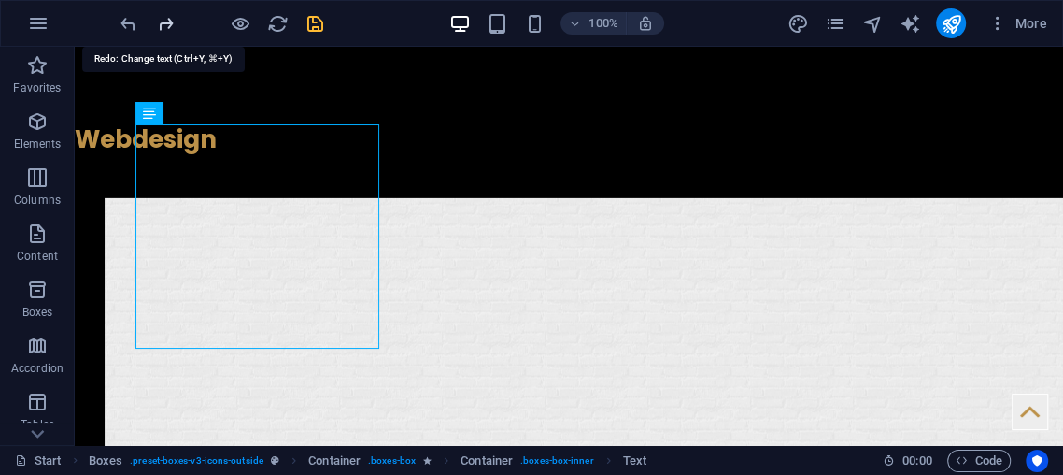
click at [160, 21] on icon "redo" at bounding box center [165, 23] width 21 height 21
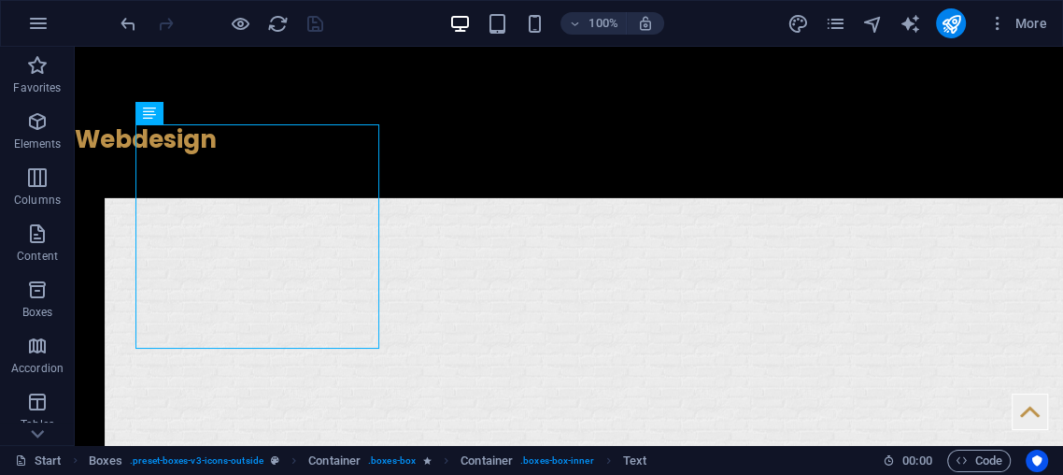
click at [163, 19] on div at bounding box center [221, 23] width 209 height 30
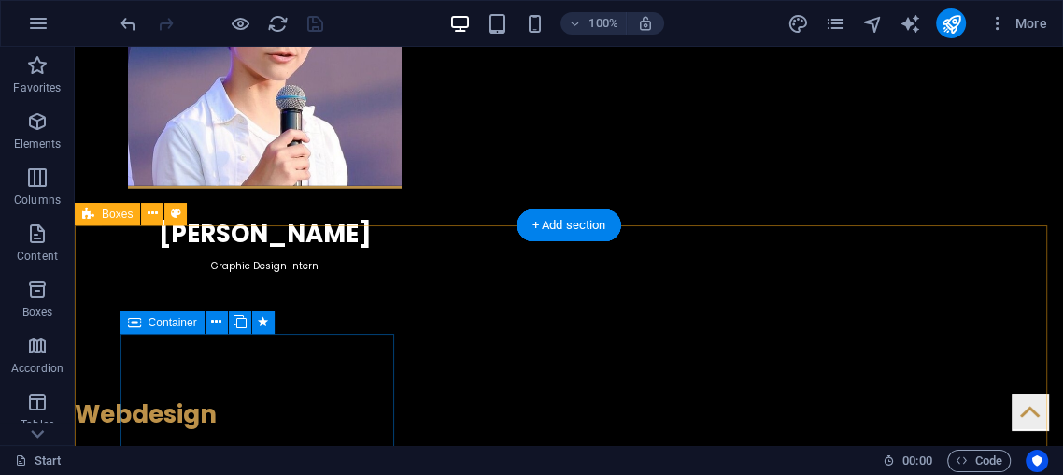
scroll to position [3529, 0]
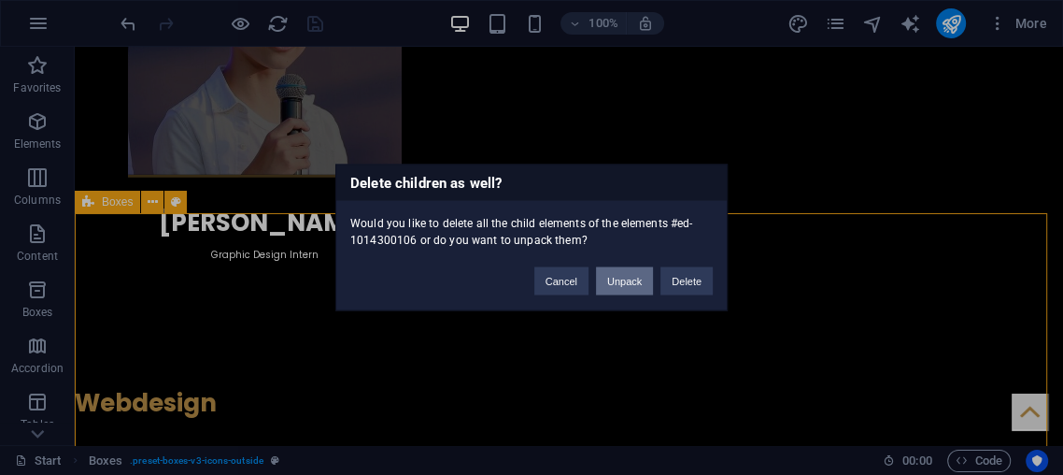
click at [623, 281] on button "Unpack" at bounding box center [624, 281] width 57 height 28
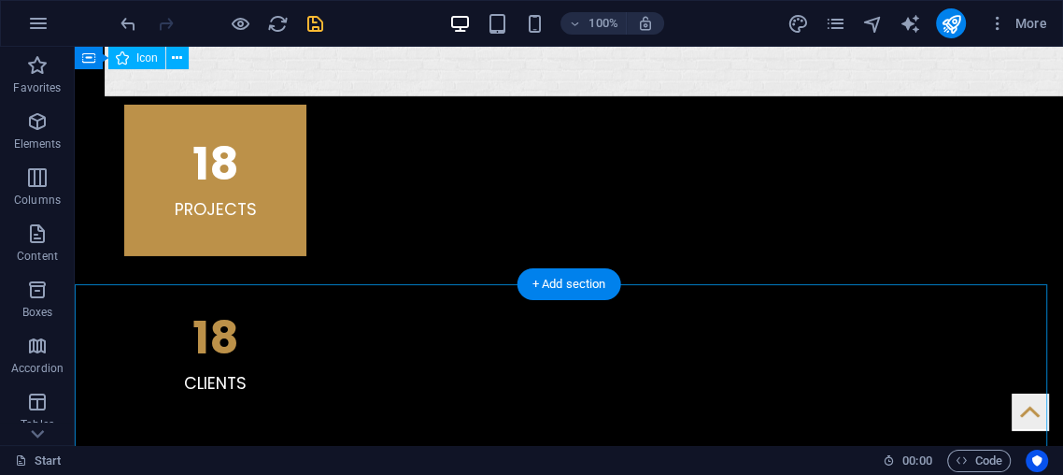
scroll to position [4291, 0]
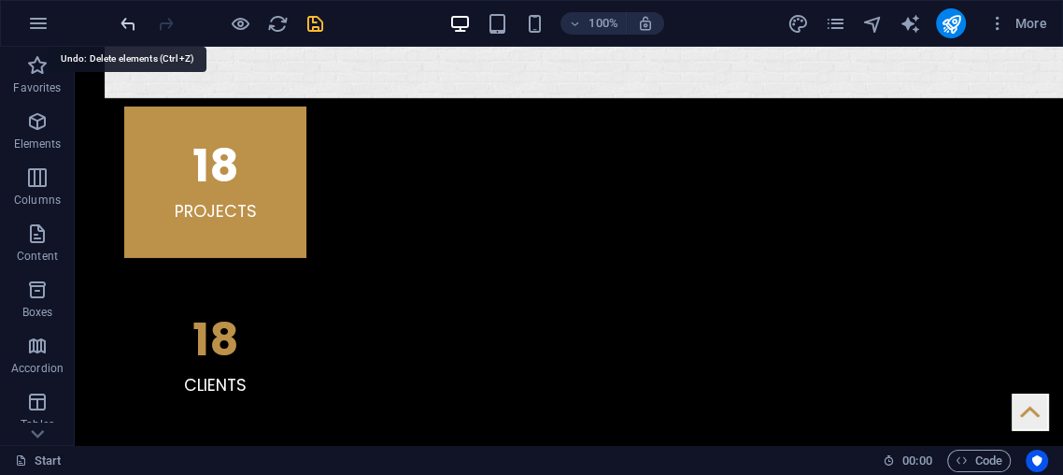
click at [131, 17] on icon "undo" at bounding box center [128, 23] width 21 height 21
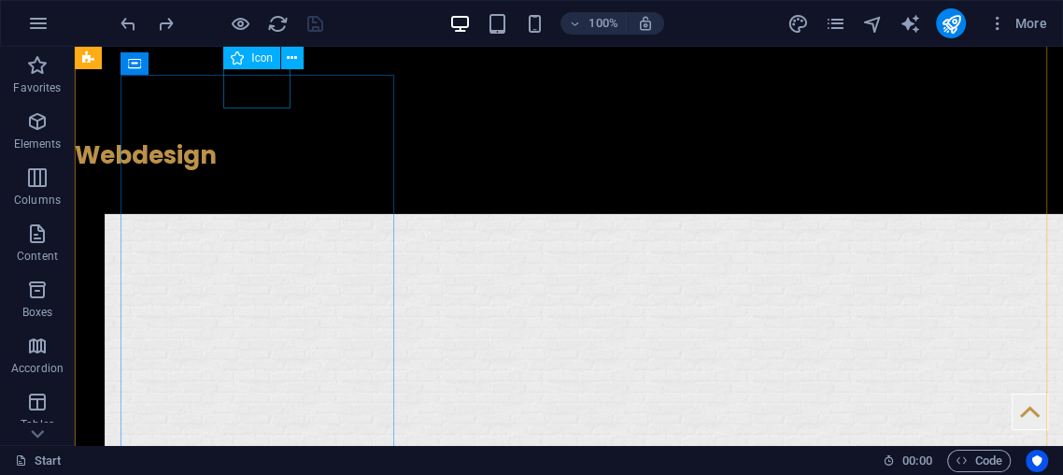
scroll to position [3777, 0]
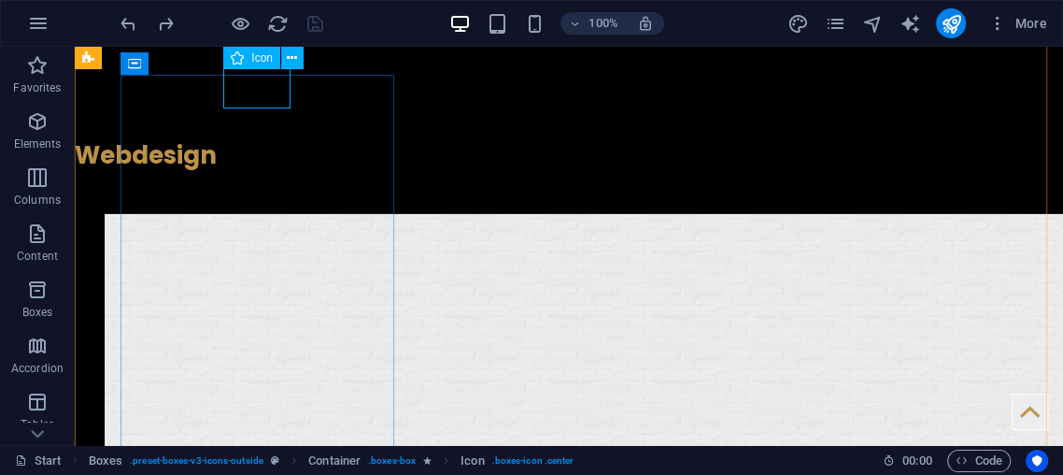
click at [248, 56] on div "Icon" at bounding box center [251, 58] width 57 height 22
click at [247, 57] on div "Icon" at bounding box center [251, 58] width 57 height 22
select select "xMidYMid"
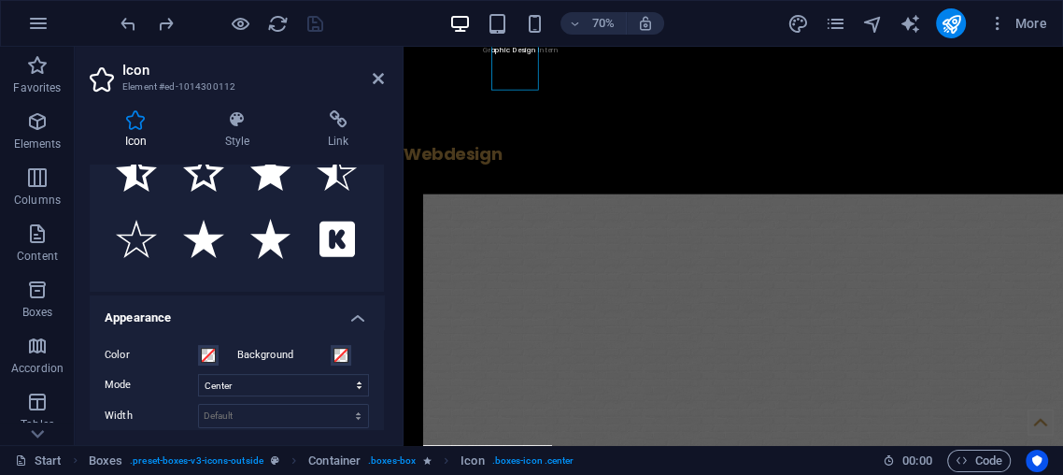
scroll to position [0, 0]
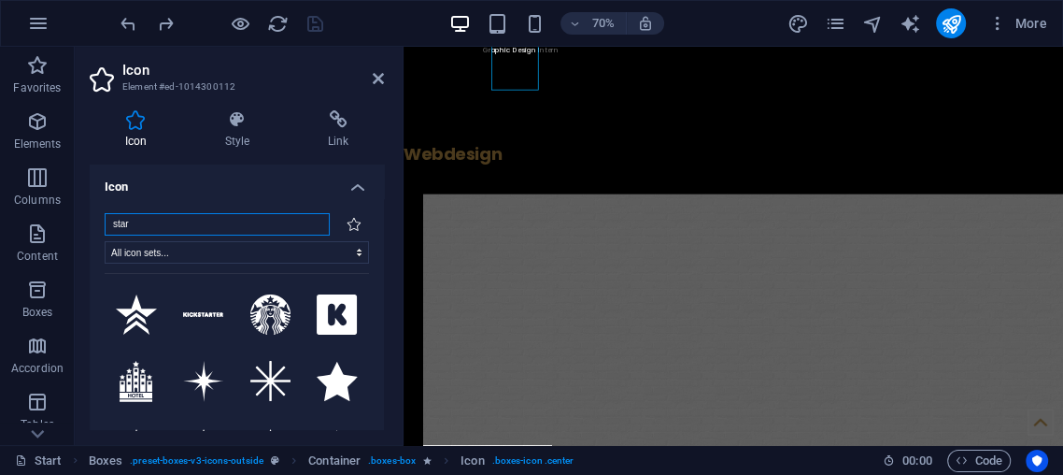
click at [198, 234] on input "star" at bounding box center [217, 224] width 225 height 22
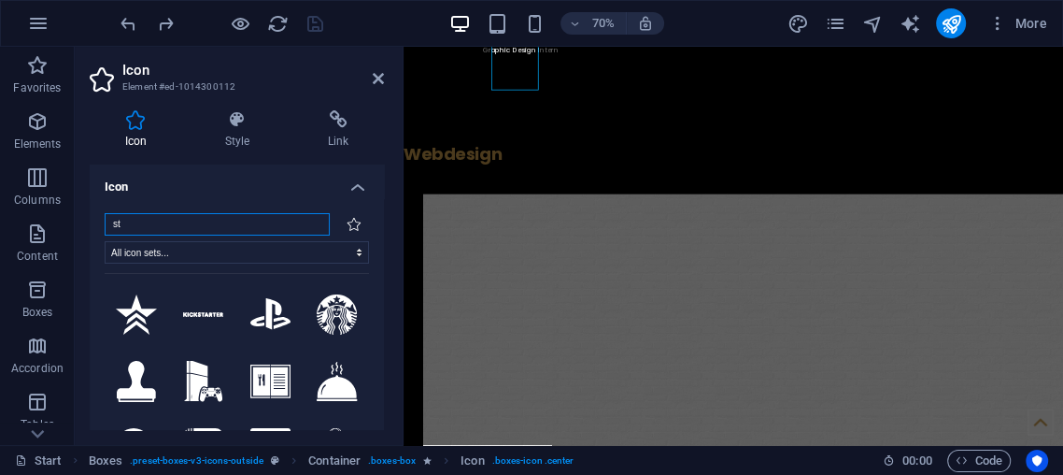
type input "s"
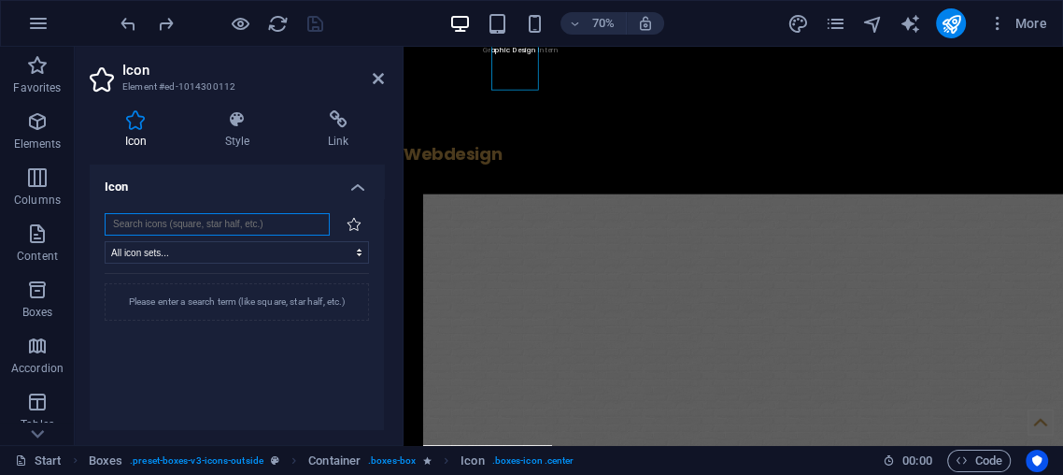
type input "f"
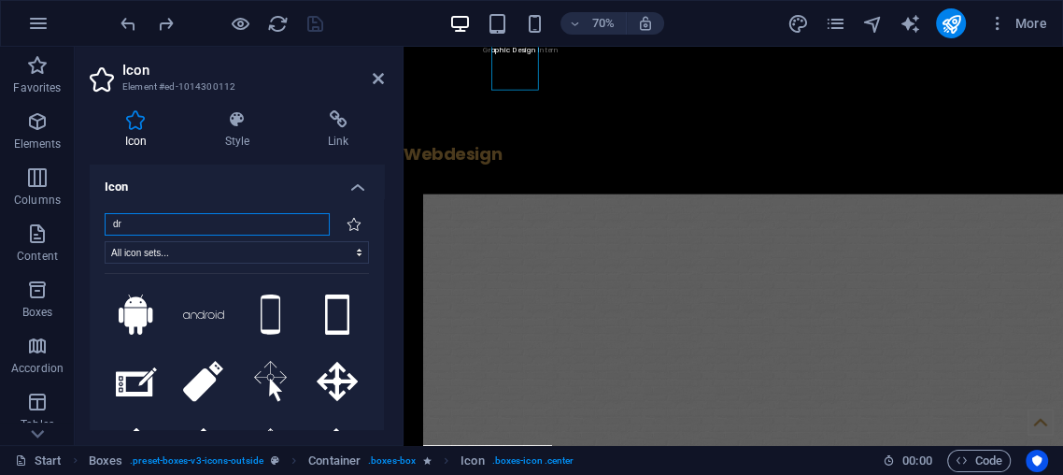
type input "d"
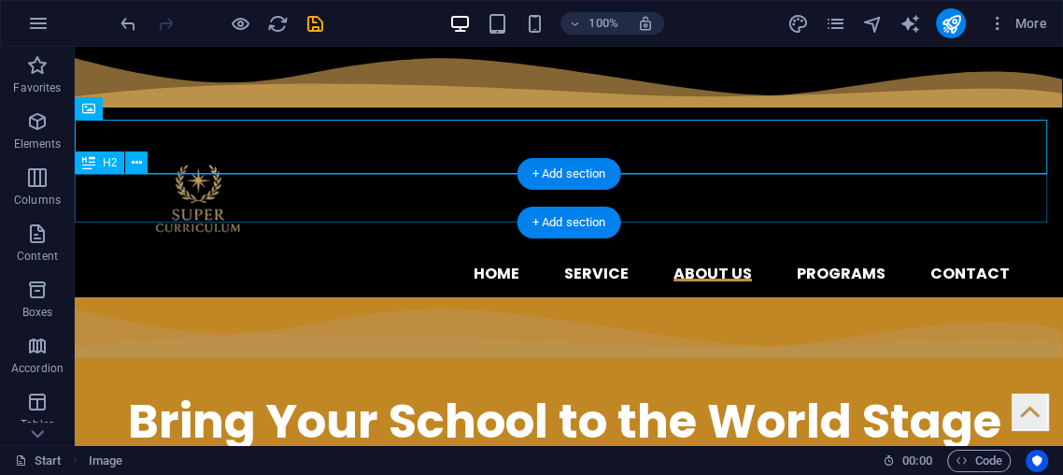
scroll to position [3003, 0]
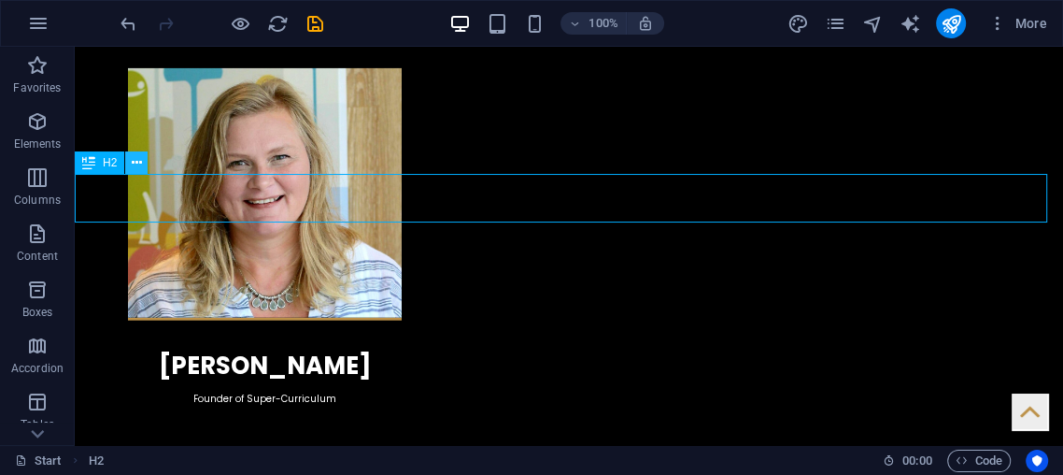
click at [136, 168] on icon at bounding box center [137, 163] width 10 height 20
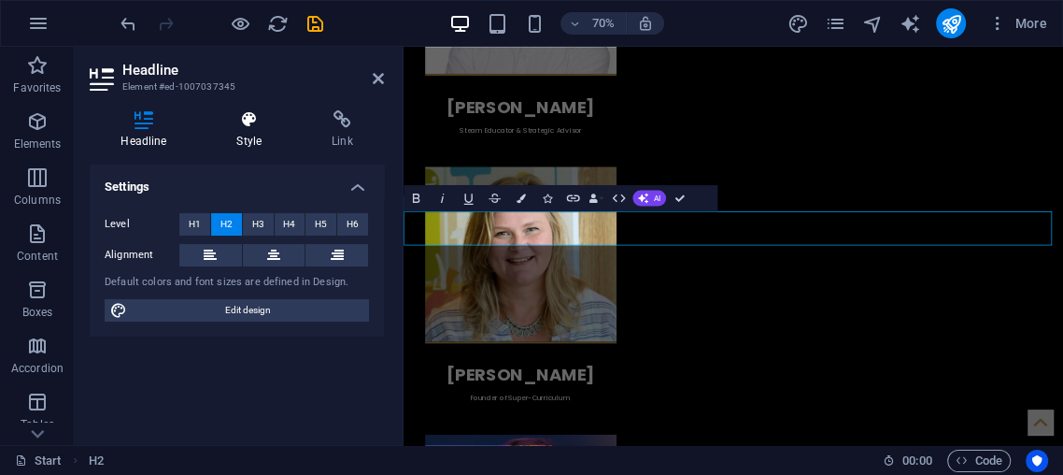
click at [252, 116] on icon at bounding box center [250, 119] width 88 height 19
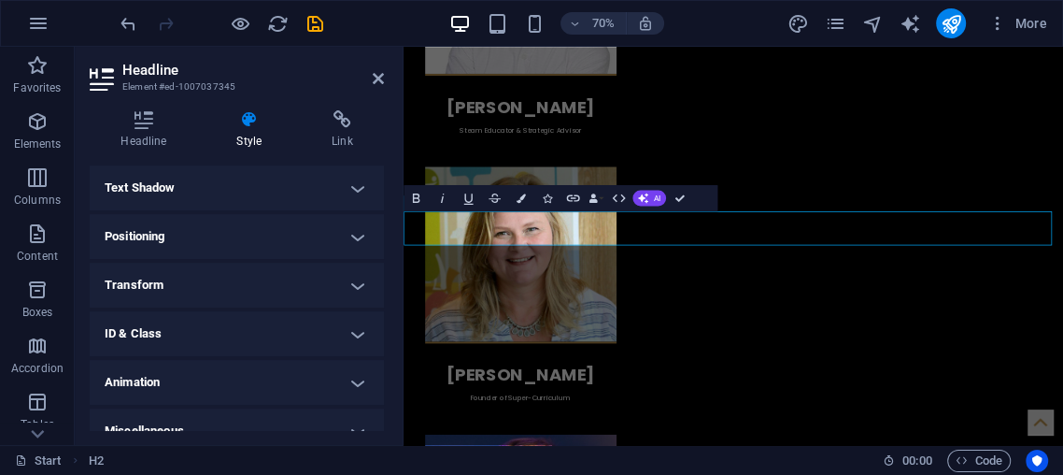
scroll to position [323, 0]
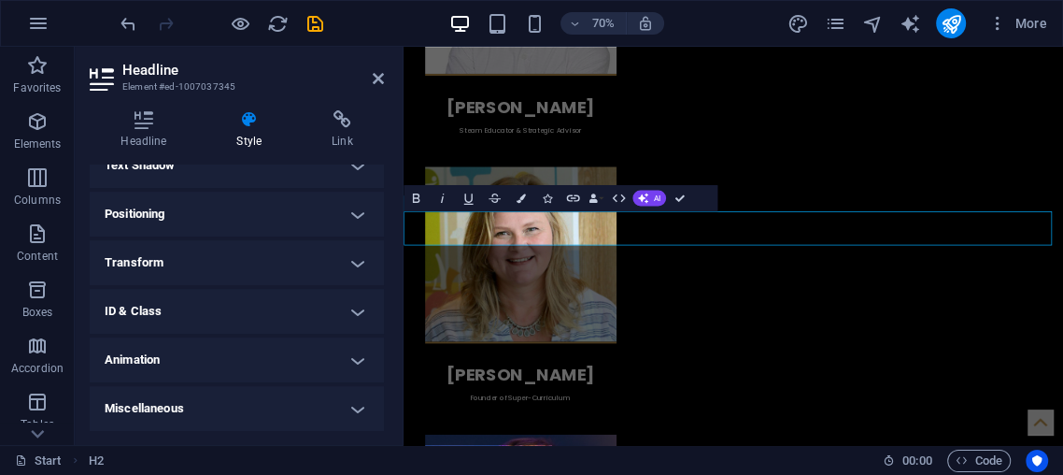
click at [181, 354] on h4 "Animation" at bounding box center [237, 359] width 294 height 45
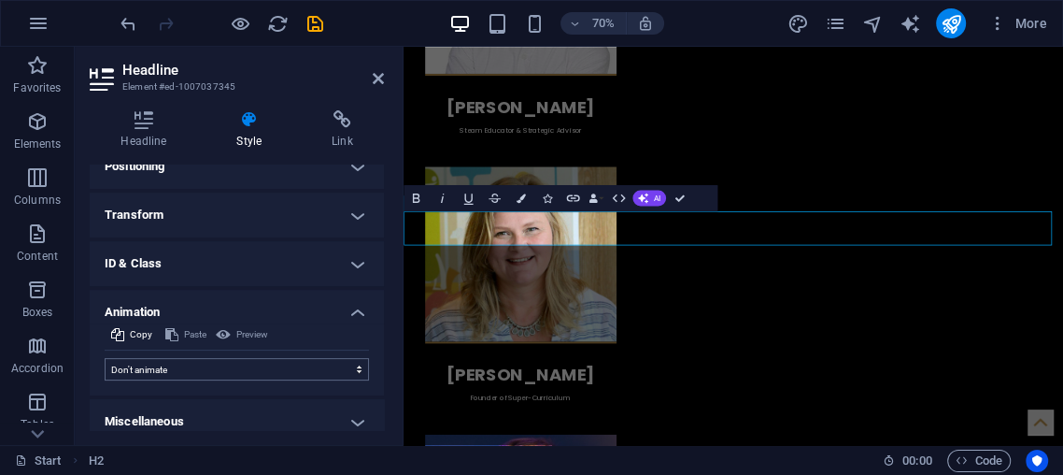
scroll to position [384, 0]
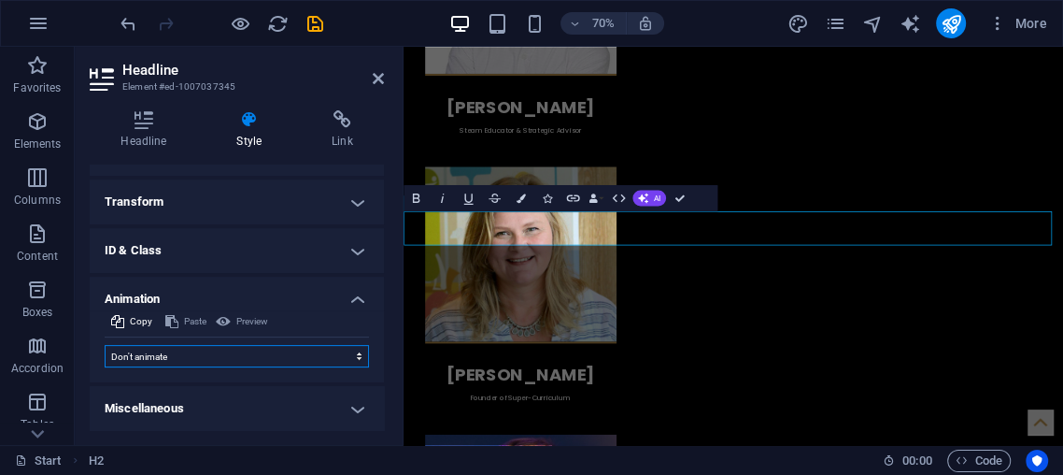
click at [175, 357] on select "Don't animate Show / Hide Slide up/down Zoom in/out Slide left to right Slide r…" at bounding box center [237, 356] width 264 height 22
select select "move-left-to-right"
click at [105, 345] on select "Don't animate Show / Hide Slide up/down Zoom in/out Slide left to right Slide r…" at bounding box center [237, 356] width 264 height 22
select select "scroll"
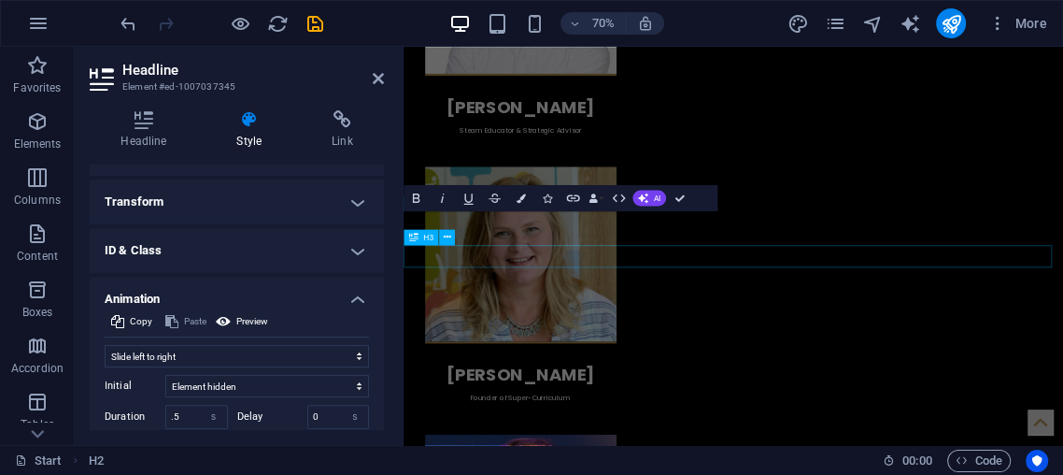
drag, startPoint x: 521, startPoint y: 349, endPoint x: 796, endPoint y: 252, distance: 291.4
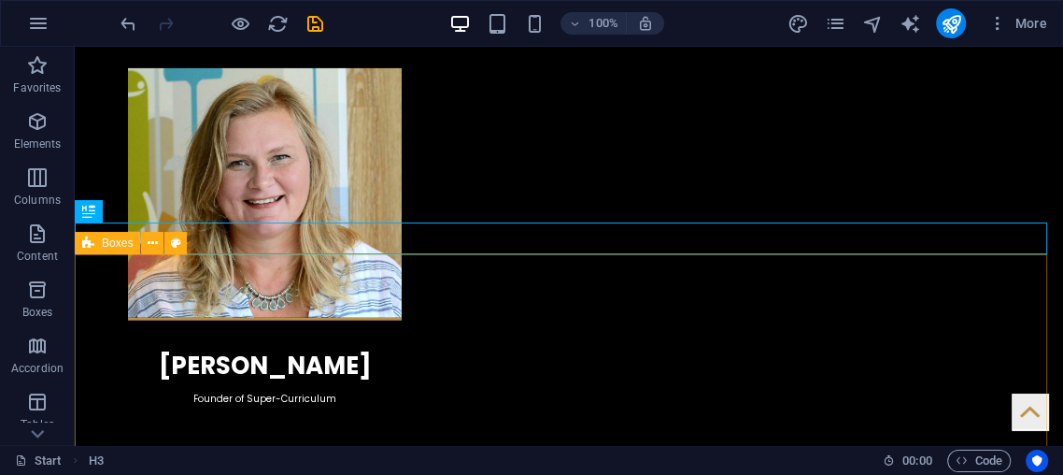
click at [93, 253] on icon at bounding box center [88, 243] width 12 height 22
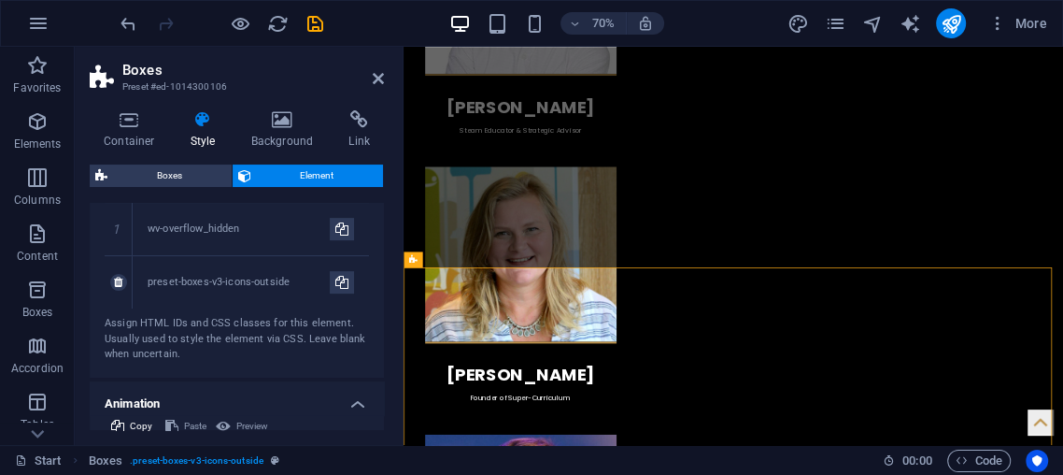
scroll to position [588, 0]
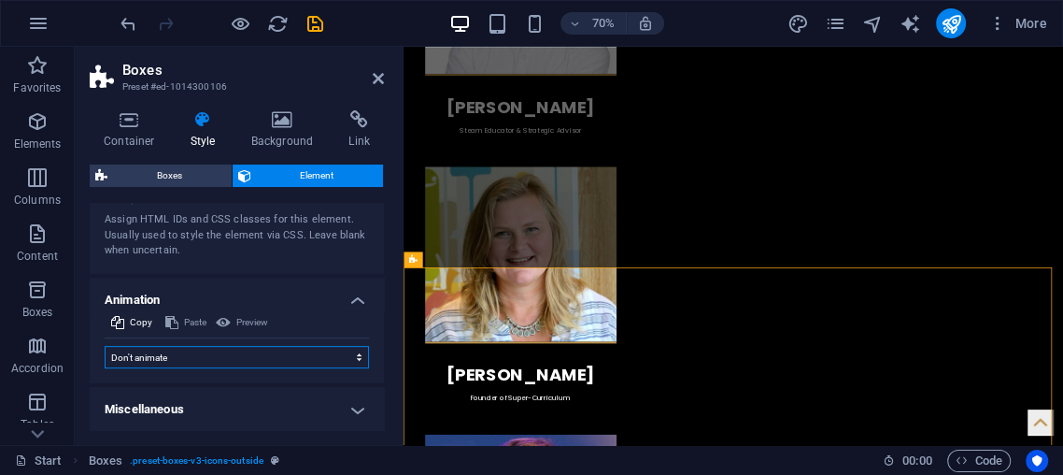
click at [159, 349] on select "Don't animate Show / Hide Slide up/down Zoom in/out Slide left to right Slide r…" at bounding box center [237, 357] width 264 height 22
select select "move-right-to-left"
click at [105, 368] on select "Don't animate Show / Hide Slide up/down Zoom in/out Slide left to right Slide r…" at bounding box center [237, 357] width 264 height 22
select select "scroll"
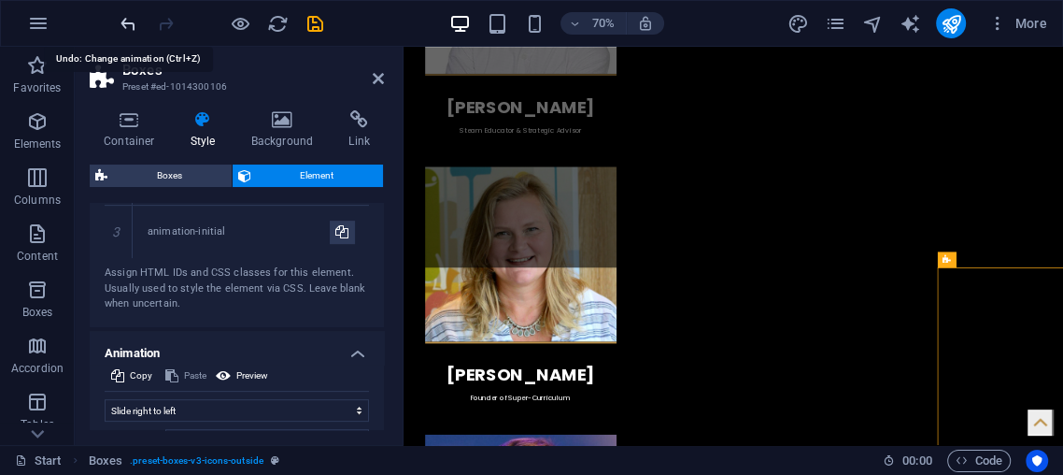
click at [130, 29] on icon "undo" at bounding box center [128, 23] width 21 height 21
select select "none"
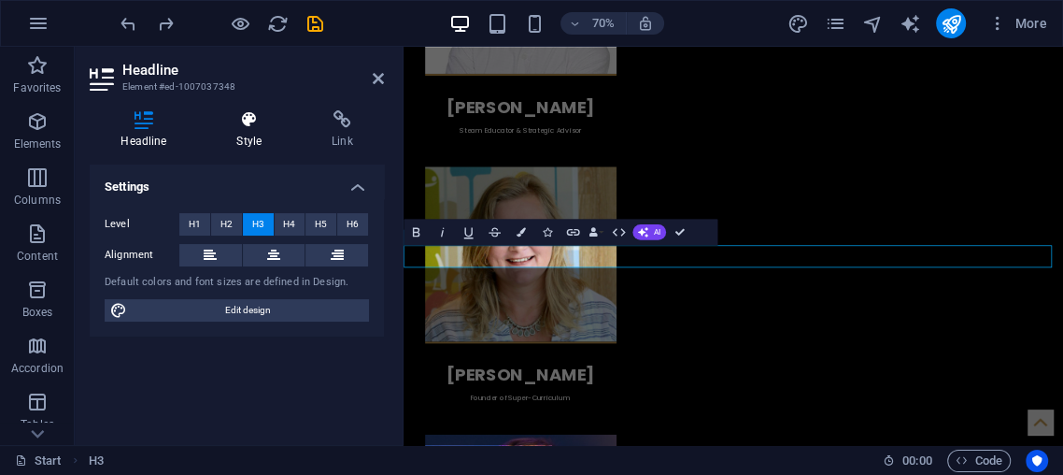
click at [261, 115] on icon at bounding box center [250, 119] width 88 height 19
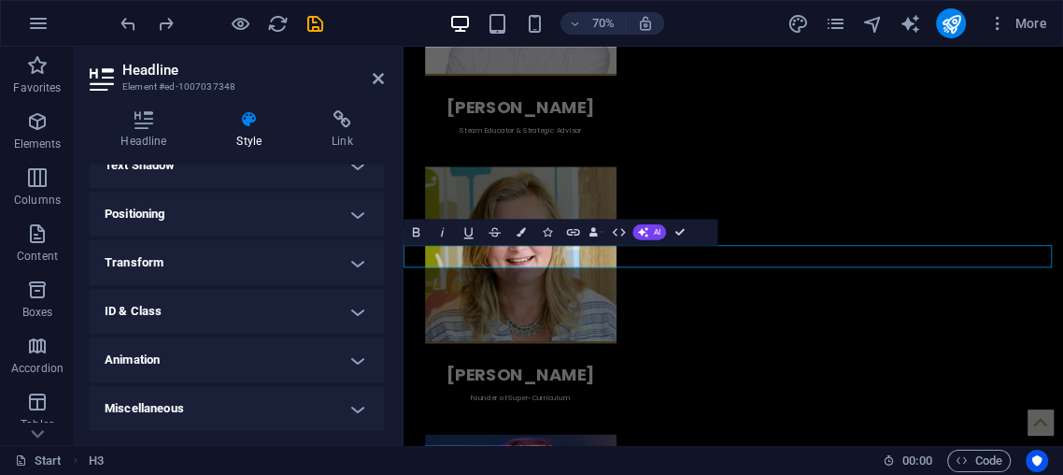
scroll to position [323, 0]
click at [246, 348] on h4 "Animation" at bounding box center [237, 359] width 294 height 45
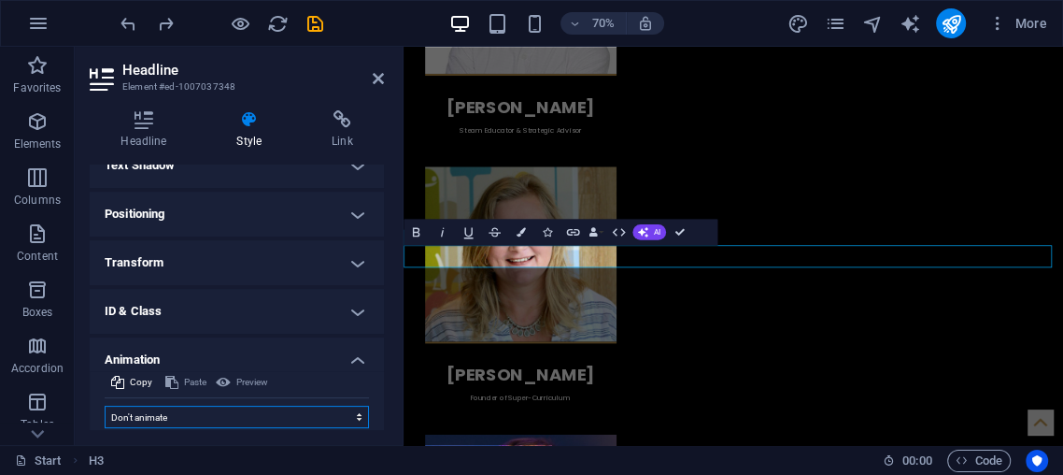
drag, startPoint x: 150, startPoint y: 422, endPoint x: 154, endPoint y: 411, distance: 11.8
click at [152, 421] on select "Don't animate Show / Hide Slide up/down Zoom in/out Slide left to right Slide r…" at bounding box center [237, 417] width 264 height 22
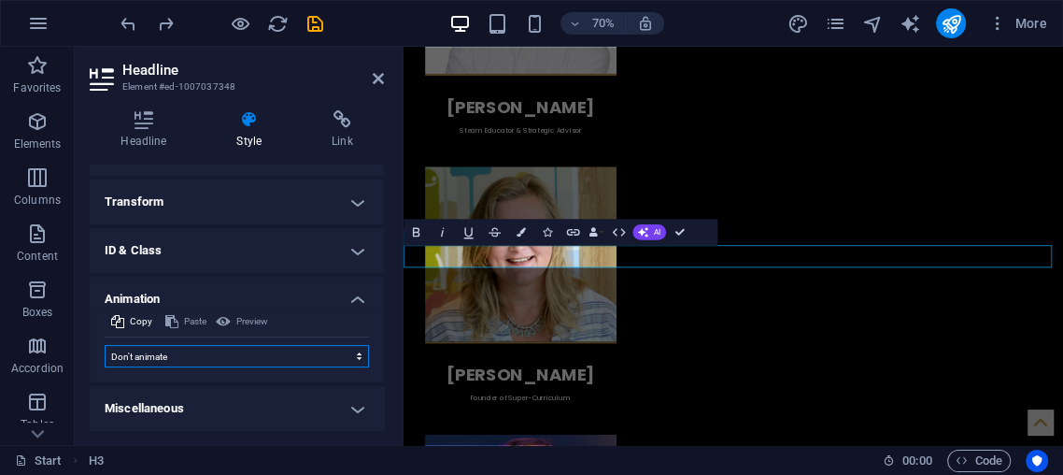
scroll to position [315, 0]
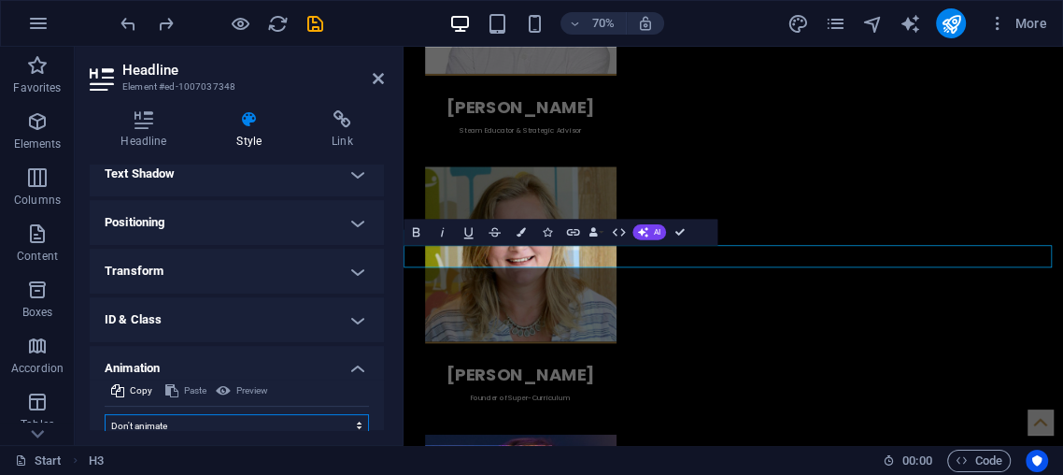
click at [155, 421] on select "Don't animate Show / Hide Slide up/down Zoom in/out Slide left to right Slide r…" at bounding box center [237, 425] width 264 height 22
select select "flash"
click at [105, 414] on select "Don't animate Show / Hide Slide up/down Zoom in/out Slide left to right Slide r…" at bounding box center [237, 425] width 264 height 22
select select "scroll"
click at [164, 434] on div "Headline Style Link Settings Level H1 H2 H3 H4 H5 H6 Alignment Default colors a…" at bounding box center [237, 269] width 324 height 349
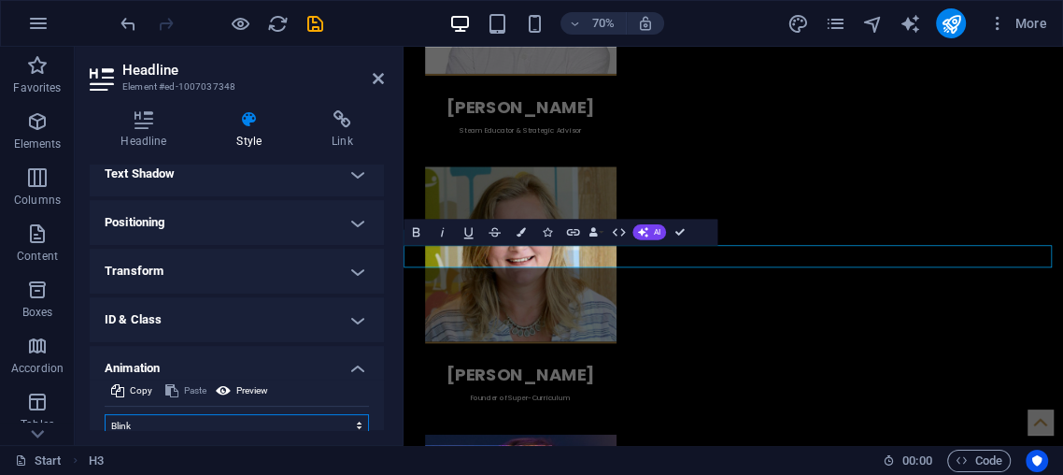
click at [159, 421] on select "Don't animate Show / Hide Slide up/down Zoom in/out Slide left to right Slide r…" at bounding box center [237, 425] width 264 height 22
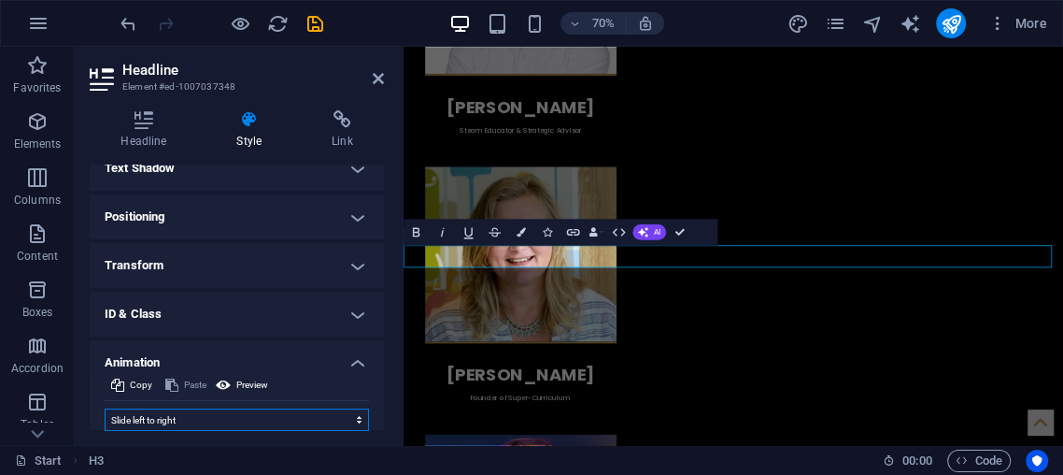
click at [105, 408] on select "Don't animate Show / Hide Slide up/down Zoom in/out Slide left to right Slide r…" at bounding box center [237, 419] width 264 height 22
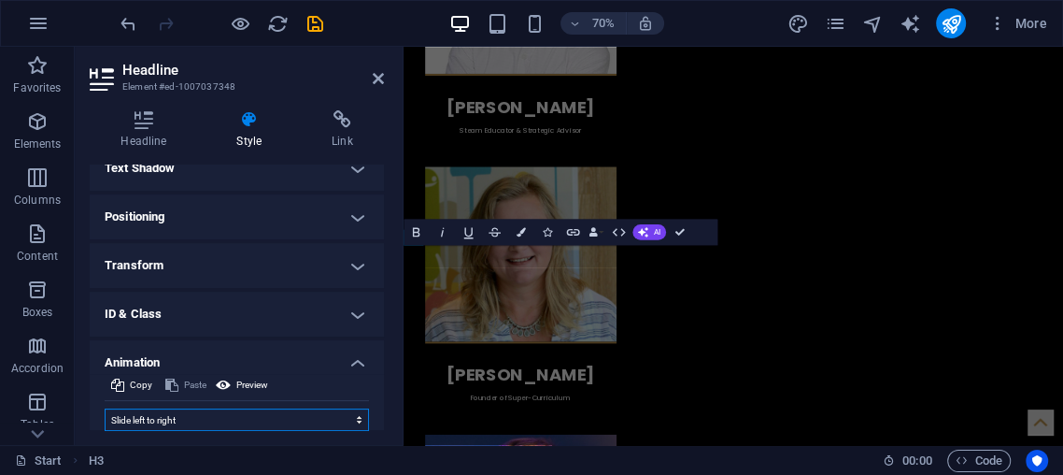
click at [164, 417] on select "Don't animate Show / Hide Slide up/down Zoom in/out Slide left to right Slide r…" at bounding box center [237, 419] width 264 height 22
select select "move-right-to-left"
click at [105, 408] on select "Don't animate Show / Hide Slide up/down Zoom in/out Slide left to right Slide r…" at bounding box center [237, 419] width 264 height 22
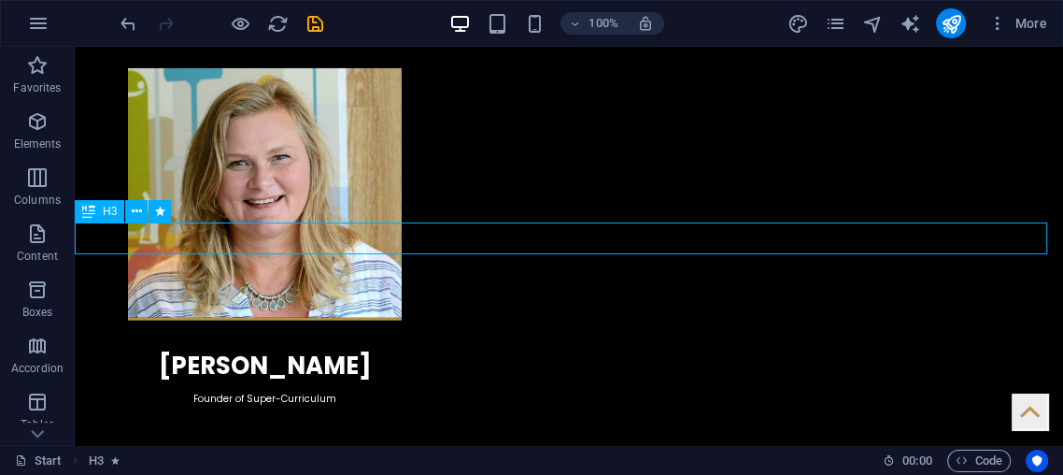
drag, startPoint x: 812, startPoint y: 232, endPoint x: 801, endPoint y: 232, distance: 11.2
drag, startPoint x: 799, startPoint y: 232, endPoint x: 784, endPoint y: 234, distance: 15.1
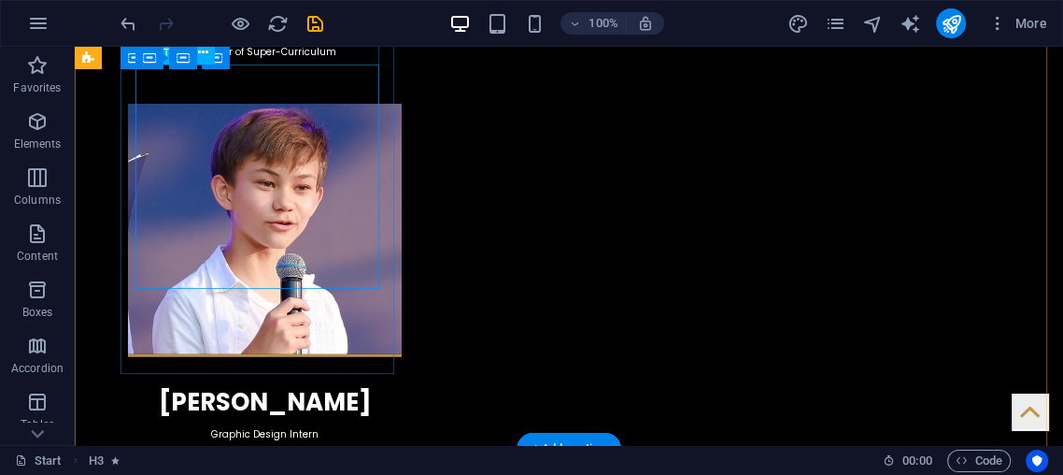
scroll to position [3212, 0]
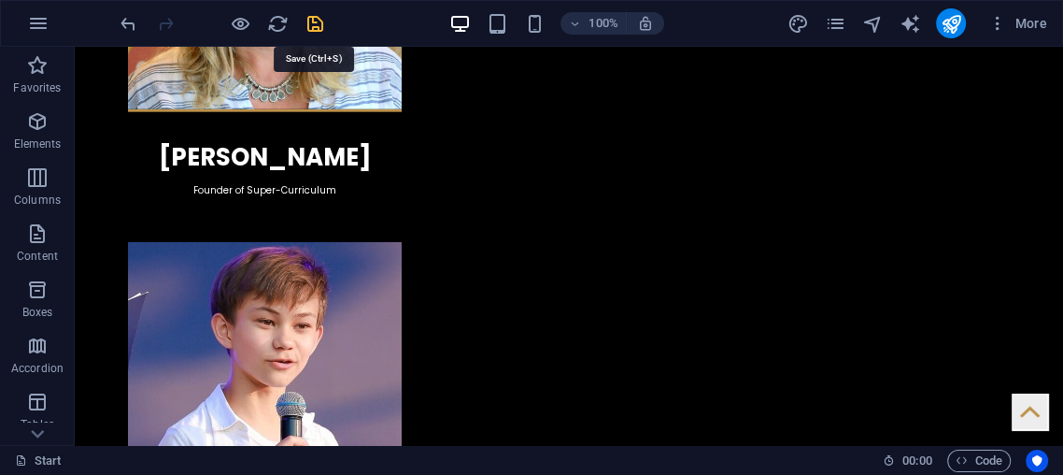
click at [308, 14] on icon "save" at bounding box center [315, 23] width 21 height 21
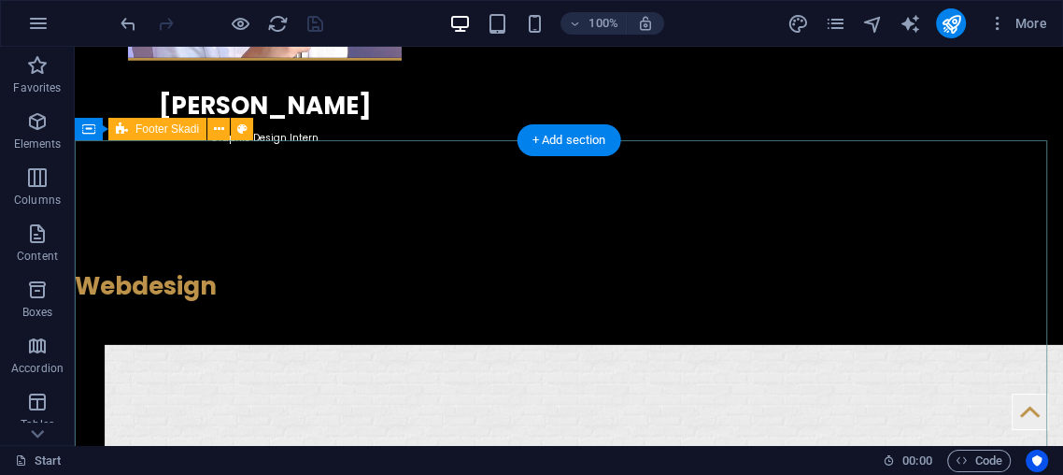
scroll to position [3614, 0]
